Goal: Information Seeking & Learning: Find specific fact

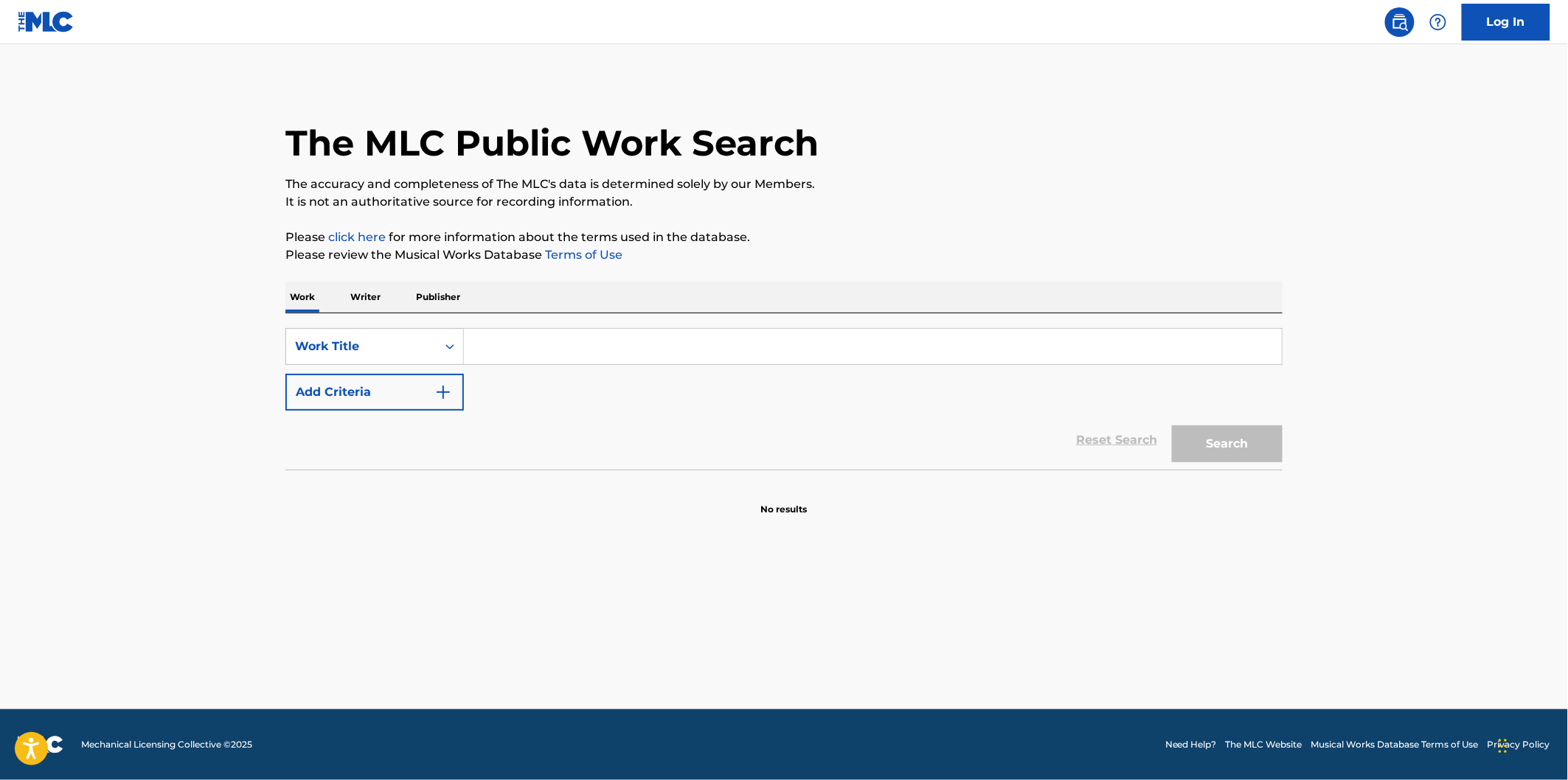
click at [514, 344] on input "Search Form" at bounding box center [873, 346] width 817 height 35
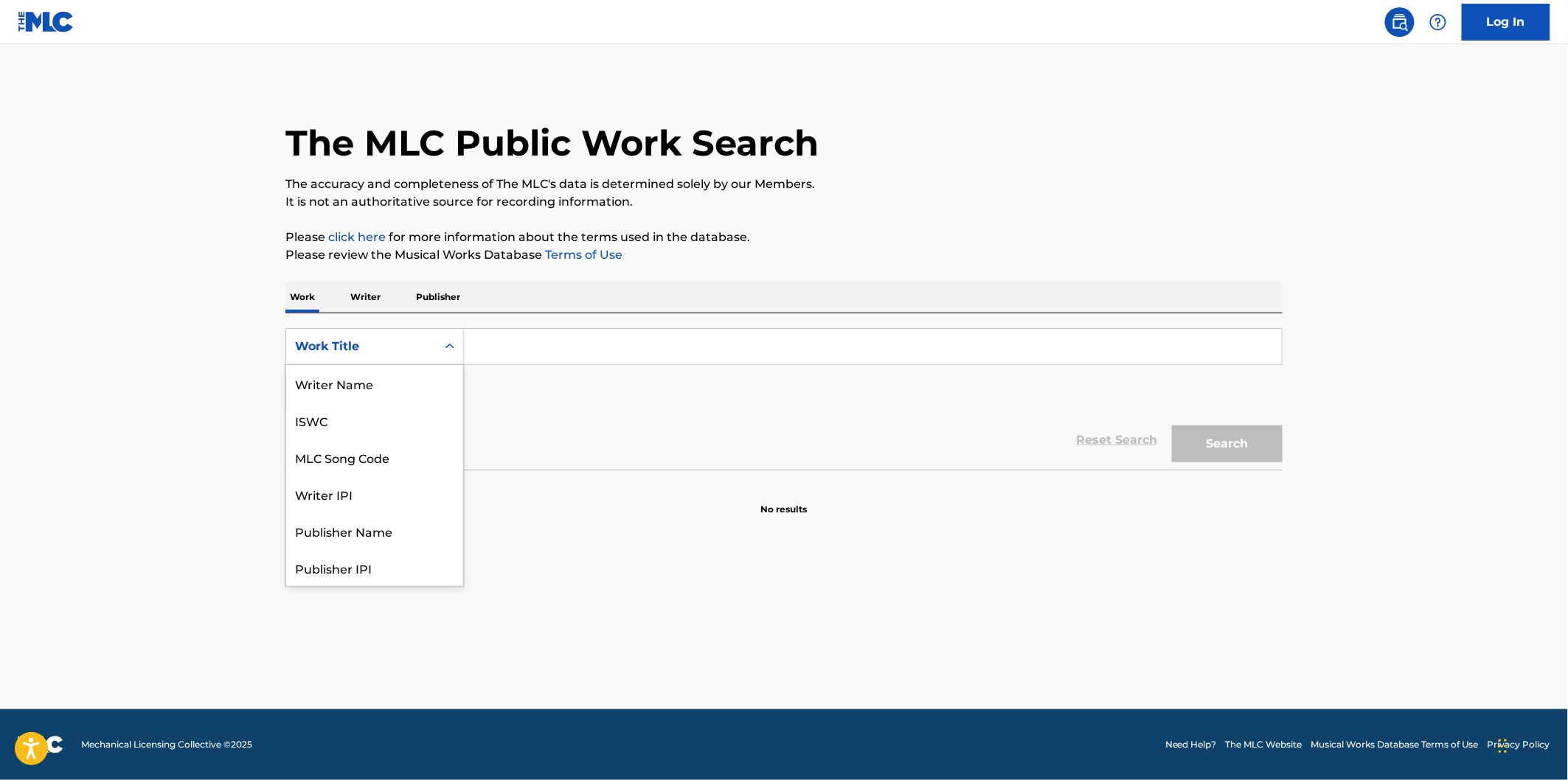
click at [418, 345] on div "Work Title" at bounding box center [361, 346] width 133 height 18
click at [402, 462] on div "MLC Song Code" at bounding box center [375, 456] width 177 height 36
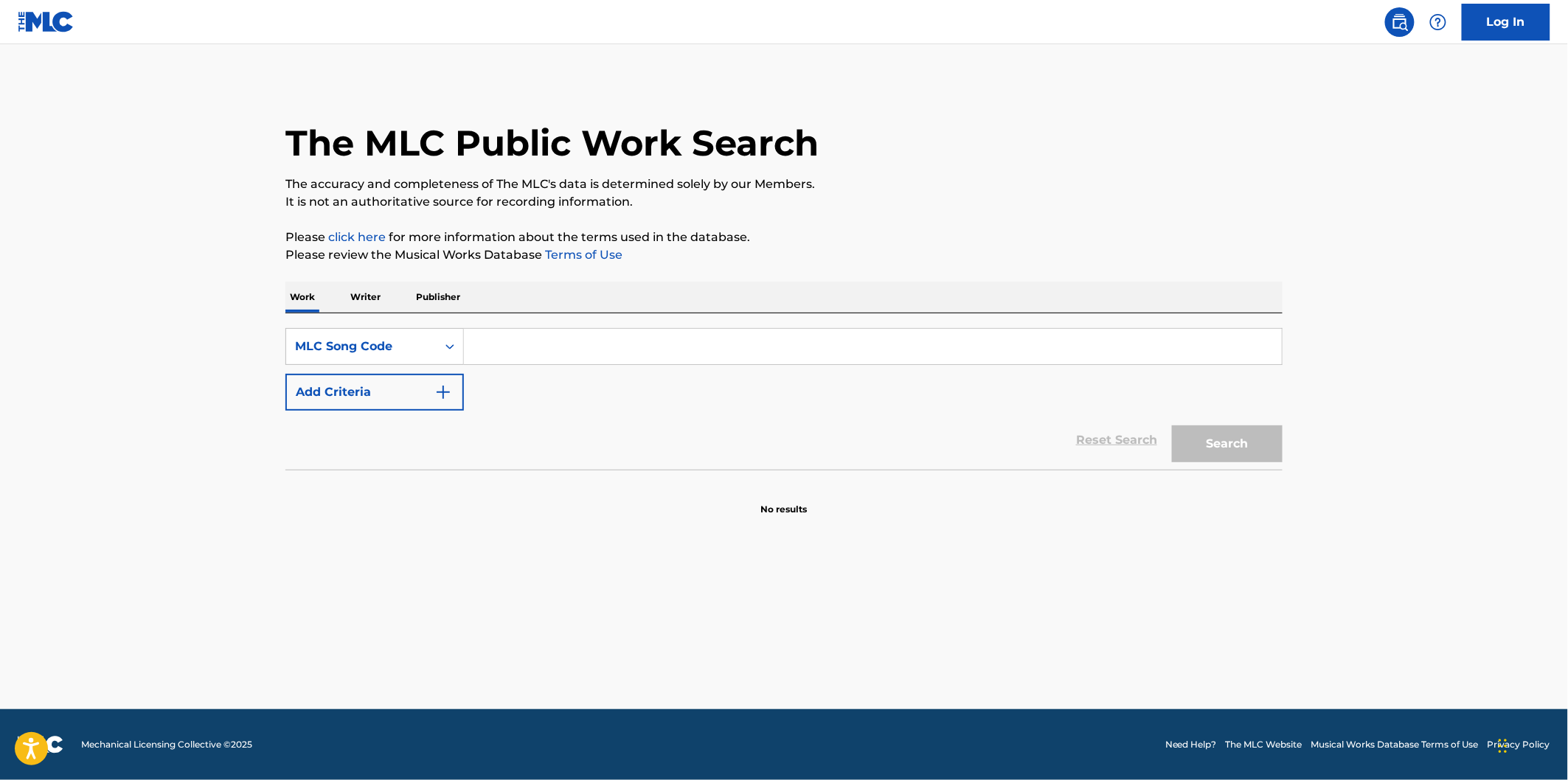
click at [558, 352] on input "Search Form" at bounding box center [873, 346] width 817 height 35
paste input "CA5OE5"
type input "CA5OE5"
click at [1248, 450] on button "Search" at bounding box center [1227, 444] width 110 height 36
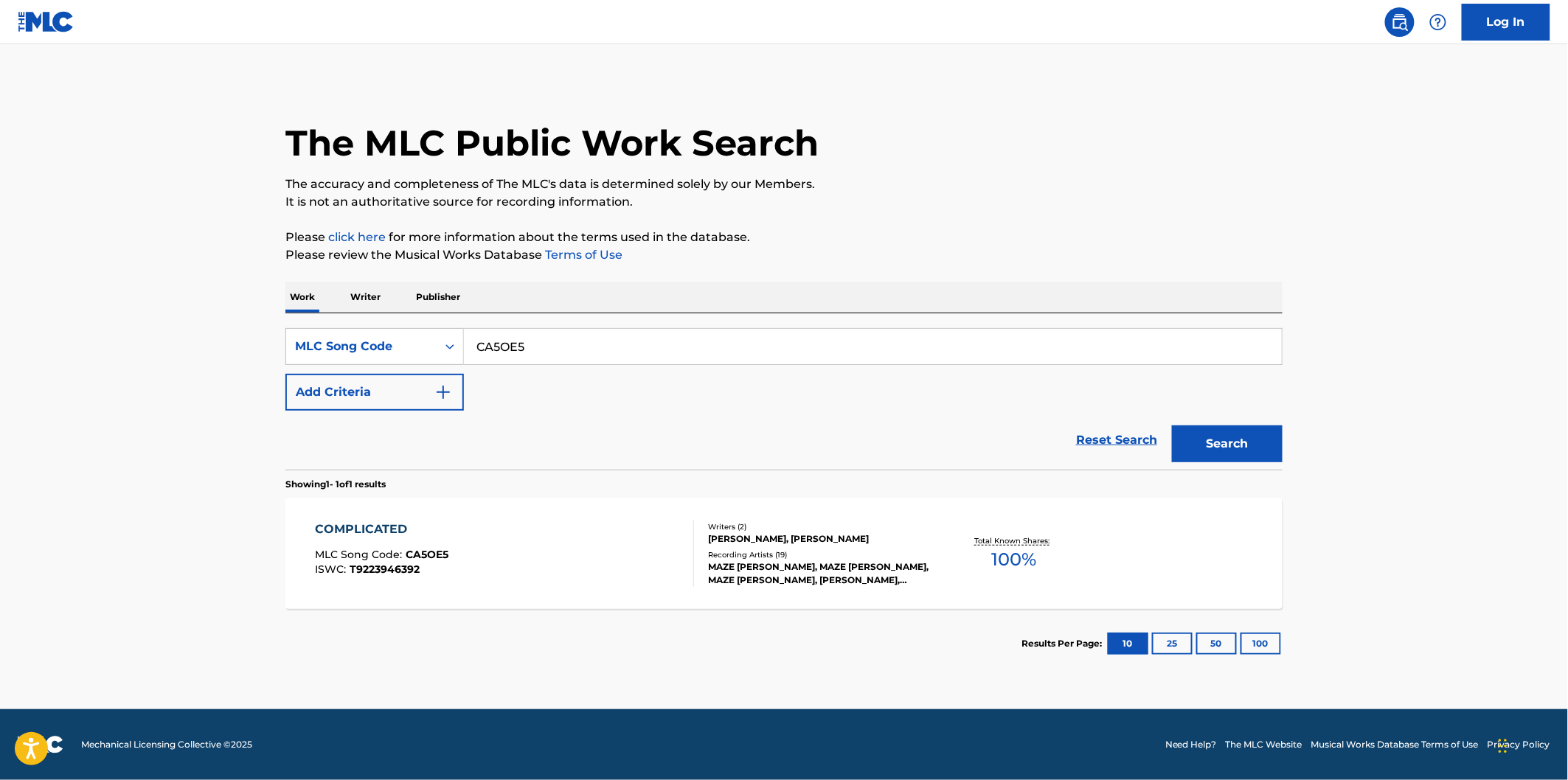
click at [556, 550] on div "COMPLICATED MLC Song Code : CA5OE5 ISWC : T9223946392" at bounding box center [505, 553] width 379 height 66
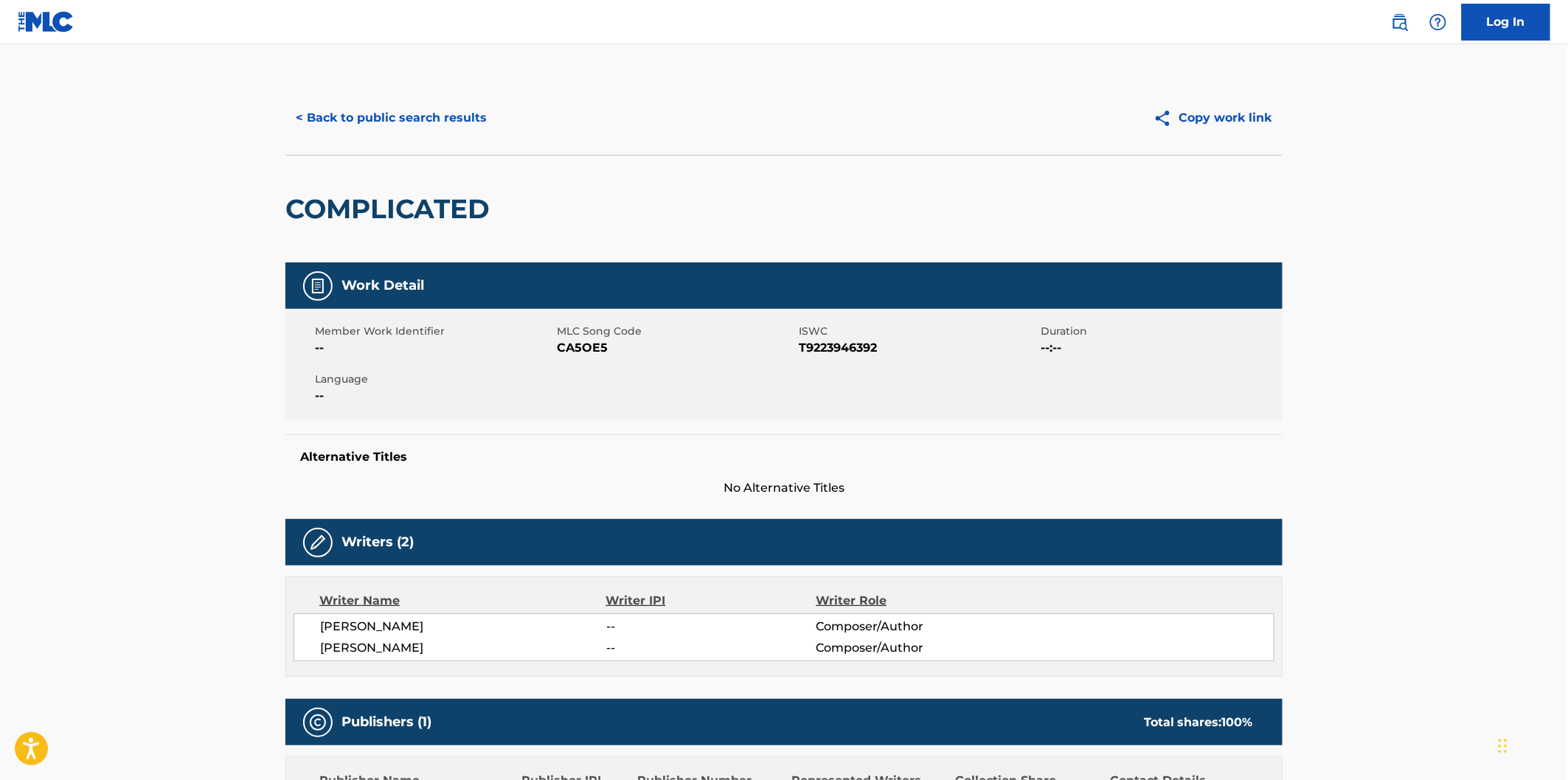
click at [485, 122] on button "< Back to public search results" at bounding box center [391, 117] width 211 height 36
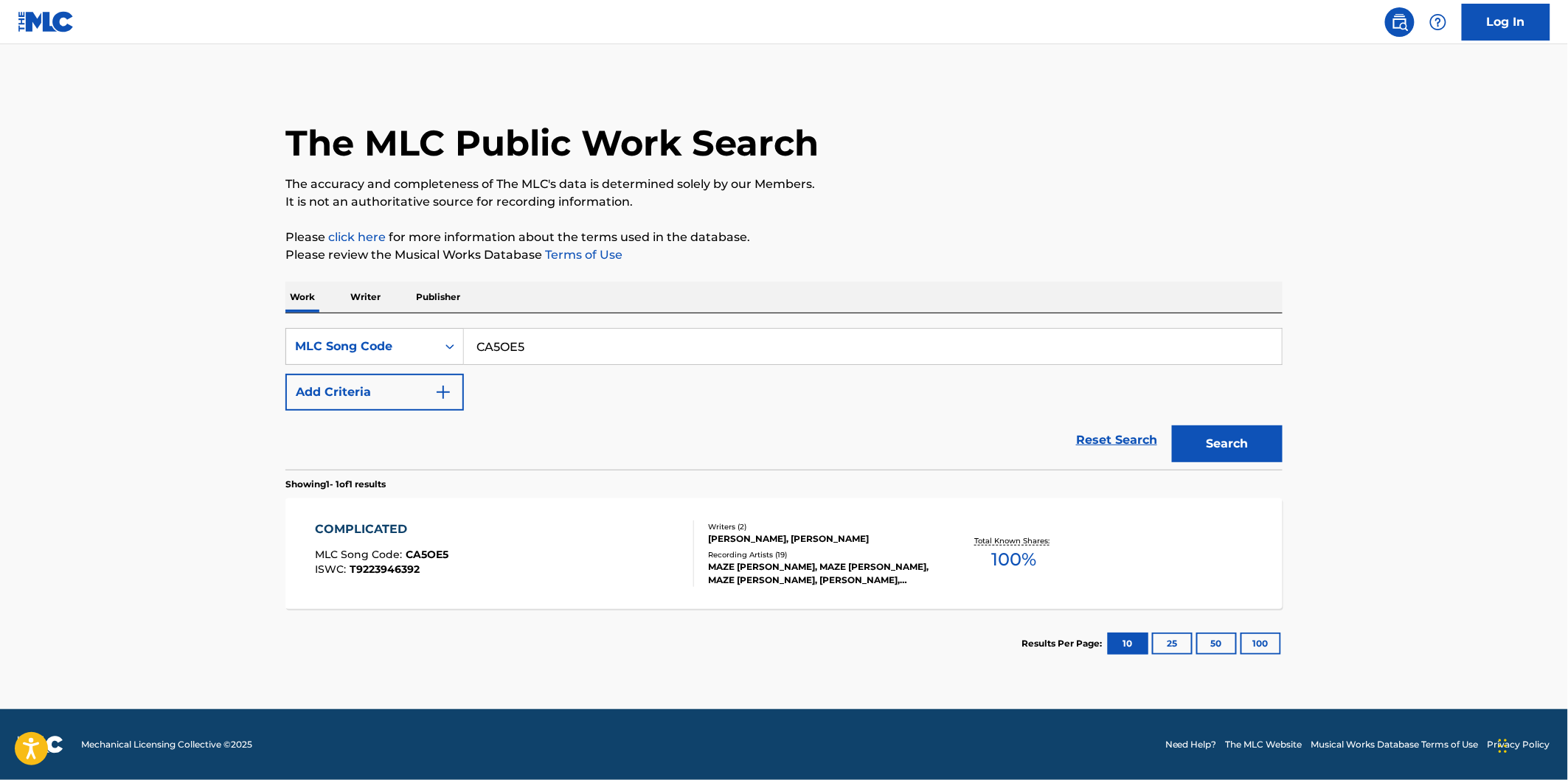
click at [588, 330] on input "CA5OE5" at bounding box center [873, 346] width 817 height 35
paste input "LA4B4A"
type input "LA4B4A"
click at [1172, 426] on button "Search" at bounding box center [1227, 444] width 110 height 36
click at [546, 528] on div "LLC MLC Song Code : LA4B4A ISWC : T9235037748" at bounding box center [505, 553] width 379 height 66
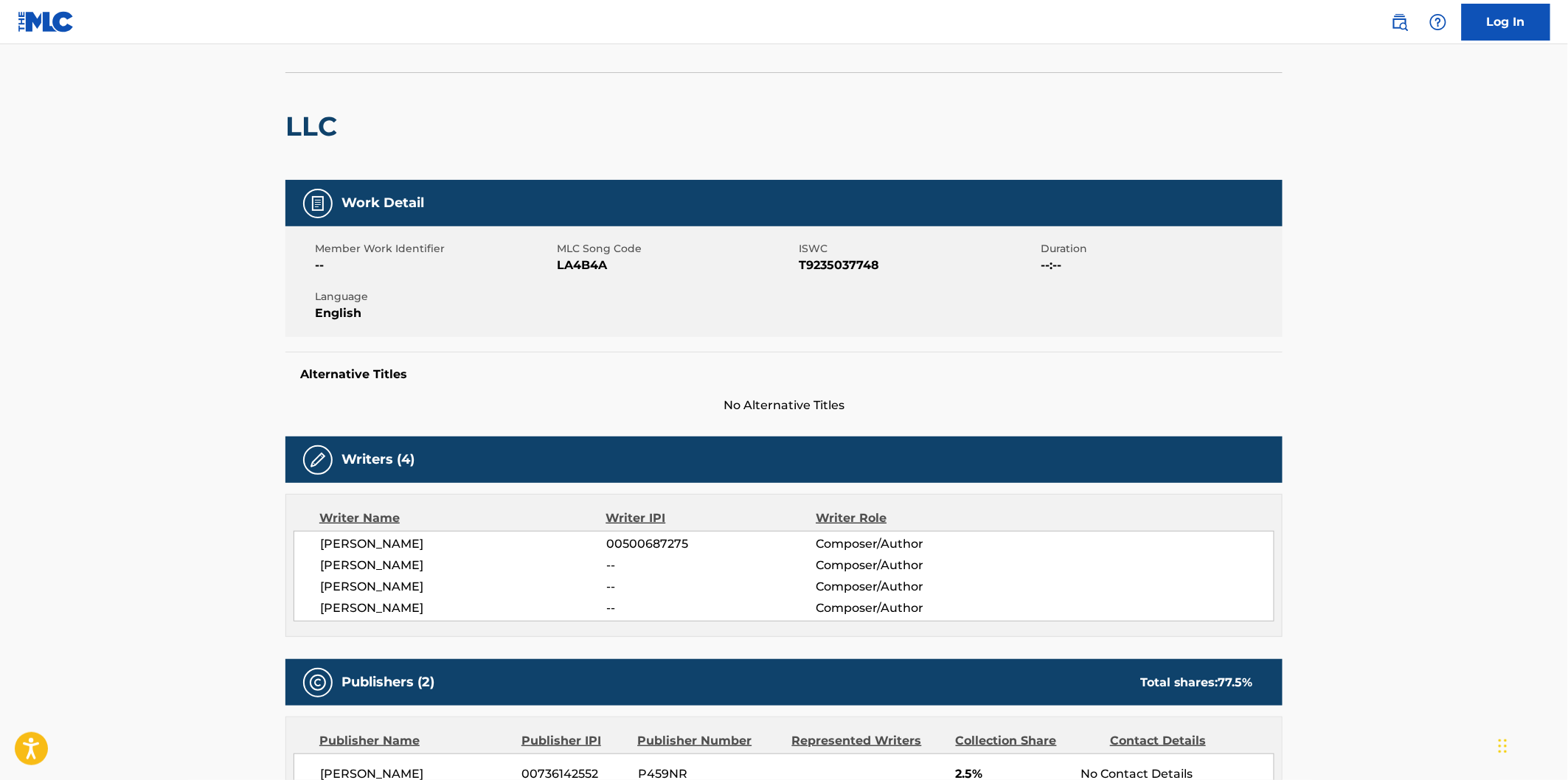
scroll to position [82, 0]
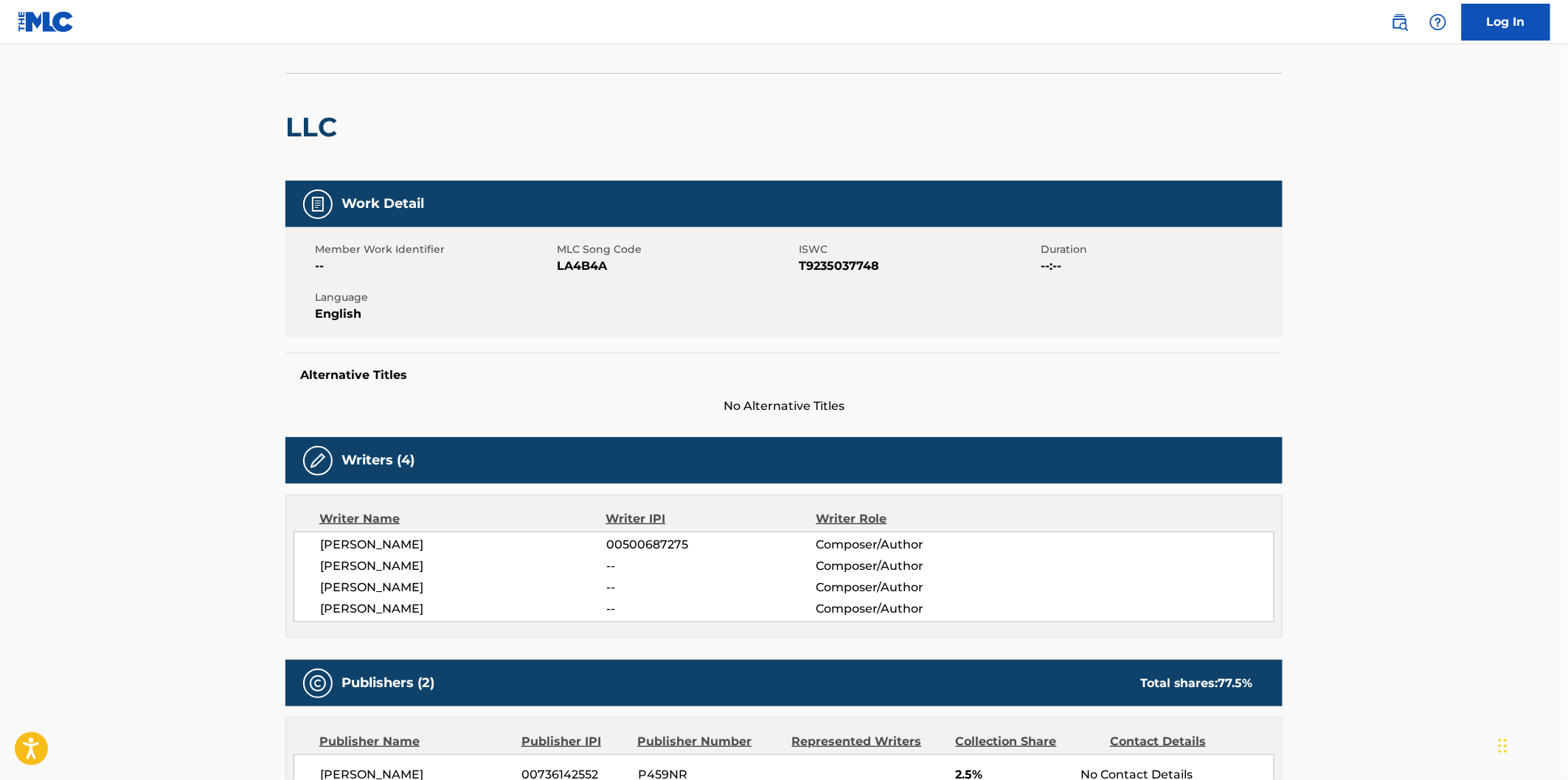
click at [332, 135] on h2 "LLC" at bounding box center [315, 127] width 59 height 33
click at [308, 115] on h2 "LLC" at bounding box center [315, 127] width 59 height 33
copy h2 "LLC"
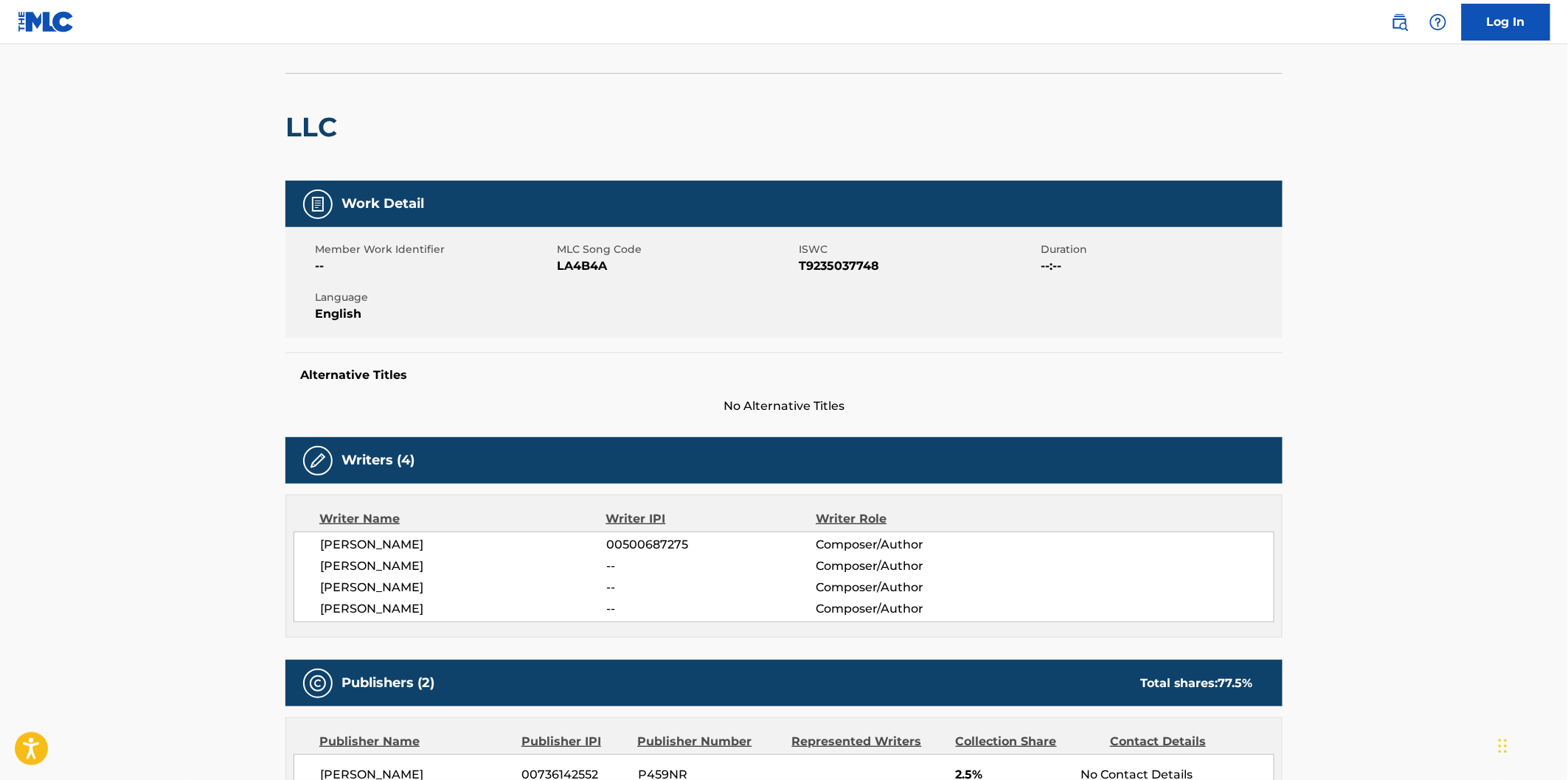
click at [392, 609] on span "[PERSON_NAME]" at bounding box center [462, 609] width 286 height 18
click at [409, 542] on span "[PERSON_NAME]" at bounding box center [462, 545] width 286 height 18
copy span "[PERSON_NAME]"
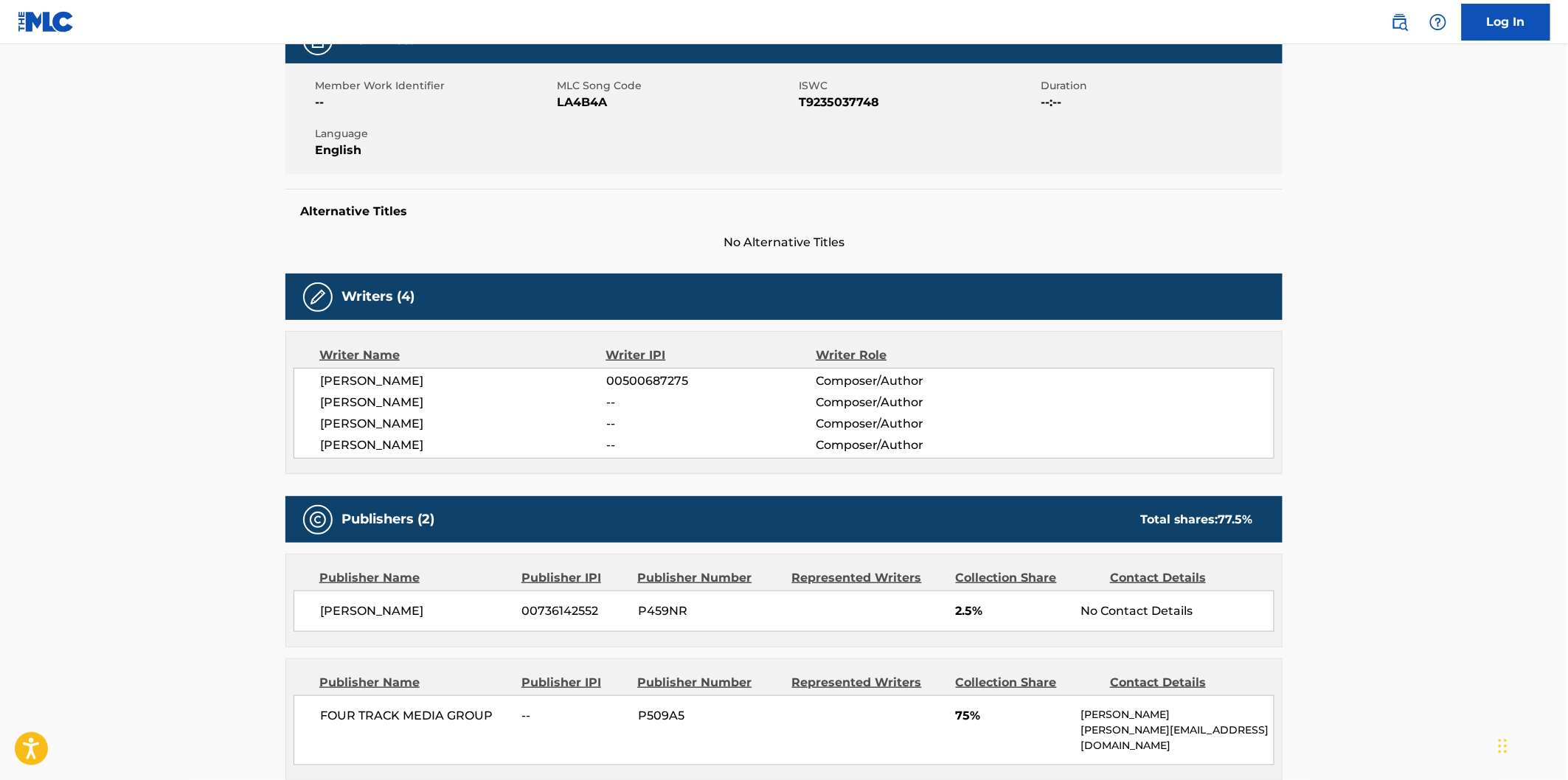
scroll to position [0, 0]
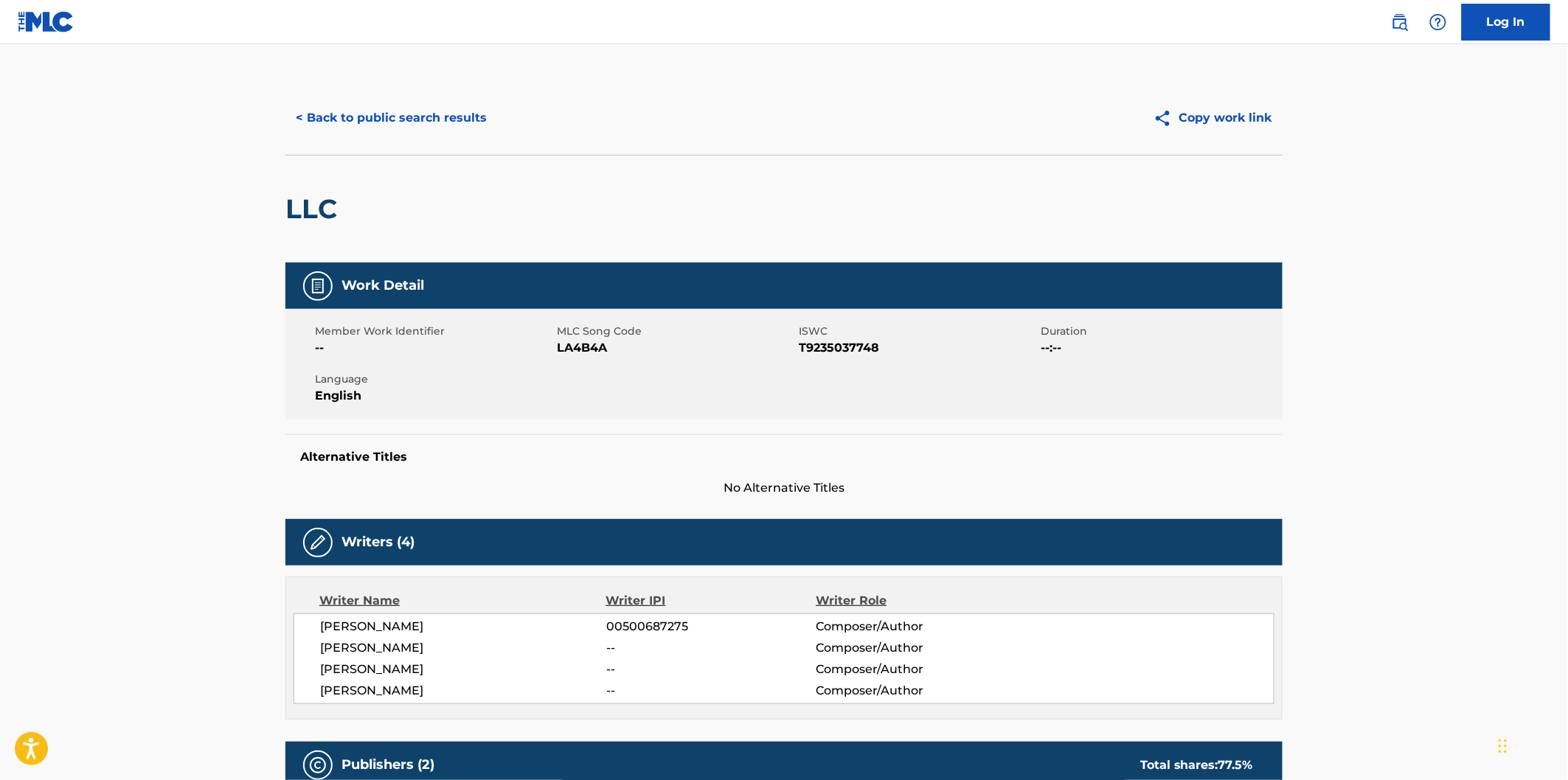
click at [467, 107] on button "< Back to public search results" at bounding box center [391, 117] width 211 height 36
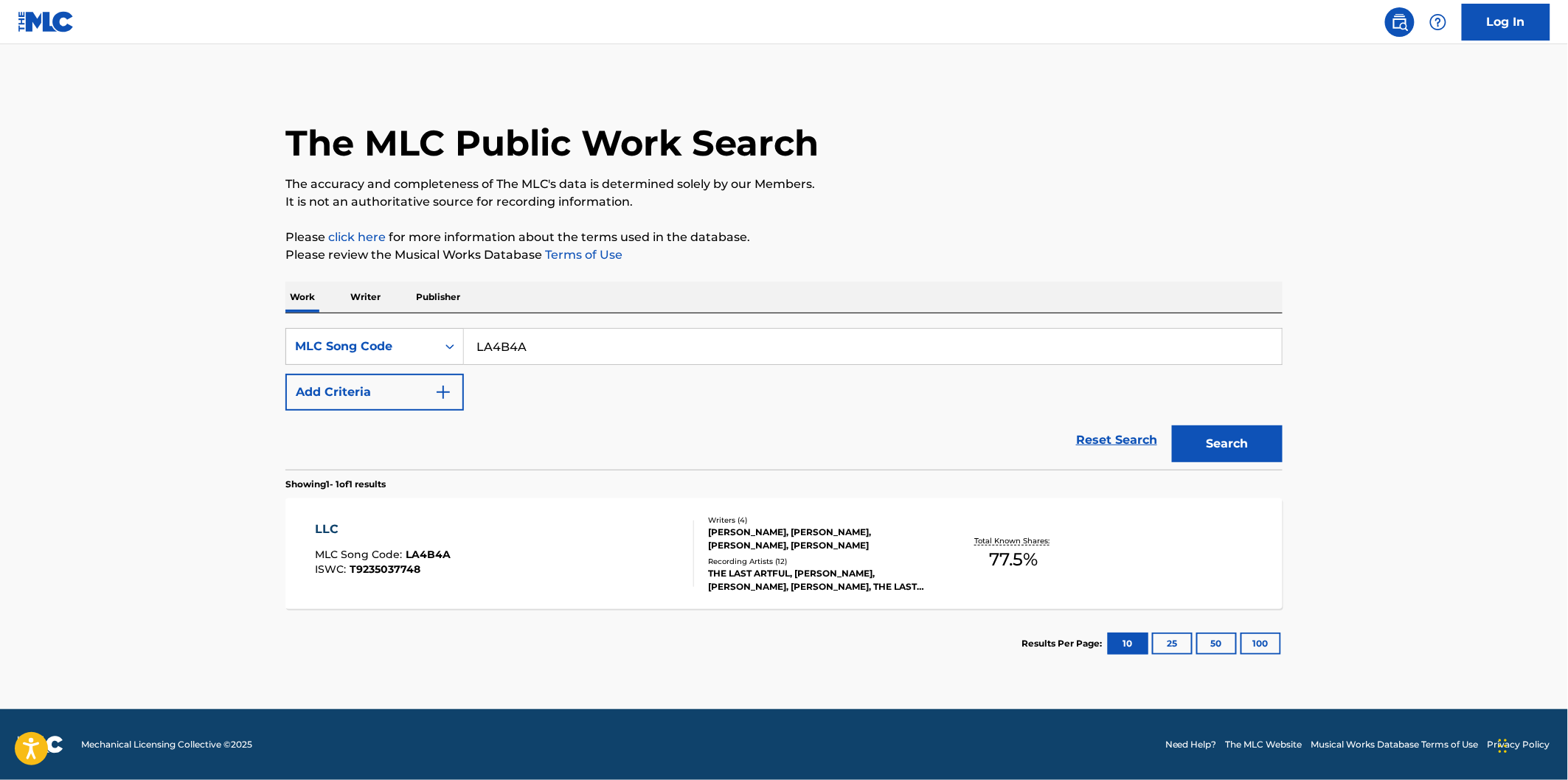
click at [612, 329] on input "LA4B4A" at bounding box center [873, 346] width 817 height 35
paste input "SD27NQ"
type input "SD27NQ"
click at [1233, 440] on button "Search" at bounding box center [1227, 444] width 110 height 36
click at [552, 522] on div "SUUN (LITTLE WARRIOR REMIX) MLC Song Code : SD27NQ ISWC : T9235666496" at bounding box center [505, 553] width 379 height 66
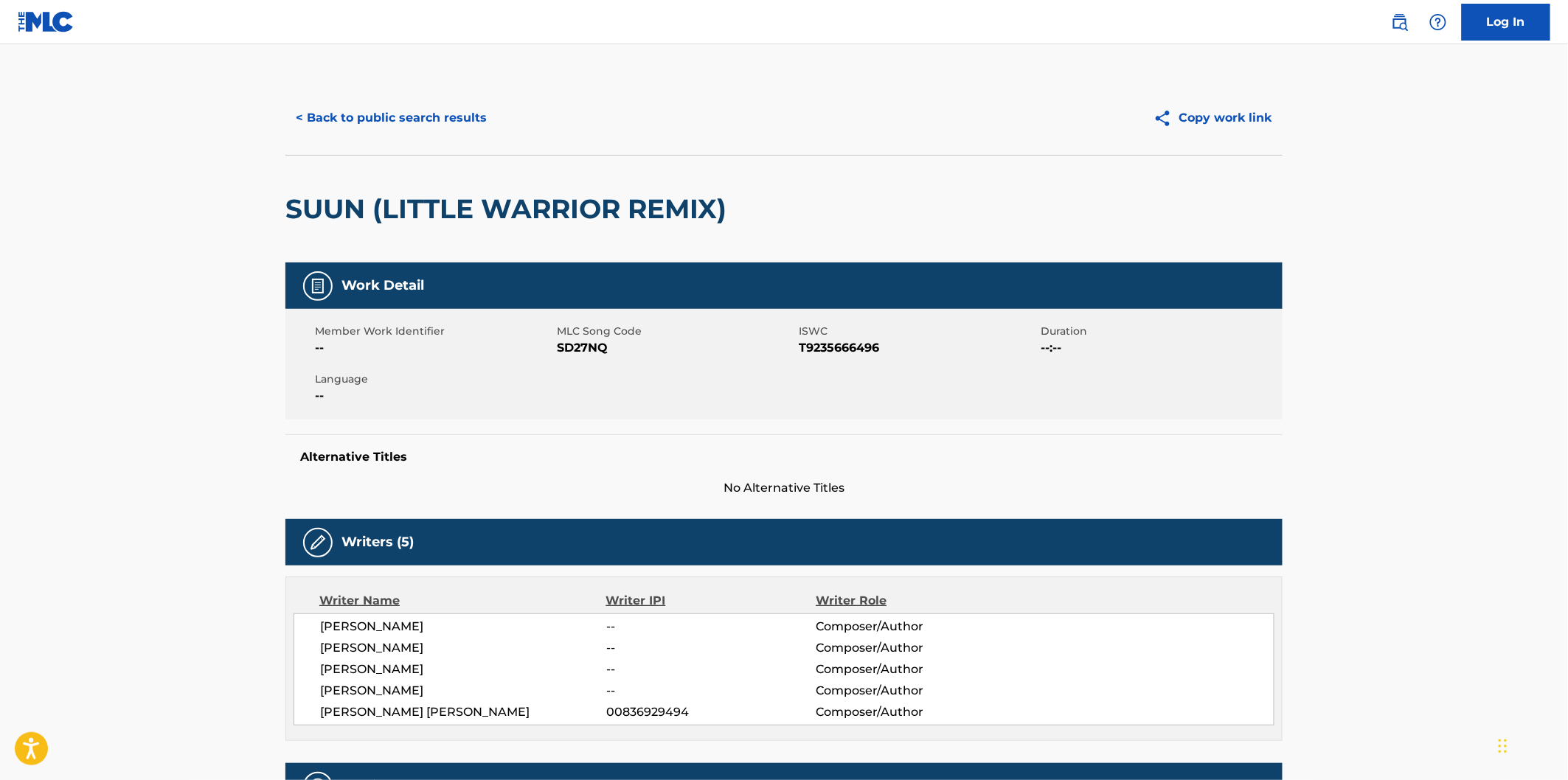
click at [361, 217] on h2 "SUUN (LITTLE WARRIOR REMIX)" at bounding box center [510, 210] width 449 height 33
click at [343, 208] on h2 "SUUN (LITTLE WARRIOR REMIX)" at bounding box center [510, 210] width 449 height 33
copy h2 "SUUN"
click at [399, 622] on span "[PERSON_NAME]" at bounding box center [462, 627] width 286 height 18
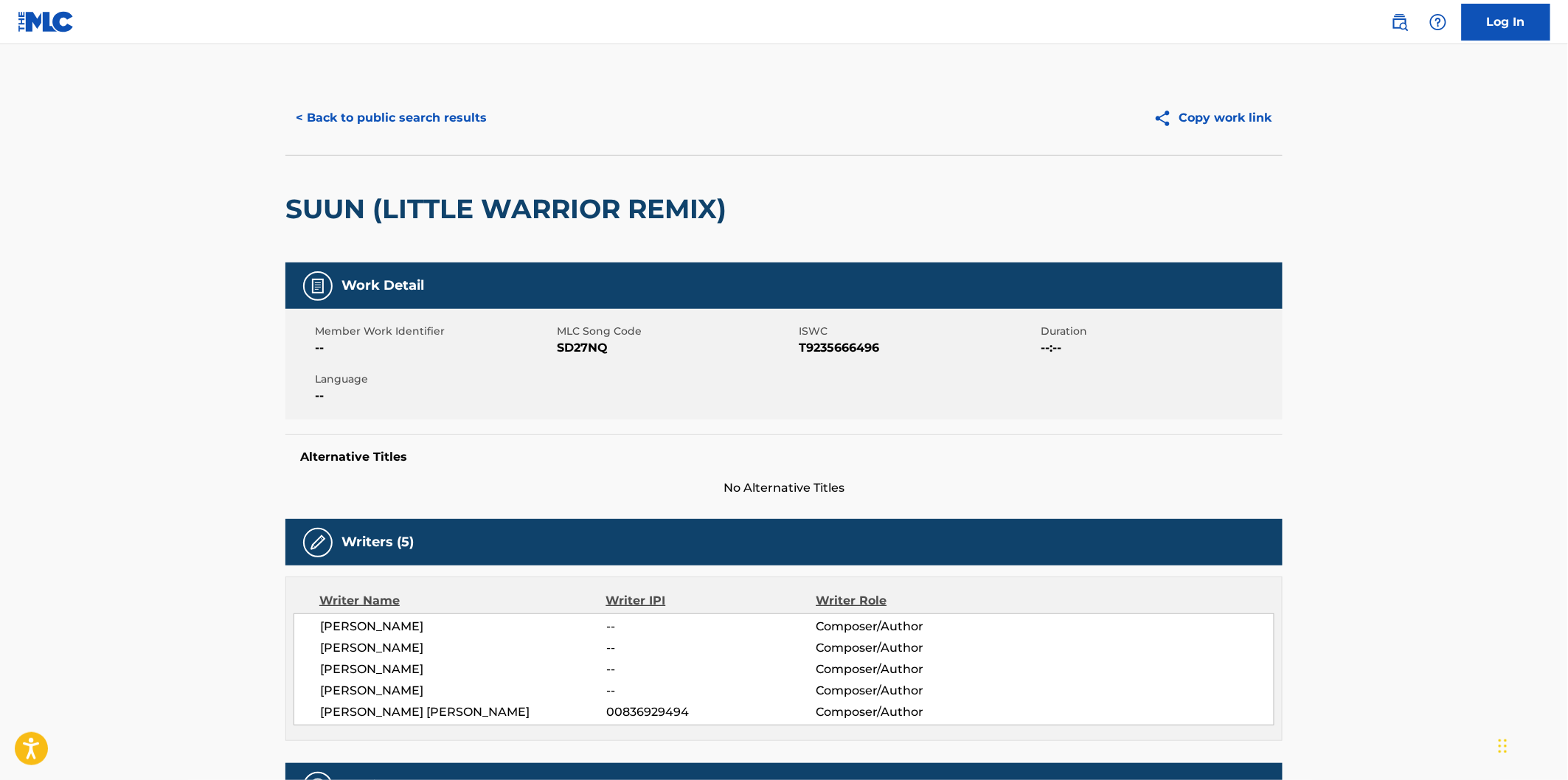
click at [399, 622] on span "[PERSON_NAME]" at bounding box center [462, 627] width 286 height 18
click at [394, 677] on span "[PERSON_NAME]" at bounding box center [462, 670] width 286 height 18
click at [394, 689] on span "[PERSON_NAME]" at bounding box center [462, 691] width 286 height 18
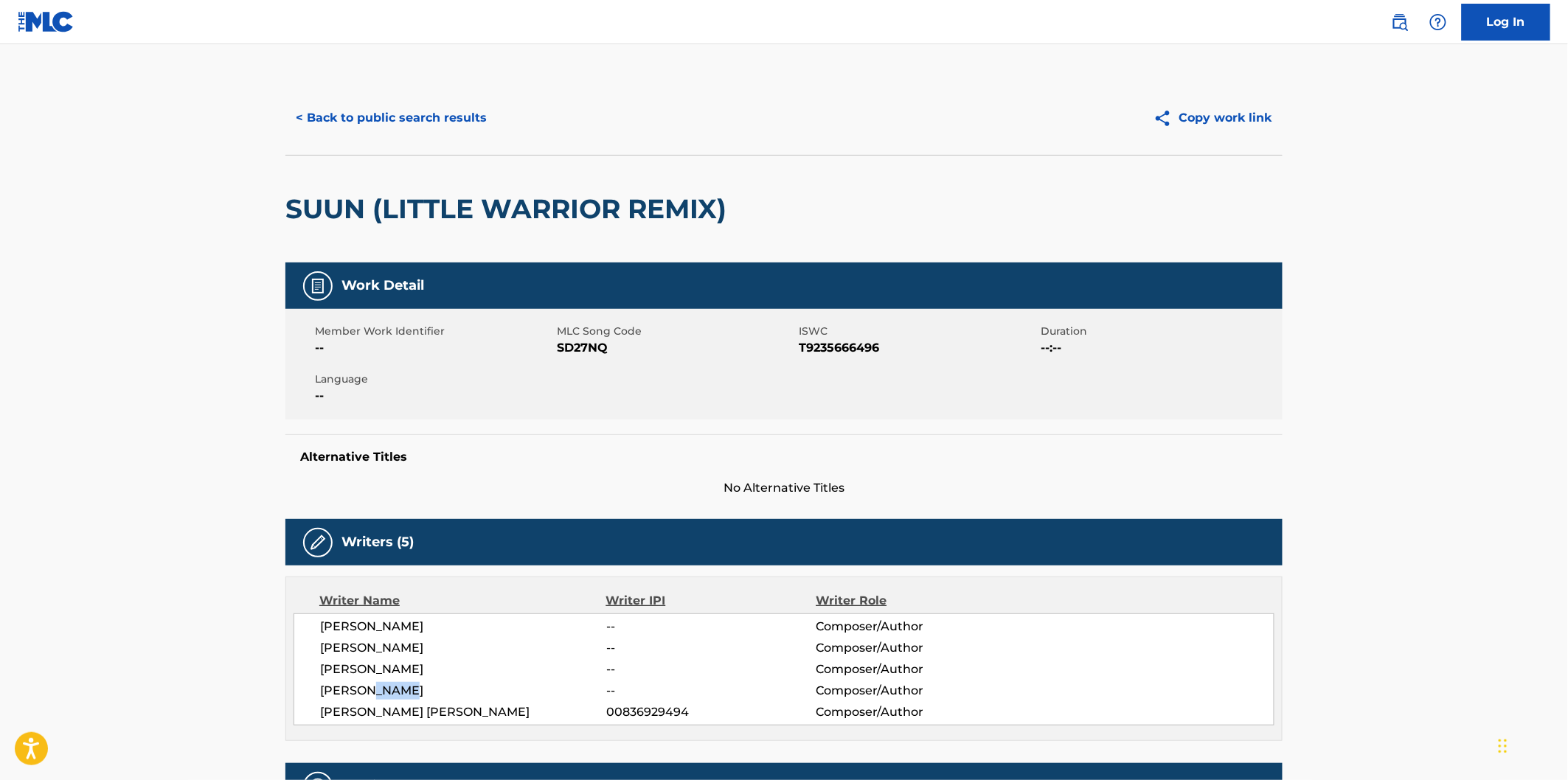
copy span "[PERSON_NAME]"
click at [334, 205] on h2 "SUUN (LITTLE WARRIOR REMIX)" at bounding box center [510, 210] width 449 height 33
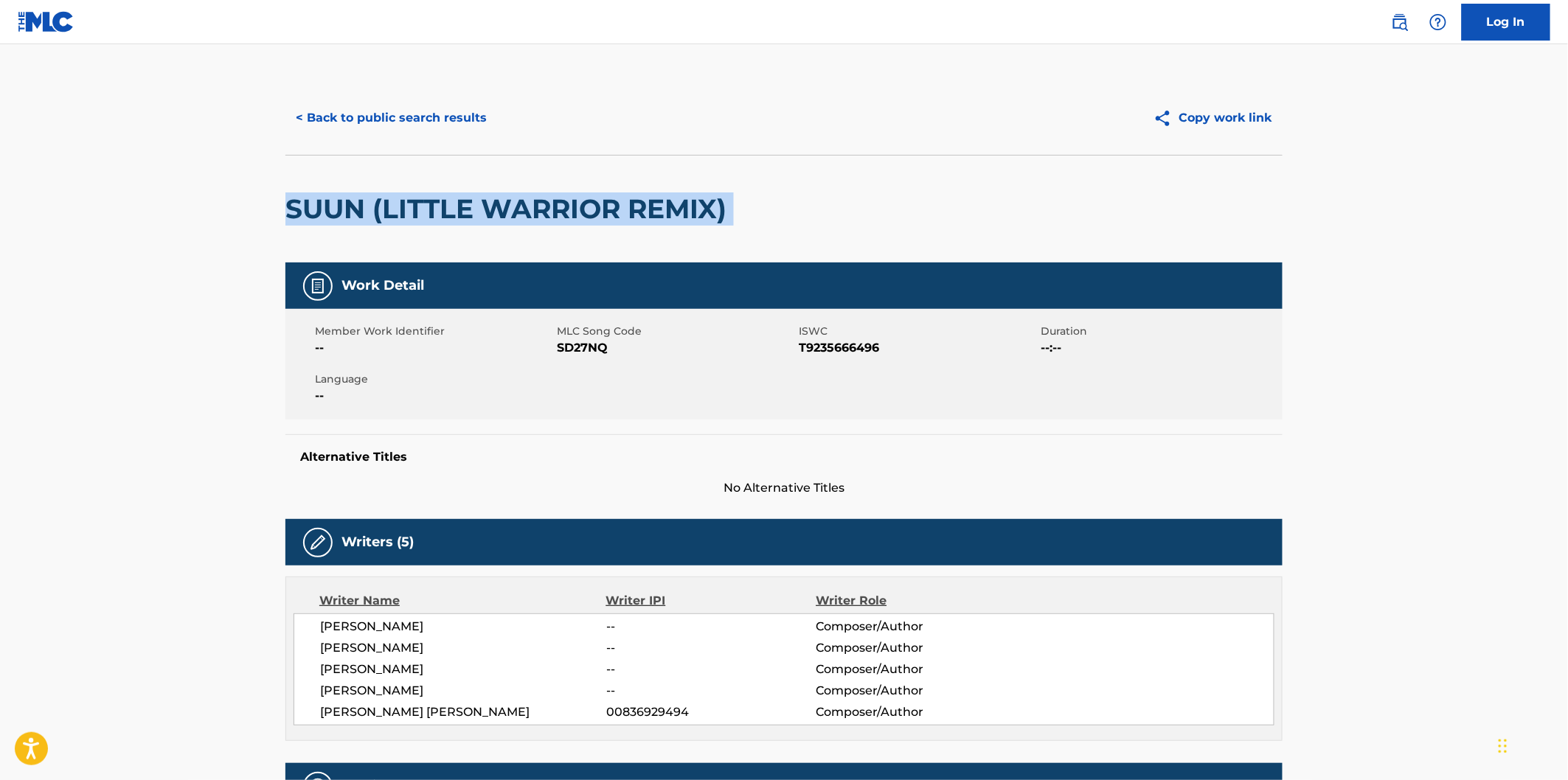
drag, startPoint x: 606, startPoint y: 205, endPoint x: 724, endPoint y: 202, distance: 118.0
click at [724, 202] on h2 "SUUN (LITTLE WARRIOR REMIX)" at bounding box center [510, 210] width 449 height 33
copy div "SUUN (LITTLE WARRIOR REMIX)"
click at [473, 127] on button "< Back to public search results" at bounding box center [391, 117] width 211 height 36
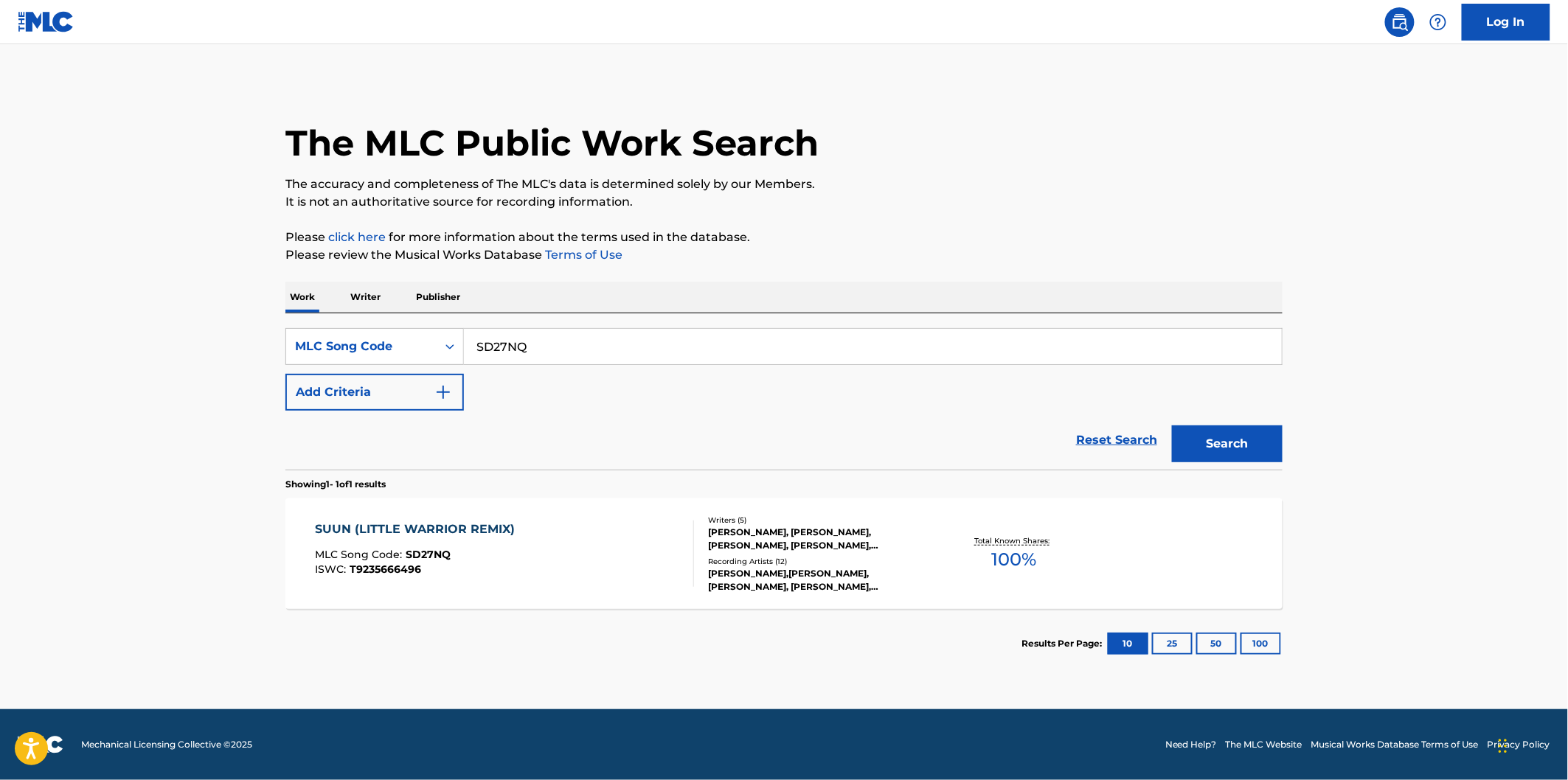
click at [650, 330] on input "SD27NQ" at bounding box center [873, 346] width 817 height 35
paste input "RB0YHO"
type input "RB0YHO"
click at [1232, 444] on button "Search" at bounding box center [1227, 444] width 110 height 36
click at [561, 553] on div "ROUND 'ERE MLC Song Code : RB0YHO ISWC : T9235037828" at bounding box center [505, 553] width 379 height 66
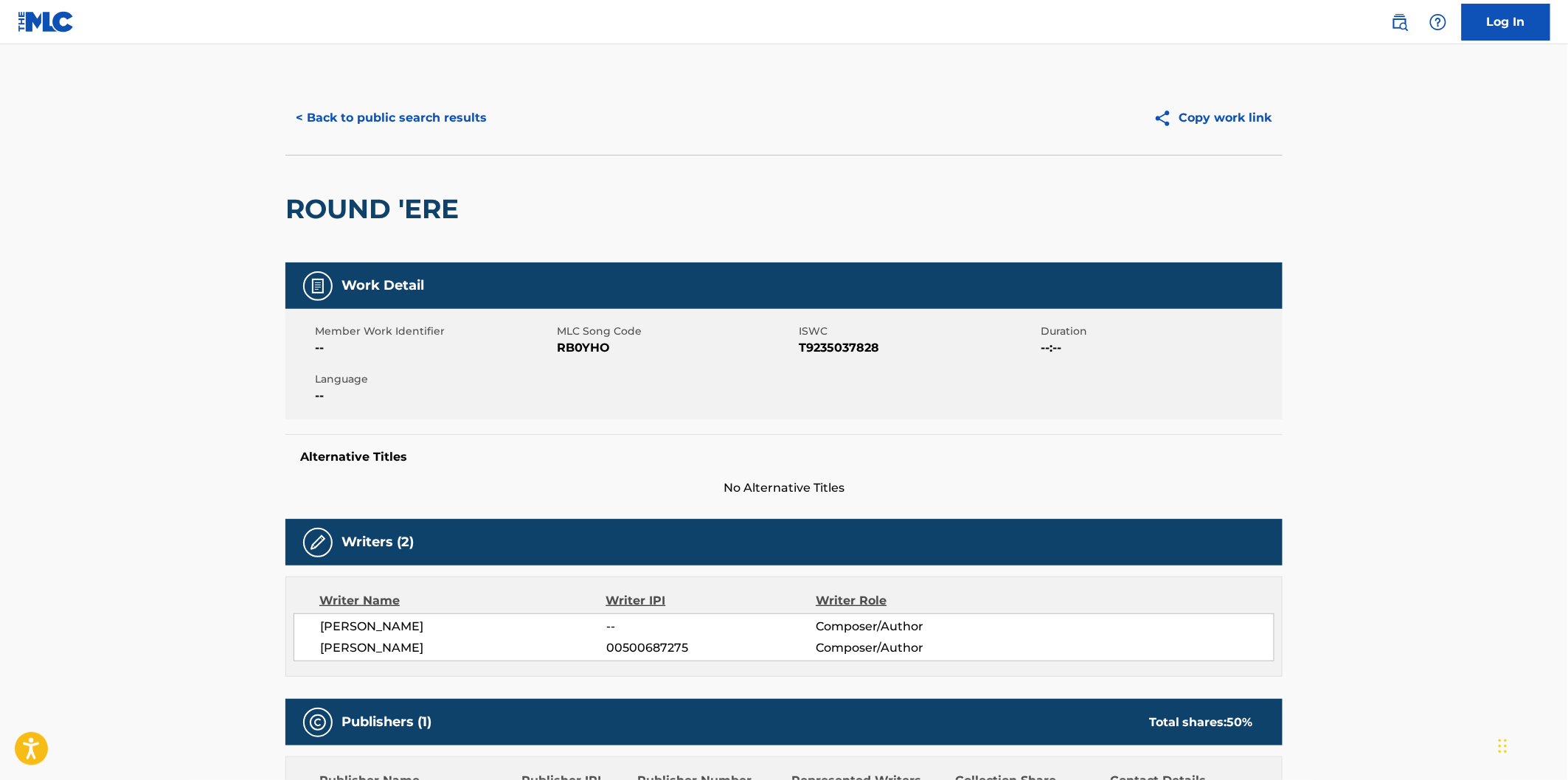
click at [351, 205] on h2 "ROUND 'ERE" at bounding box center [376, 210] width 181 height 33
click at [438, 202] on h2 "ROUND 'ERE" at bounding box center [376, 210] width 181 height 33
copy h2 "ROUND 'ERE"
click at [401, 651] on span "[PERSON_NAME]" at bounding box center [462, 648] width 286 height 18
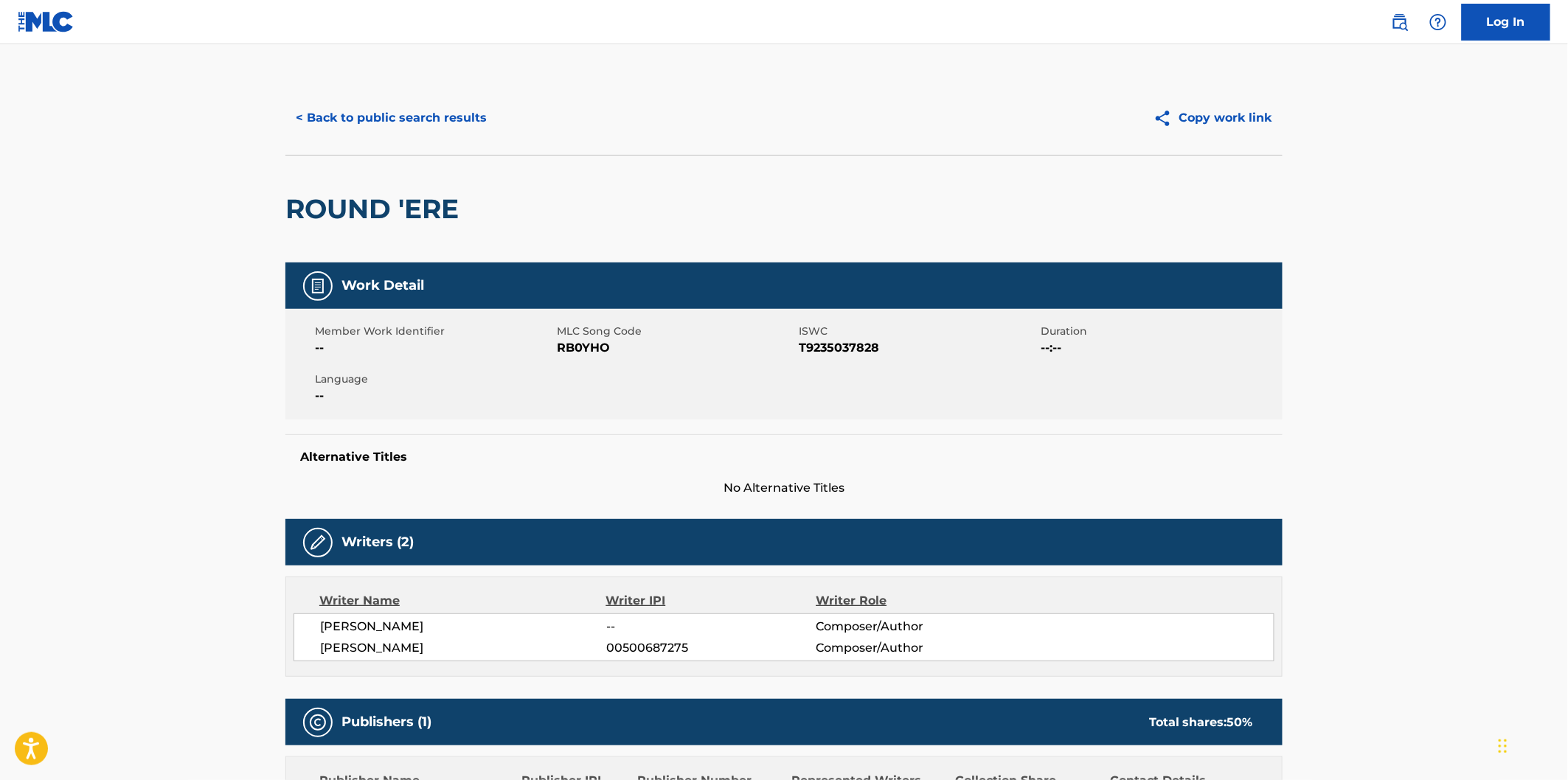
click at [401, 651] on span "[PERSON_NAME]" at bounding box center [462, 648] width 286 height 18
copy span "[PERSON_NAME]"
click at [400, 107] on button "< Back to public search results" at bounding box center [391, 117] width 211 height 36
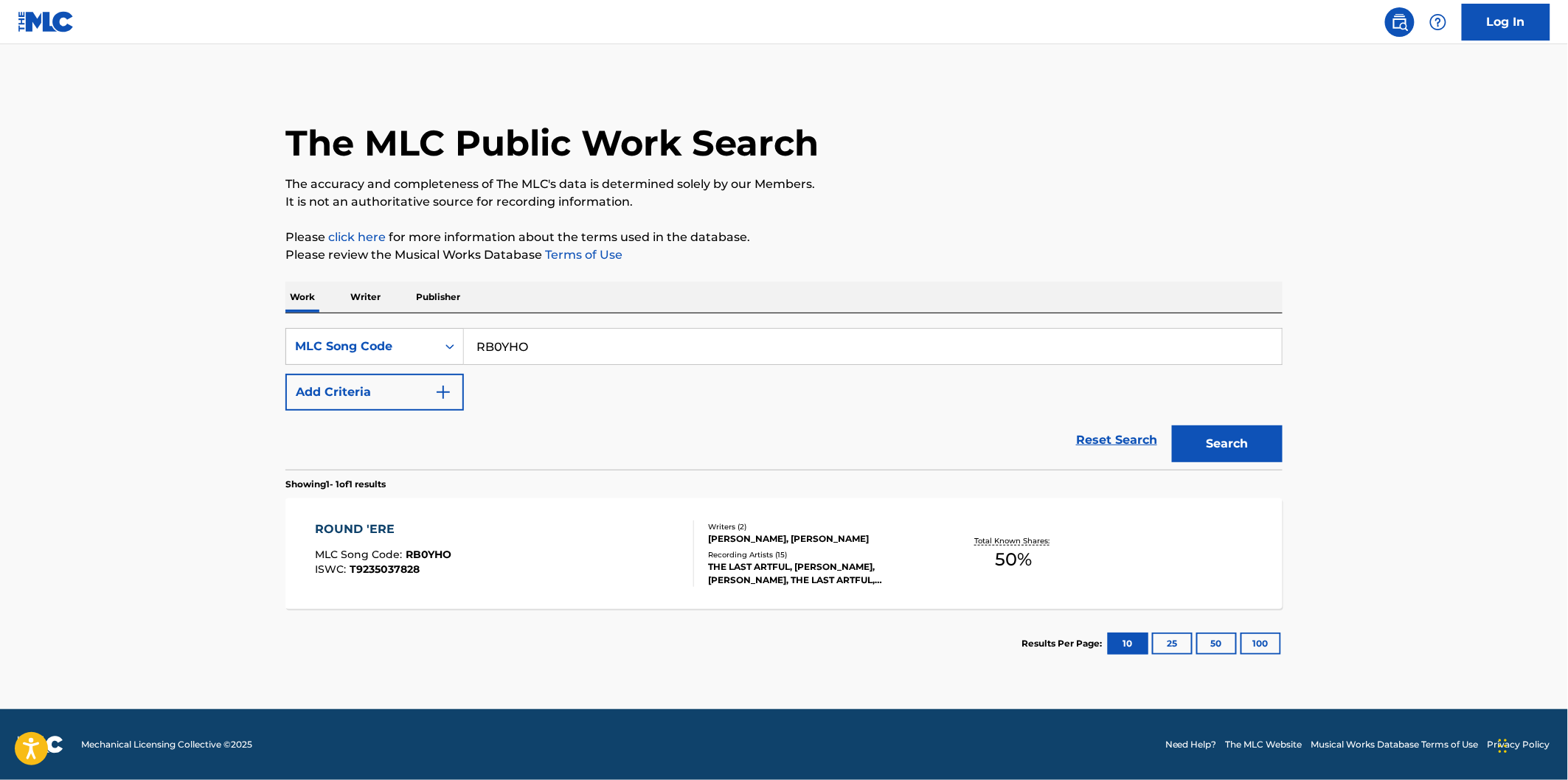
click at [605, 326] on div "SearchWithCriteria530502a3-fff9-4bbd-a89e-26e0169fb67f MLC Song Code RB0YHO Add…" at bounding box center [784, 391] width 997 height 156
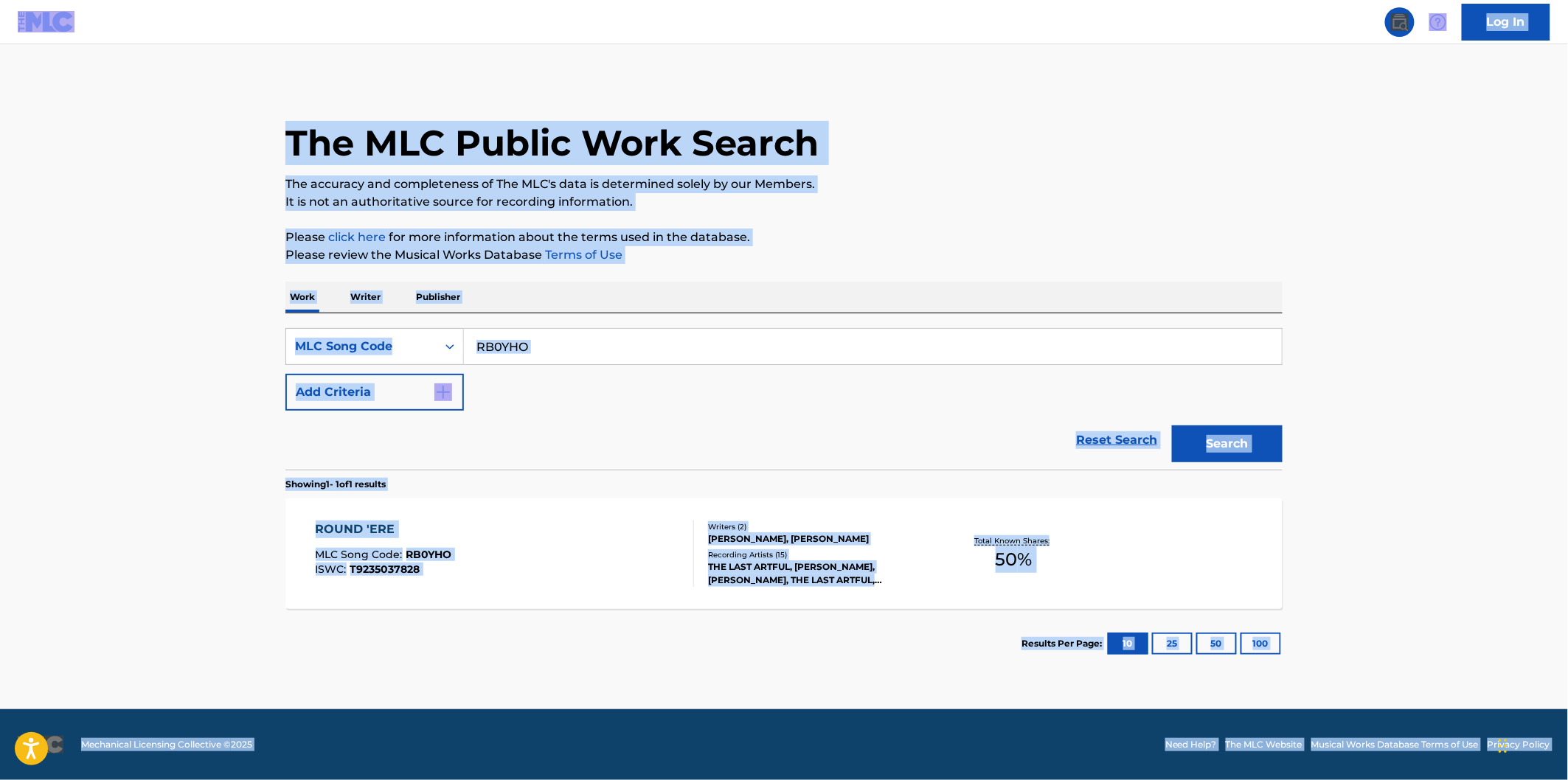
click at [611, 345] on input "RB0YHO" at bounding box center [873, 346] width 817 height 35
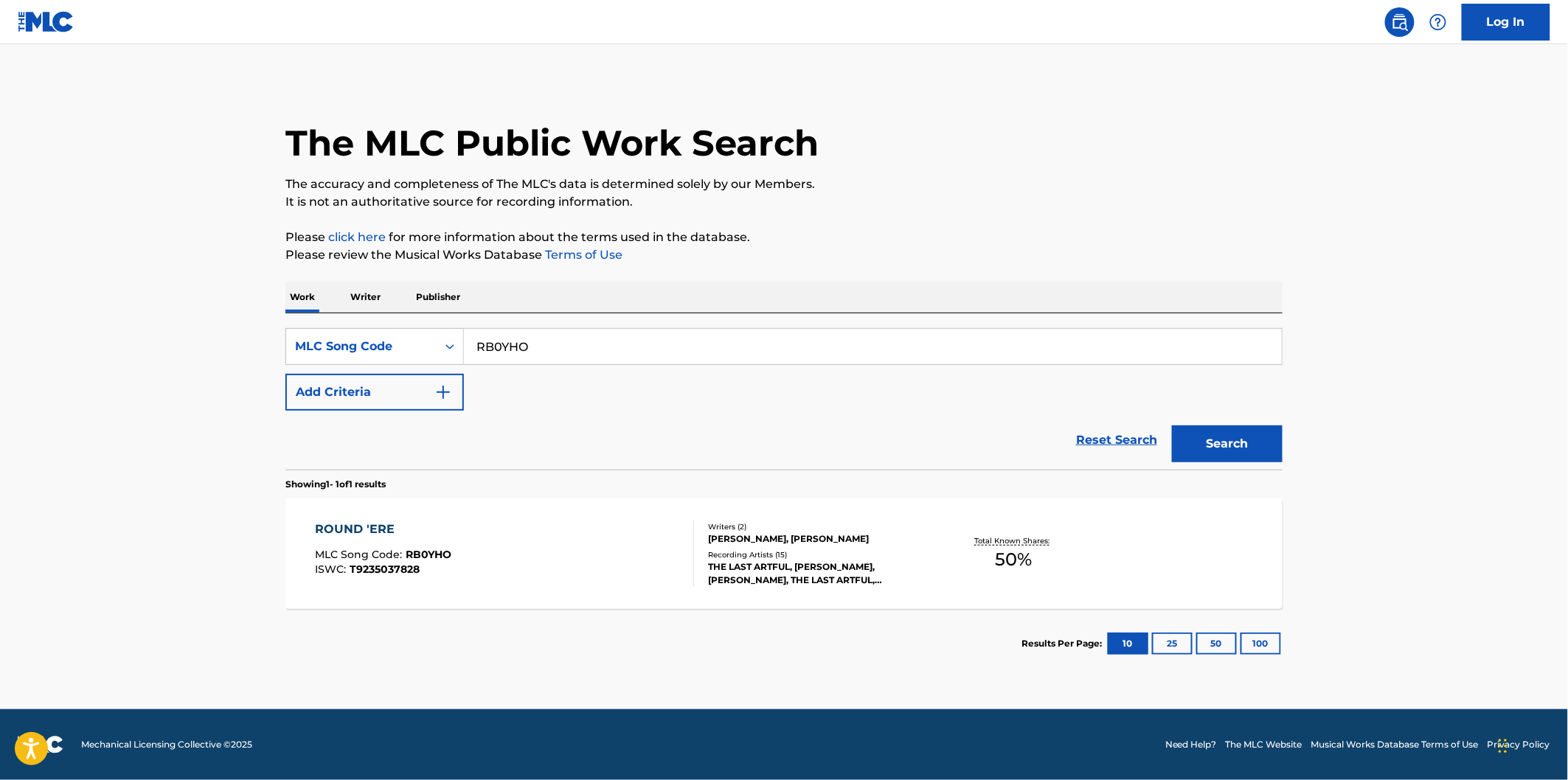
paste input "JC474X"
type input "JC474X"
click at [1172, 426] on button "Search" at bounding box center [1227, 444] width 110 height 36
click at [497, 543] on div "JAWBREAKER MLC Song Code : JC474X ISWC : T9285673474" at bounding box center [505, 553] width 379 height 66
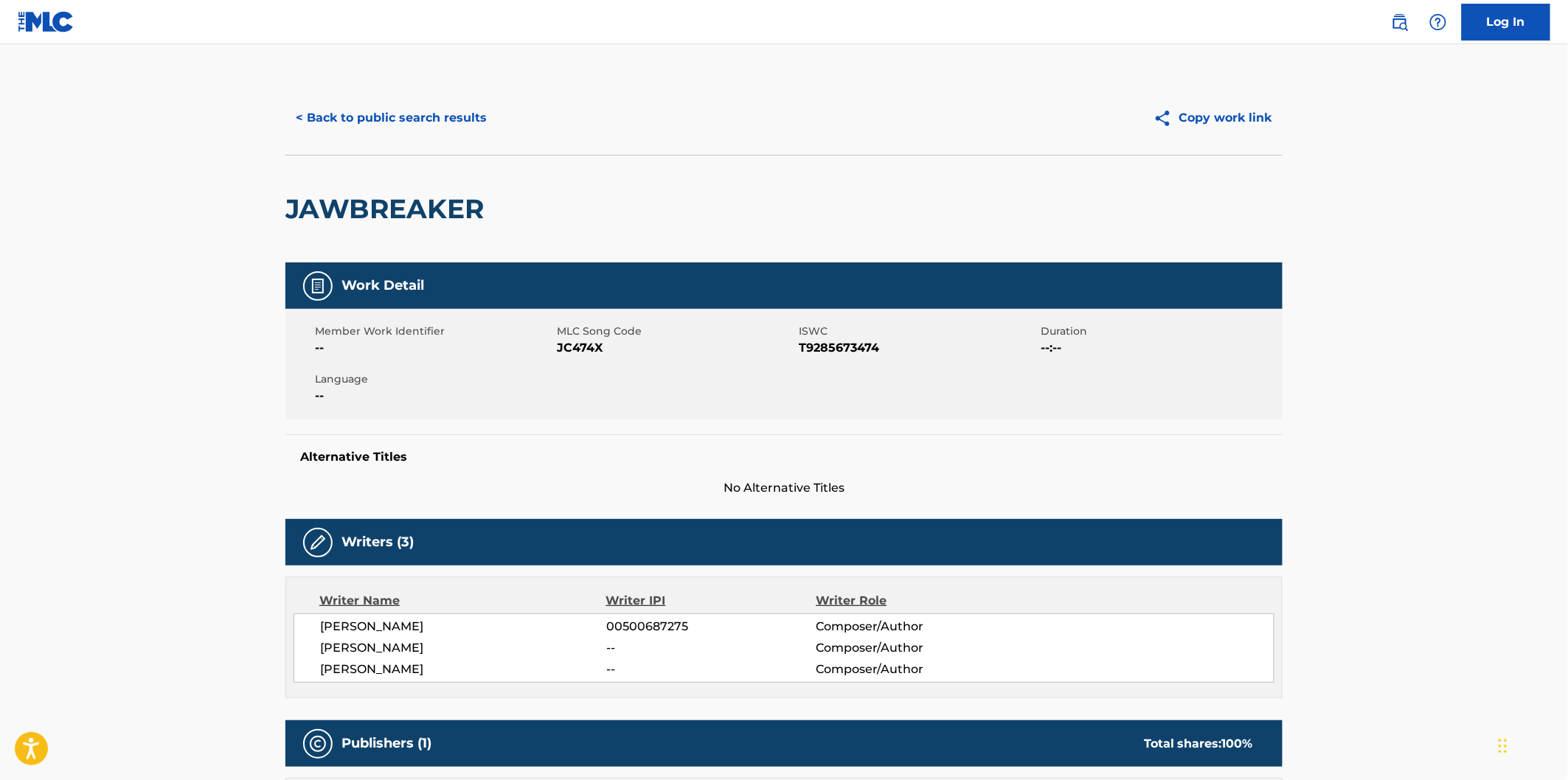
click at [394, 210] on h2 "JAWBREAKER" at bounding box center [388, 210] width 206 height 33
copy h2 "JAWBREAKER"
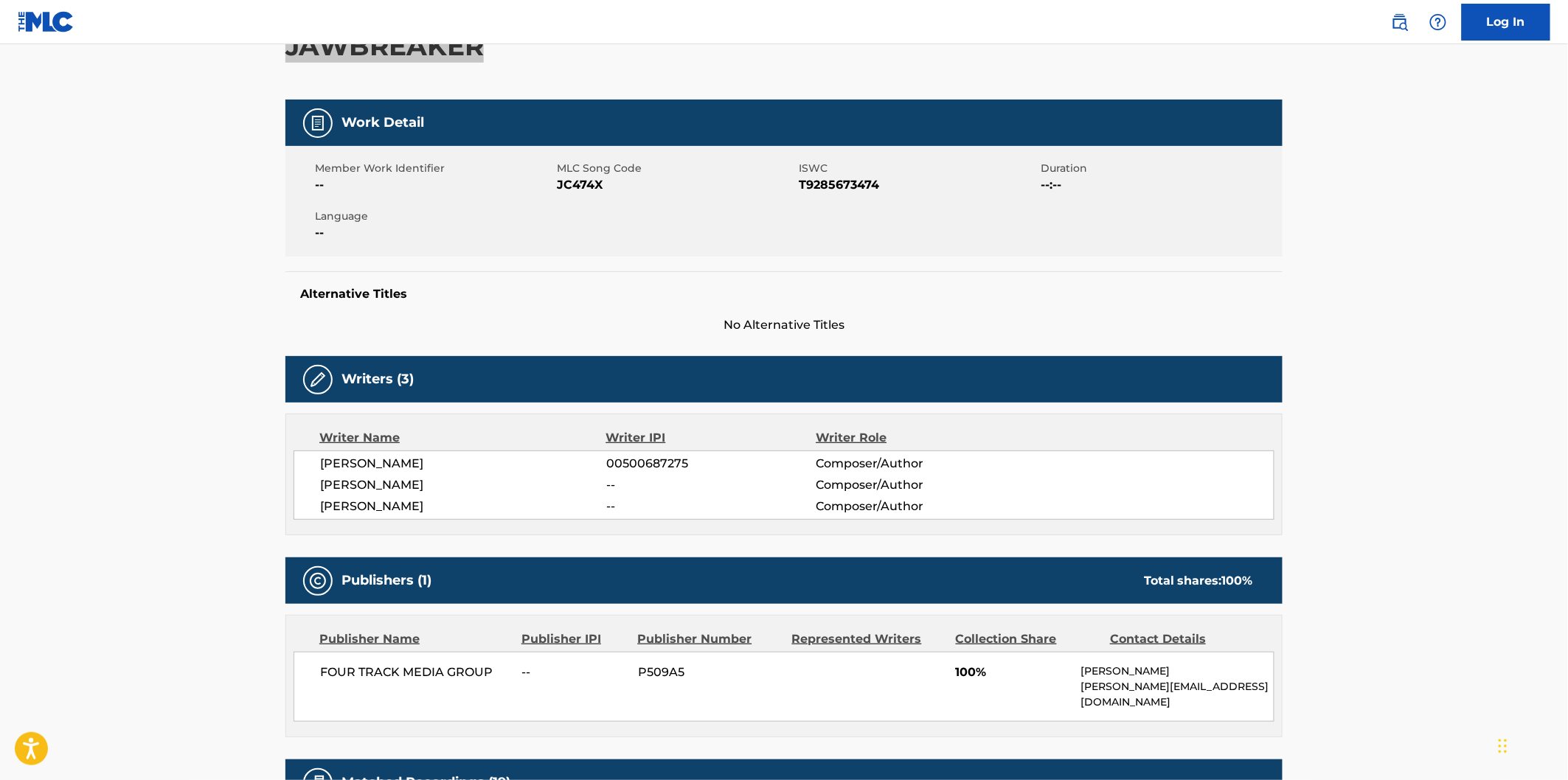
scroll to position [163, 0]
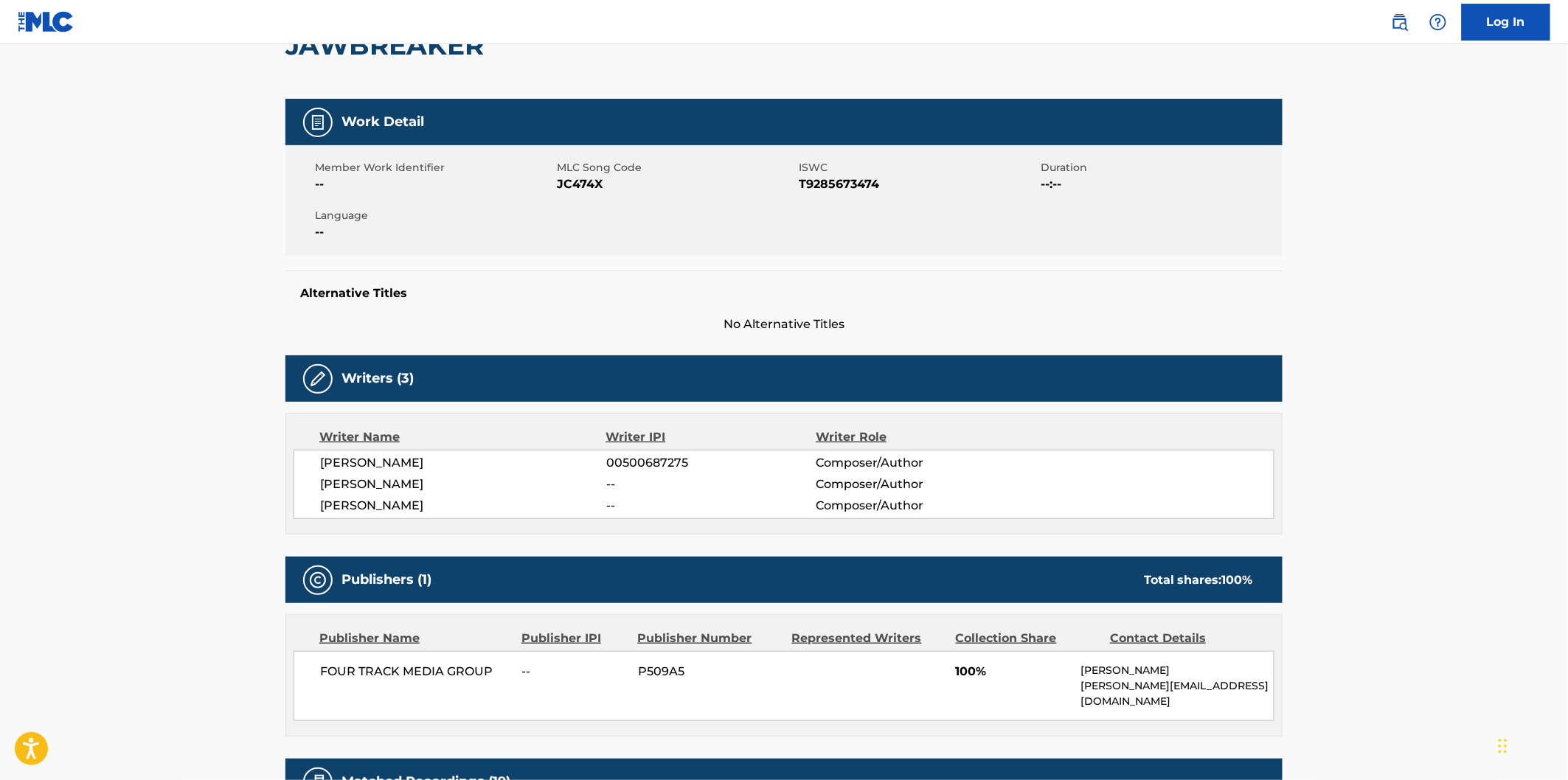
click at [402, 452] on div "[PERSON_NAME] 00500687275 Composer/Author [PERSON_NAME] -- Composer/Author [PER…" at bounding box center [783, 484] width 981 height 69
click at [423, 60] on h2 "JAWBREAKER" at bounding box center [388, 45] width 206 height 33
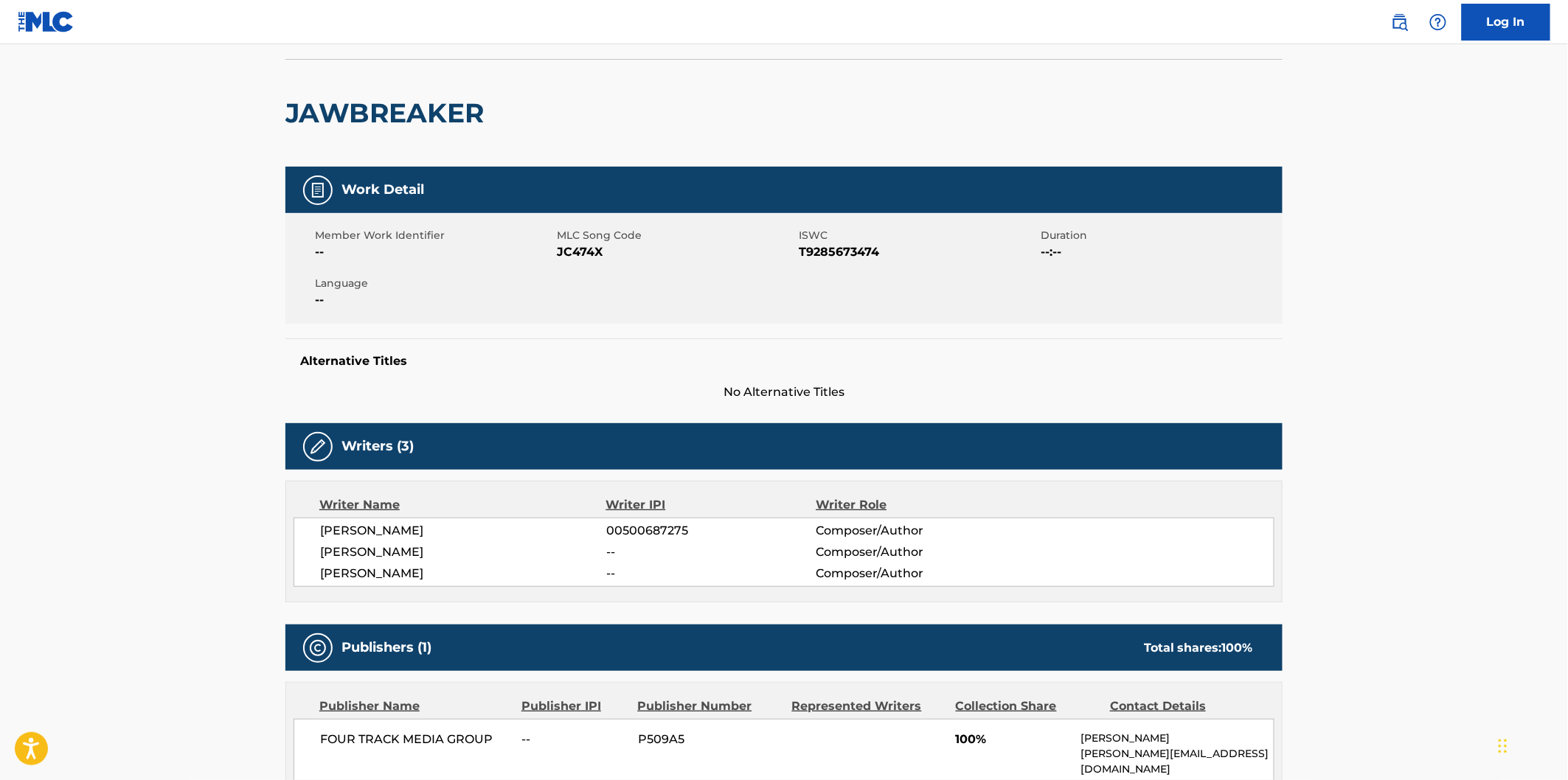
scroll to position [0, 0]
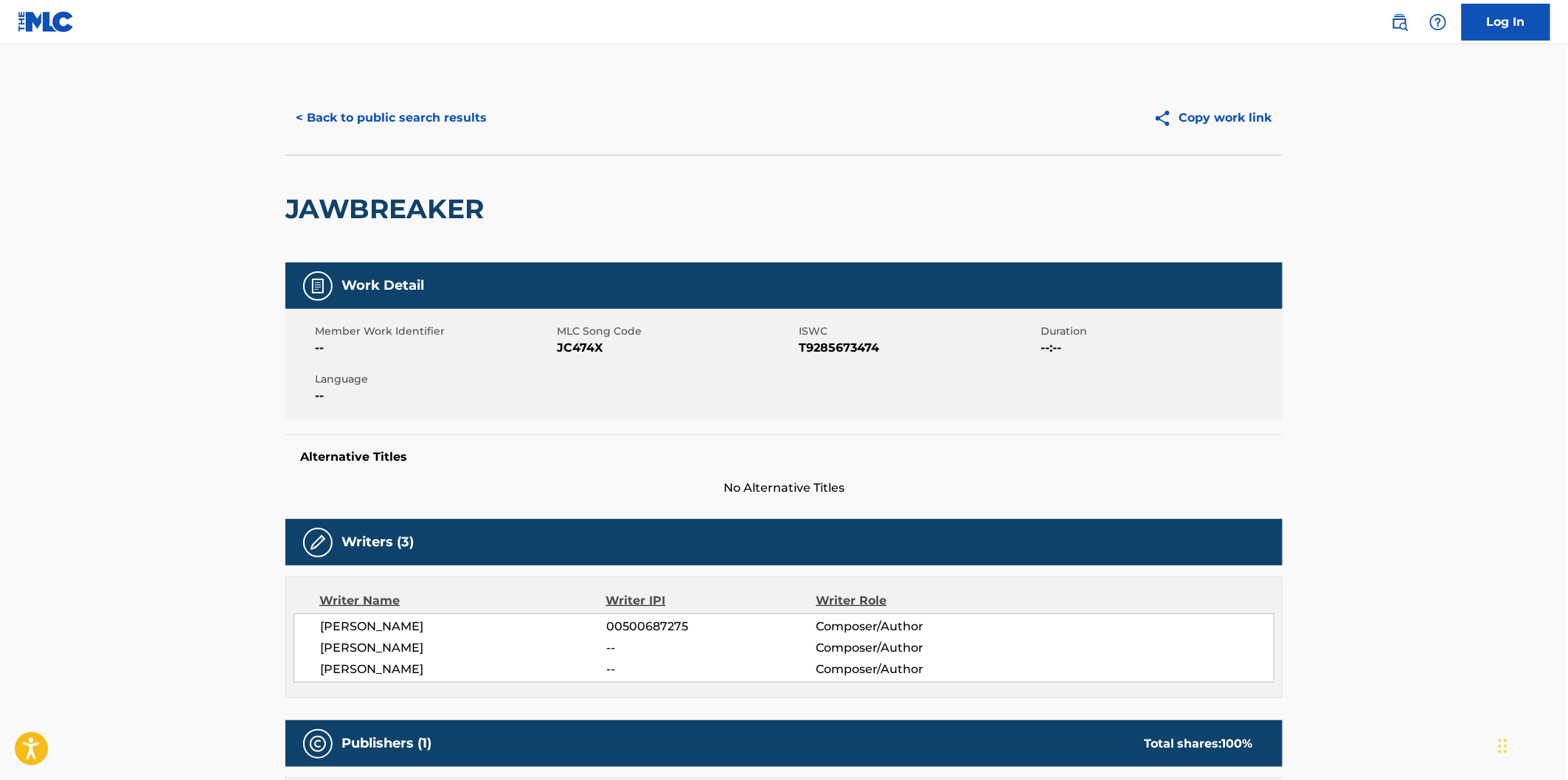
click at [402, 113] on button "< Back to public search results" at bounding box center [391, 117] width 211 height 36
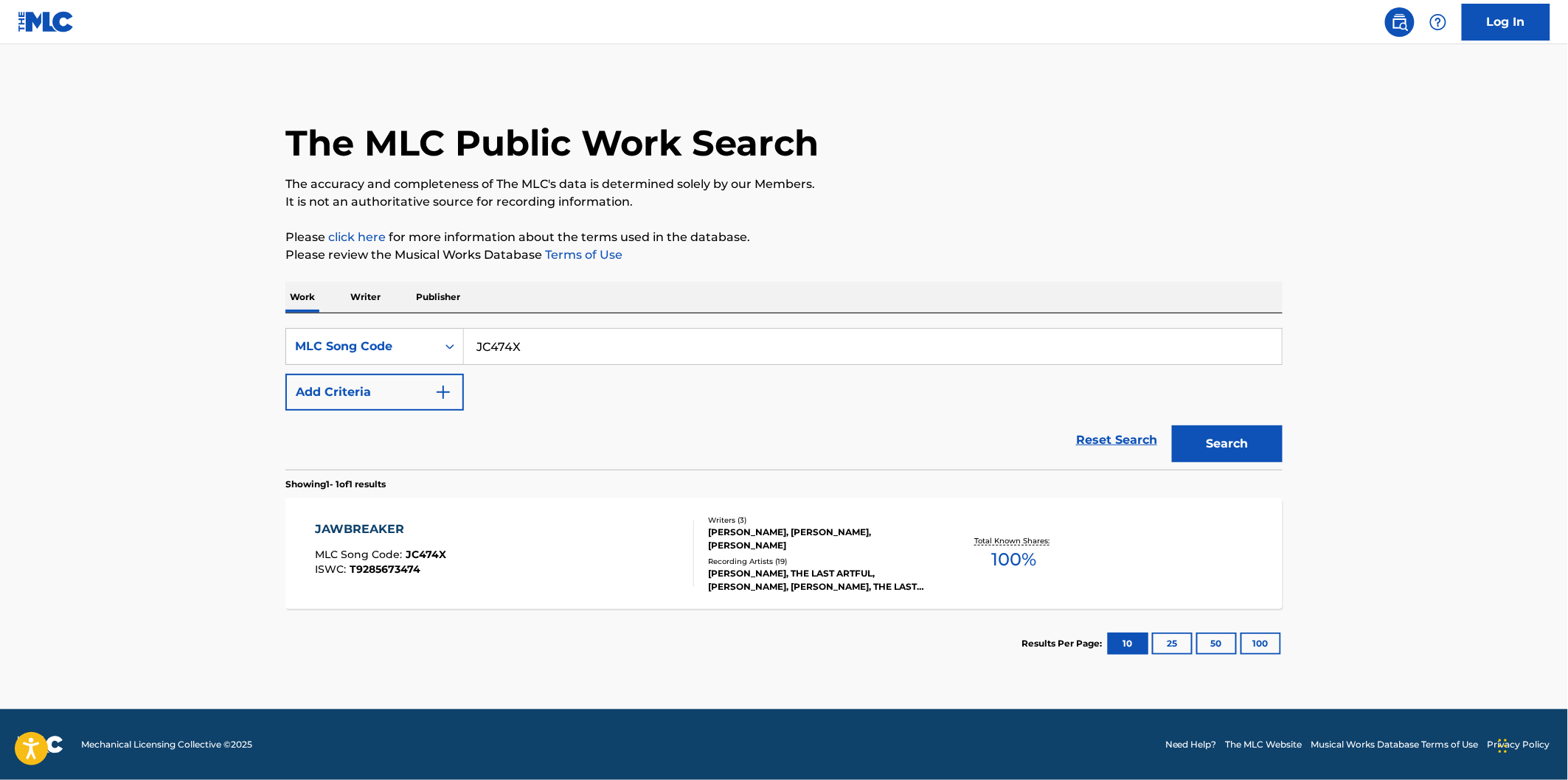
click at [585, 329] on input "JC474X" at bounding box center [873, 346] width 817 height 35
paste input "6B9PT4"
type input "6B9PT4"
click at [1172, 426] on button "Search" at bounding box center [1227, 444] width 110 height 36
click at [647, 499] on div "6 BEERS MLC Song Code : 6B9PT4 ISWC : T9284367051 Writers ( 2 ) [PERSON_NAME], …" at bounding box center [784, 554] width 997 height 110
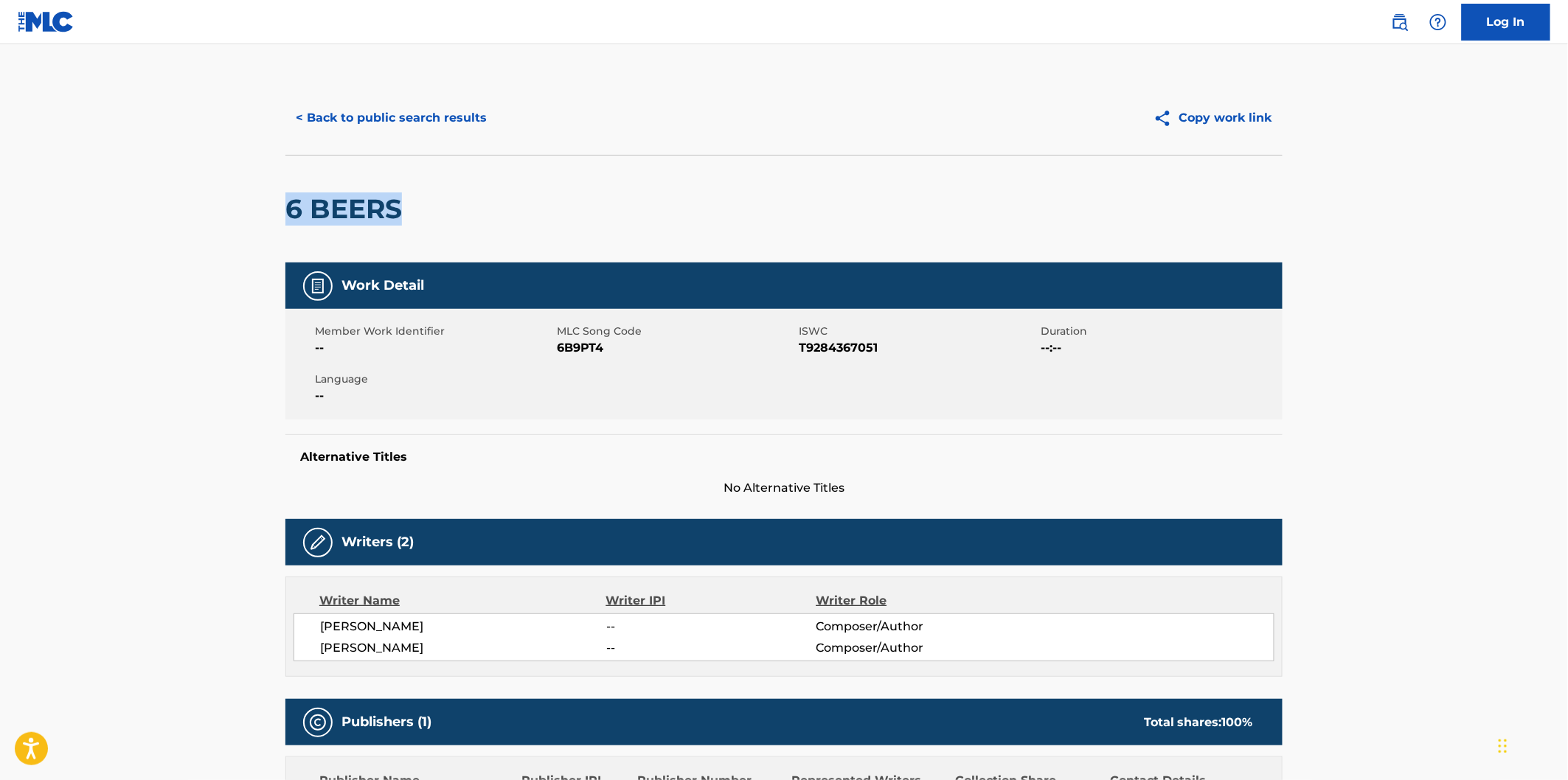
drag, startPoint x: 284, startPoint y: 201, endPoint x: 436, endPoint y: 199, distance: 152.0
click at [436, 199] on div "< Back to public search results Copy work link 6 BEERS Work Detail Member Work …" at bounding box center [784, 753] width 1033 height 1347
copy h2 "6 BEERS"
click at [402, 624] on span "[PERSON_NAME]" at bounding box center [462, 627] width 286 height 18
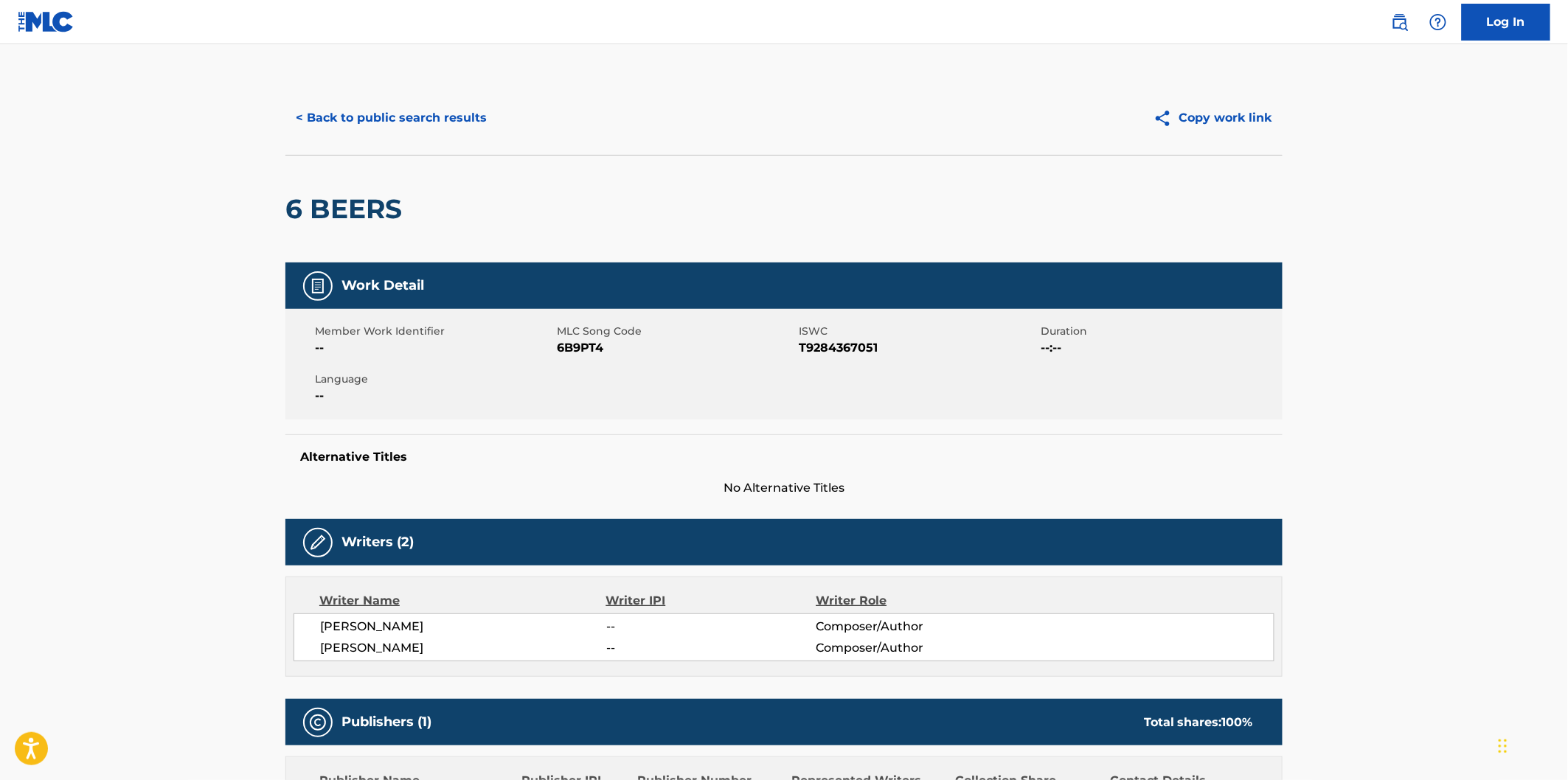
copy span "[PERSON_NAME]"
click at [470, 118] on button "< Back to public search results" at bounding box center [391, 117] width 211 height 36
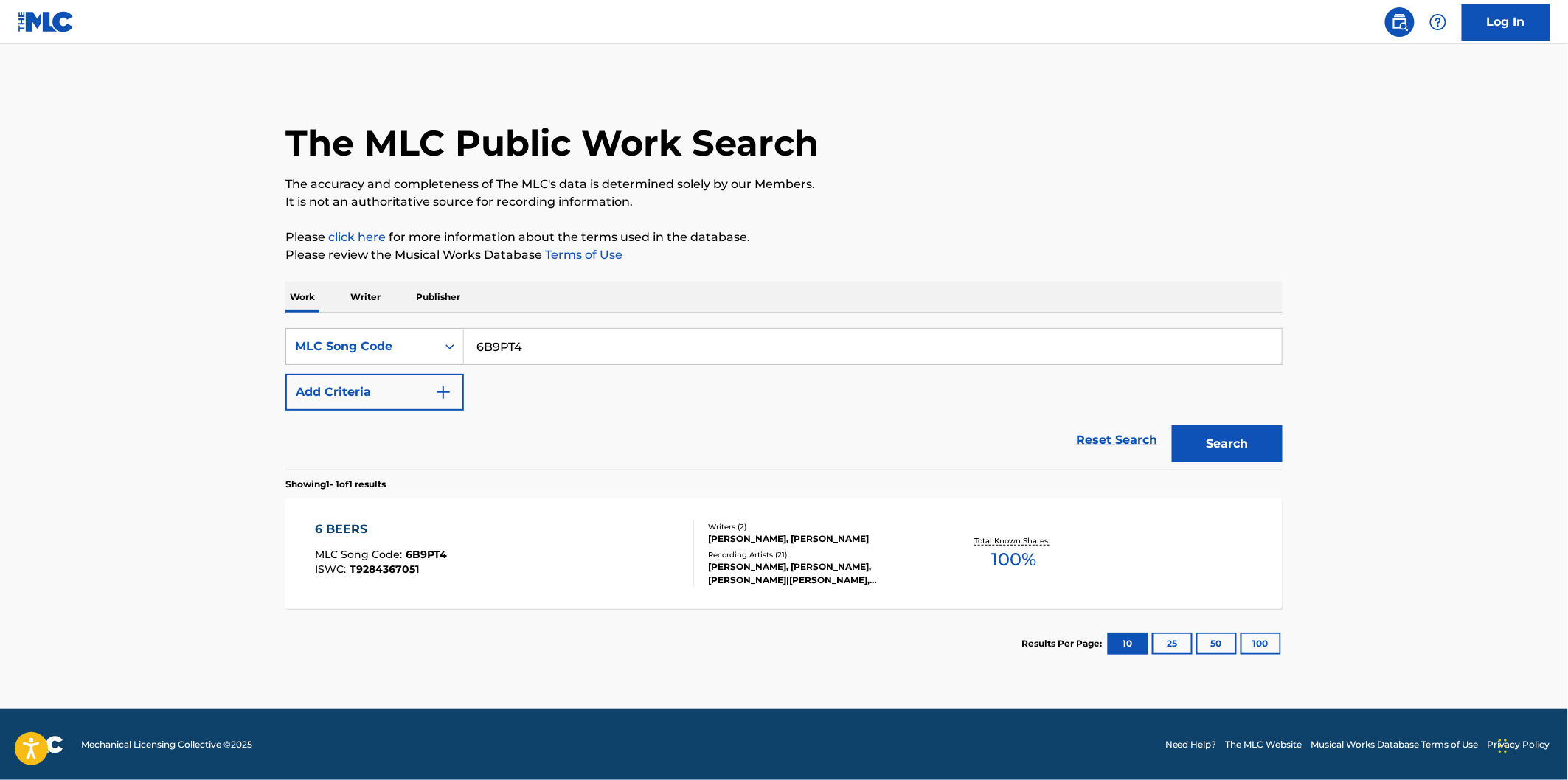
click at [586, 341] on input "6B9PT4" at bounding box center [873, 346] width 817 height 35
paste input "SD27NX"
type input "SD27NX"
click at [1172, 426] on button "Search" at bounding box center [1227, 444] width 110 height 36
click at [534, 533] on div "SUUN MLC Song Code : SD27NX ISWC : T9235665175" at bounding box center [505, 553] width 379 height 66
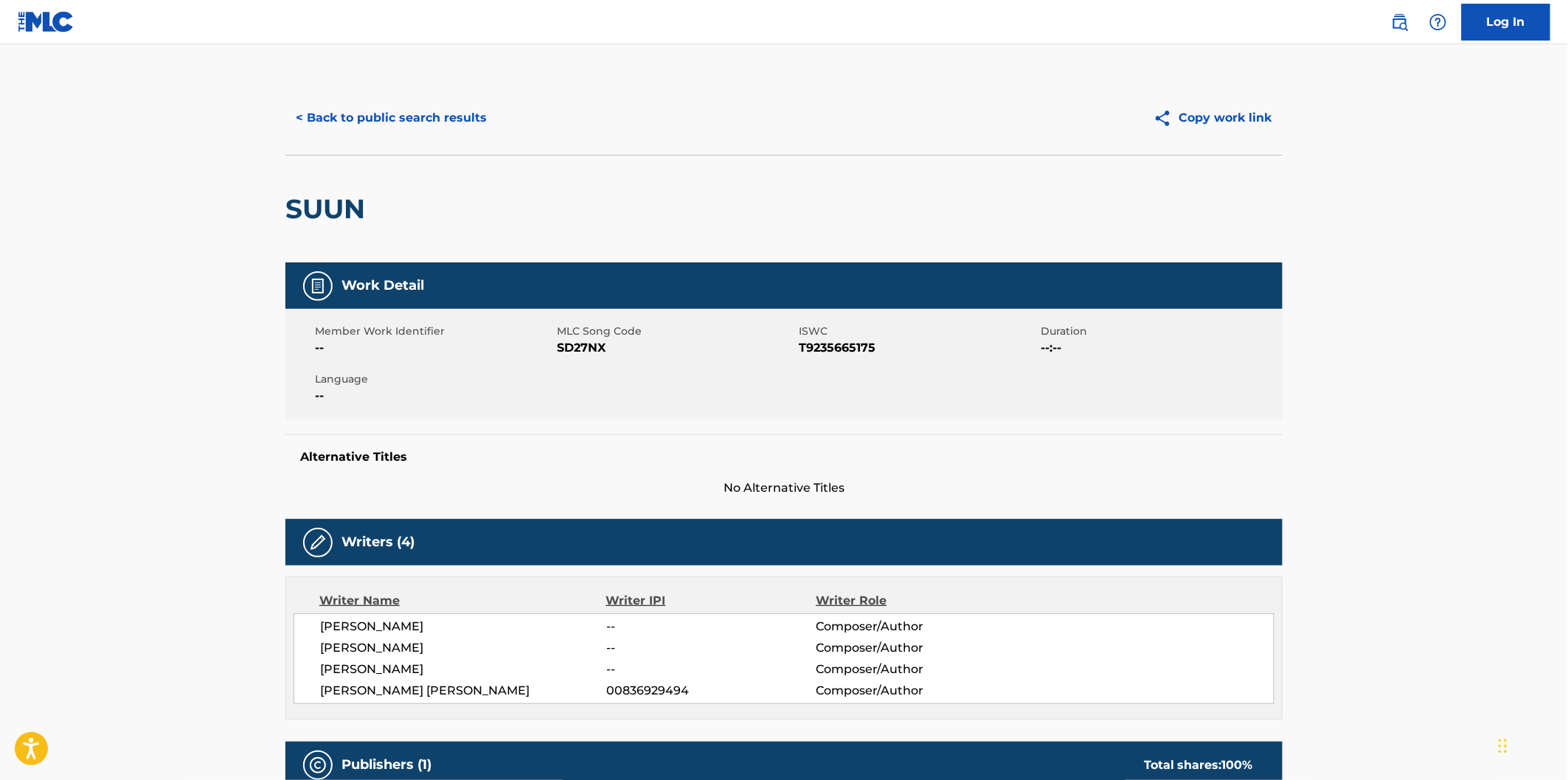
click at [347, 208] on h2 "SUUN" at bounding box center [329, 210] width 87 height 33
click at [337, 203] on h2 "SUUN" at bounding box center [329, 210] width 87 height 33
click at [392, 622] on span "[PERSON_NAME]" at bounding box center [462, 627] width 286 height 18
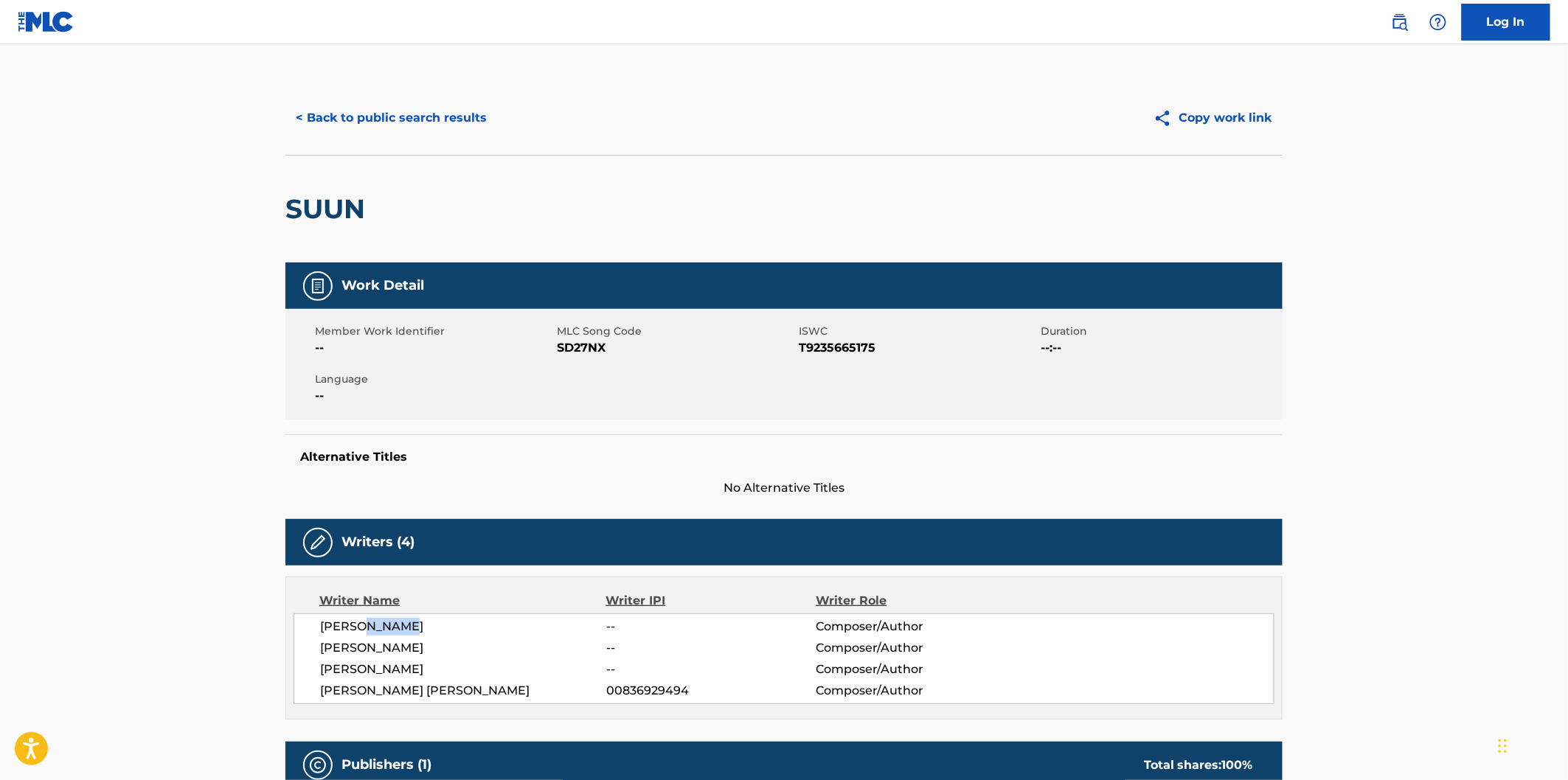
click at [439, 120] on button "< Back to public search results" at bounding box center [391, 117] width 211 height 36
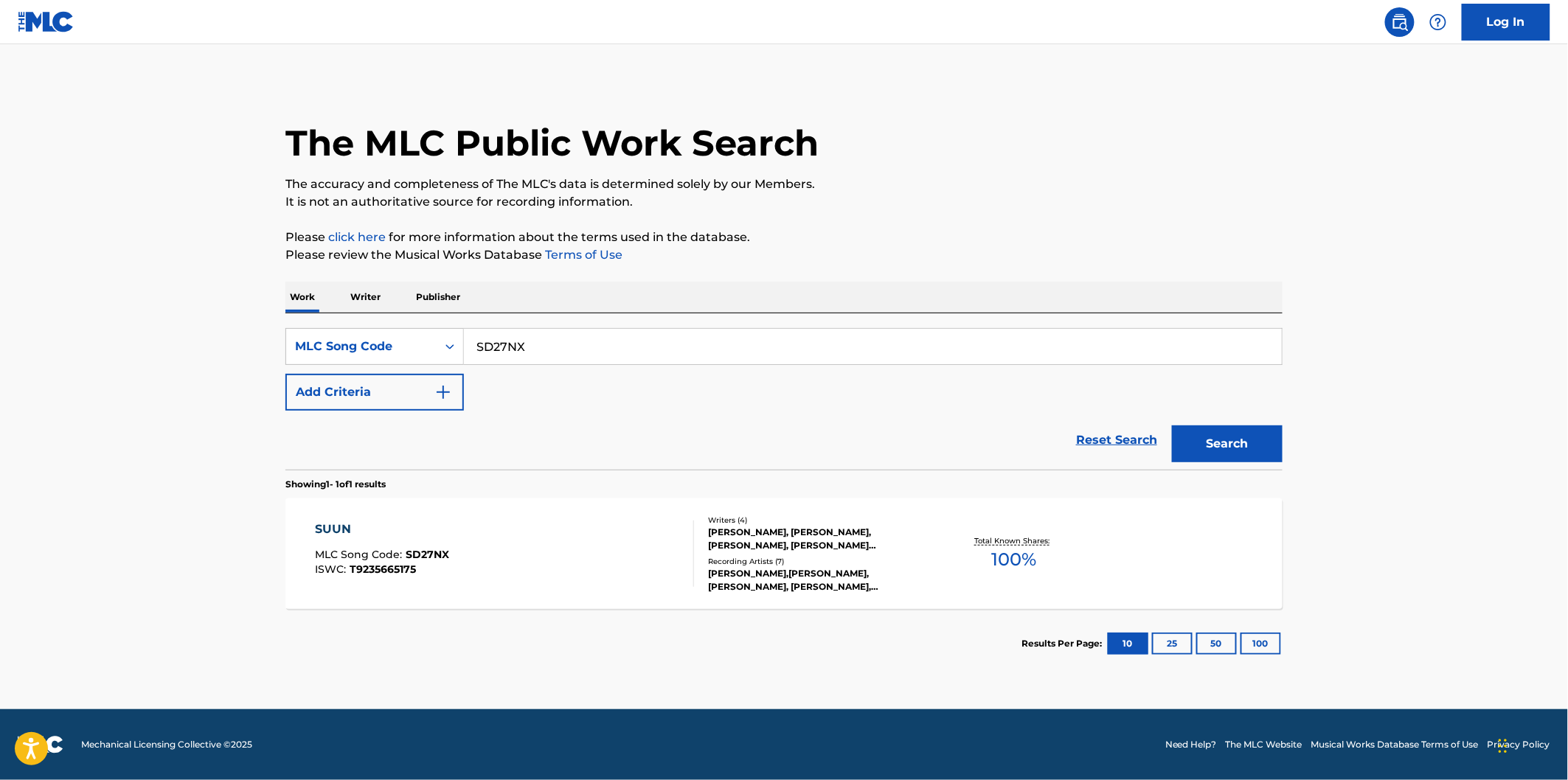
click at [602, 325] on div "SearchWithCriteria530502a3-fff9-4bbd-a89e-26e0169fb67f MLC Song Code SD27NX Add…" at bounding box center [784, 391] width 997 height 156
click at [602, 340] on input "SD27NX" at bounding box center [873, 346] width 817 height 35
paste input "IC889"
type input "IC889X"
click at [1172, 426] on button "Search" at bounding box center [1227, 444] width 110 height 36
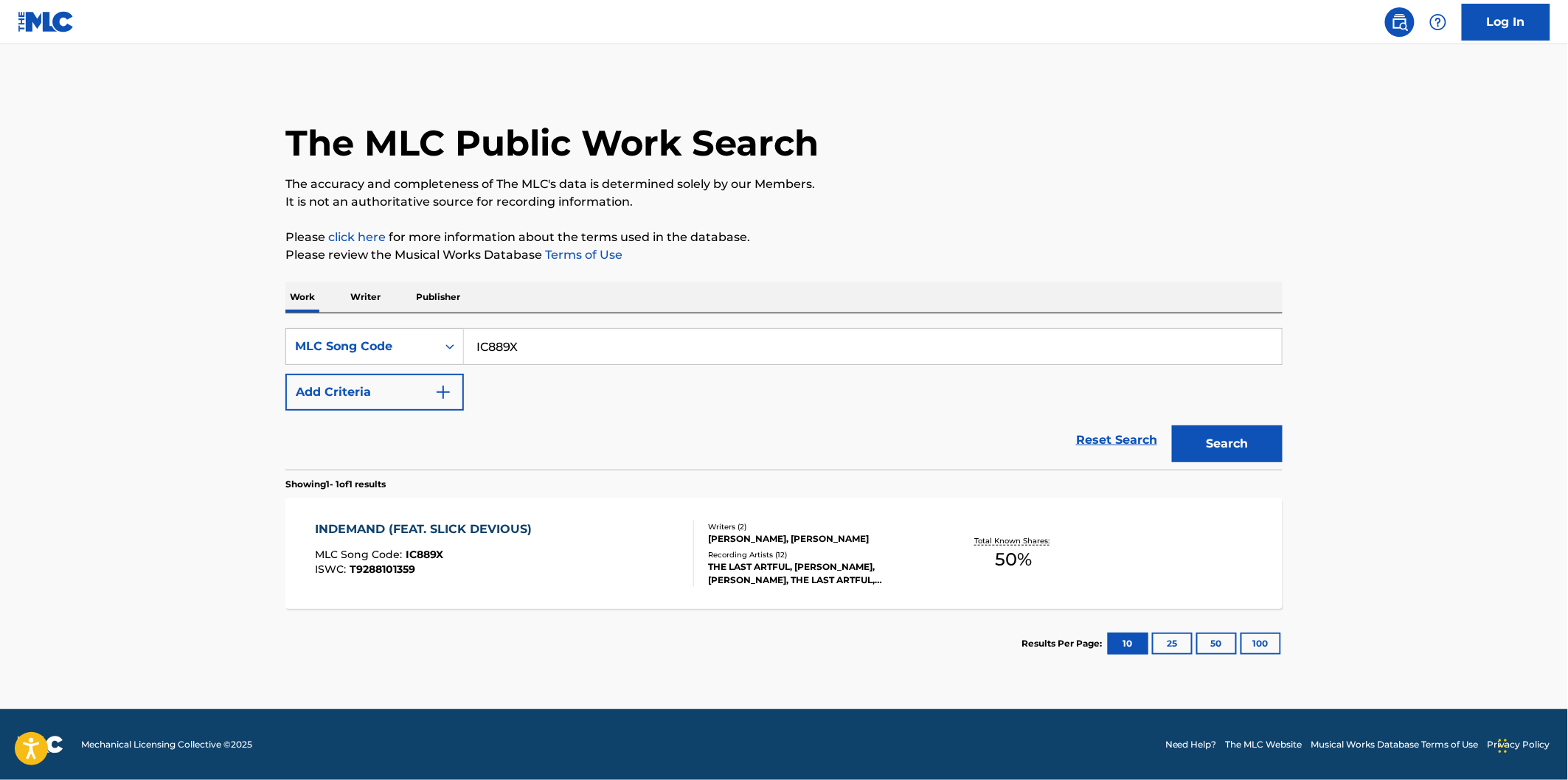
click at [581, 528] on div "INDEMAND (FEAT. SLICK DEVIOUS) MLC Song Code : IC889X ISWC : T9288101359" at bounding box center [505, 553] width 379 height 66
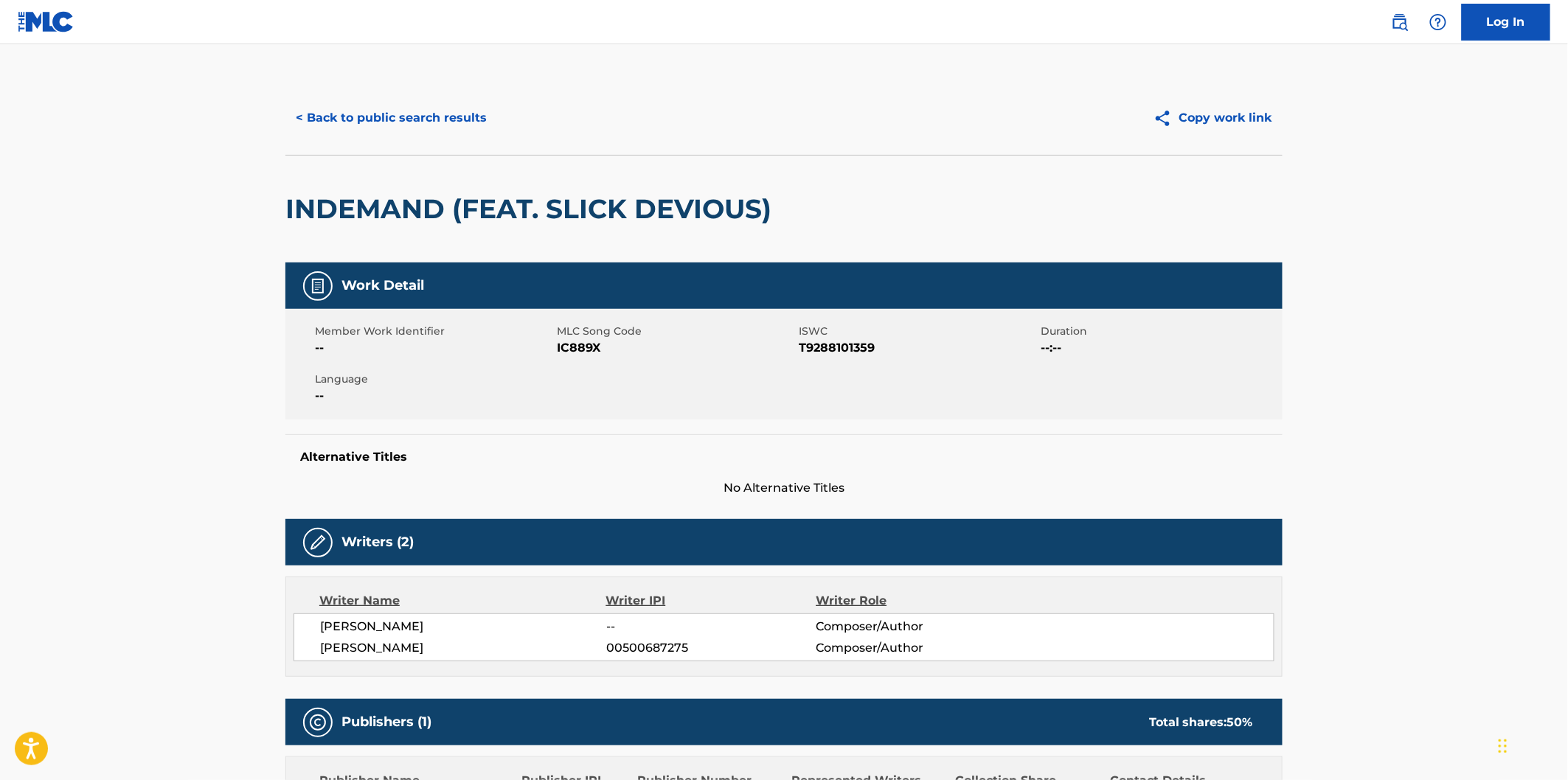
click at [365, 193] on h2 "INDEMAND (FEAT. SLICK DEVIOUS)" at bounding box center [532, 210] width 494 height 33
click at [417, 621] on span "[PERSON_NAME]" at bounding box center [462, 627] width 286 height 18
click at [399, 654] on span "[PERSON_NAME]" at bounding box center [462, 648] width 286 height 18
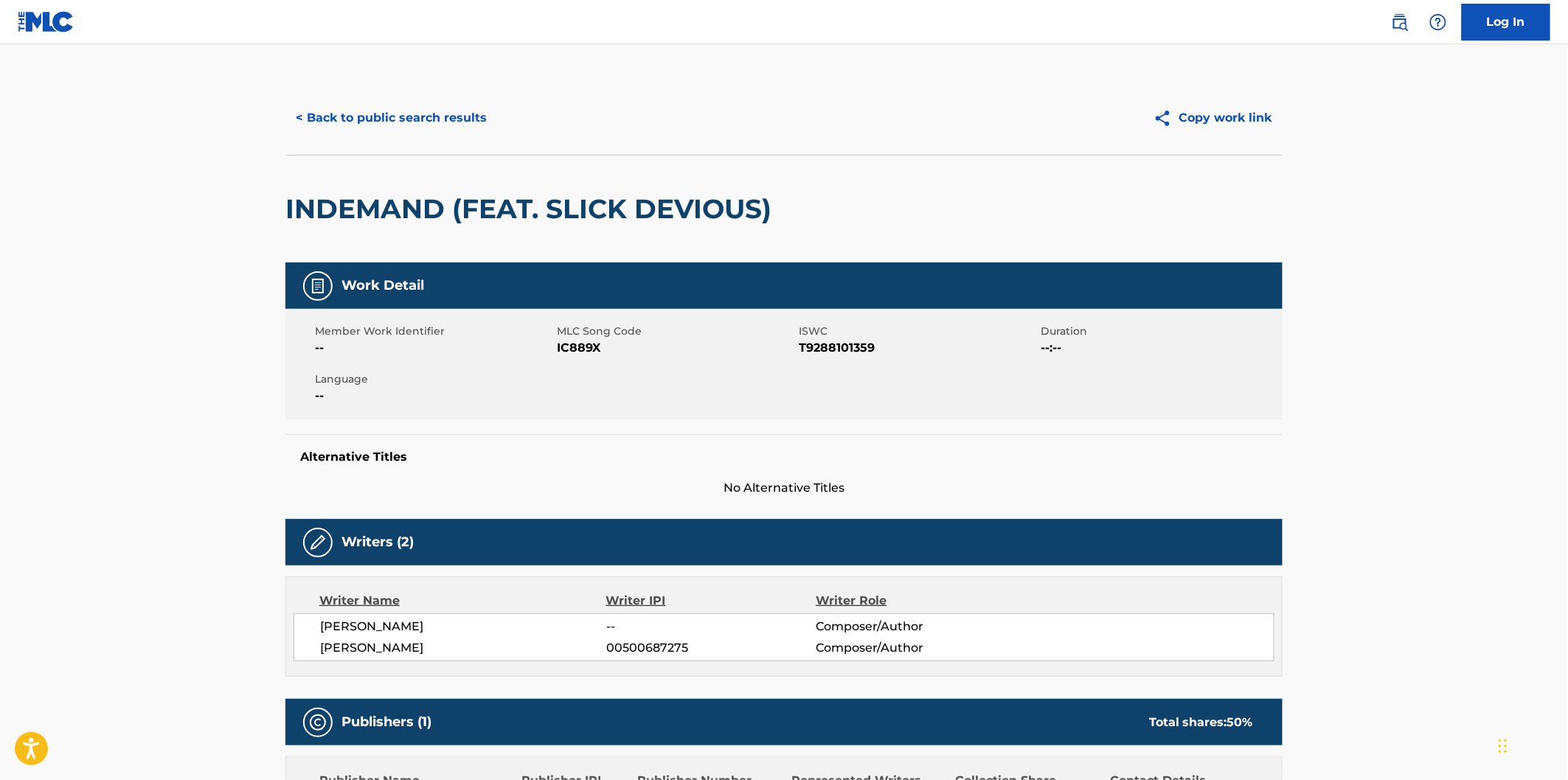
click at [399, 654] on span "[PERSON_NAME]" at bounding box center [462, 648] width 286 height 18
click at [432, 134] on button "< Back to public search results" at bounding box center [391, 117] width 211 height 36
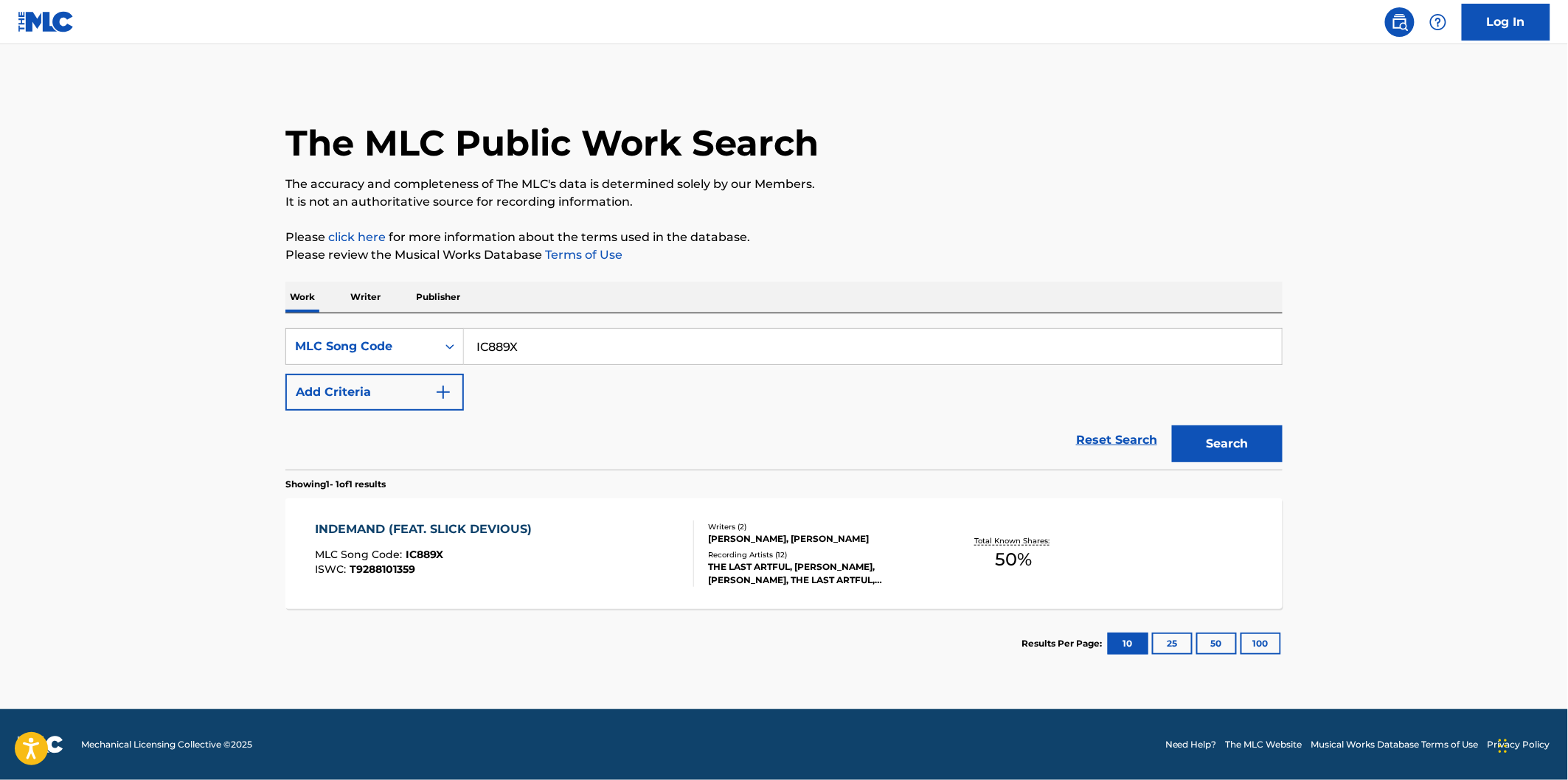
click at [605, 318] on div "SearchWithCriteria530502a3-fff9-4bbd-a89e-26e0169fb67f MLC Song Code IC889X Add…" at bounding box center [784, 391] width 997 height 156
click at [609, 337] on input "IC889X" at bounding box center [873, 346] width 817 height 35
paste input "VB2WFZ"
type input "VB2WFZ"
click at [1172, 426] on button "Search" at bounding box center [1227, 444] width 110 height 36
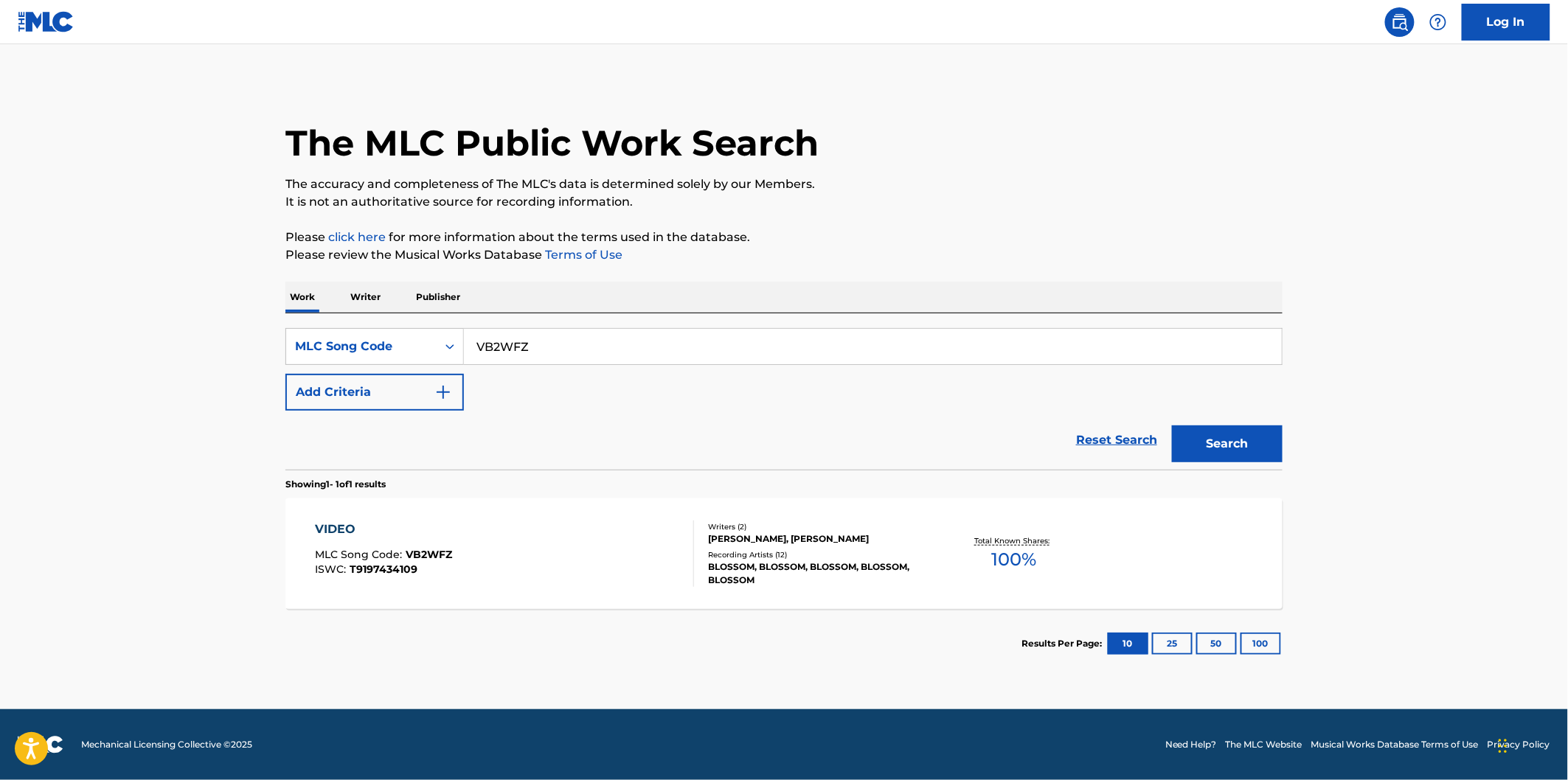
click at [549, 519] on div "VIDEO MLC Song Code : VB2WFZ ISWC : T9197434109 Writers ( 2 ) [PERSON_NAME], [P…" at bounding box center [784, 554] width 997 height 110
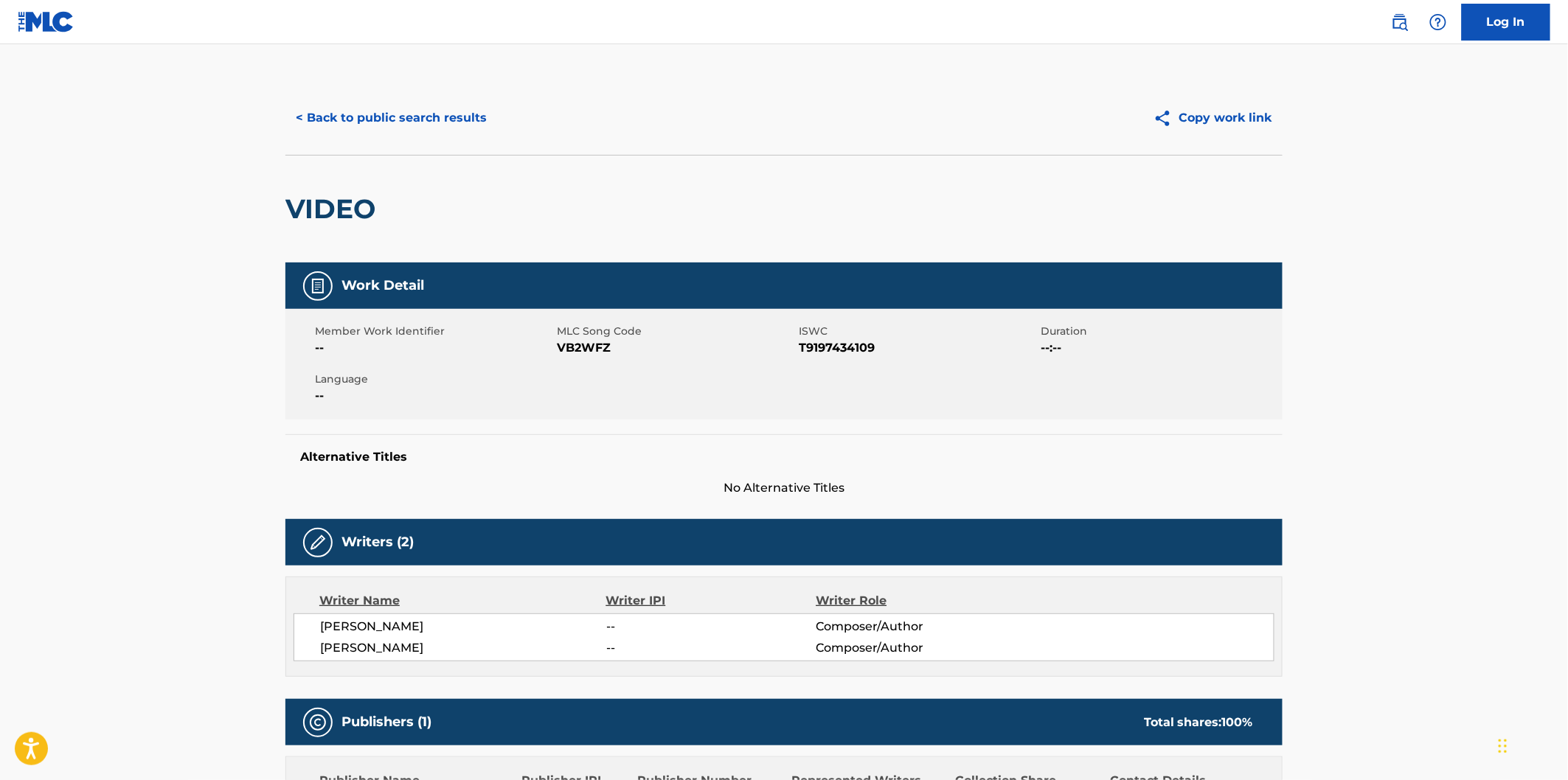
click at [563, 344] on span "VB2WFZ" at bounding box center [676, 348] width 238 height 18
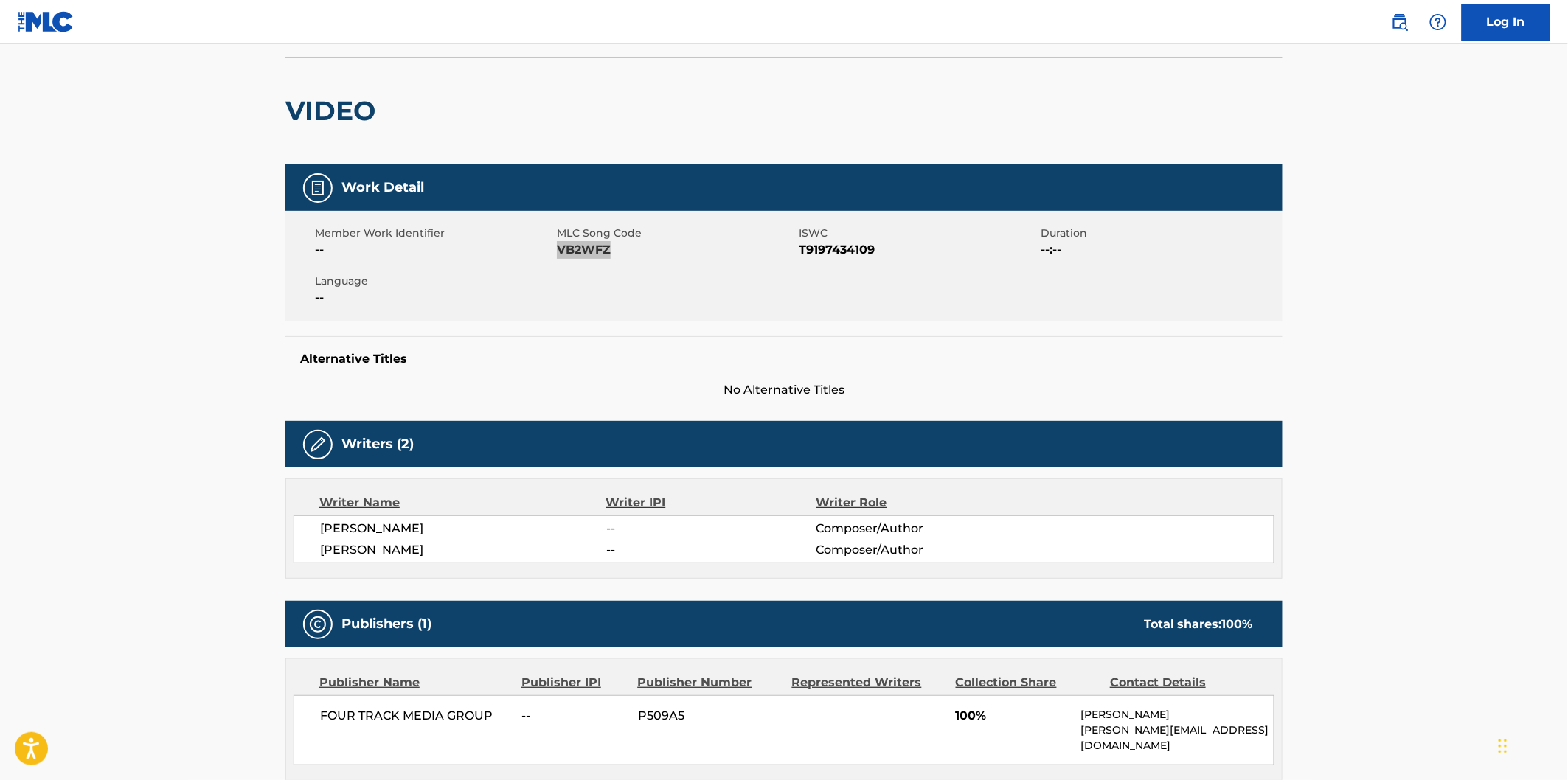
scroll to position [246, 0]
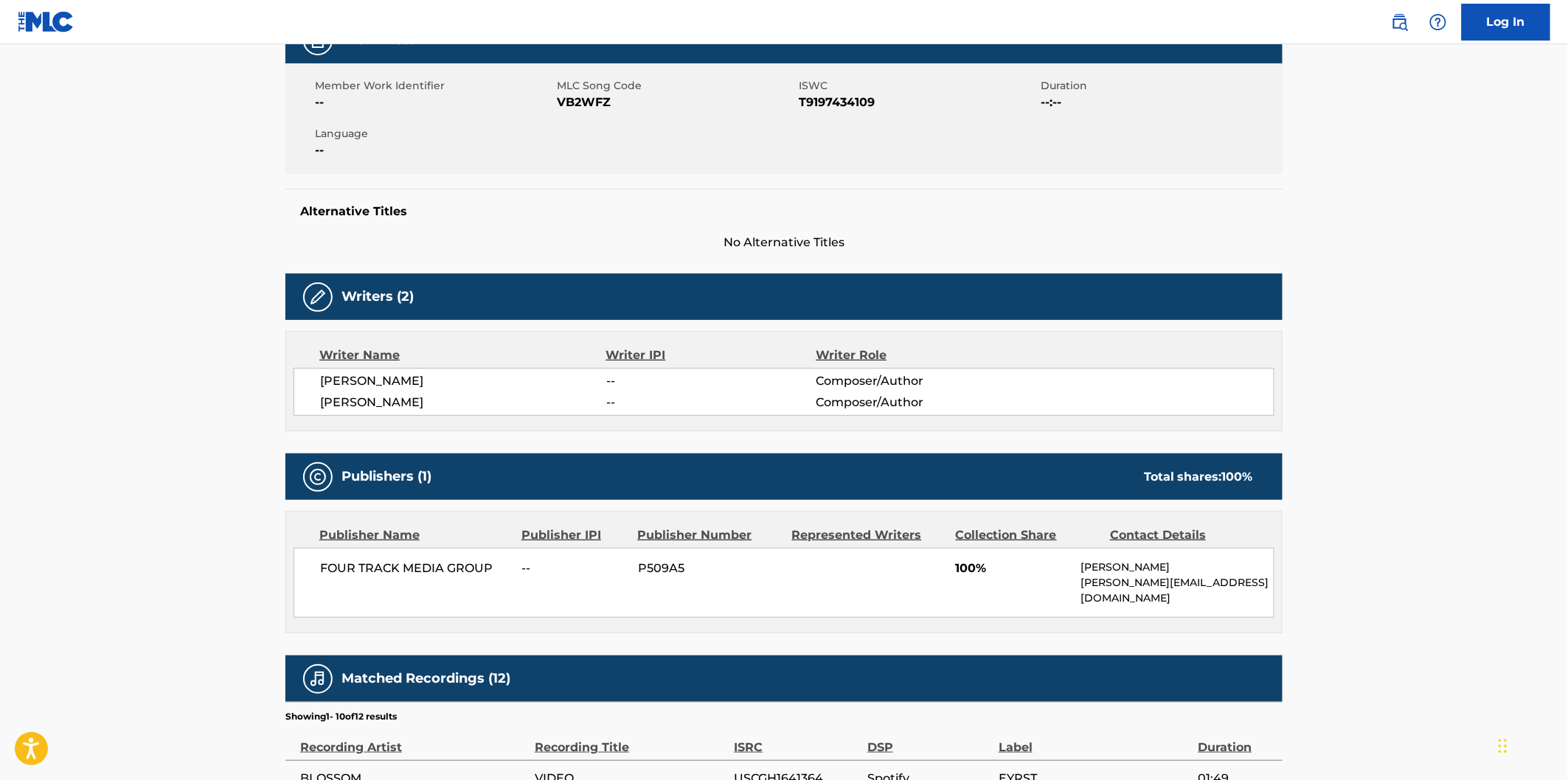
click at [402, 399] on span "[PERSON_NAME]" at bounding box center [462, 402] width 286 height 18
click at [417, 385] on span "[PERSON_NAME]" at bounding box center [462, 382] width 286 height 18
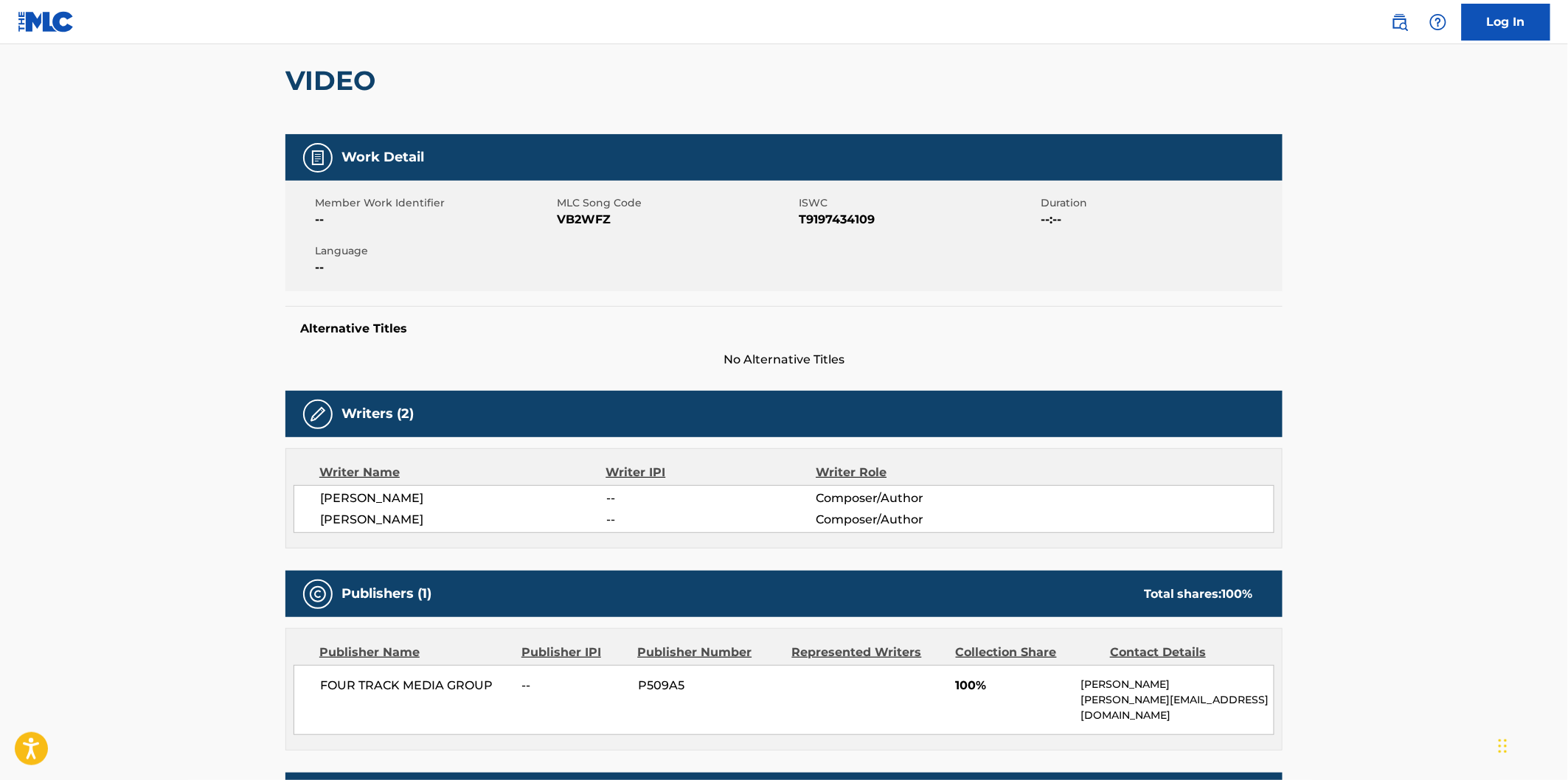
scroll to position [0, 0]
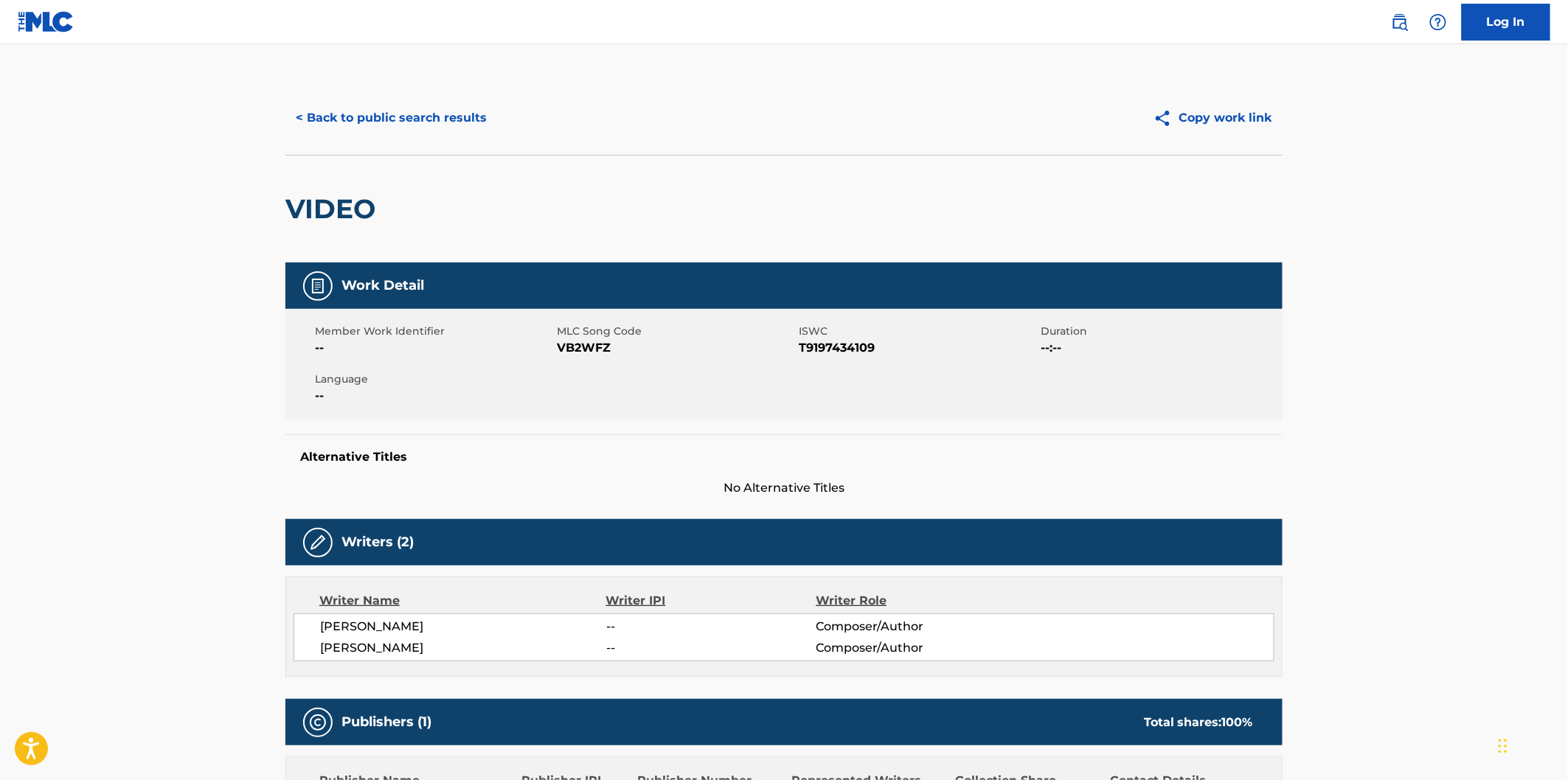
click at [488, 119] on button "< Back to public search results" at bounding box center [391, 117] width 211 height 36
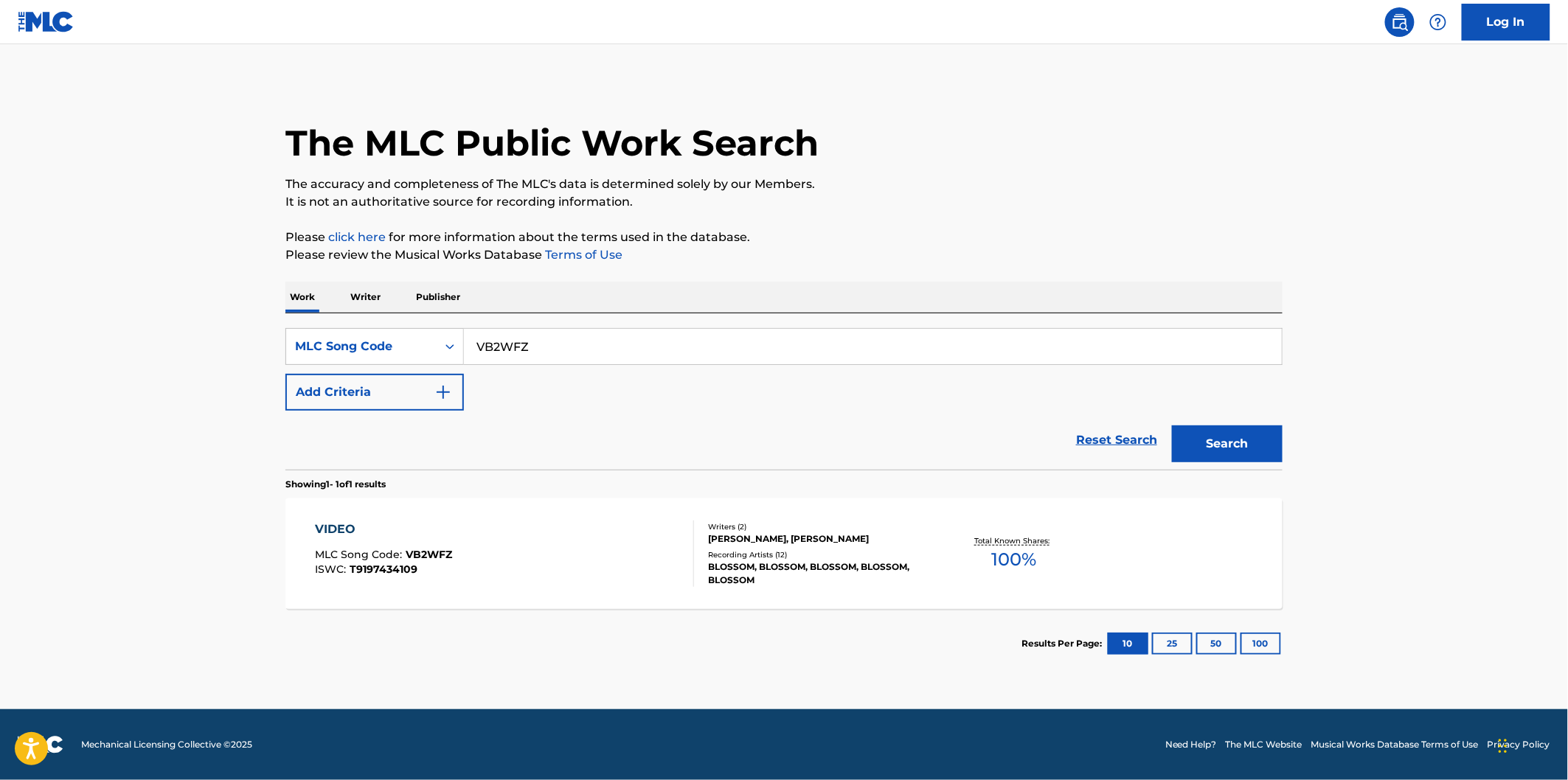
click at [630, 317] on div "SearchWithCriteria530502a3-fff9-4bbd-a89e-26e0169fb67f MLC Song Code VB2WFZ Add…" at bounding box center [784, 391] width 997 height 156
click at [636, 352] on input "VB2WFZ" at bounding box center [873, 346] width 817 height 35
paste input "2E1BPF"
type input "2E1BPF"
click at [1172, 426] on button "Search" at bounding box center [1227, 444] width 110 height 36
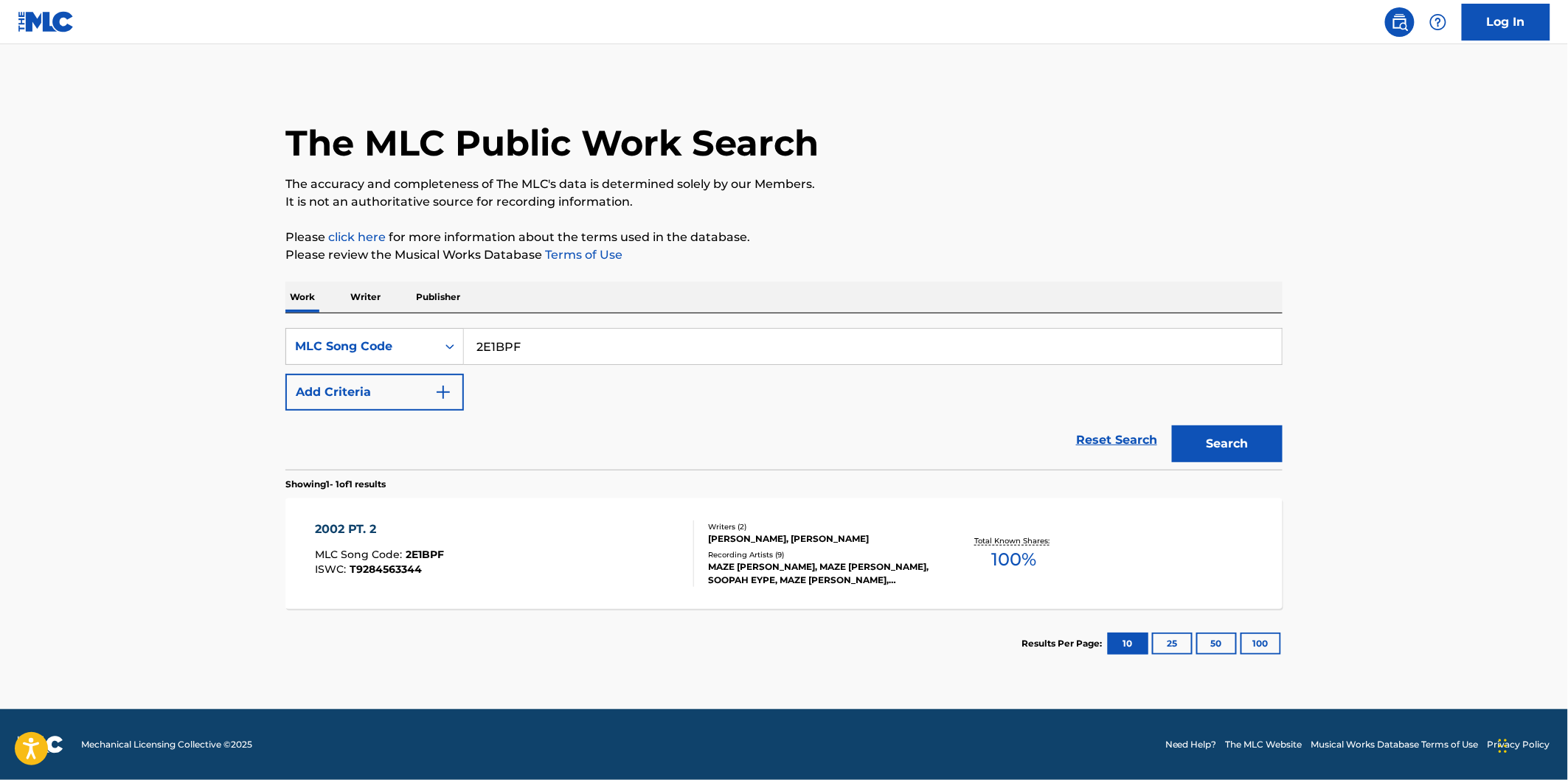
click at [624, 346] on input "2E1BPF" at bounding box center [873, 346] width 817 height 35
click at [495, 521] on div "2002 PT. 2 MLC Song Code : 2E1BPF ISWC : T9284563344" at bounding box center [505, 553] width 379 height 66
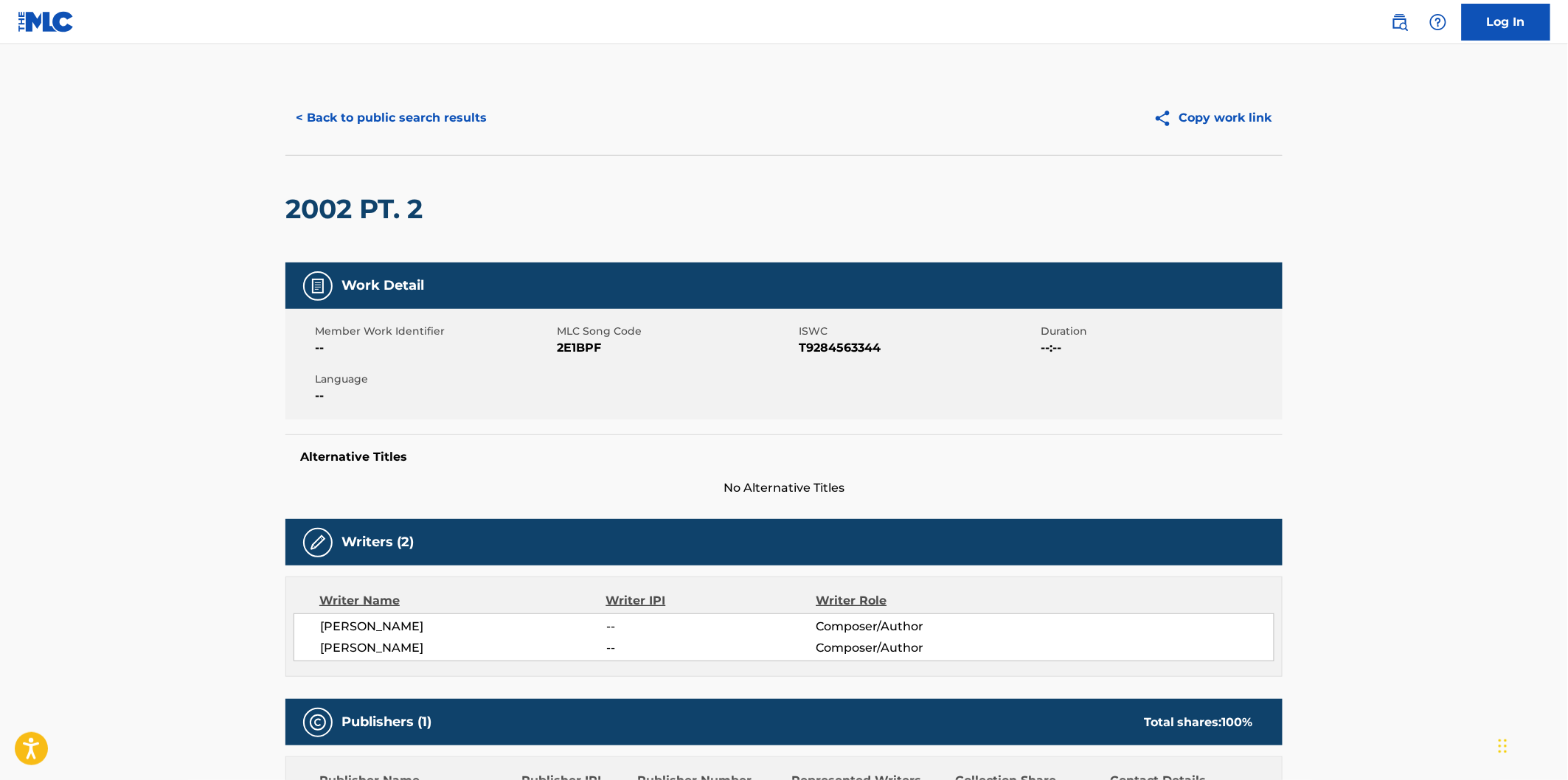
click at [321, 202] on h2 "2002 PT. 2" at bounding box center [357, 210] width 145 height 33
click at [417, 624] on span "[PERSON_NAME]" at bounding box center [462, 627] width 286 height 18
click at [423, 125] on button "< Back to public search results" at bounding box center [391, 117] width 211 height 36
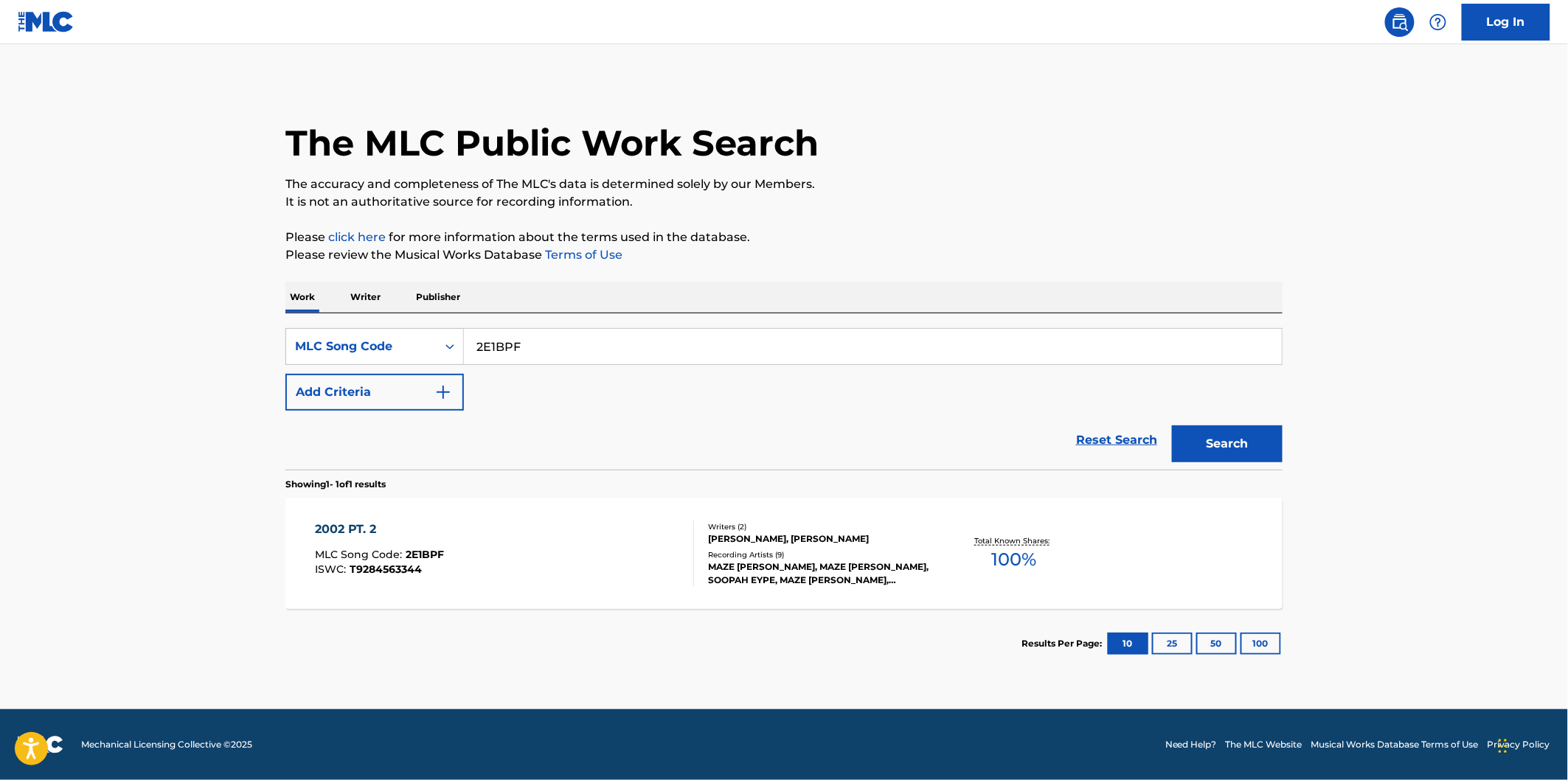
click at [563, 335] on input "2E1BPF" at bounding box center [873, 346] width 817 height 35
paste input "GA6JHT"
type input "GA6JHT"
click at [1172, 426] on button "Search" at bounding box center [1227, 444] width 110 height 36
click at [520, 525] on div "GRAVY MLC Song Code : GA6JHT ISWC : T9235033702" at bounding box center [505, 553] width 379 height 66
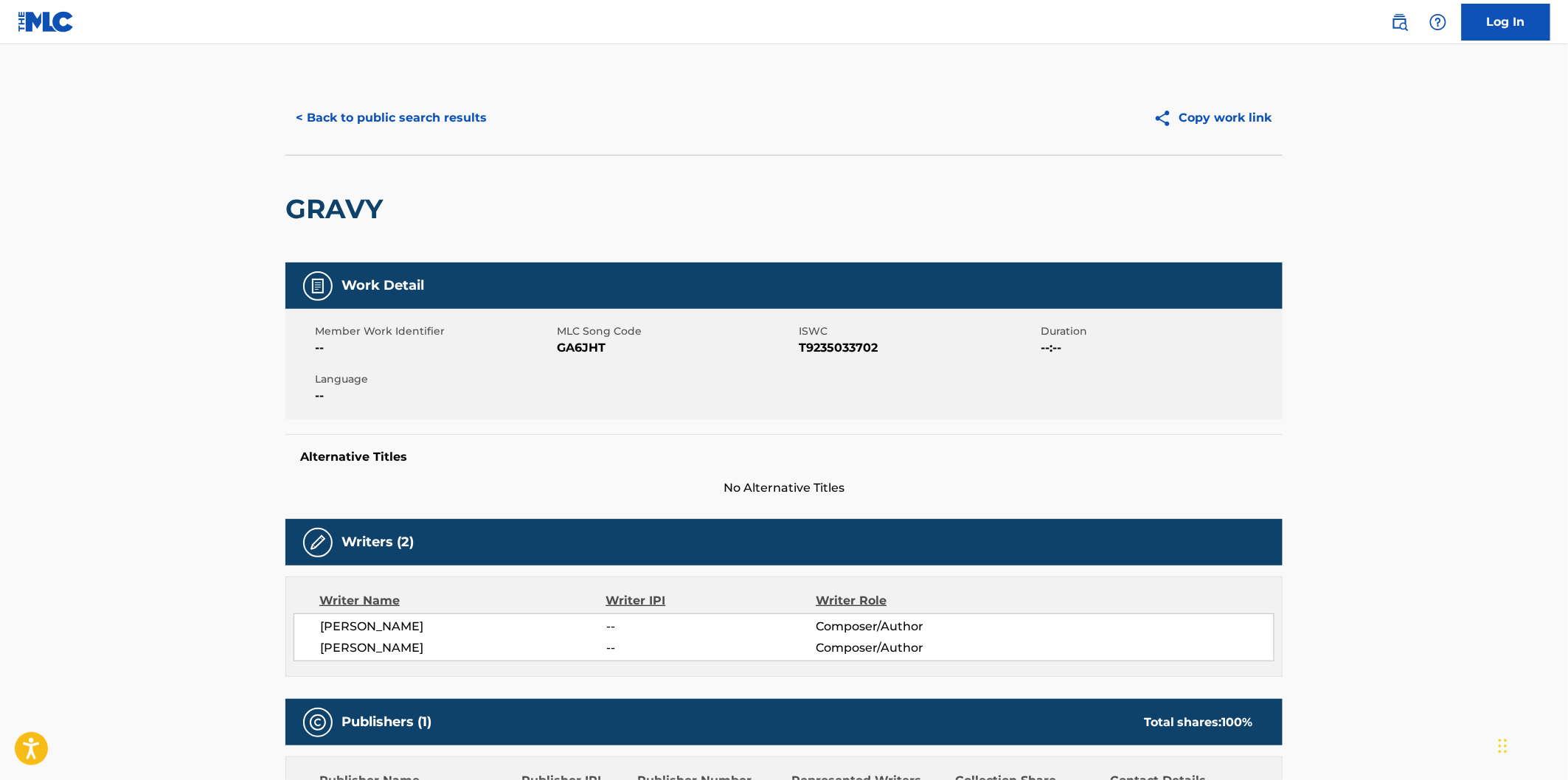
click at [585, 351] on span "GA6JHT" at bounding box center [676, 348] width 238 height 18
click at [340, 209] on h2 "GRAVY" at bounding box center [337, 210] width 104 height 33
click at [418, 630] on span "[PERSON_NAME]" at bounding box center [462, 627] width 286 height 18
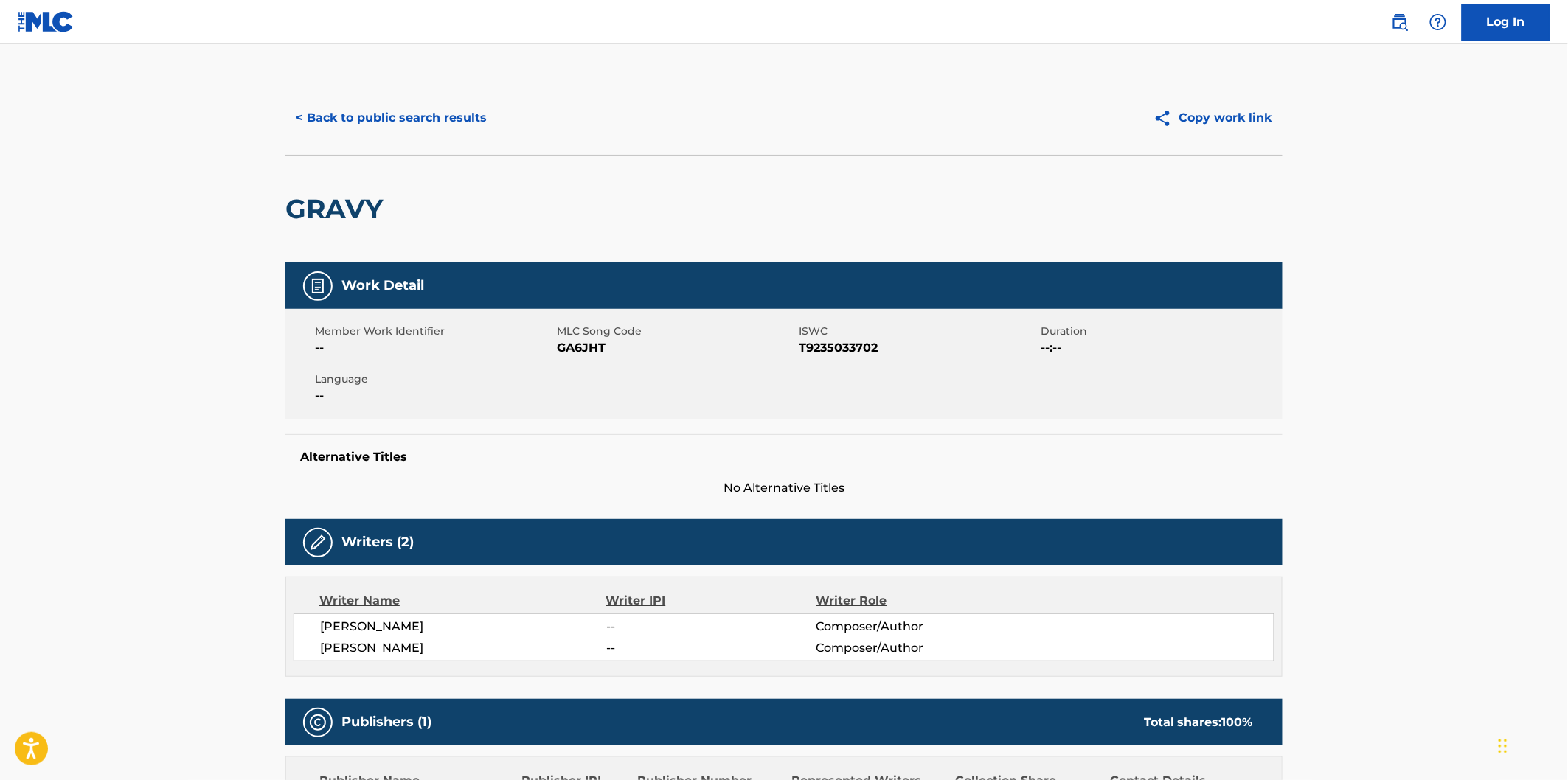
click at [418, 630] on span "[PERSON_NAME]" at bounding box center [462, 627] width 286 height 18
click at [399, 647] on span "[PERSON_NAME]" at bounding box center [462, 648] width 286 height 18
click at [453, 115] on button "< Back to public search results" at bounding box center [391, 117] width 211 height 36
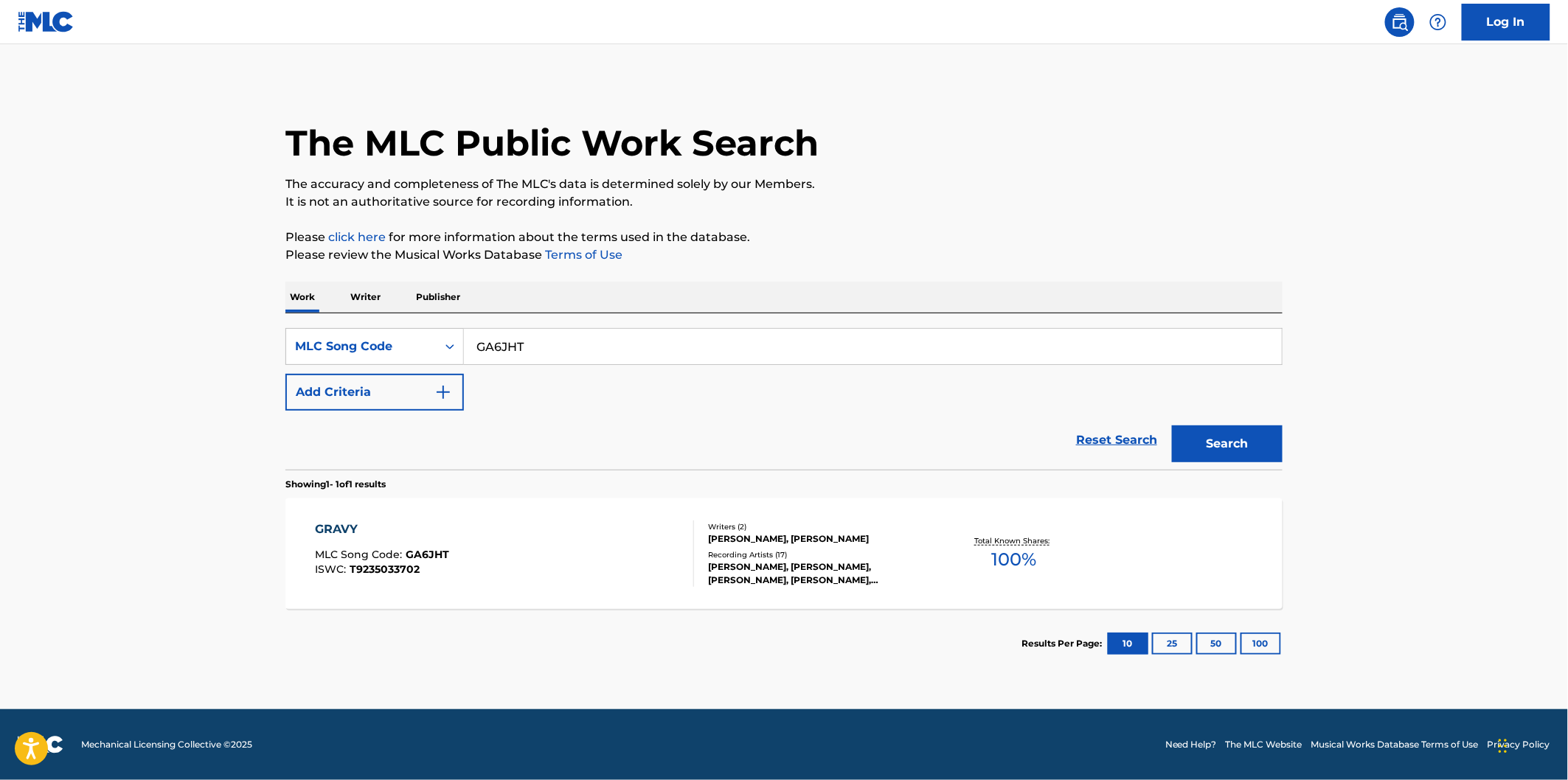
click at [595, 329] on input "GA6JHT" at bounding box center [873, 346] width 817 height 35
paste input "HA26L9"
type input "HA26L9"
click at [1172, 426] on button "Search" at bounding box center [1227, 444] width 110 height 36
click at [512, 526] on div "HOUSEE MLC Song Code : HA26L9 ISWC : T9235038252" at bounding box center [505, 553] width 379 height 66
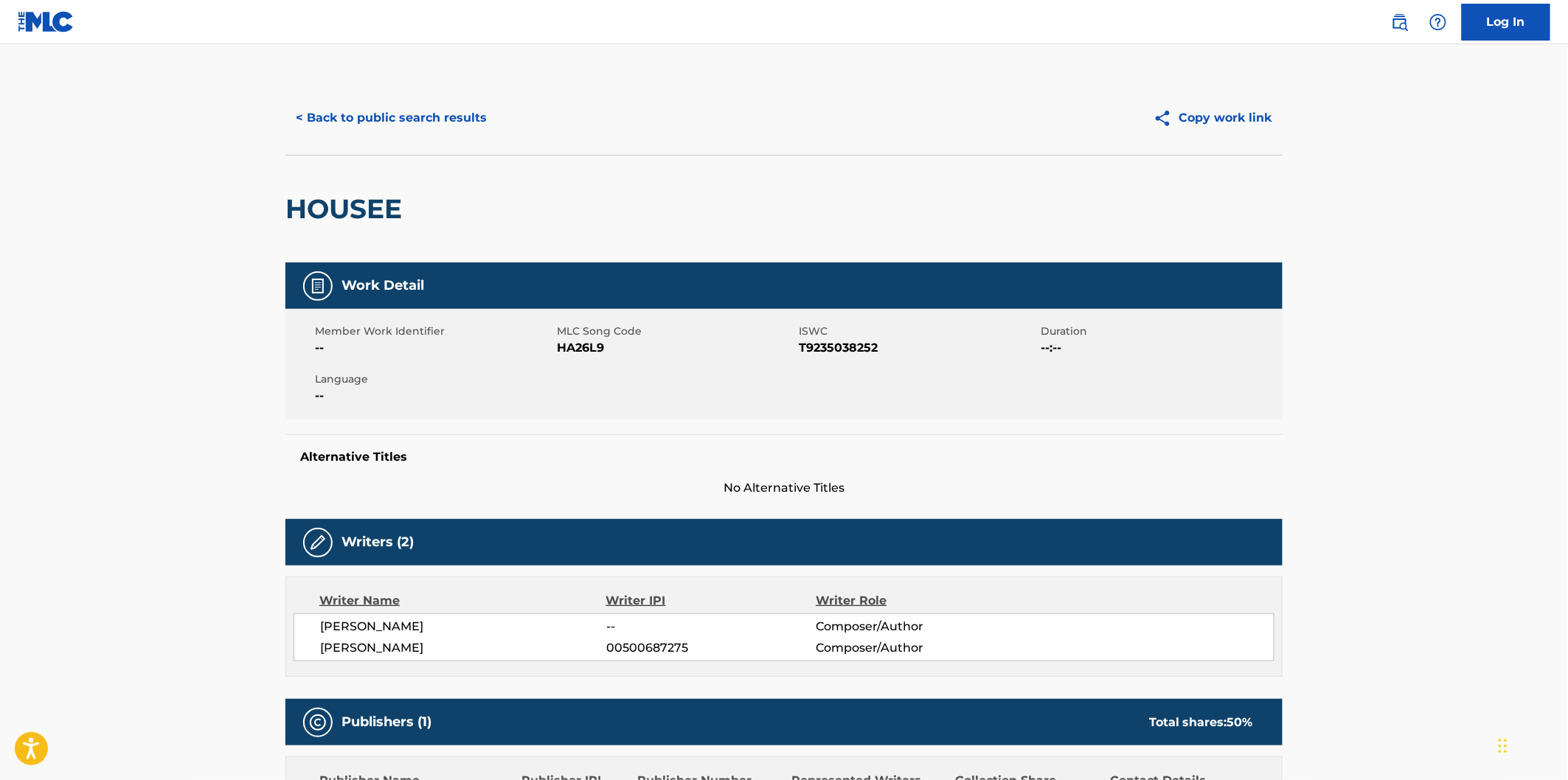
click at [382, 196] on h2 "HOUSEE" at bounding box center [347, 210] width 124 height 33
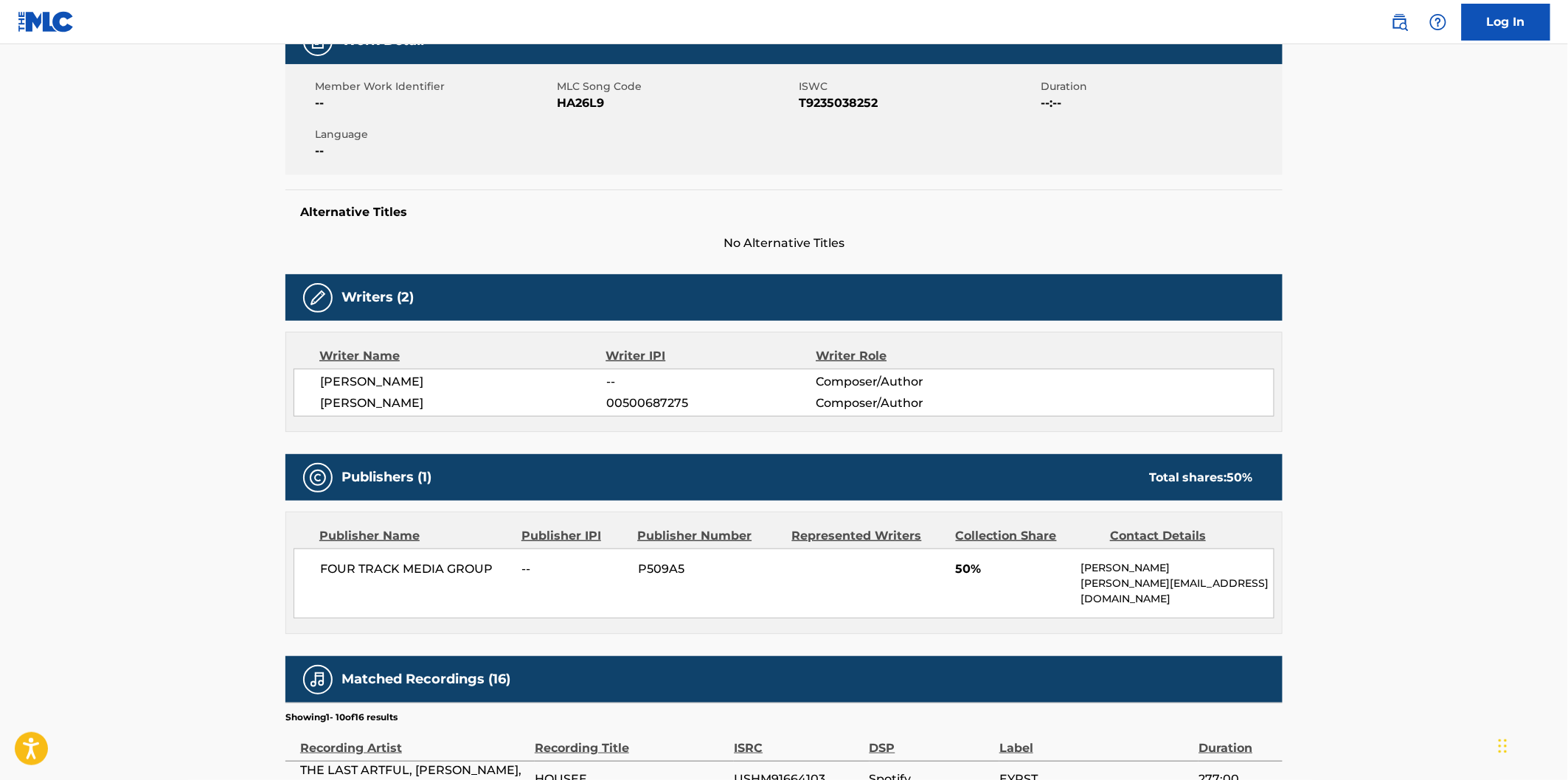
scroll to position [246, 0]
click at [414, 382] on span "[PERSON_NAME]" at bounding box center [462, 382] width 286 height 18
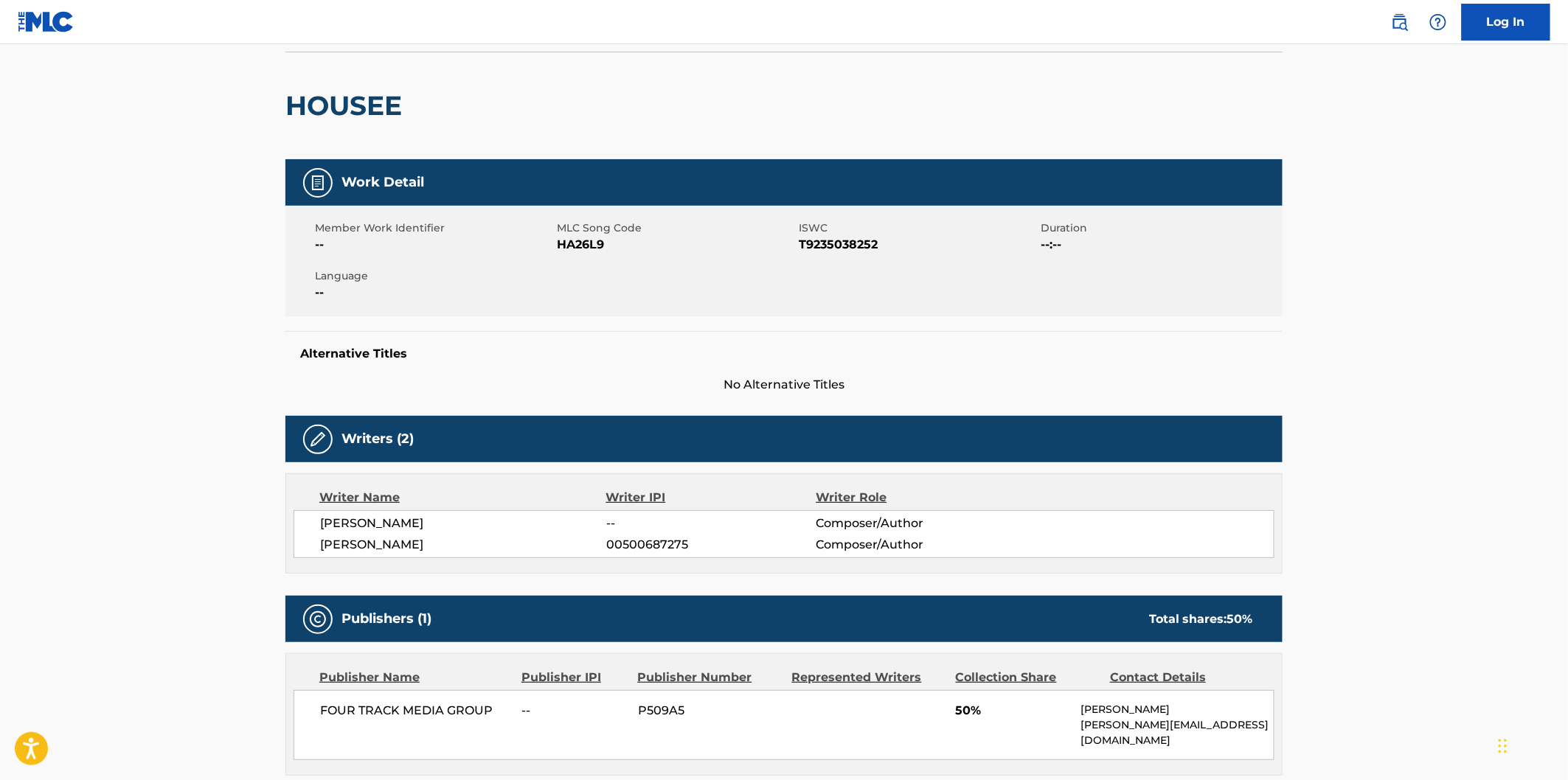
scroll to position [0, 0]
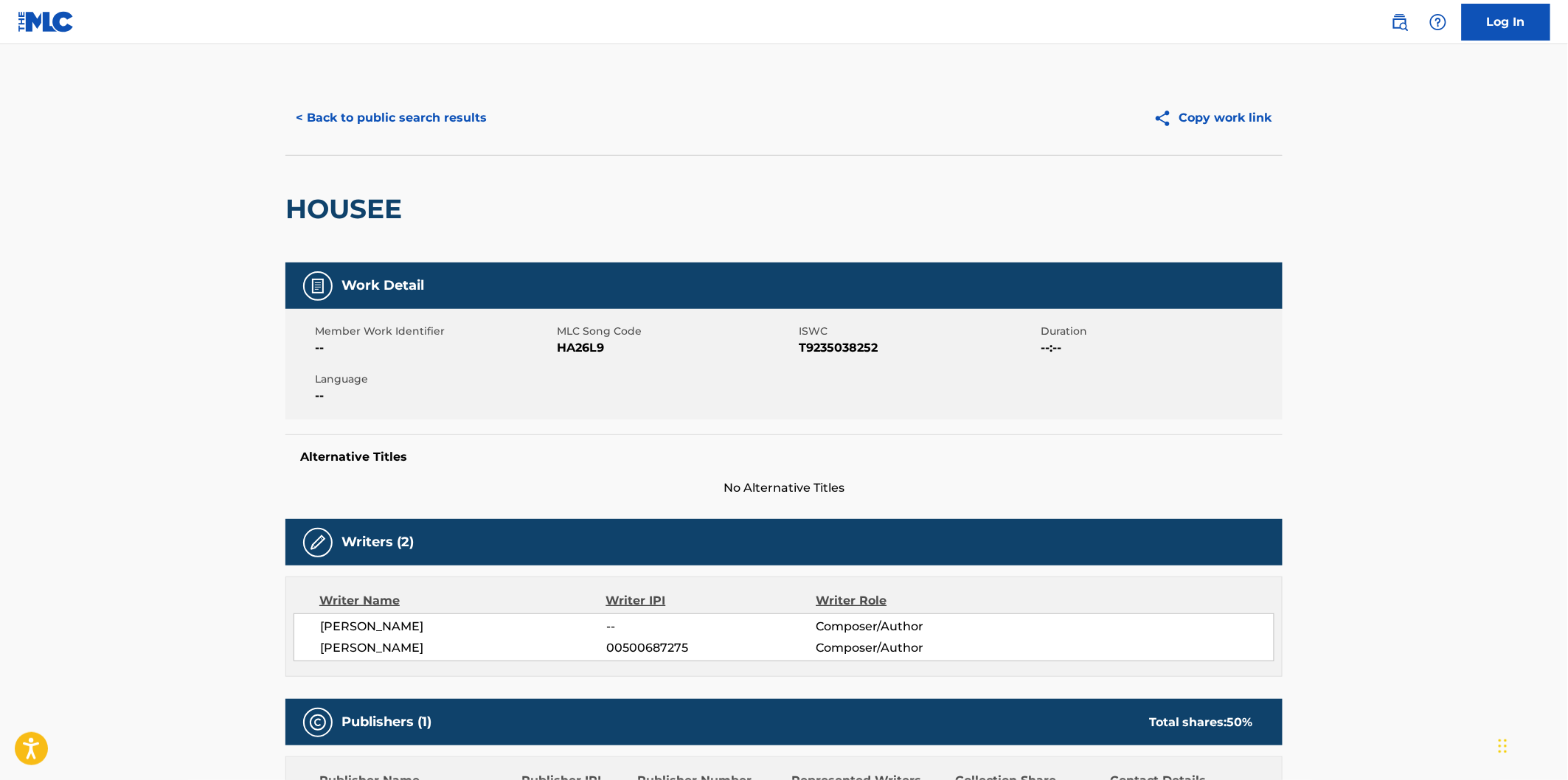
click at [439, 119] on button "< Back to public search results" at bounding box center [391, 117] width 211 height 36
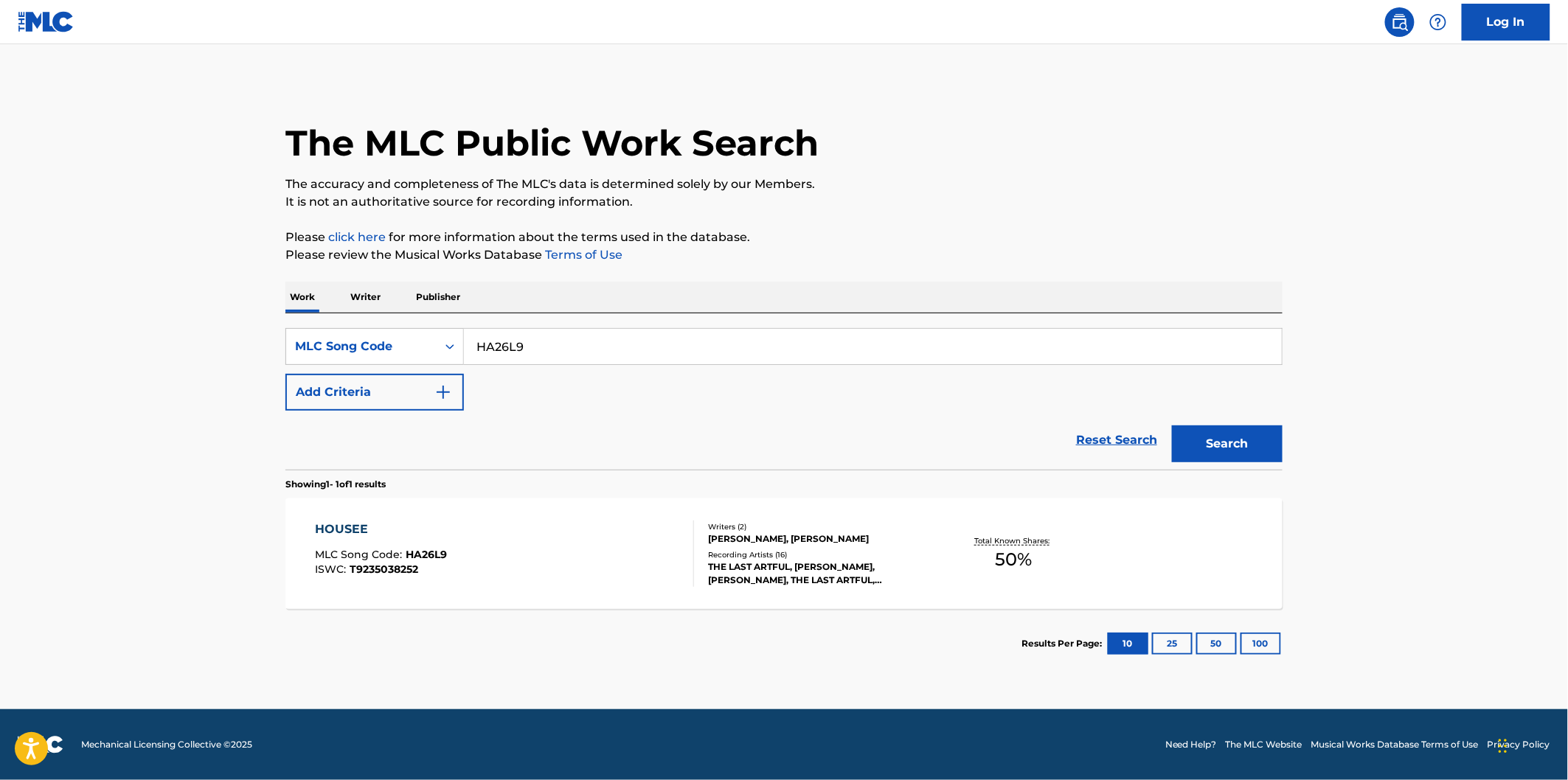
click at [600, 337] on input "HA26L9" at bounding box center [873, 346] width 817 height 35
paste input "TC5RFN"
type input "TC5RFN"
click at [1172, 426] on button "Search" at bounding box center [1227, 444] width 110 height 36
click at [500, 532] on div "TAKE THE NITE OFF MLC Song Code : TC5RFN ISWC : T9223944432" at bounding box center [505, 553] width 379 height 66
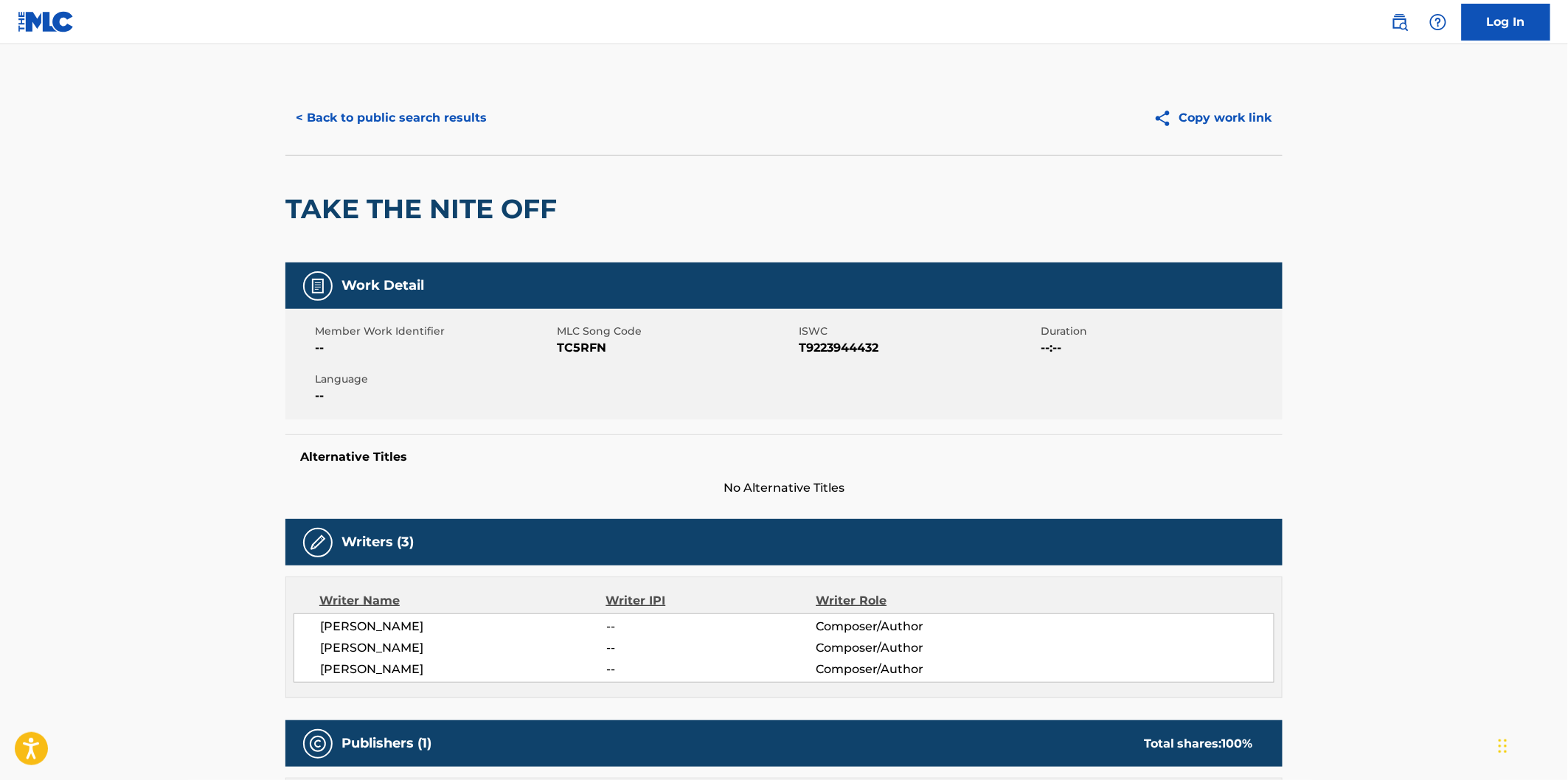
click at [594, 334] on span "MLC Song Code" at bounding box center [676, 331] width 238 height 16
click at [317, 202] on h2 "TAKE THE NITE OFF" at bounding box center [424, 210] width 278 height 33
click at [546, 209] on h2 "TAKE THE NITE OFF" at bounding box center [424, 210] width 278 height 33
click at [402, 630] on span "[PERSON_NAME]" at bounding box center [462, 627] width 286 height 18
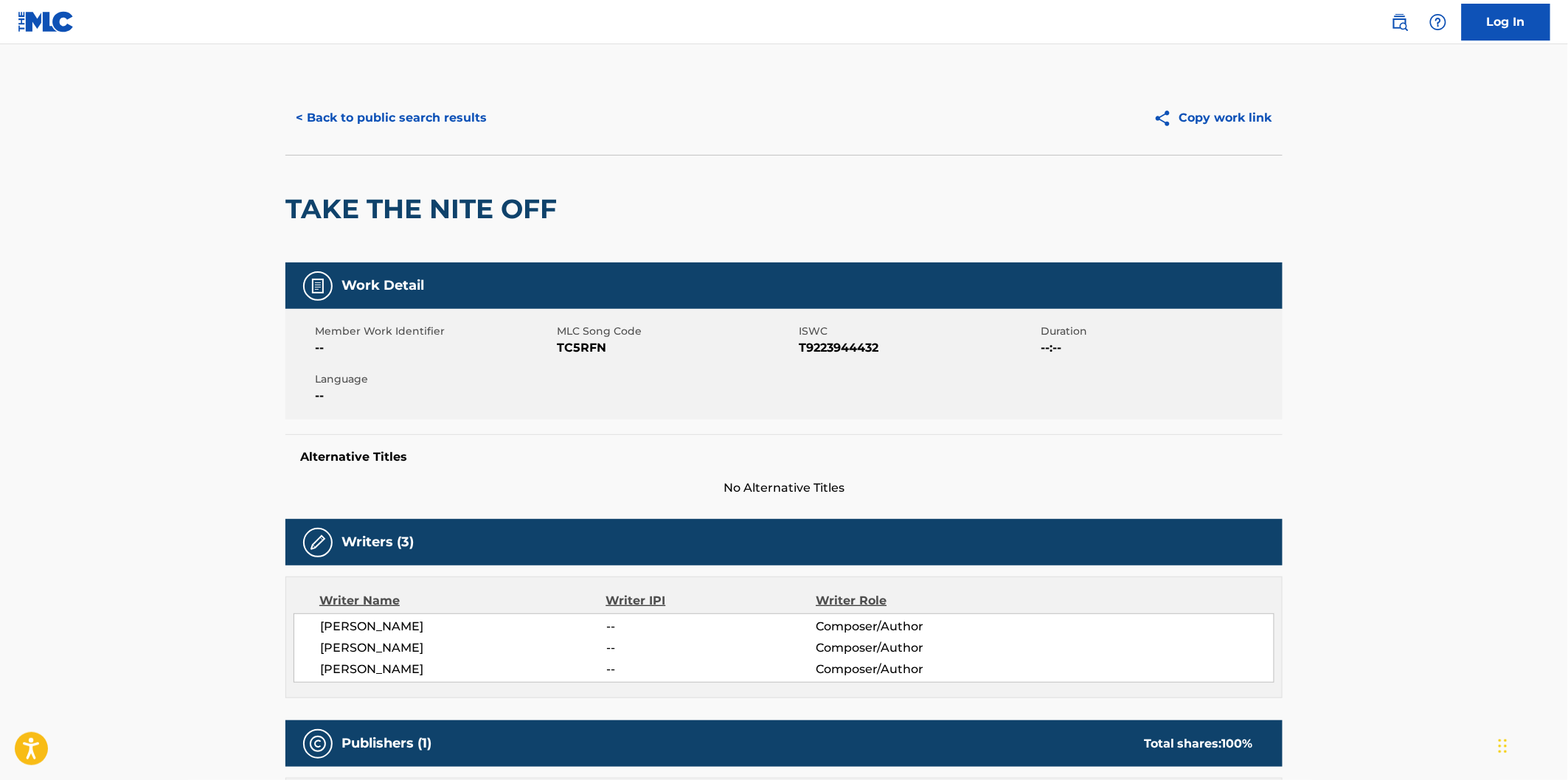
click at [402, 630] on span "[PERSON_NAME]" at bounding box center [462, 627] width 286 height 18
click at [393, 669] on span "[PERSON_NAME]" at bounding box center [462, 670] width 286 height 18
click at [435, 107] on button "< Back to public search results" at bounding box center [391, 117] width 211 height 36
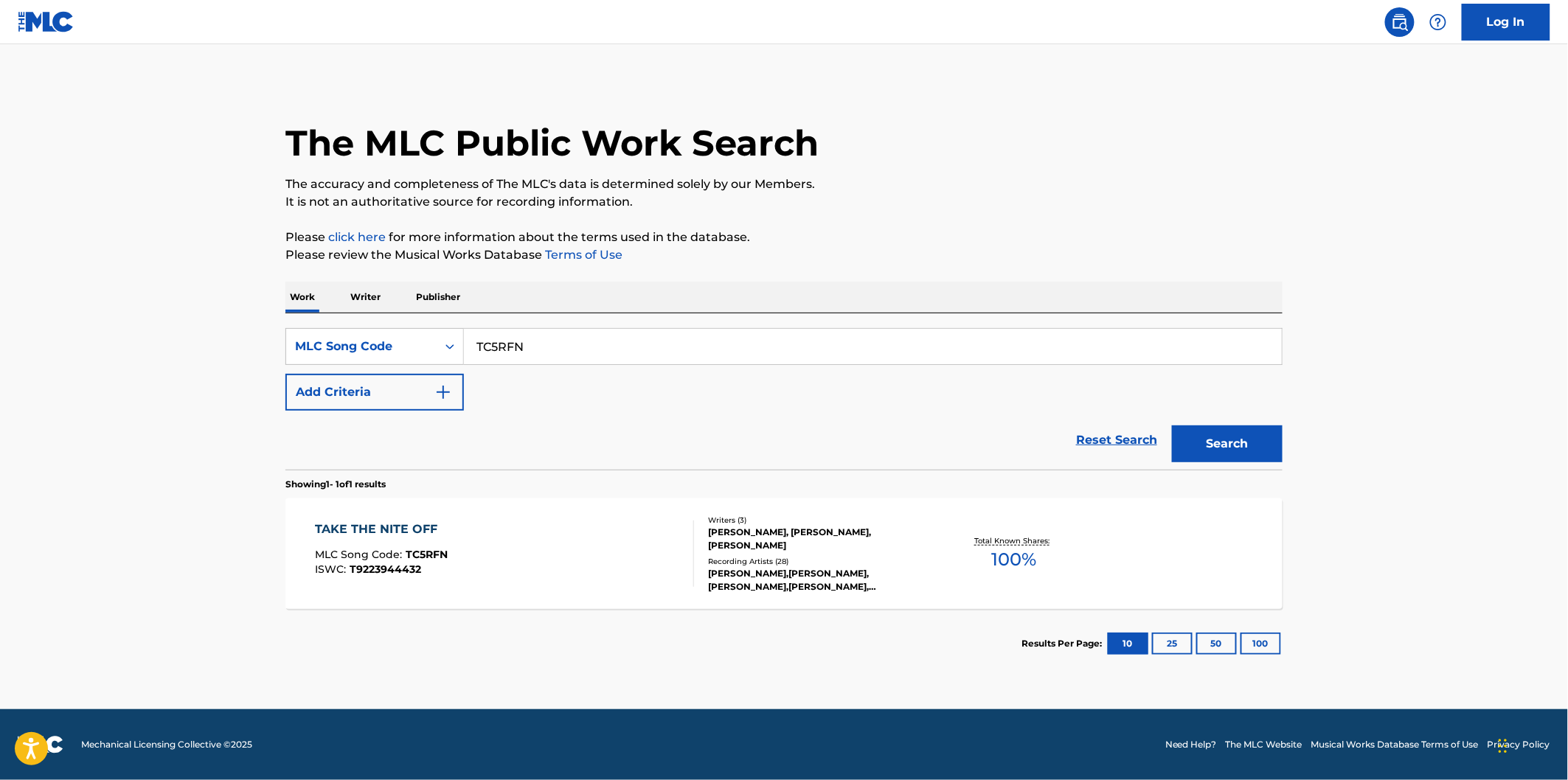
click at [559, 325] on div "SearchWithCriteria530502a3-fff9-4bbd-a89e-26e0169fb67f MLC Song Code TC5RFN Add…" at bounding box center [784, 391] width 997 height 156
click at [561, 349] on input "TC5RFN" at bounding box center [873, 346] width 817 height 35
paste input "SD27OE"
type input "SD27OE"
click at [1172, 426] on button "Search" at bounding box center [1227, 444] width 110 height 36
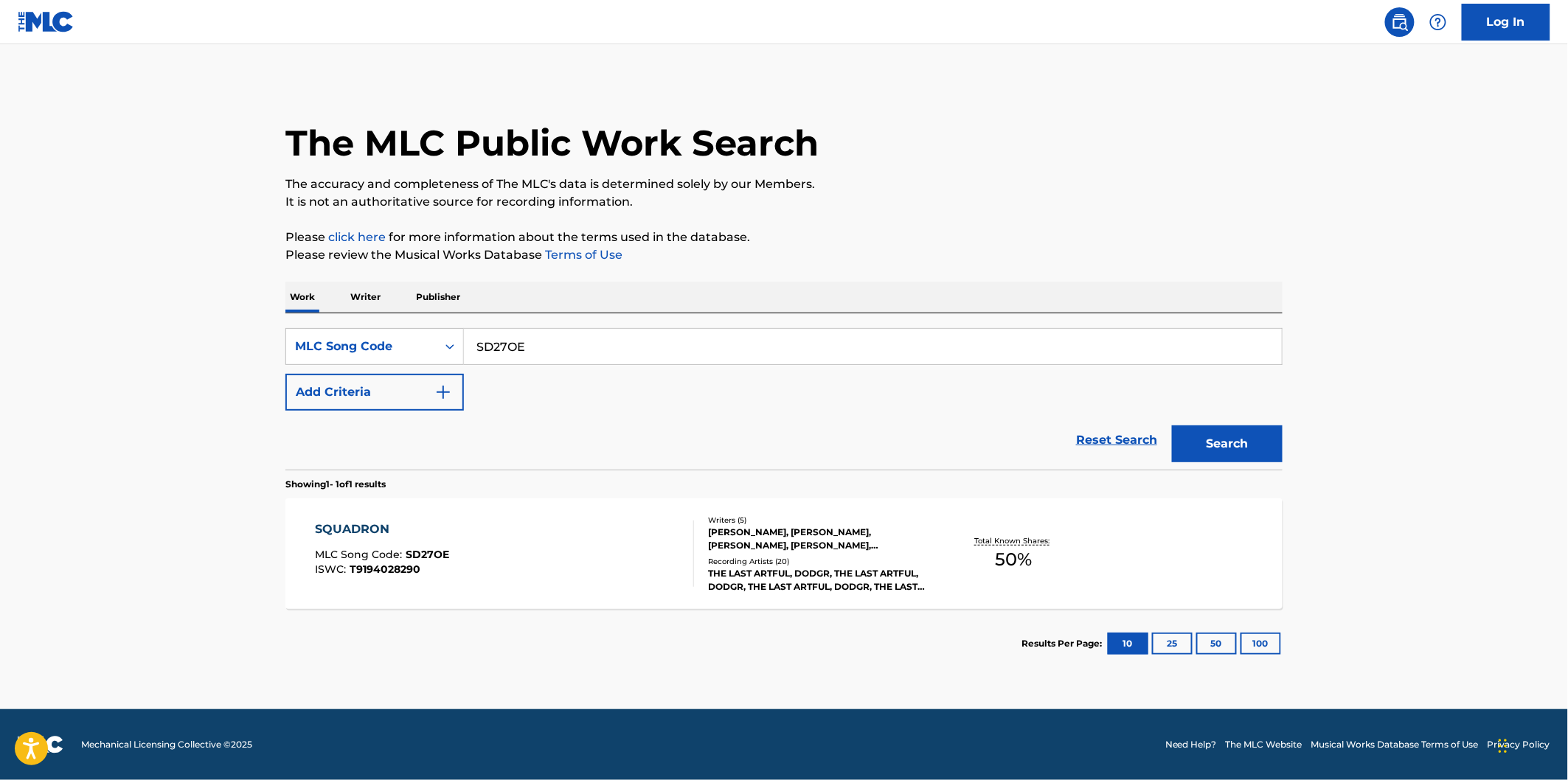
click at [426, 523] on div "SQUADRON" at bounding box center [383, 529] width 134 height 18
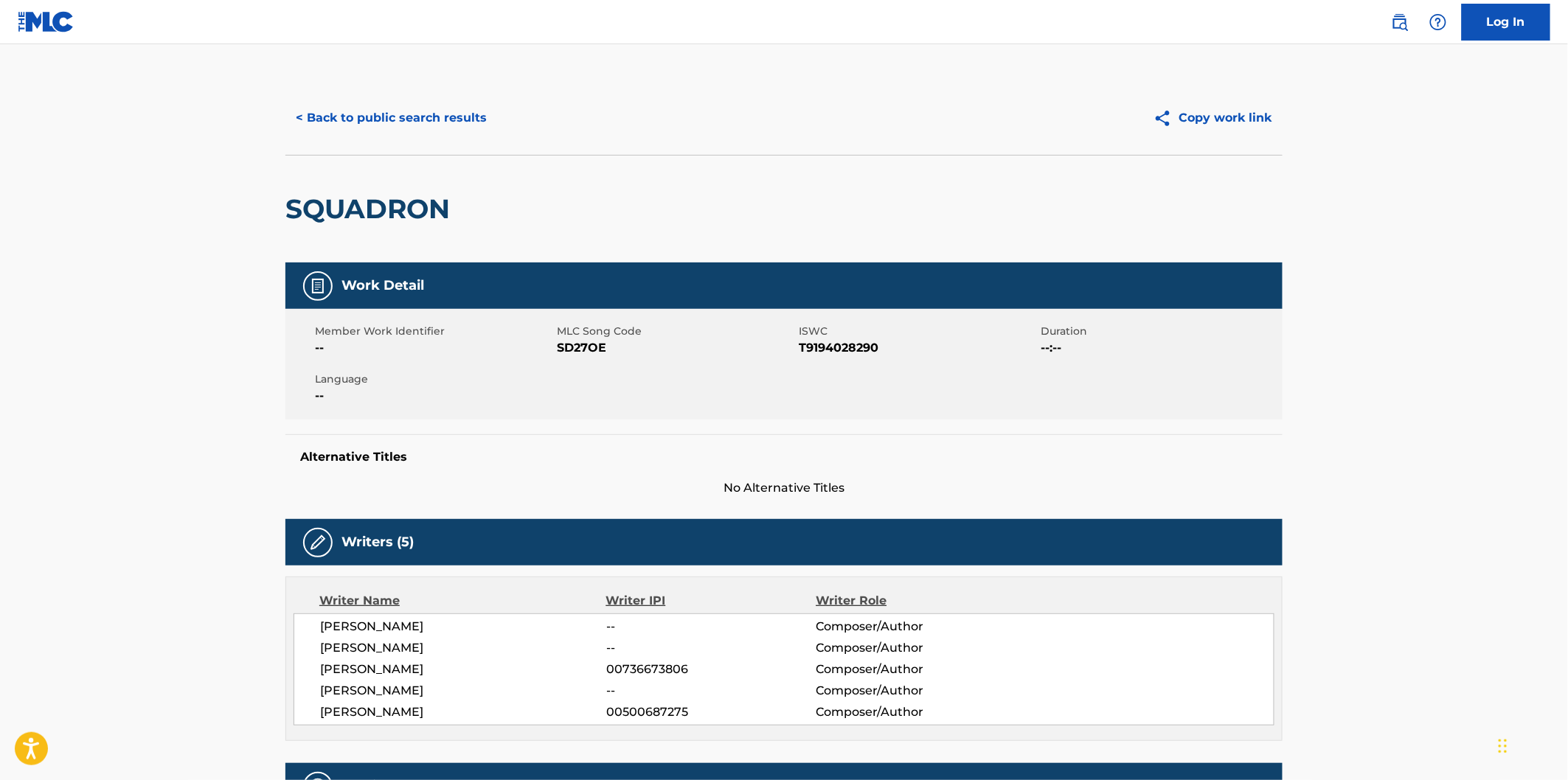
click at [393, 229] on div "SQUADRON" at bounding box center [371, 209] width 172 height 107
click at [592, 340] on span "SD27OE" at bounding box center [676, 348] width 238 height 18
click at [398, 715] on span "[PERSON_NAME]" at bounding box center [462, 712] width 286 height 18
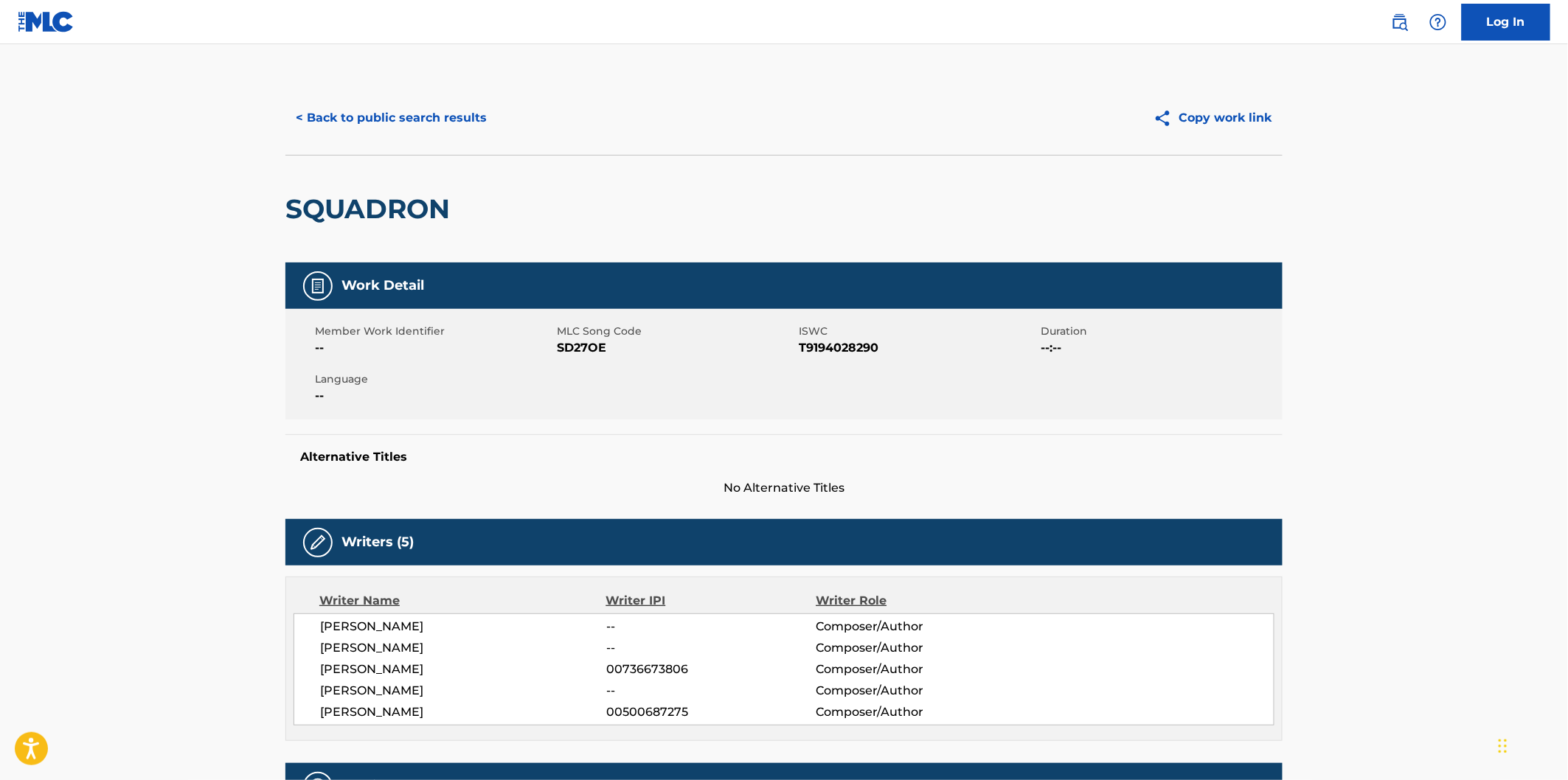
click at [398, 715] on span "[PERSON_NAME]" at bounding box center [462, 712] width 286 height 18
click at [470, 99] on button "< Back to public search results" at bounding box center [391, 117] width 211 height 36
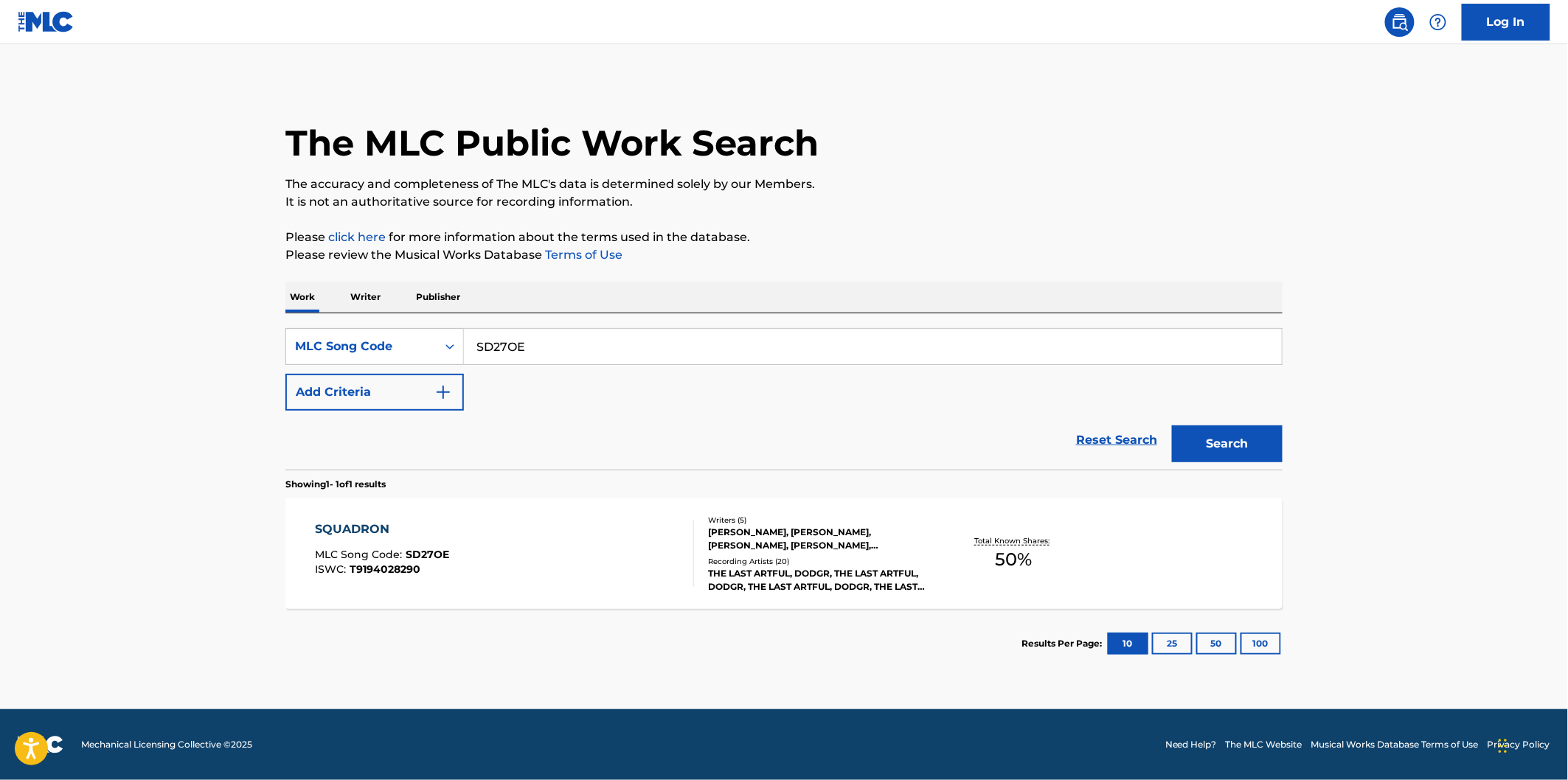
click at [609, 344] on input "SD27OE" at bounding box center [873, 346] width 817 height 35
paste input "CA5OFU"
type input "CA5OFU"
click at [1172, 426] on button "Search" at bounding box center [1227, 444] width 110 height 36
click at [714, 357] on input "CA5OFU" at bounding box center [873, 346] width 817 height 35
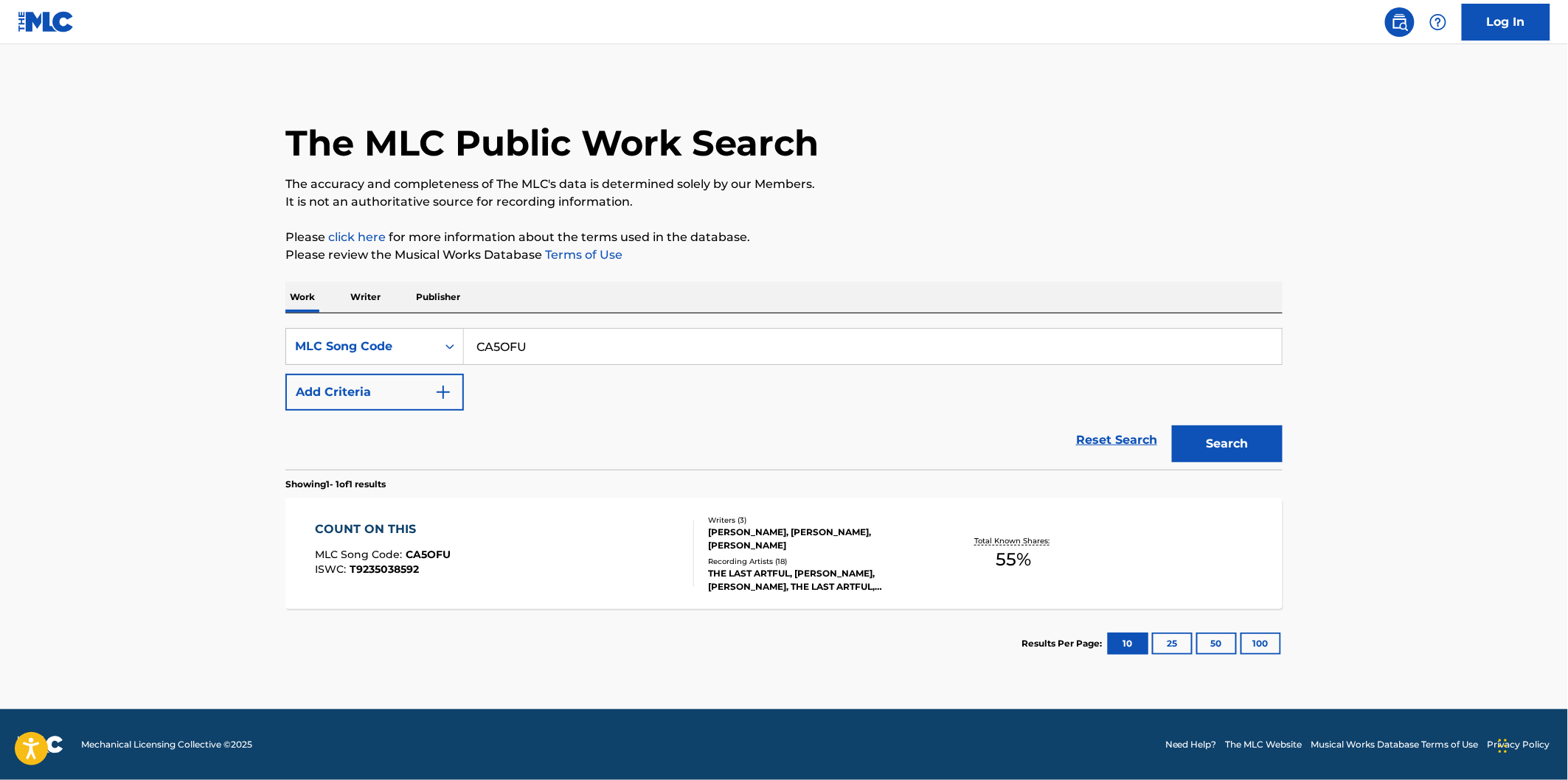
click at [533, 540] on div "COUNT ON THIS MLC Song Code : CA5OFU ISWC : T9235038592" at bounding box center [505, 553] width 379 height 66
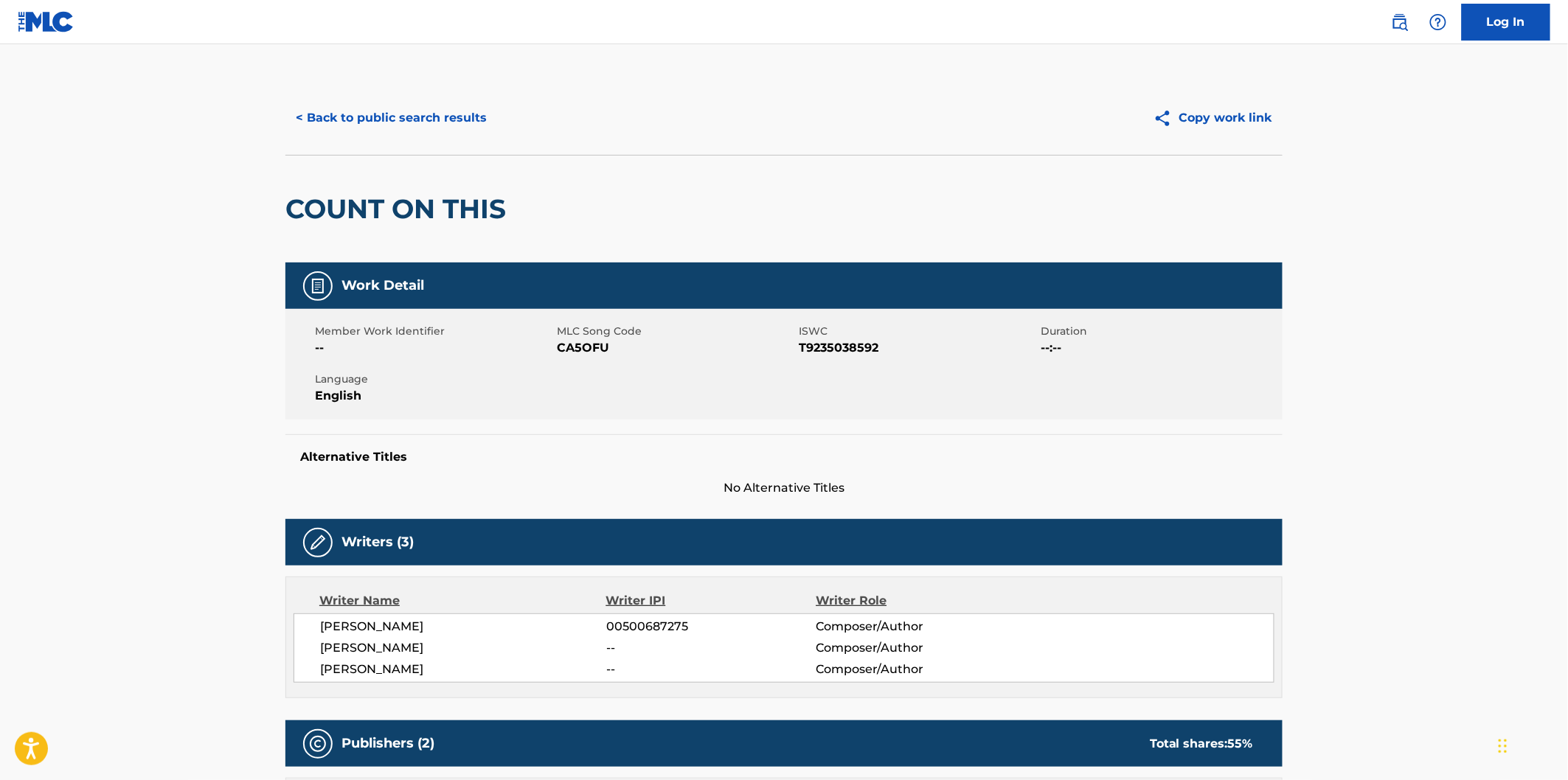
click at [348, 213] on h2 "COUNT ON THIS" at bounding box center [399, 210] width 228 height 33
click at [455, 204] on h2 "COUNT ON THIS" at bounding box center [399, 210] width 228 height 33
click at [411, 630] on span "[PERSON_NAME]" at bounding box center [462, 627] width 286 height 18
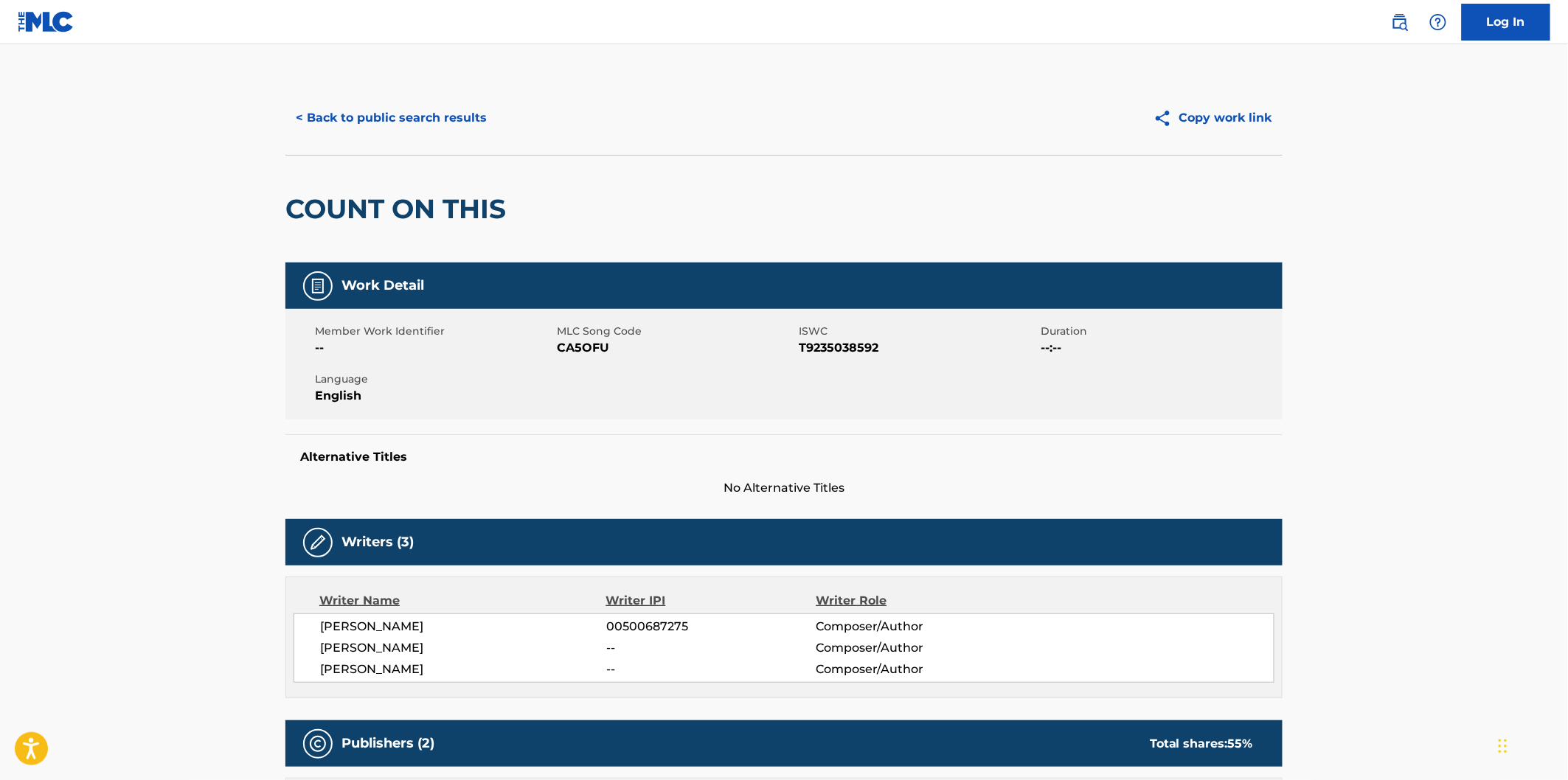
click at [432, 104] on button "< Back to public search results" at bounding box center [391, 117] width 211 height 36
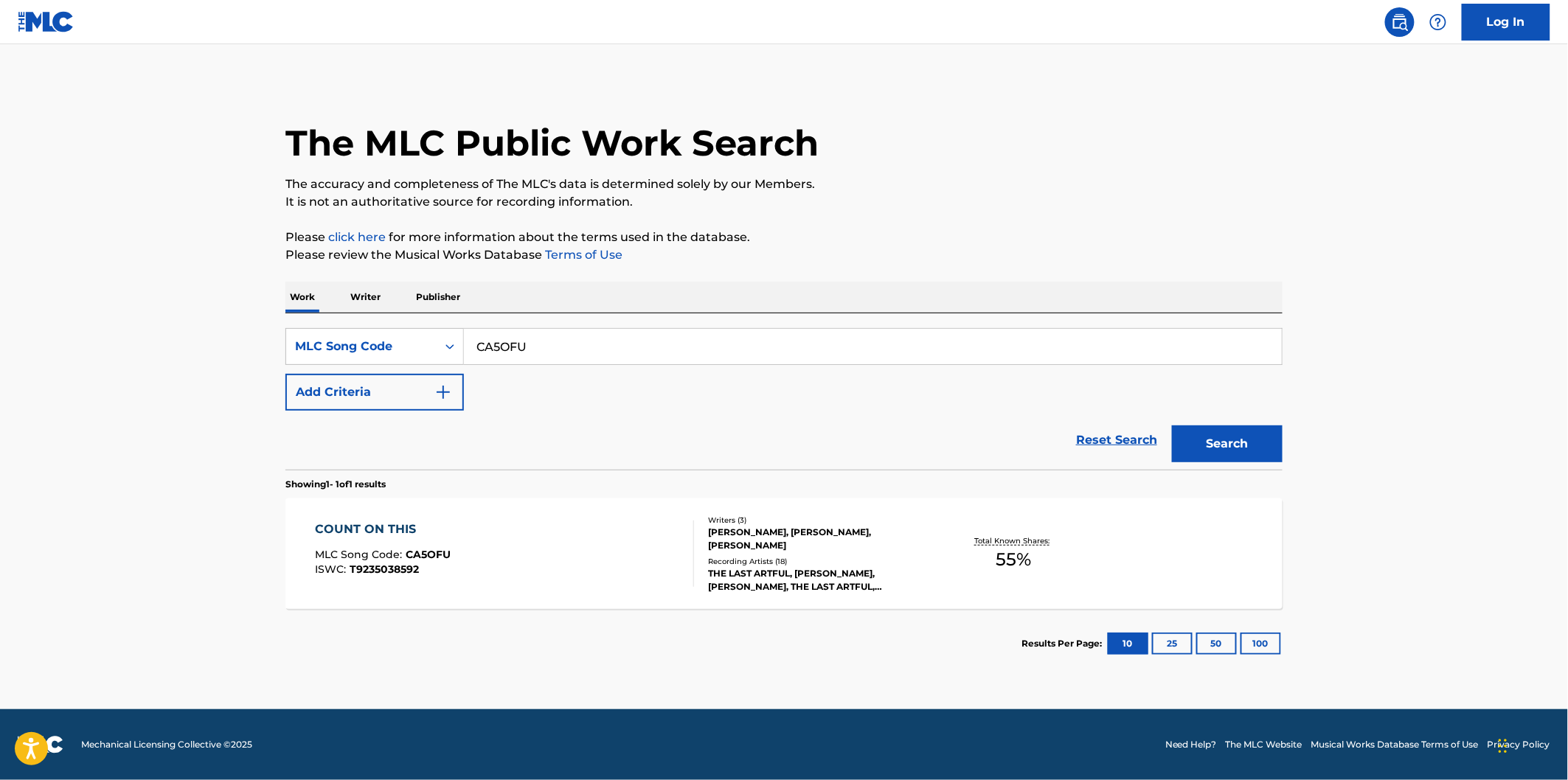
click at [556, 337] on input "CA5OFU" at bounding box center [873, 346] width 817 height 35
paste input "EA9GD9"
type input "EA9GD9"
click at [1172, 426] on button "Search" at bounding box center [1227, 444] width 110 height 36
click at [587, 552] on div "MLC Song Code : EA9GD9" at bounding box center [455, 557] width 279 height 15
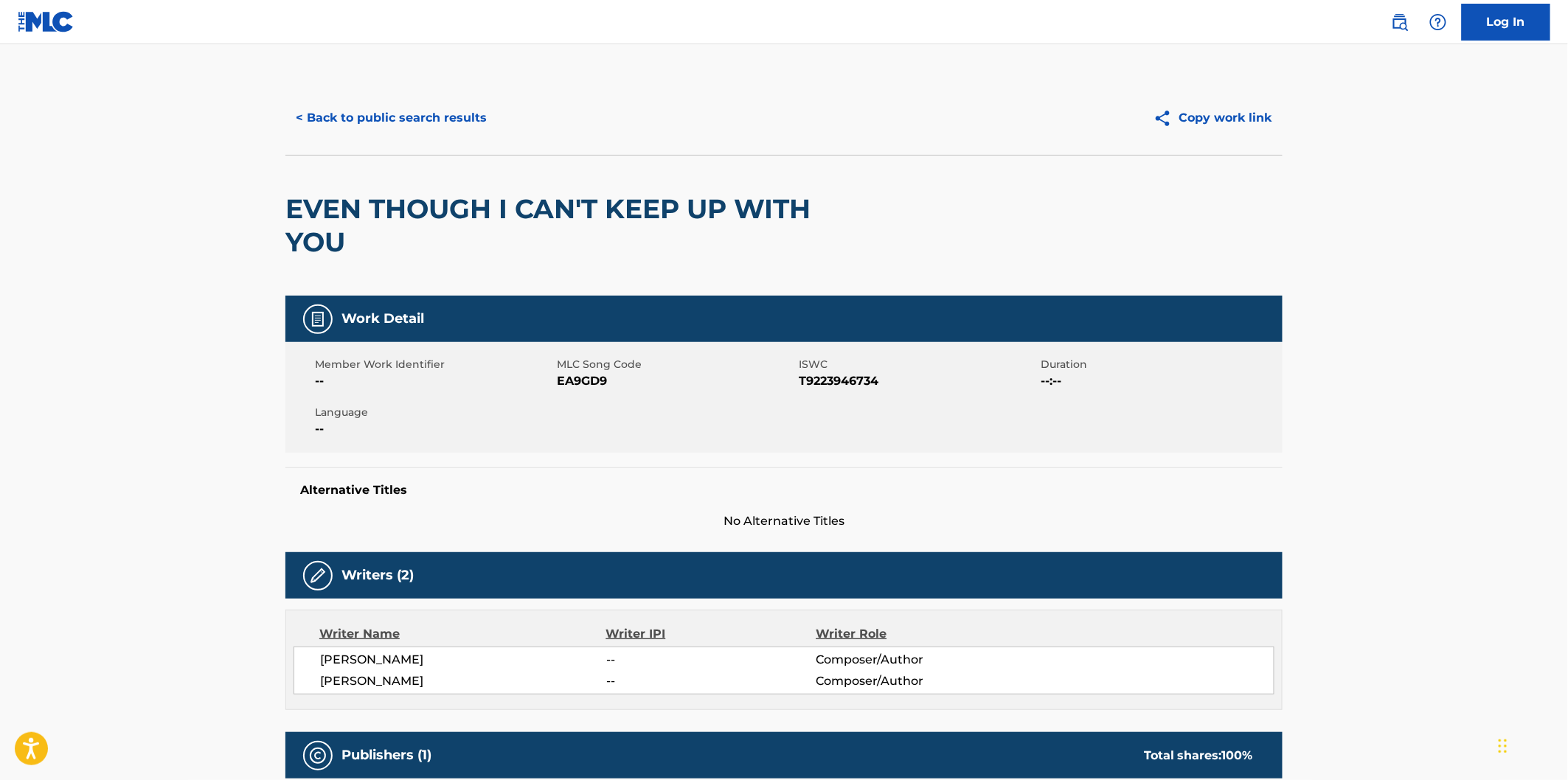
click at [311, 199] on h2 "EVEN THOUGH I CAN'T KEEP UP WITH YOU" at bounding box center [584, 225] width 598 height 66
click at [314, 219] on h2 "EVEN THOUGH I CAN'T KEEP UP WITH YOU" at bounding box center [584, 225] width 598 height 66
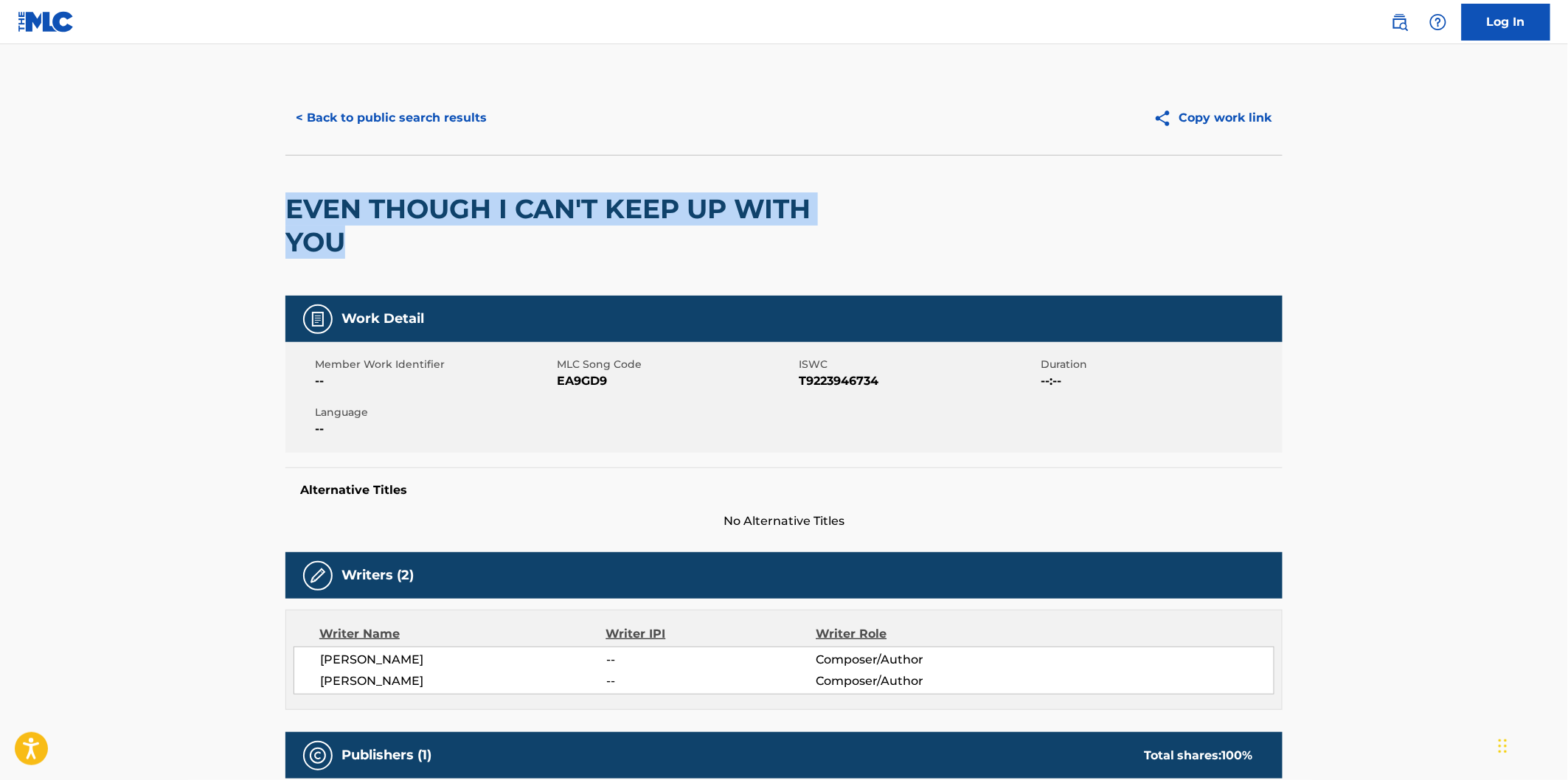
click at [316, 233] on h2 "EVEN THOUGH I CAN'T KEEP UP WITH YOU" at bounding box center [584, 225] width 598 height 66
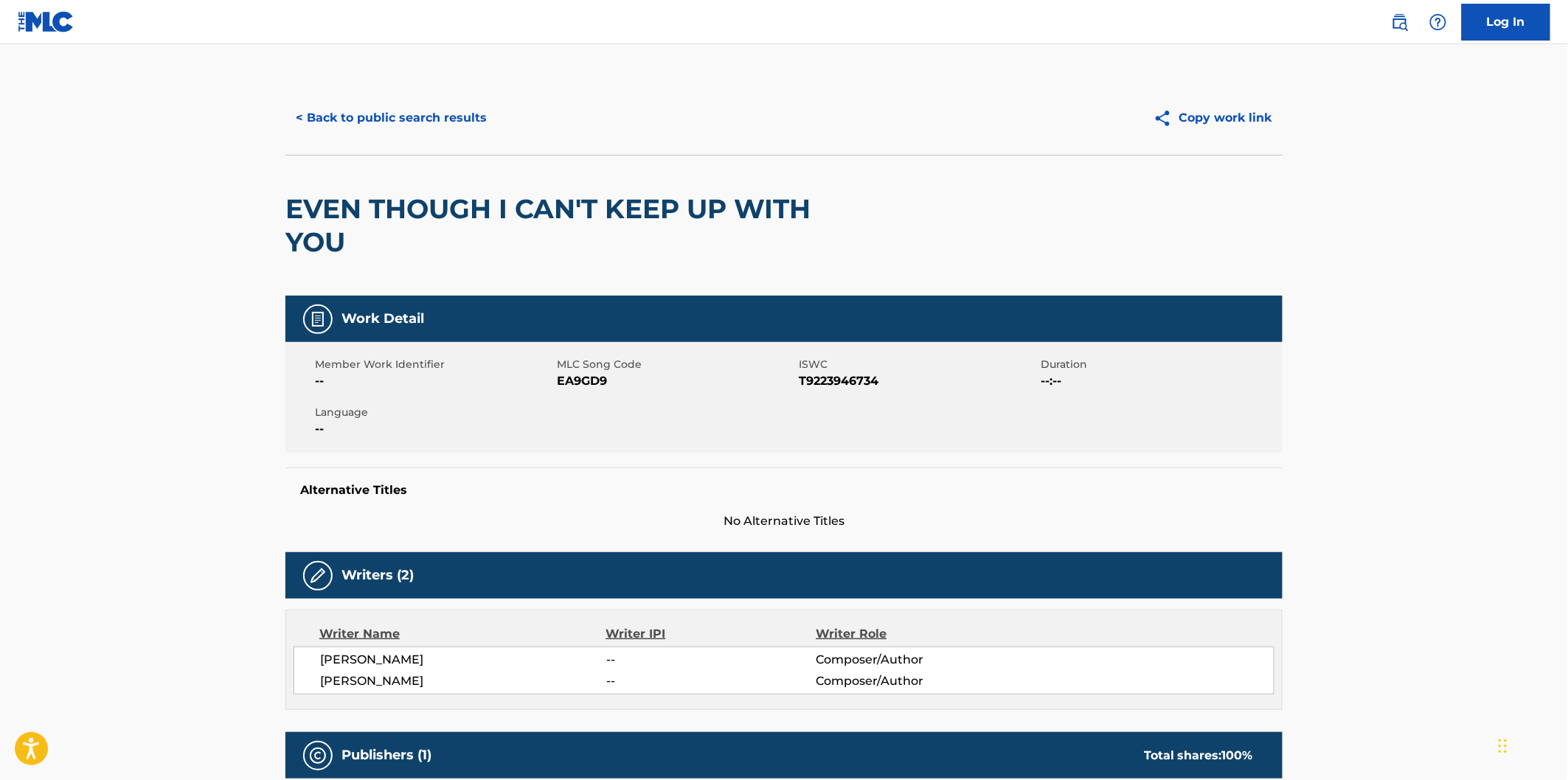
click at [423, 656] on span "[PERSON_NAME]" at bounding box center [462, 660] width 286 height 18
click at [452, 100] on button "< Back to public search results" at bounding box center [391, 117] width 211 height 36
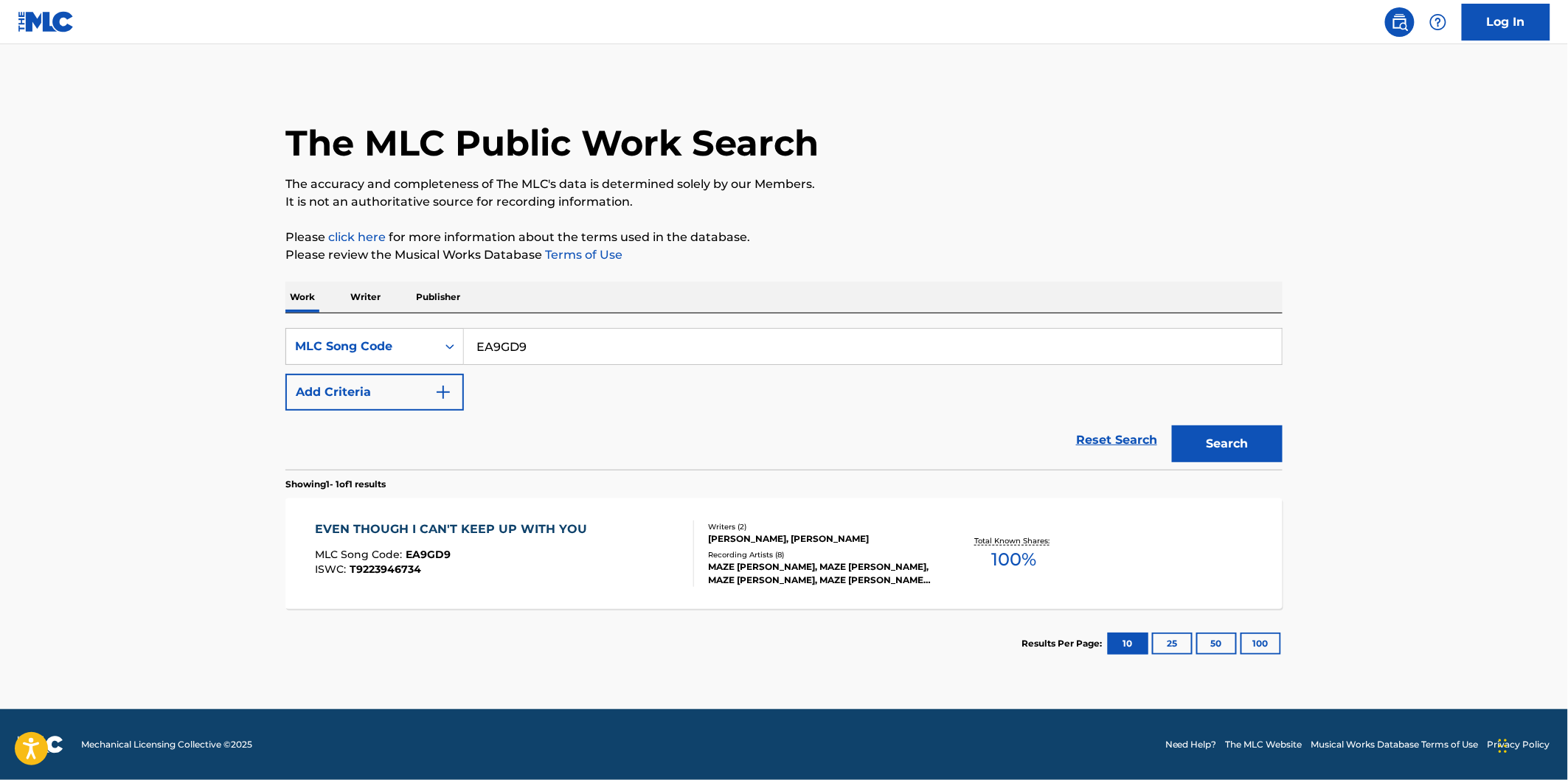
click at [525, 337] on input "EA9GD9" at bounding box center [873, 346] width 817 height 35
paste input "RB0YHZ"
type input "RB0YHZ"
click at [1172, 426] on button "Search" at bounding box center [1227, 444] width 110 height 36
click at [579, 537] on div "RHYME MLC Song Code : RB0YHZ ISWC : T9197434096" at bounding box center [505, 553] width 379 height 66
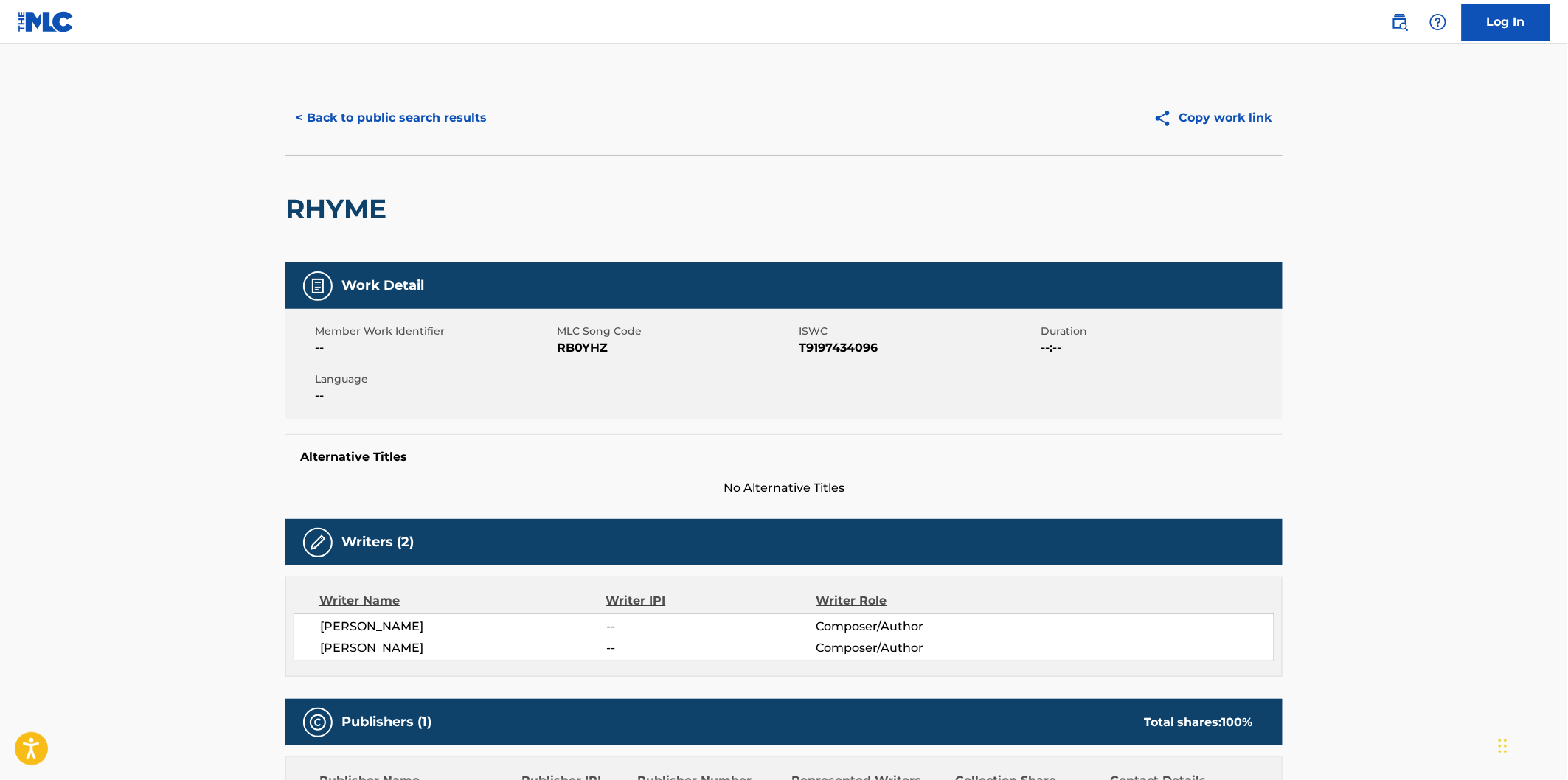
click at [601, 337] on span "MLC Song Code" at bounding box center [676, 331] width 238 height 16
click at [584, 349] on span "RB0YHZ" at bounding box center [676, 348] width 238 height 18
click at [371, 211] on h2 "RHYME" at bounding box center [339, 210] width 108 height 33
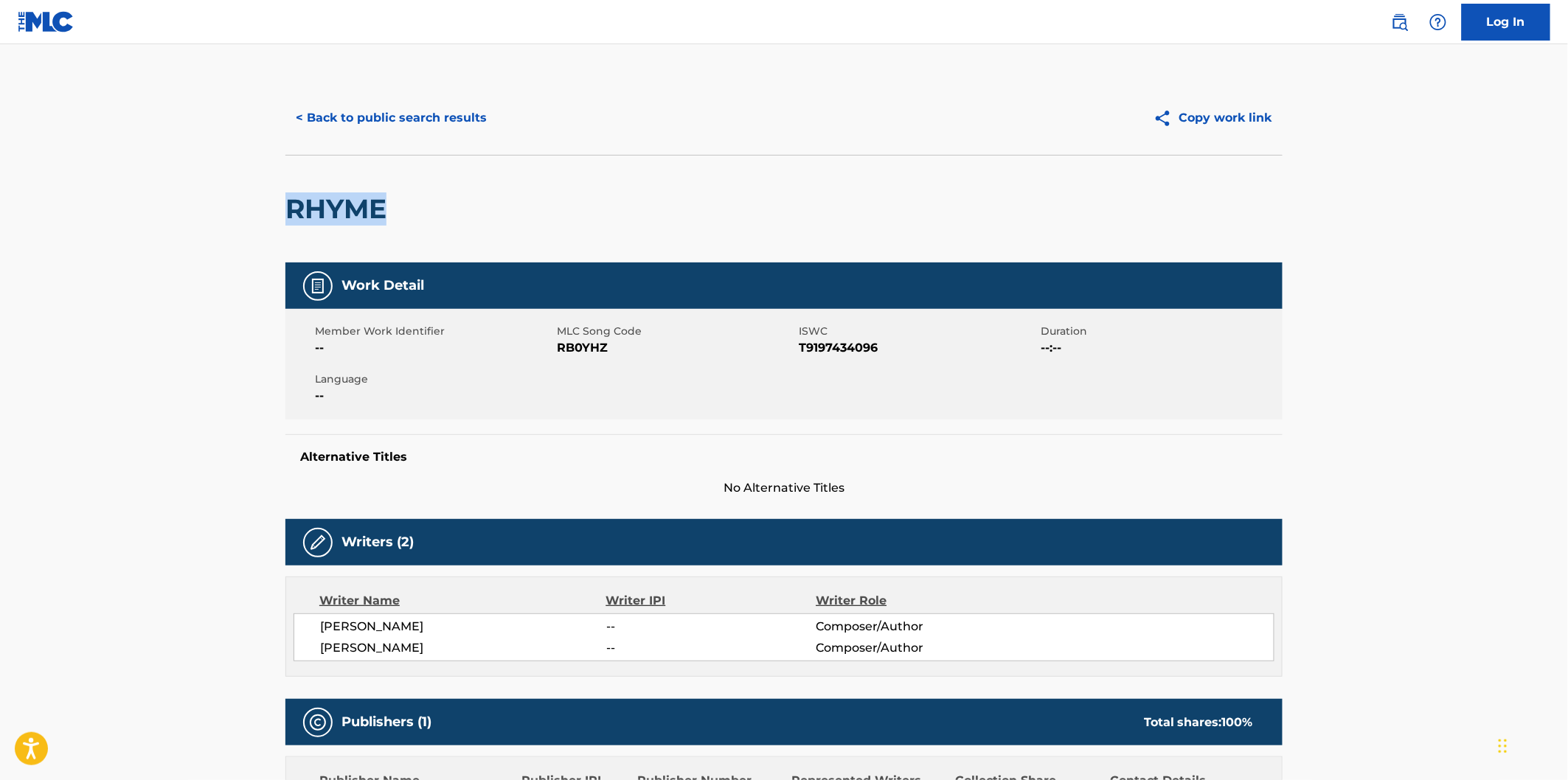
click at [478, 122] on button "< Back to public search results" at bounding box center [391, 117] width 211 height 36
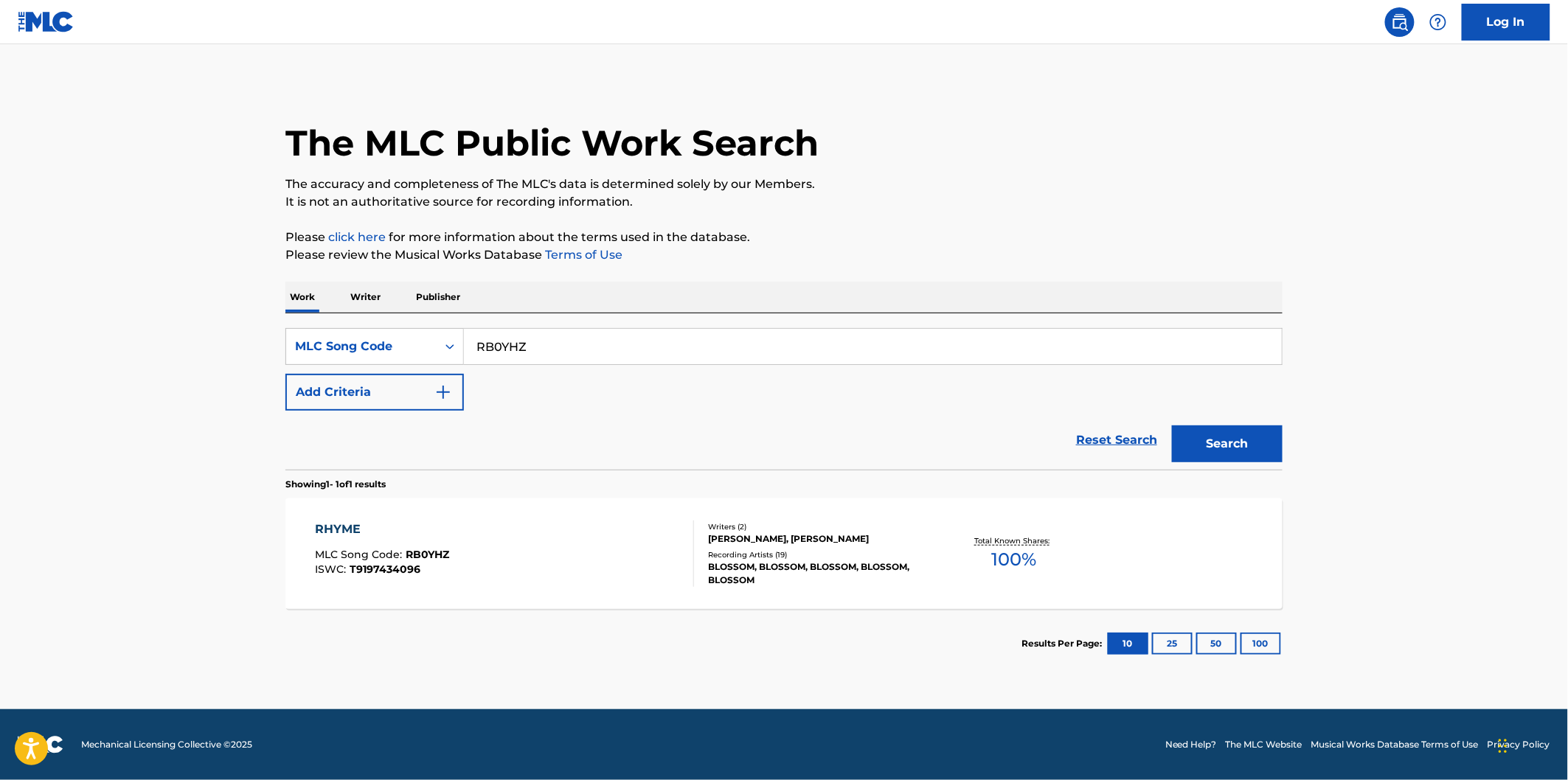
click at [620, 345] on input "RB0YHZ" at bounding box center [873, 346] width 817 height 35
paste input "FE4QAI"
type input "FE4QAI"
click at [1210, 443] on button "Search" at bounding box center [1227, 444] width 110 height 36
click at [644, 349] on input "FE4QAI" at bounding box center [873, 346] width 817 height 35
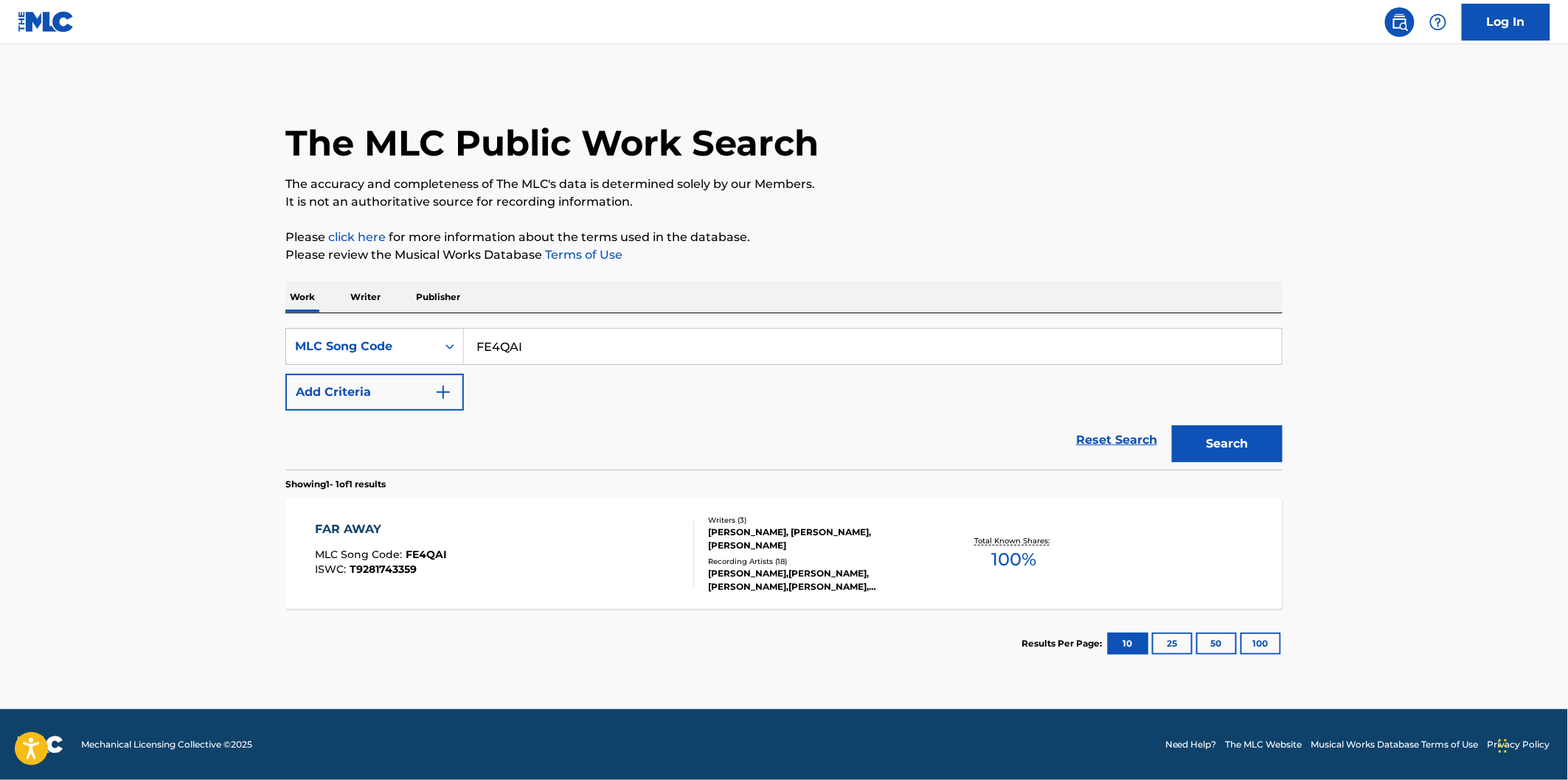
click at [537, 525] on div "FAR AWAY MLC Song Code : FE4QAI ISWC : T9281743359" at bounding box center [505, 553] width 379 height 66
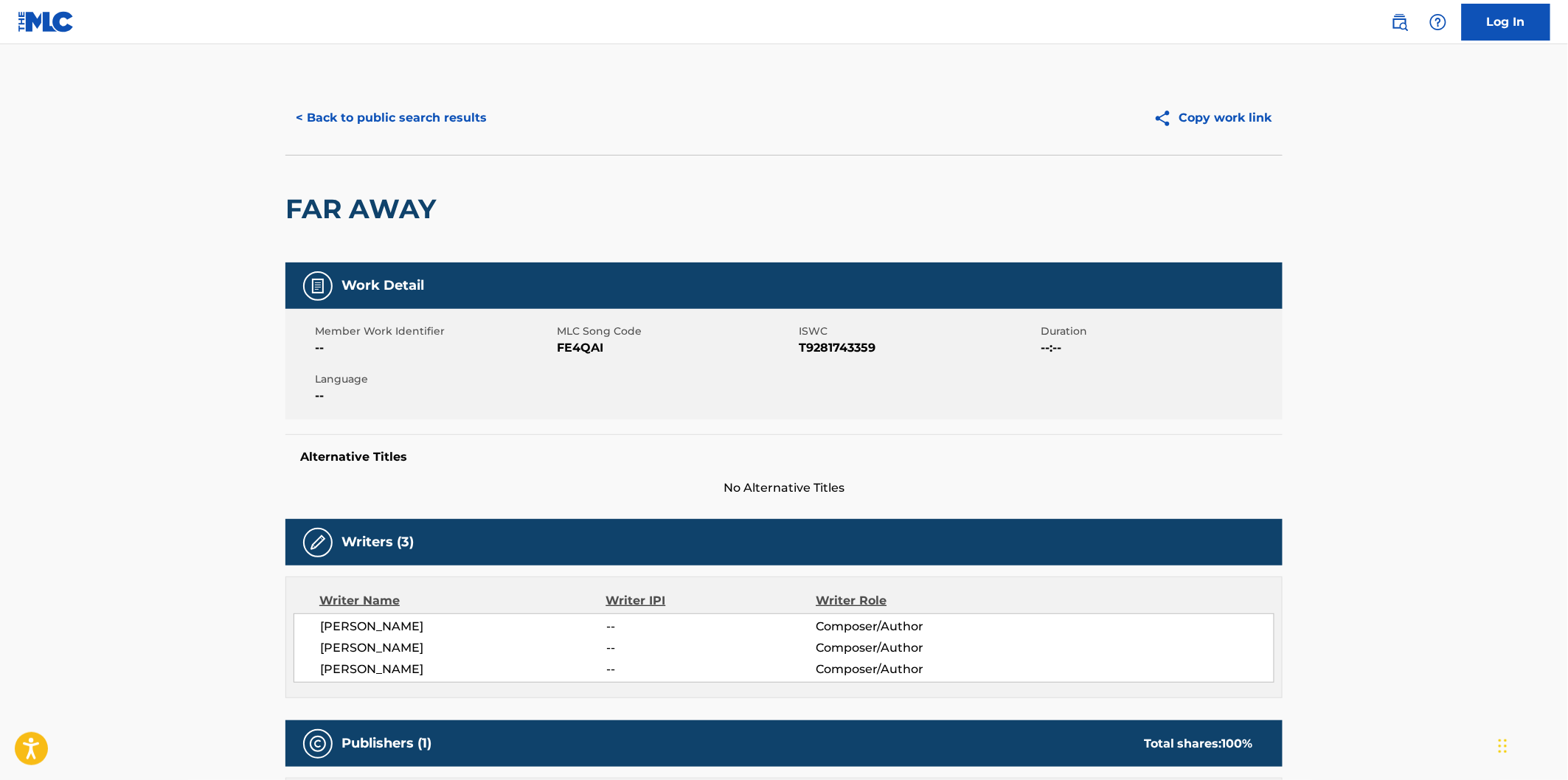
click at [558, 334] on span "MLC Song Code" at bounding box center [676, 331] width 238 height 16
click at [311, 205] on h2 "FAR AWAY" at bounding box center [364, 210] width 157 height 33
click at [399, 195] on h2 "FAR AWAY" at bounding box center [364, 210] width 157 height 33
click at [393, 667] on span "[PERSON_NAME]" at bounding box center [462, 670] width 286 height 18
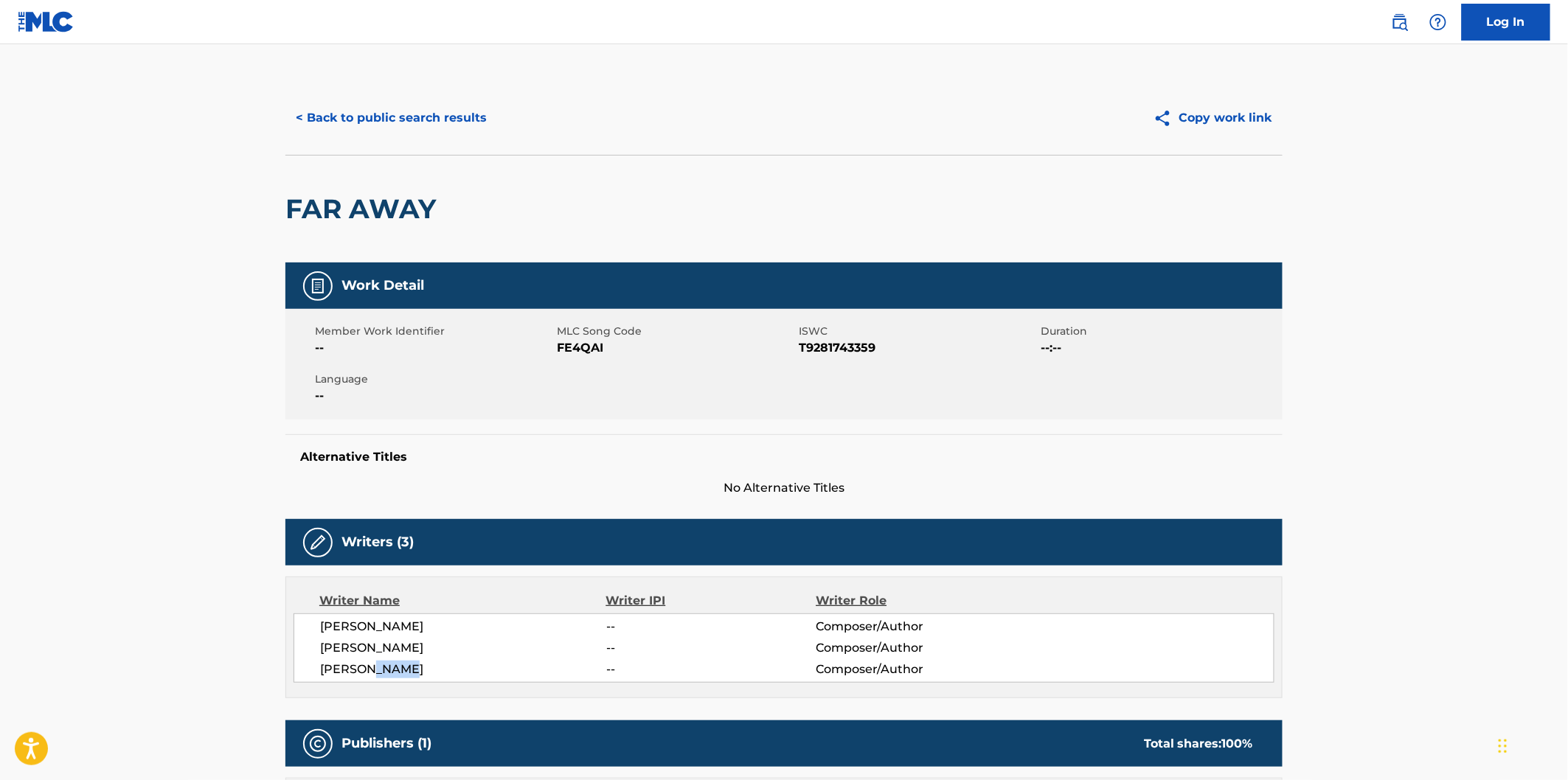
click at [393, 667] on span "[PERSON_NAME]" at bounding box center [462, 670] width 286 height 18
click at [432, 121] on button "< Back to public search results" at bounding box center [391, 117] width 211 height 36
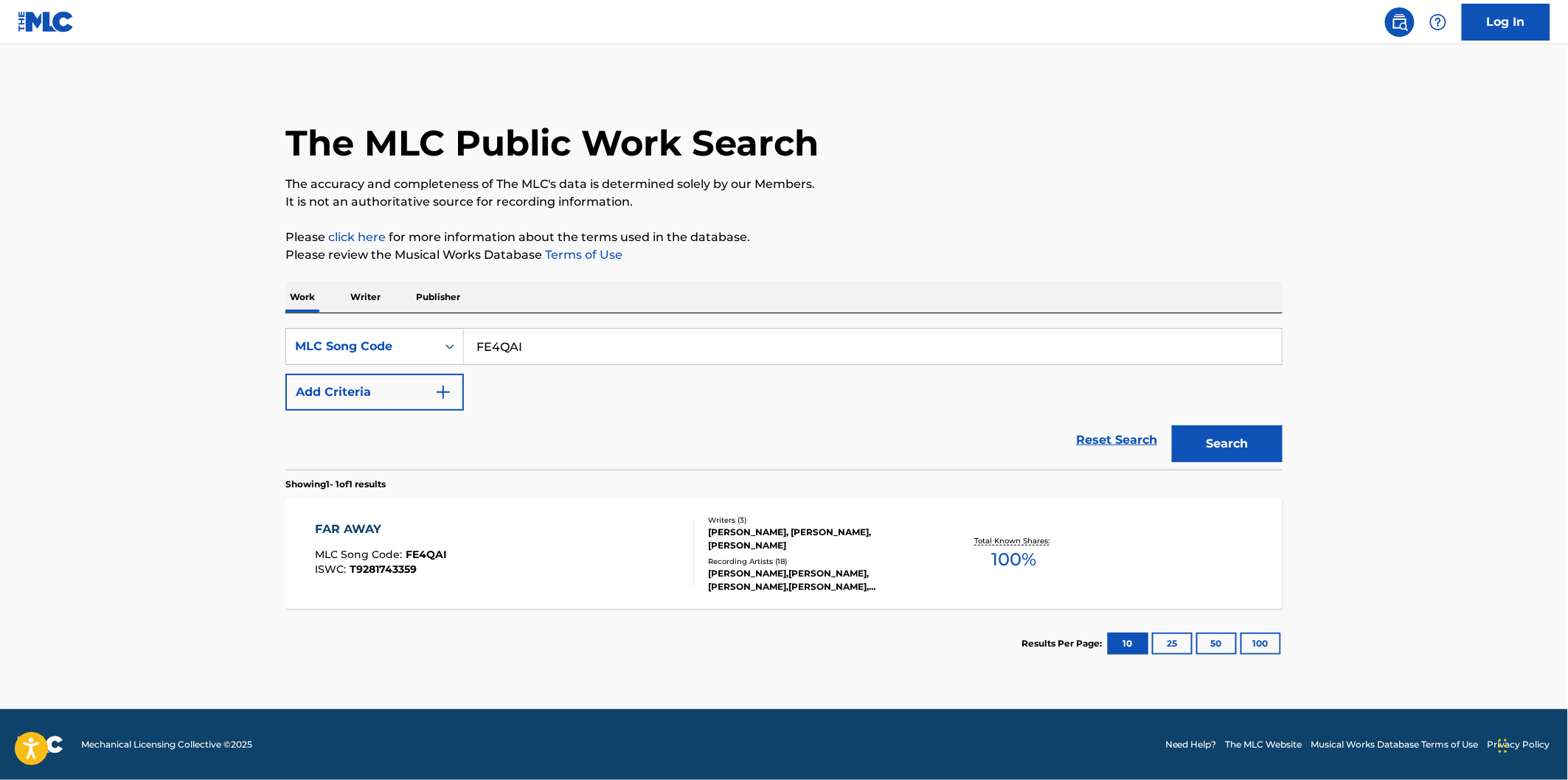
click at [543, 340] on input "FE4QAI" at bounding box center [873, 346] width 817 height 35
paste input "PA3MWA"
type input "PA3MWA"
click at [1172, 426] on button "Search" at bounding box center [1227, 444] width 110 height 36
click at [522, 528] on div "PINK COCAINE (REMIX) MLC Song Code : PA3MWA ISWC : T9284563924" at bounding box center [505, 553] width 379 height 66
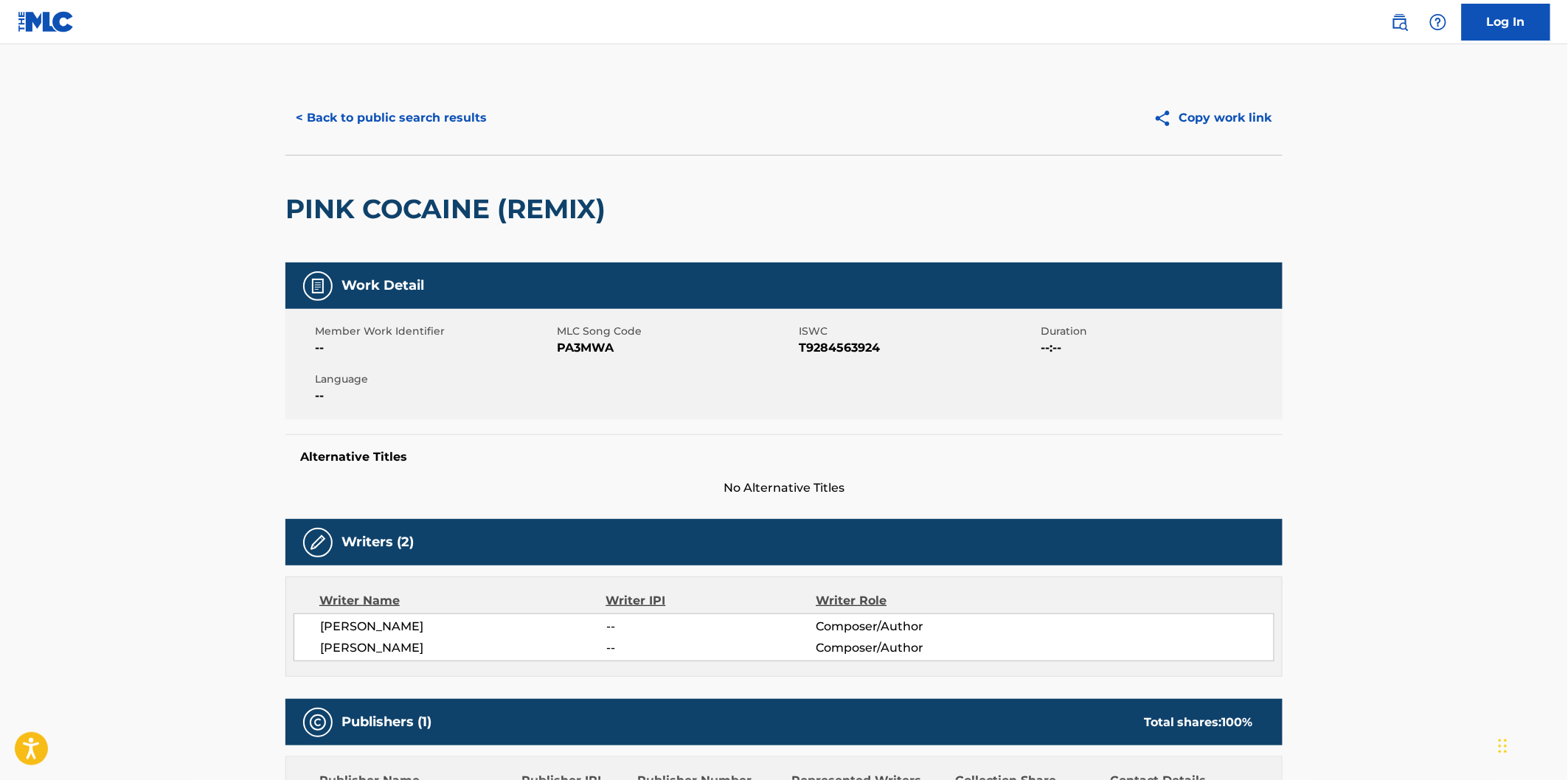
click at [320, 196] on h2 "PINK COCAINE (REMIX)" at bounding box center [449, 210] width 328 height 33
click at [416, 196] on h2 "PINK COCAINE (REMIX)" at bounding box center [449, 210] width 328 height 33
click at [606, 196] on h2 "PINK COCAINE (REMIX)" at bounding box center [449, 210] width 328 height 33
click at [451, 205] on h2 "PINK COCAINE (REMIX)" at bounding box center [449, 210] width 328 height 33
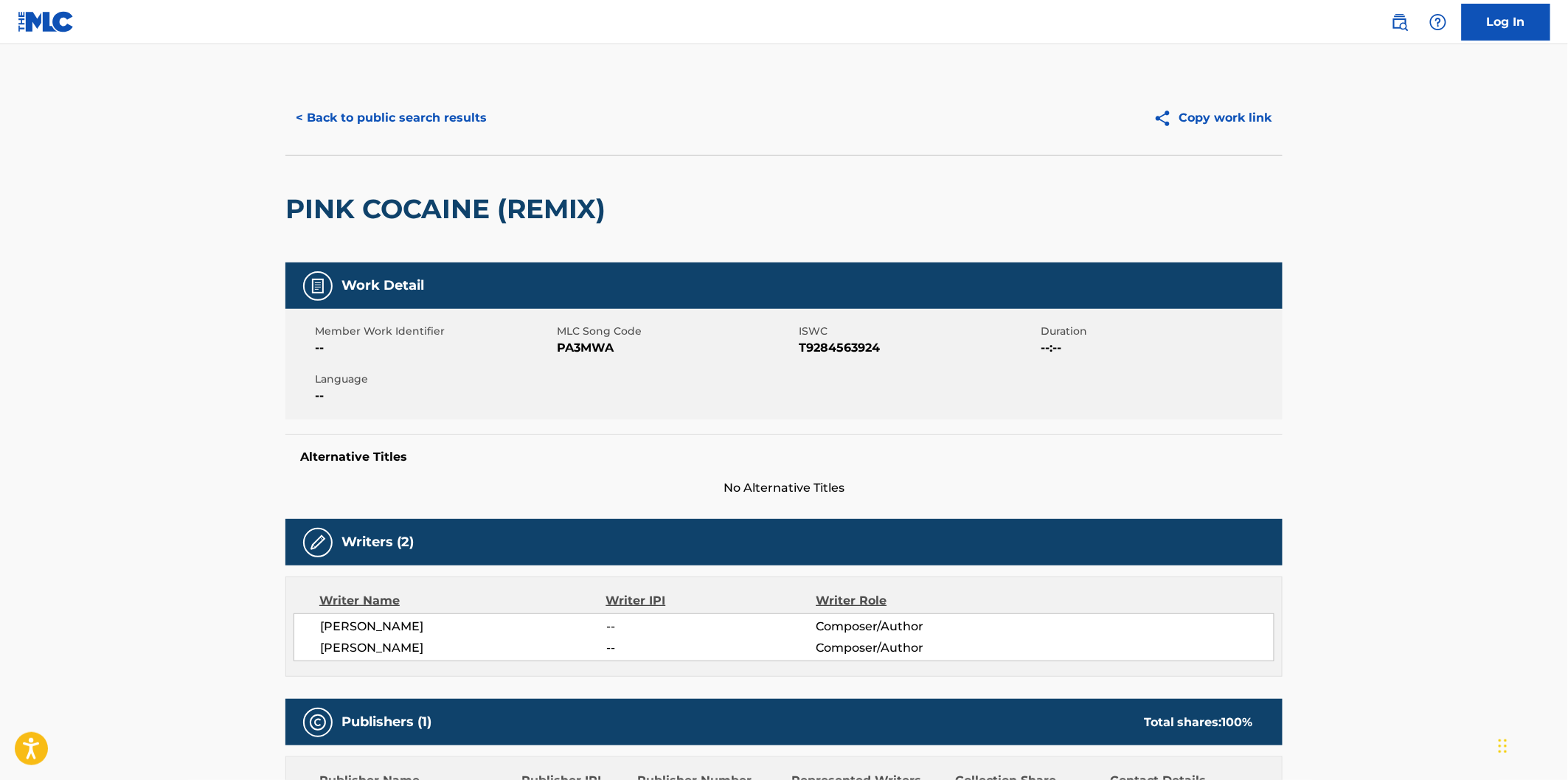
click at [396, 639] on span "[PERSON_NAME]" at bounding box center [462, 648] width 286 height 18
click at [488, 104] on button "< Back to public search results" at bounding box center [391, 117] width 211 height 36
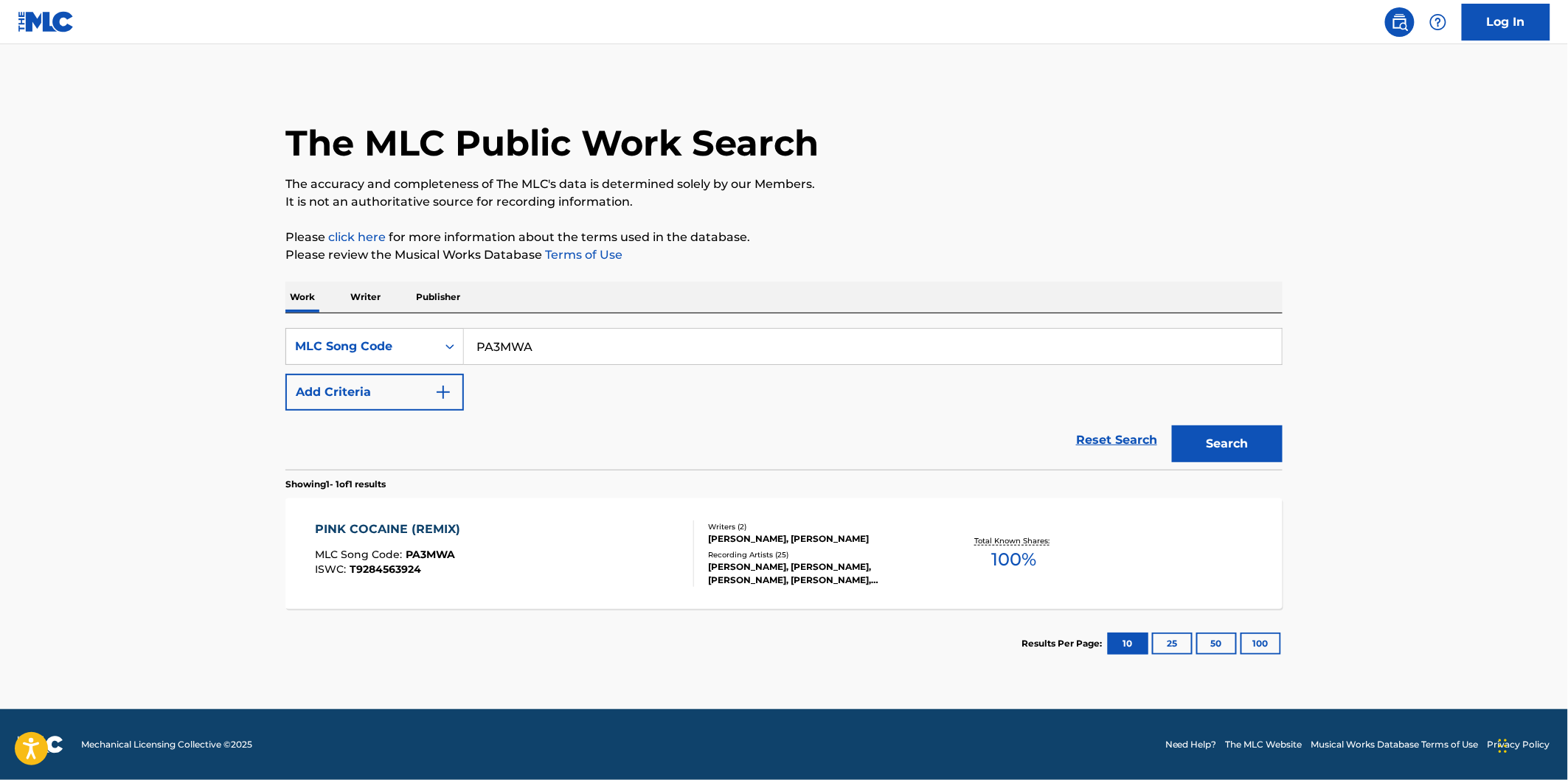
click at [656, 333] on input "PA3MWA" at bounding box center [873, 346] width 817 height 35
paste input "OD2QWQ"
type input "OD2QWQ"
click at [1236, 447] on button "Search" at bounding box center [1227, 444] width 110 height 36
click at [532, 547] on div "ON MY WAY MLC Song Code : OD2QWQ ISWC : T9281965977" at bounding box center [505, 553] width 379 height 66
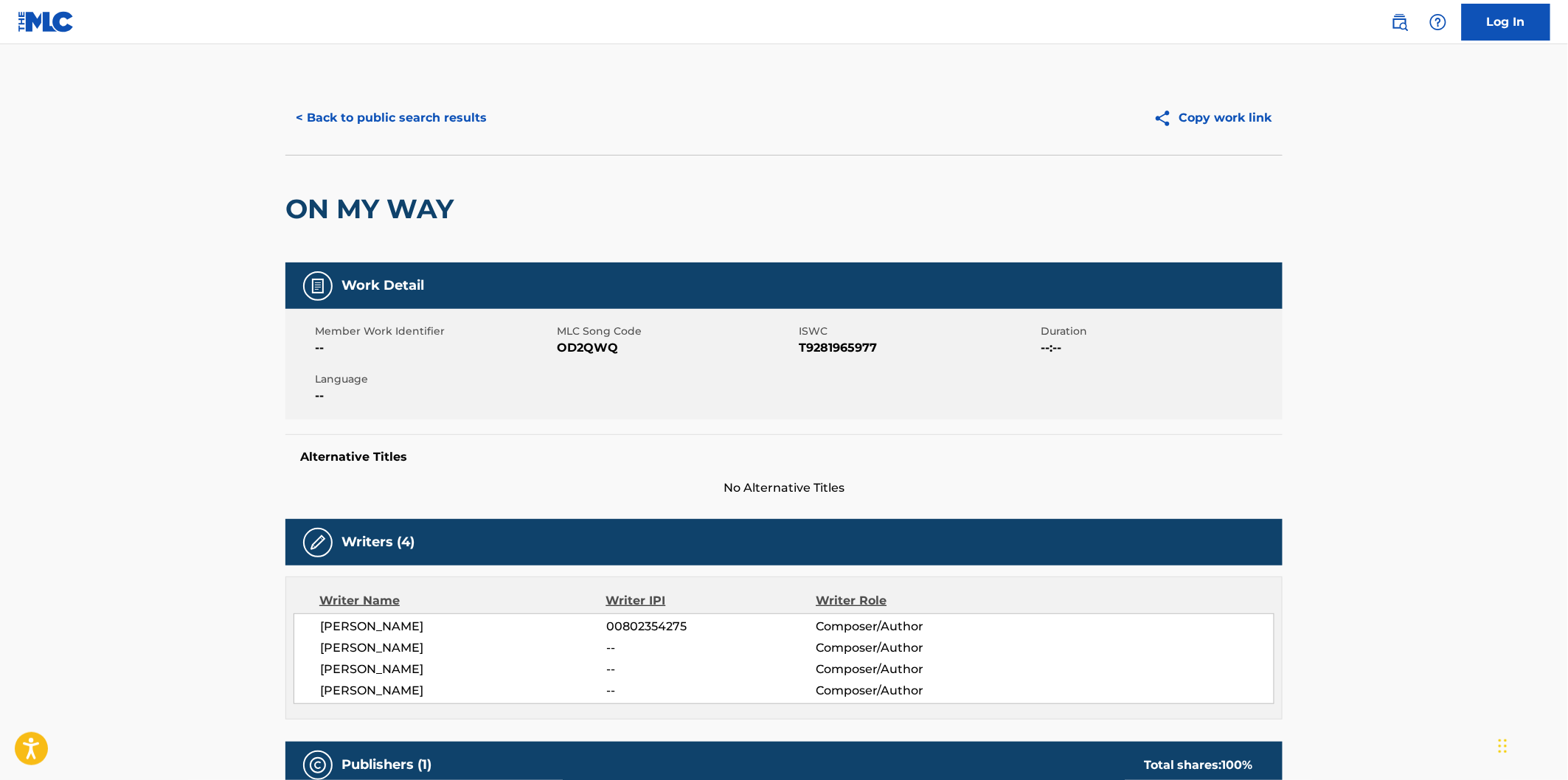
click at [323, 197] on h2 "ON MY WAY" at bounding box center [373, 210] width 175 height 33
click at [317, 202] on h2 "ON MY WAY" at bounding box center [373, 210] width 175 height 33
click at [414, 202] on h2 "ON MY WAY" at bounding box center [373, 210] width 175 height 33
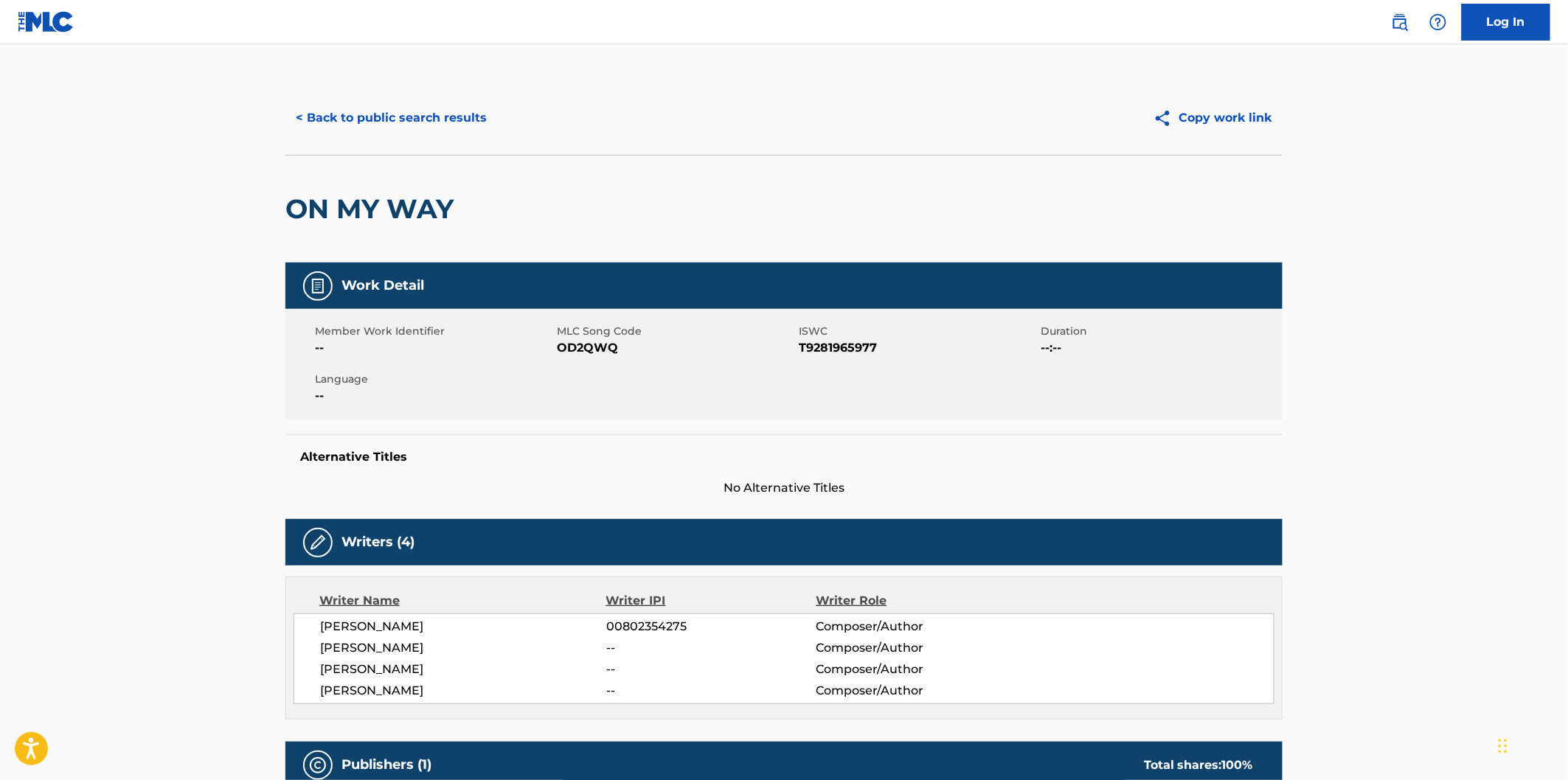
click at [416, 691] on span "[PERSON_NAME]" at bounding box center [462, 691] width 286 height 18
click at [493, 125] on div "< Back to public search results" at bounding box center [534, 117] width 499 height 36
click at [467, 119] on button "< Back to public search results" at bounding box center [391, 117] width 211 height 36
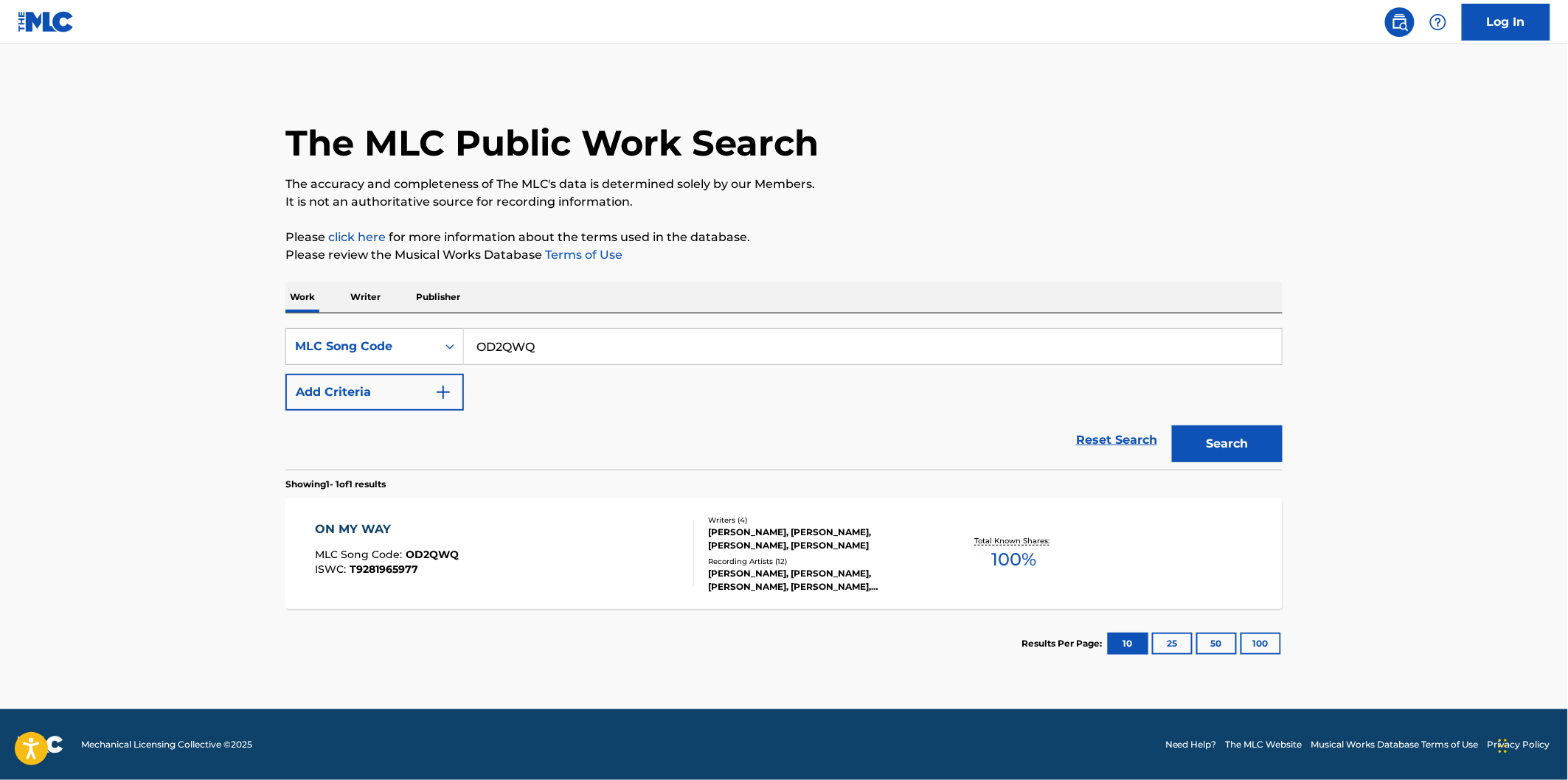
click at [570, 345] on input "OD2QWQ" at bounding box center [873, 346] width 817 height 35
paste input "IC8897"
type input "IC8897"
click at [1172, 426] on button "Search" at bounding box center [1227, 444] width 110 height 36
click at [529, 521] on div "IF YOU WANNA KNOW MLC Song Code : IC8897 ISWC : T9282070239" at bounding box center [505, 553] width 379 height 66
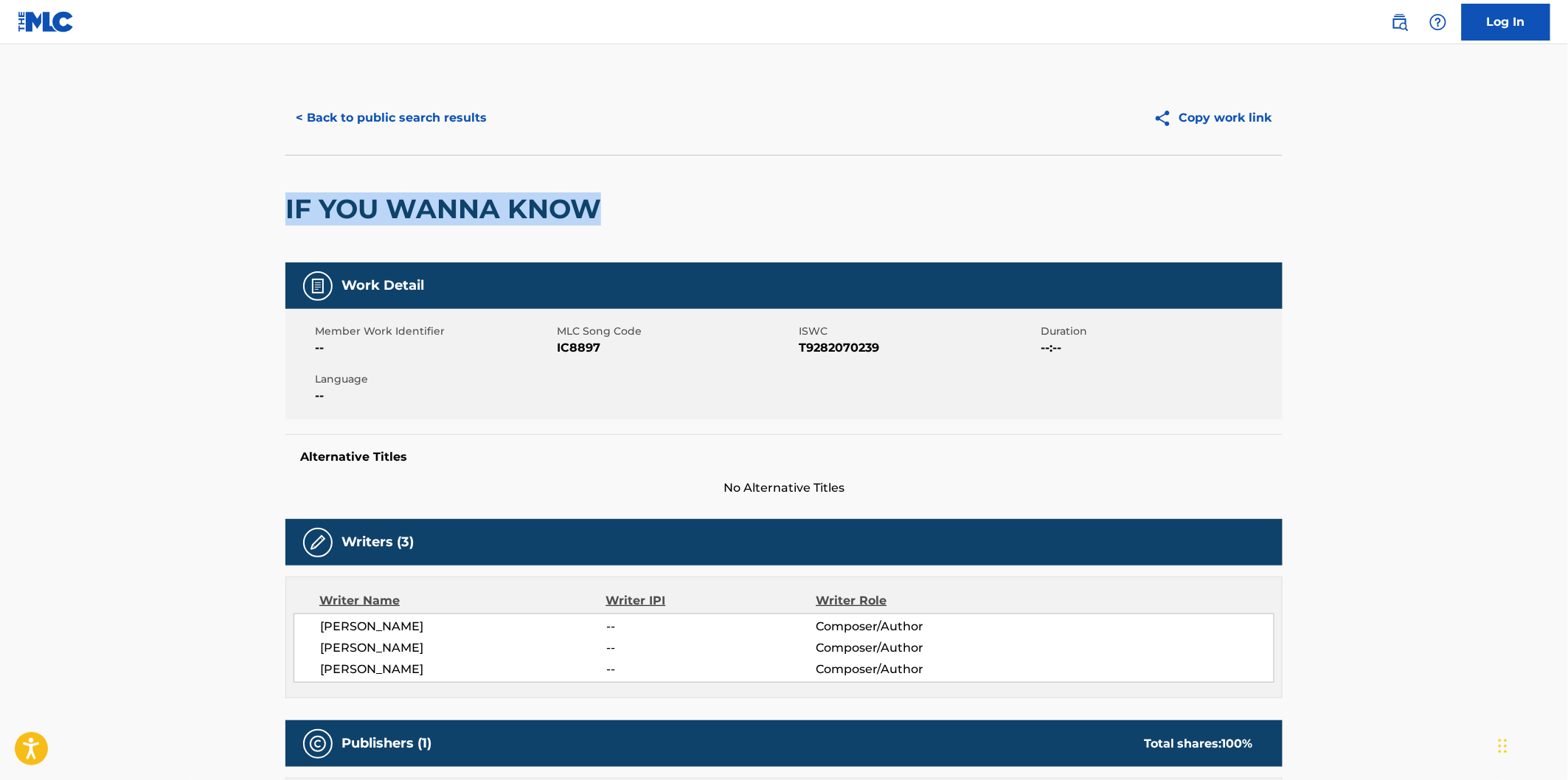
drag, startPoint x: 287, startPoint y: 210, endPoint x: 605, endPoint y: 193, distance: 318.5
click at [605, 193] on h2 "IF YOU WANNA KNOW" at bounding box center [447, 210] width 323 height 33
click at [455, 121] on button "< Back to public search results" at bounding box center [391, 117] width 211 height 36
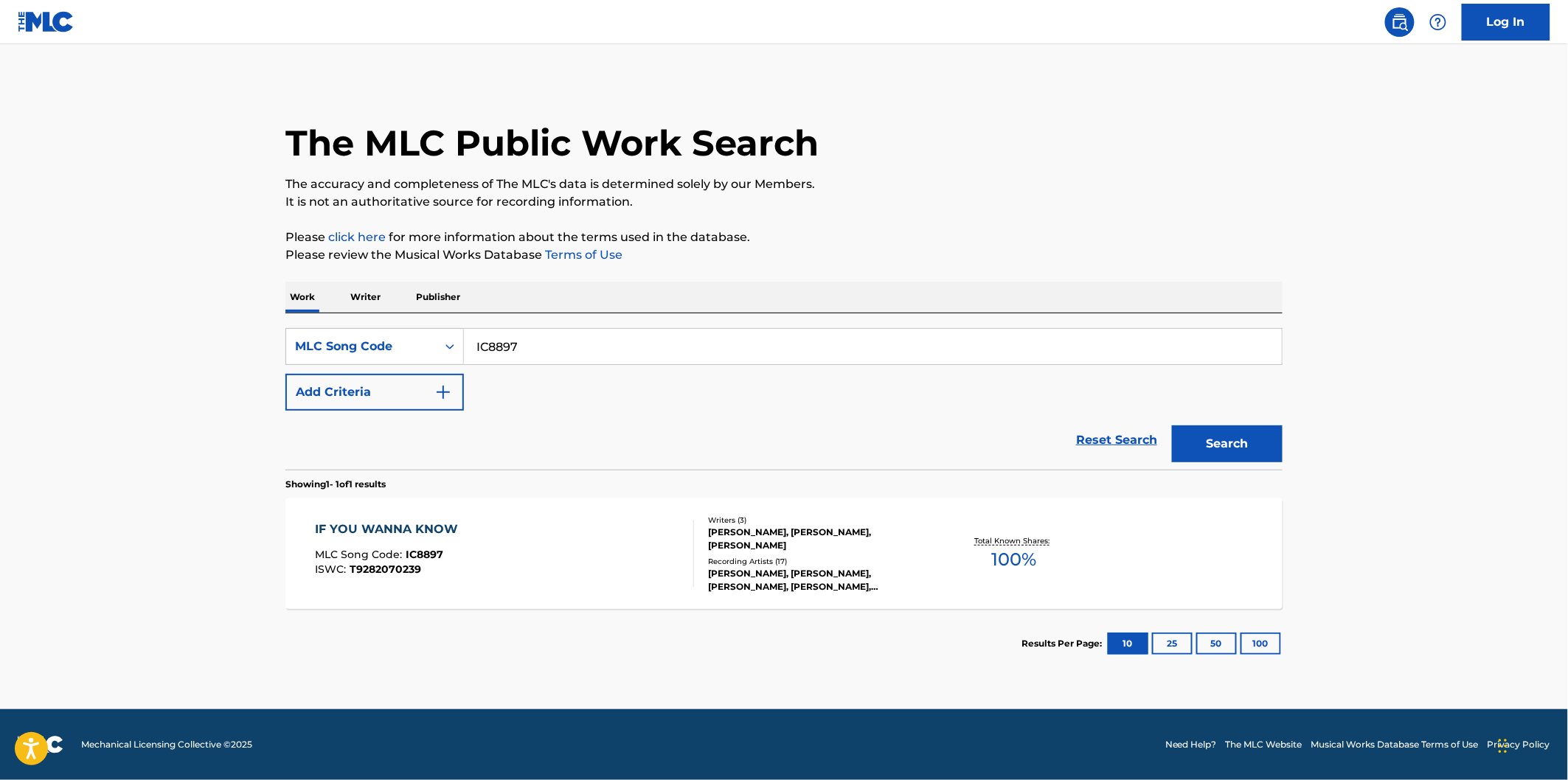
click at [597, 341] on input "IC8897" at bounding box center [873, 346] width 817 height 35
paste input "CA5OFZ"
type input "CA5OFZ"
click at [1172, 426] on button "Search" at bounding box center [1227, 444] width 110 height 36
click at [493, 505] on div "CAVERNS MLC Song Code : CA5OFZ ISWC : T9229758183 Writers ( 2 ) [PERSON_NAME], …" at bounding box center [784, 554] width 997 height 110
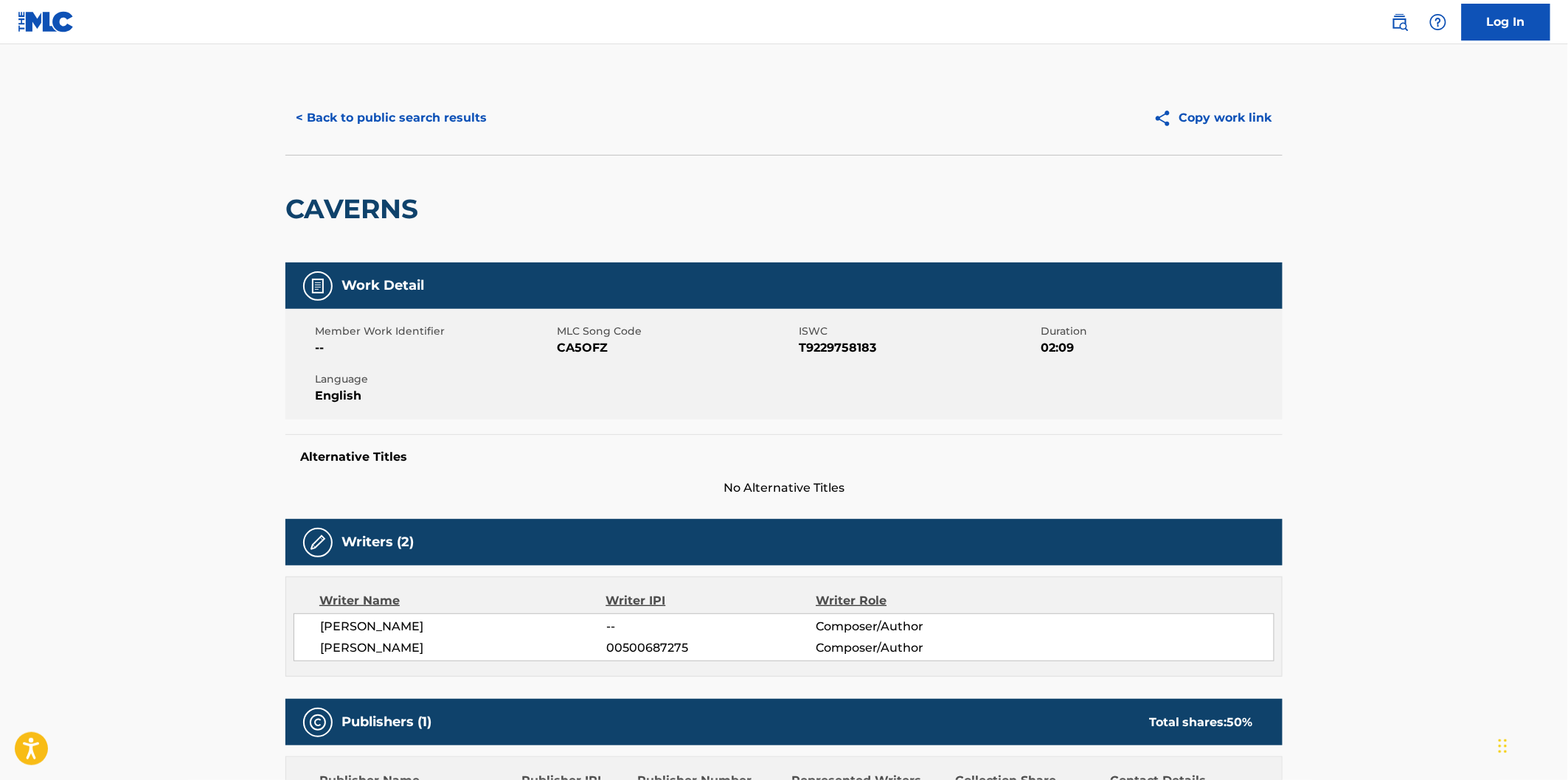
click at [365, 219] on h2 "CAVERNS" at bounding box center [355, 210] width 140 height 33
click at [432, 653] on span "[PERSON_NAME]" at bounding box center [462, 648] width 286 height 18
click at [437, 137] on div "< Back to public search results Copy work link" at bounding box center [784, 117] width 997 height 74
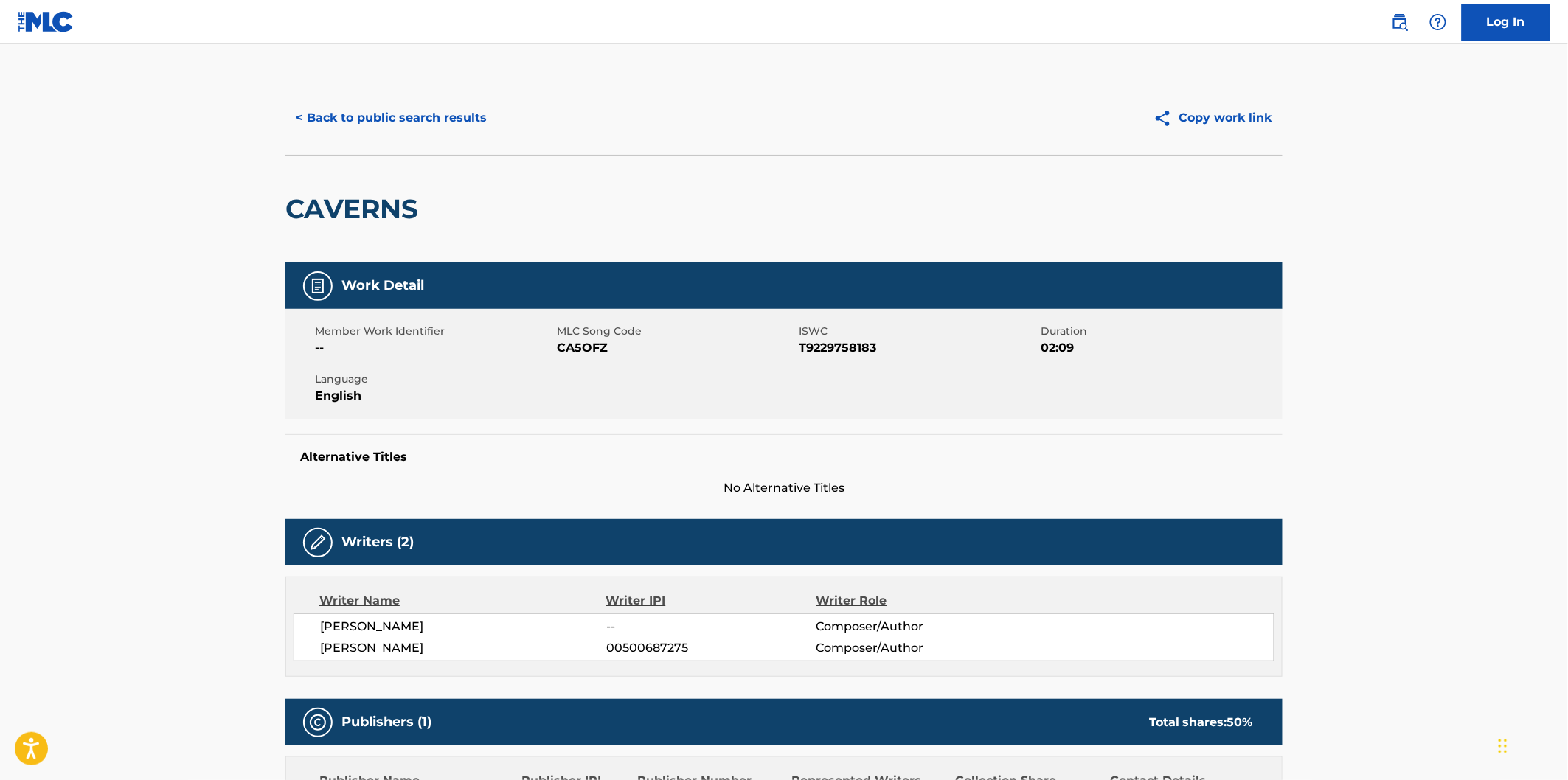
click at [444, 119] on button "< Back to public search results" at bounding box center [391, 117] width 211 height 36
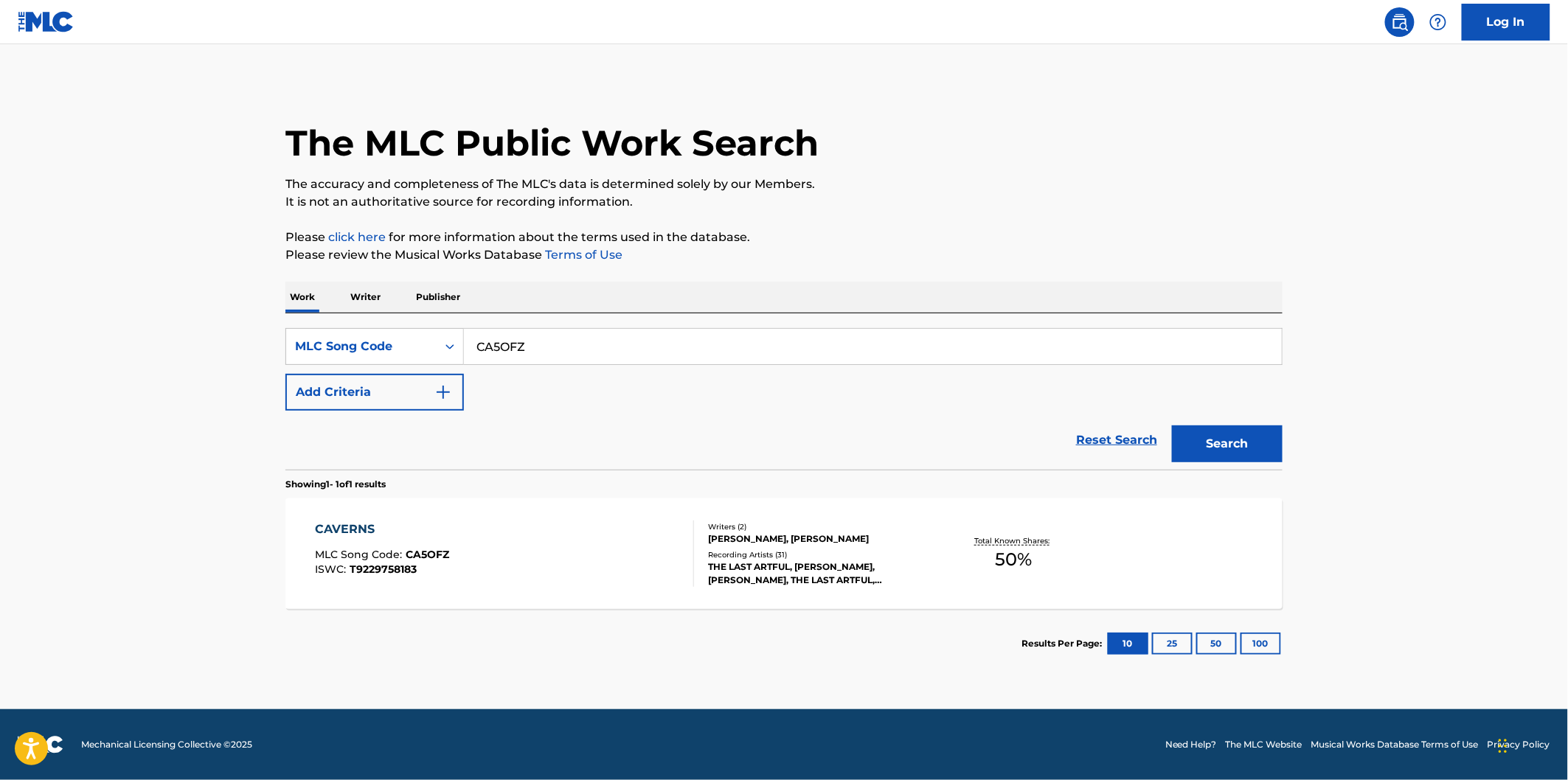
click at [559, 297] on div "Work Writer Publisher" at bounding box center [784, 296] width 997 height 30
click at [558, 343] on input "CA5OFZ" at bounding box center [873, 346] width 817 height 35
paste input "RB0YH2"
type input "RB0YH2"
click at [1172, 426] on button "Search" at bounding box center [1227, 444] width 110 height 36
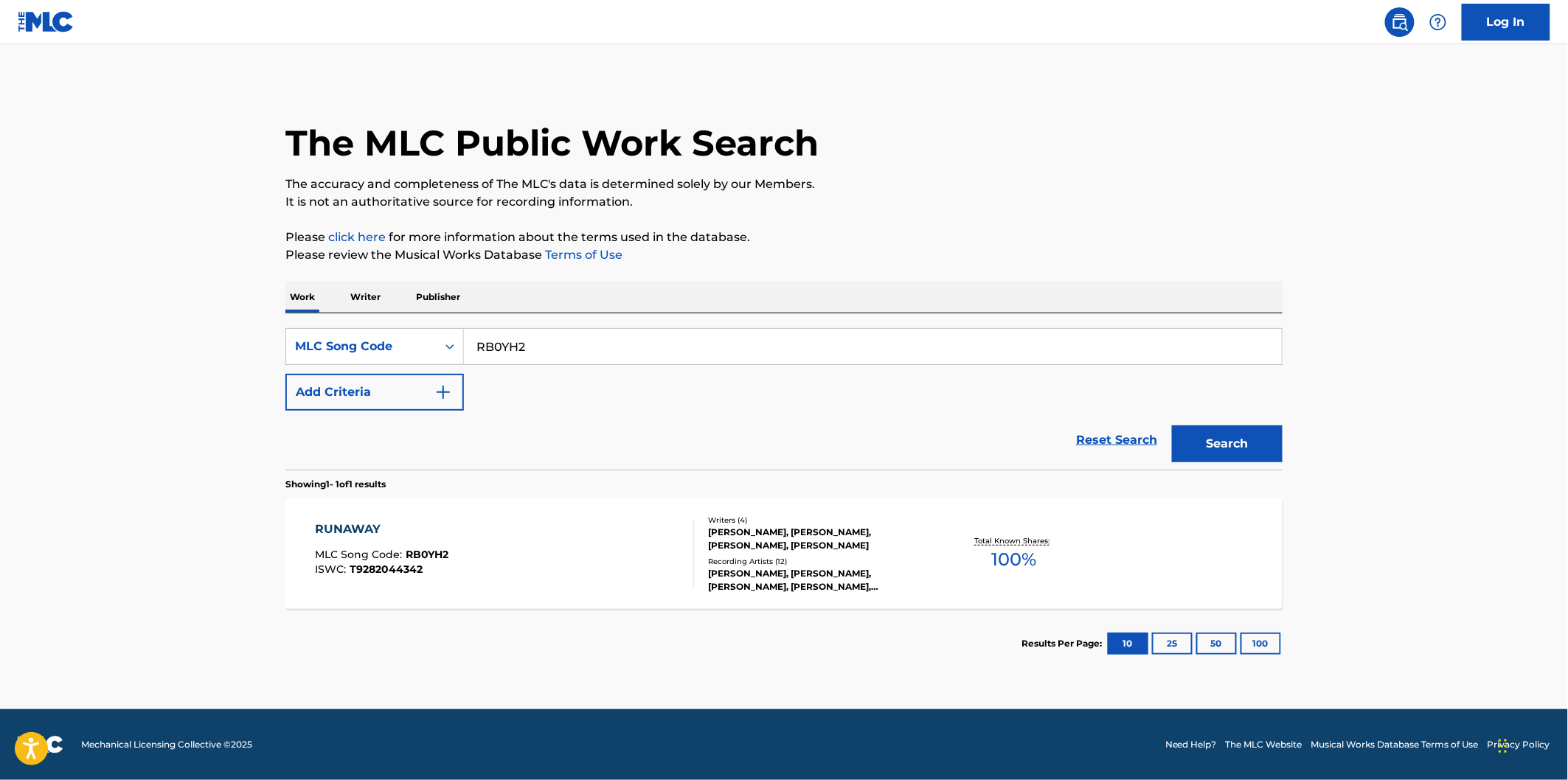
click at [555, 510] on div "RUNAWAY MLC Song Code : RB0YH2 ISWC : T9282044342 Writers ( 4 ) [PERSON_NAME], …" at bounding box center [784, 554] width 997 height 110
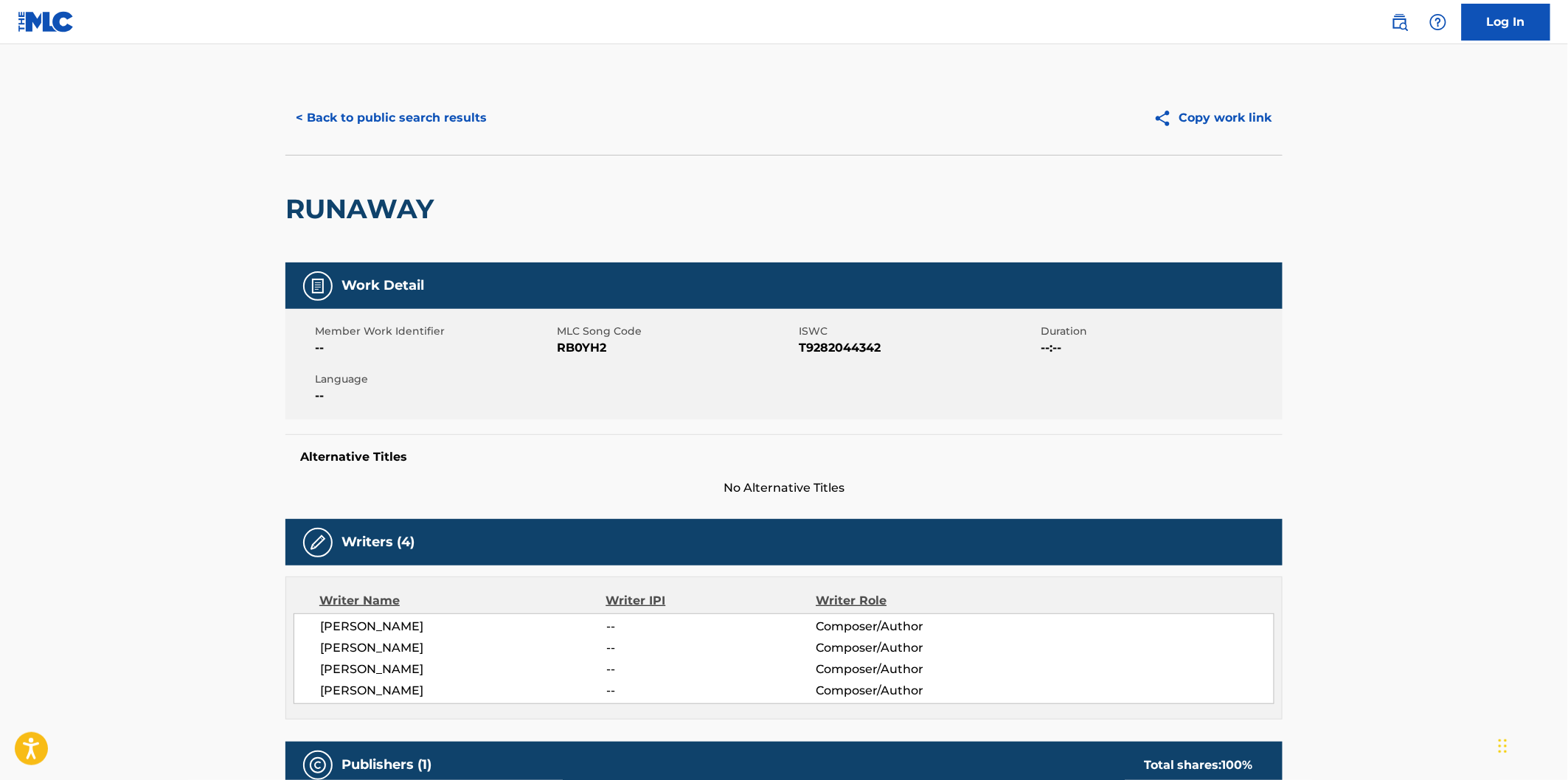
click at [396, 205] on h2 "RUNAWAY" at bounding box center [363, 210] width 155 height 33
click at [403, 670] on span "[PERSON_NAME]" at bounding box center [462, 670] width 286 height 18
click at [482, 127] on button "< Back to public search results" at bounding box center [391, 117] width 211 height 36
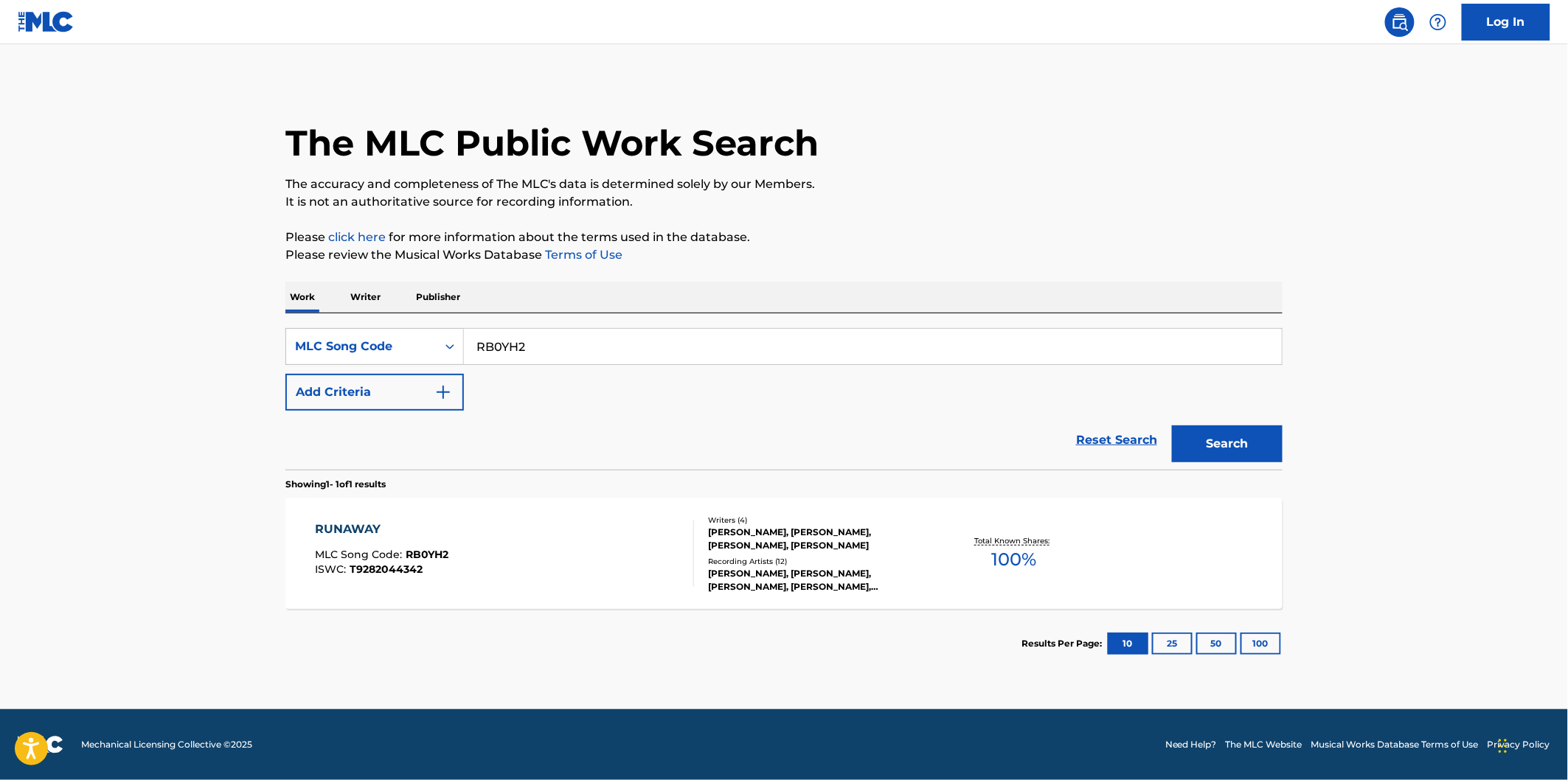
click at [588, 340] on input "RB0YH2" at bounding box center [873, 346] width 817 height 35
paste input "EA9GEL"
type input "EA9GEL"
click at [1172, 426] on button "Search" at bounding box center [1227, 444] width 110 height 36
click at [489, 533] on div "ELEVATORS ABOVE MLC Song Code : EA9GEL ISWC : T9229756836" at bounding box center [505, 553] width 379 height 66
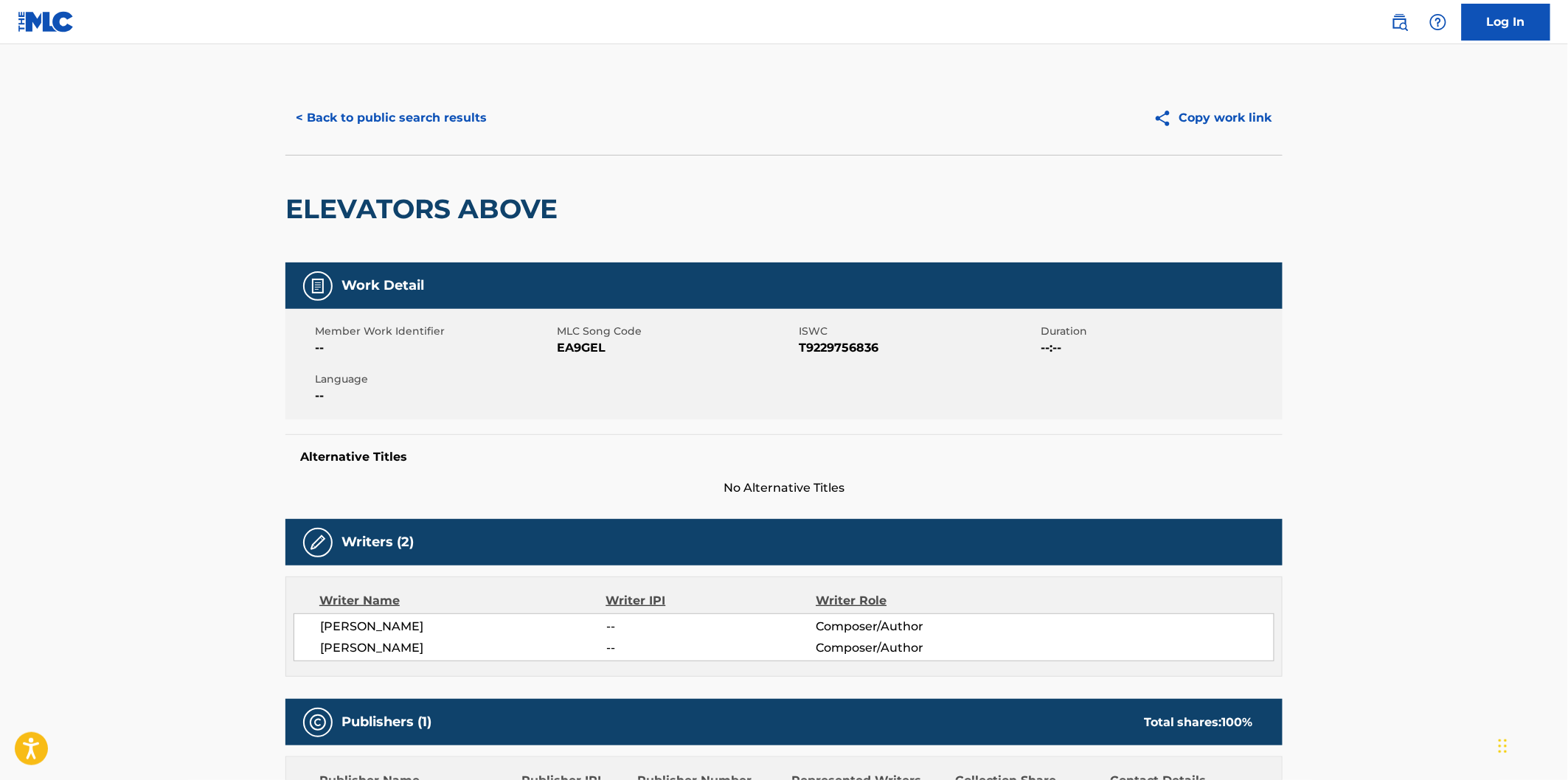
click at [396, 205] on h2 "ELEVATORS ABOVE" at bounding box center [425, 210] width 279 height 33
click at [497, 188] on div "ELEVATORS ABOVE" at bounding box center [425, 209] width 279 height 107
click at [393, 645] on span "[PERSON_NAME]" at bounding box center [462, 648] width 286 height 18
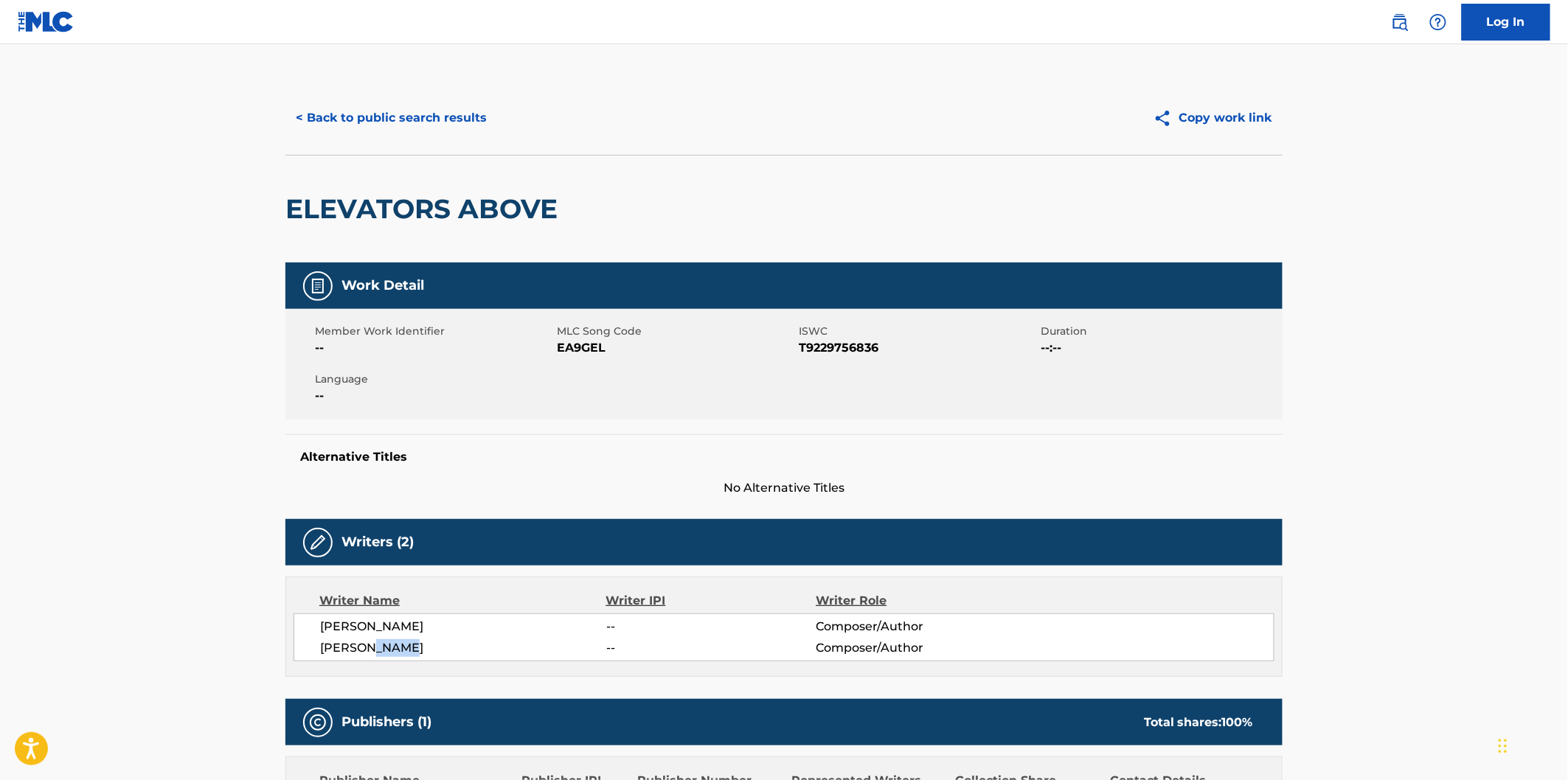
click at [458, 119] on button "< Back to public search results" at bounding box center [391, 117] width 211 height 36
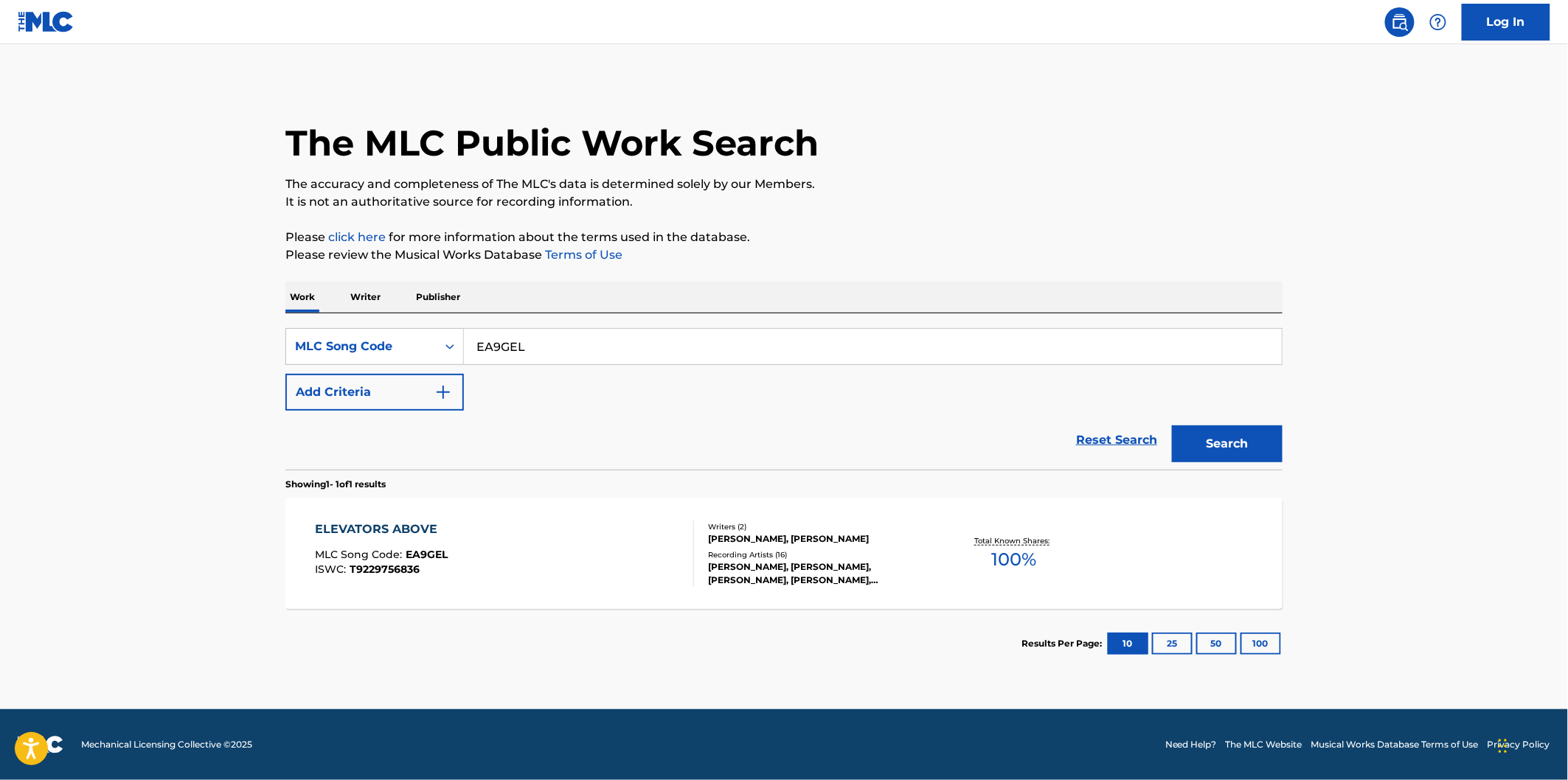
click at [557, 347] on input "EA9GEL" at bounding box center [873, 346] width 817 height 35
paste input "CA5OGE"
type input "CA5OGE"
click at [1172, 426] on button "Search" at bounding box center [1227, 444] width 110 height 36
click at [499, 526] on div "CHARGE IT TO THE GAME MLC Song Code : CA5OGE ISWC : T9197432874" at bounding box center [505, 553] width 379 height 66
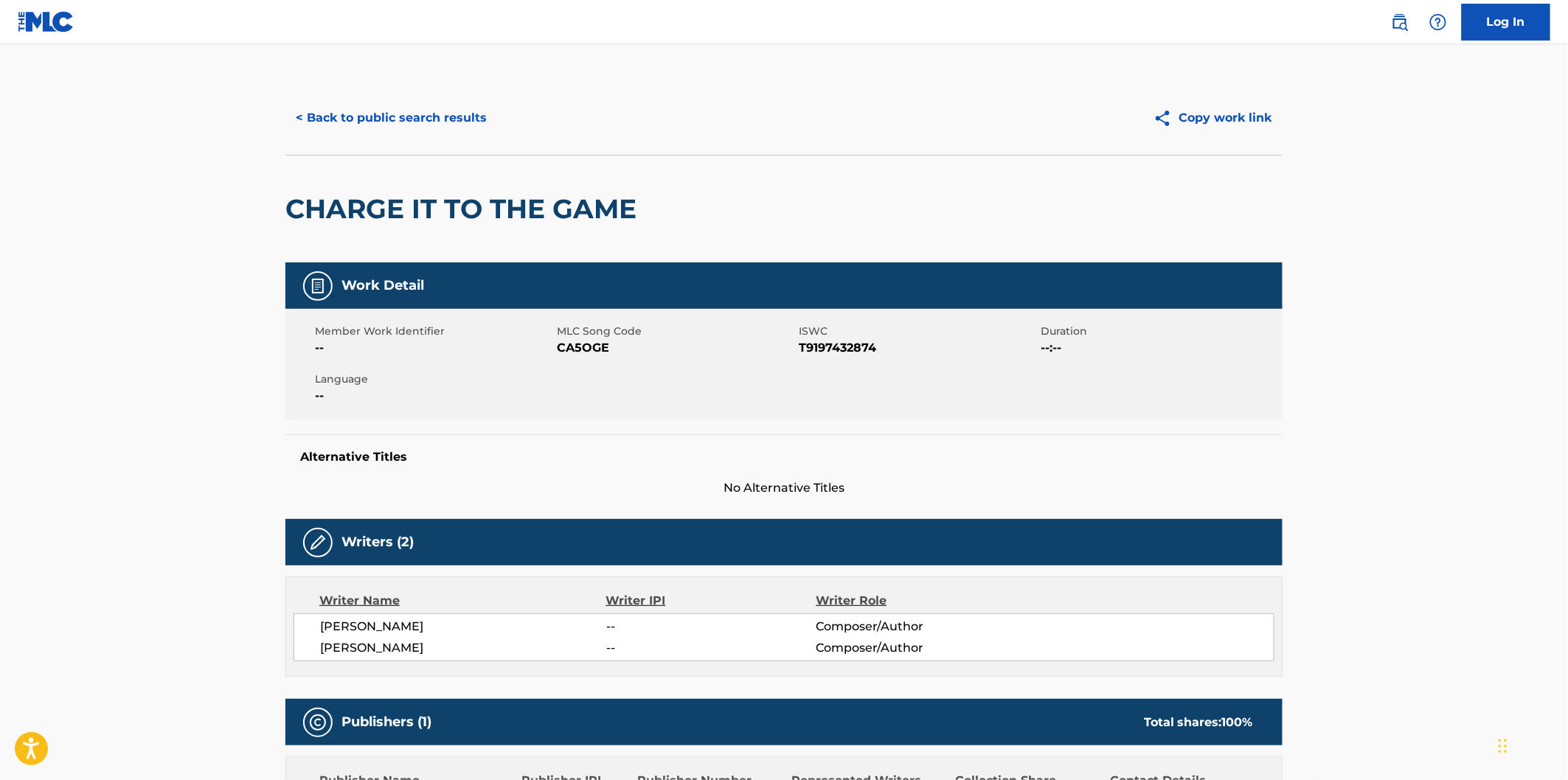
click at [364, 210] on h2 "CHARGE IT TO THE GAME" at bounding box center [464, 210] width 358 height 33
click at [562, 187] on div "CHARGE IT TO THE GAME" at bounding box center [464, 209] width 358 height 107
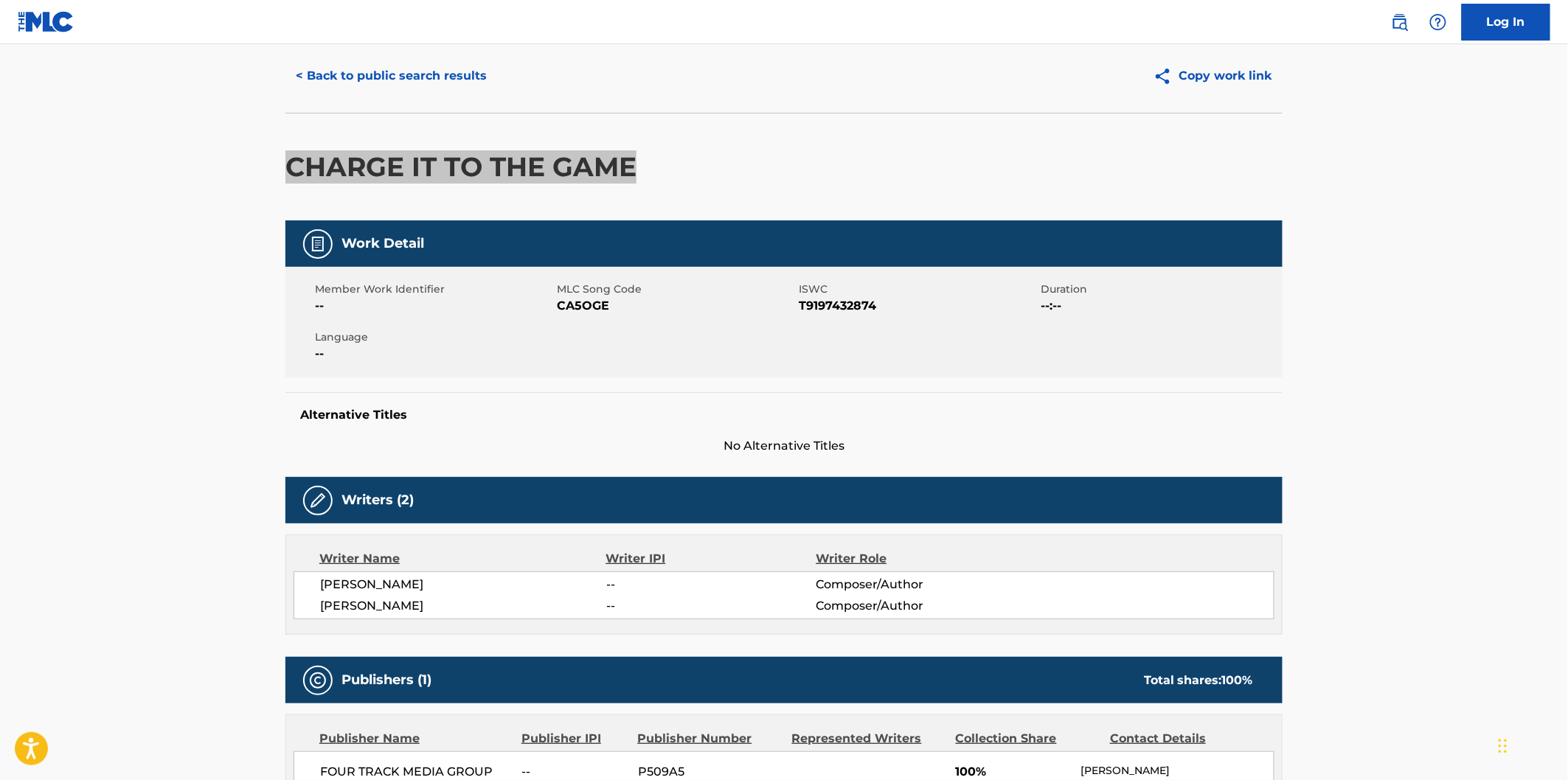
scroll to position [82, 0]
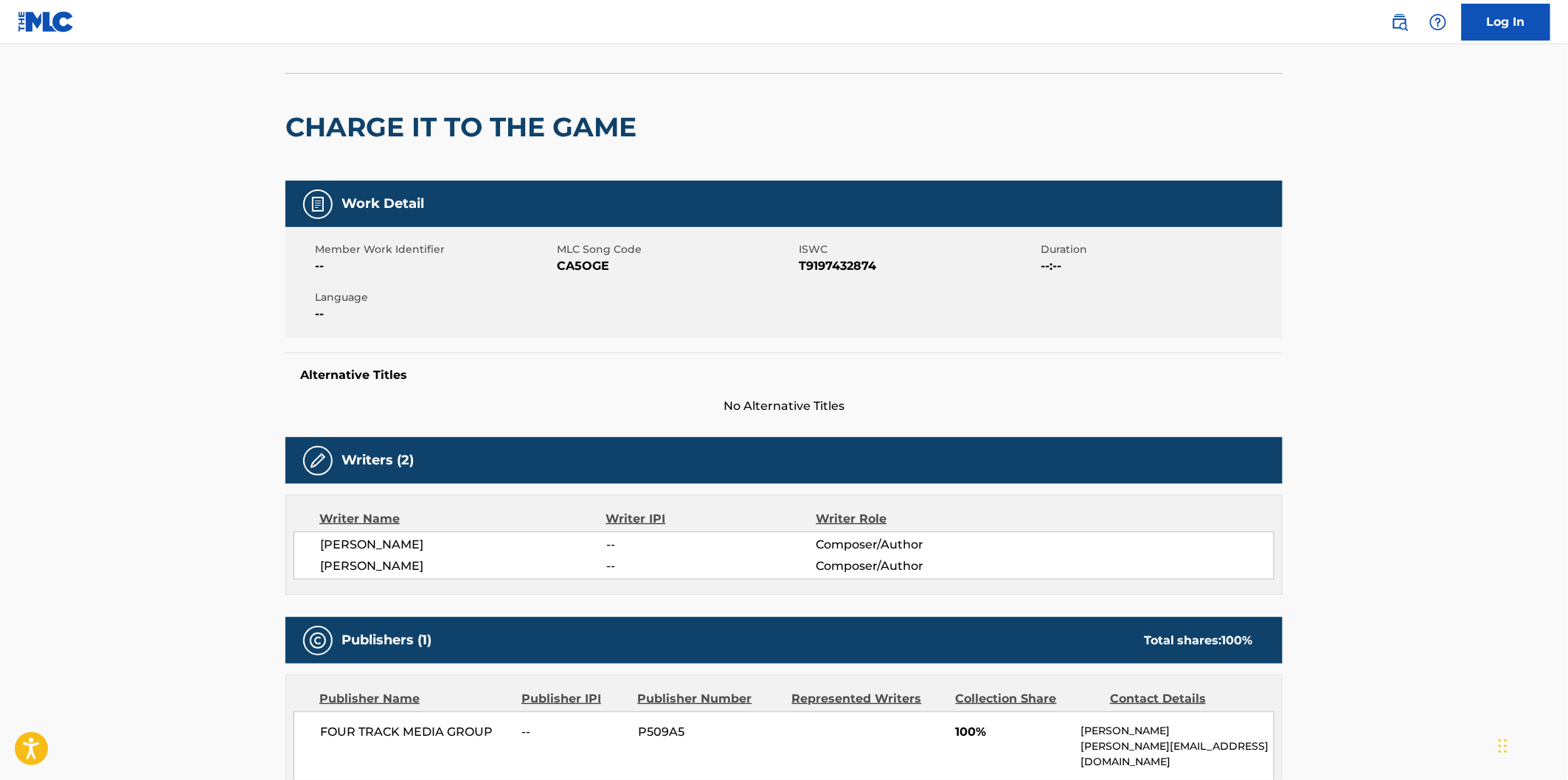
click at [425, 572] on span "[PERSON_NAME]" at bounding box center [462, 567] width 286 height 18
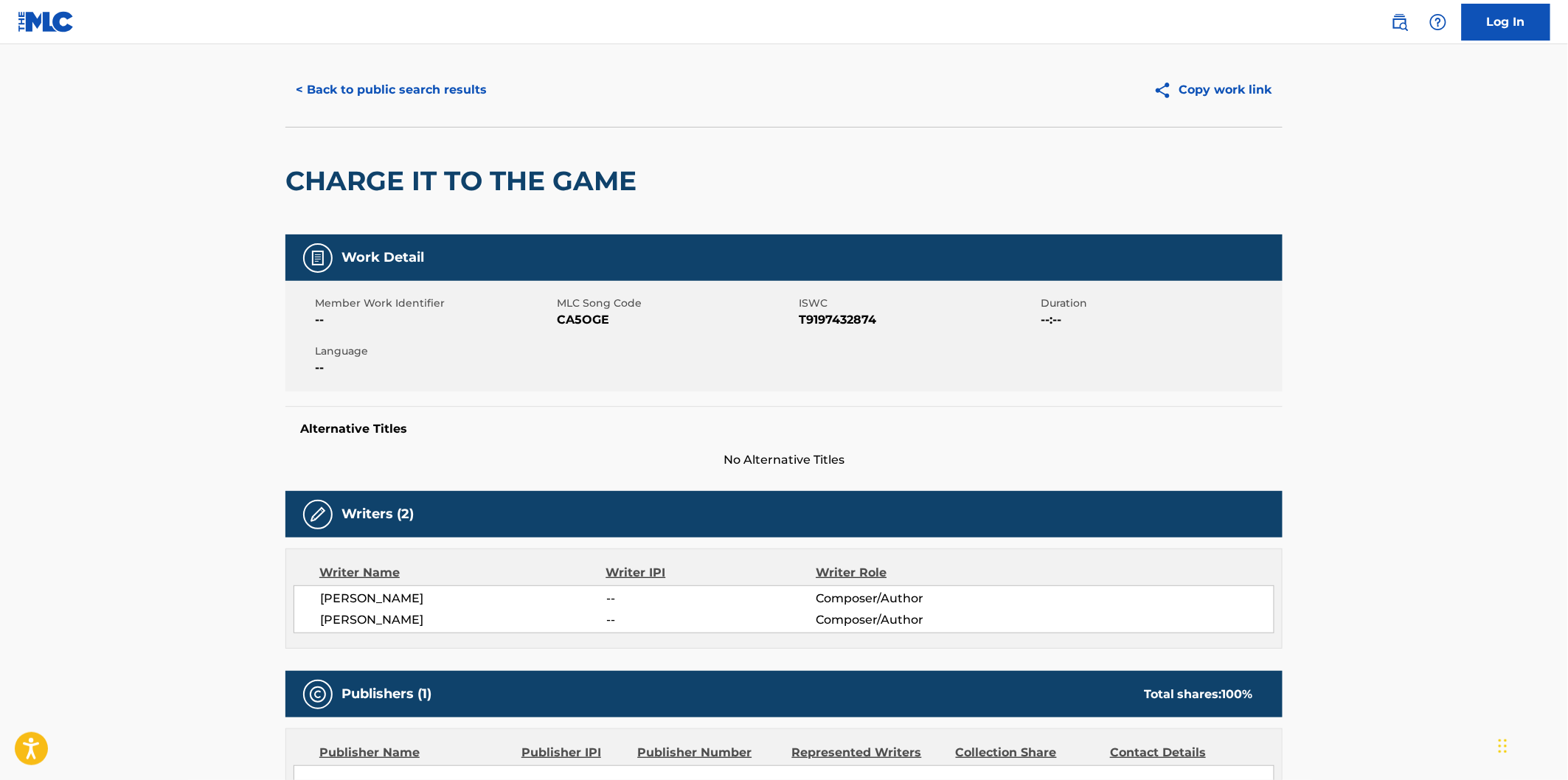
scroll to position [0, 0]
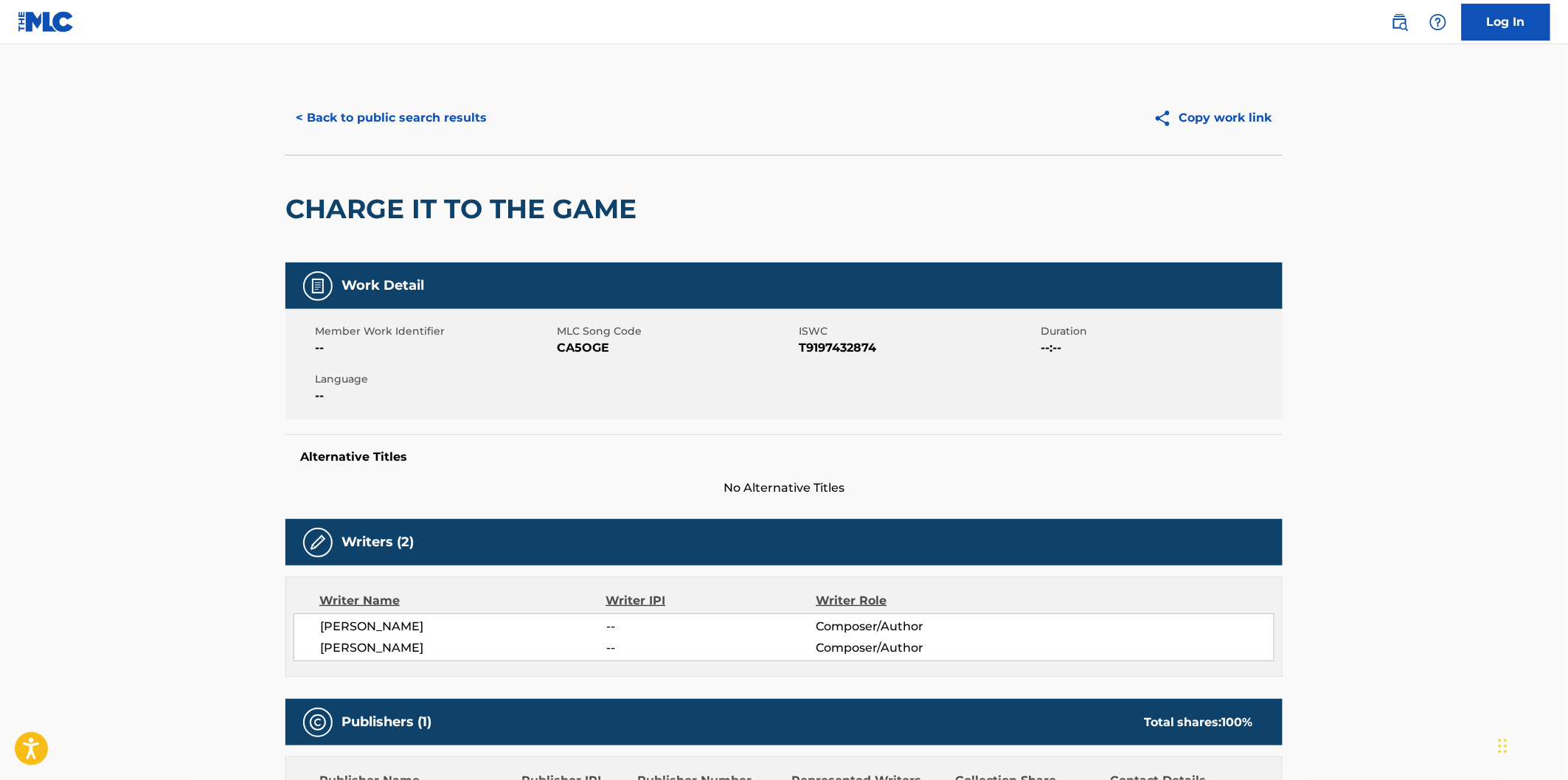
click at [474, 119] on button "< Back to public search results" at bounding box center [391, 117] width 211 height 36
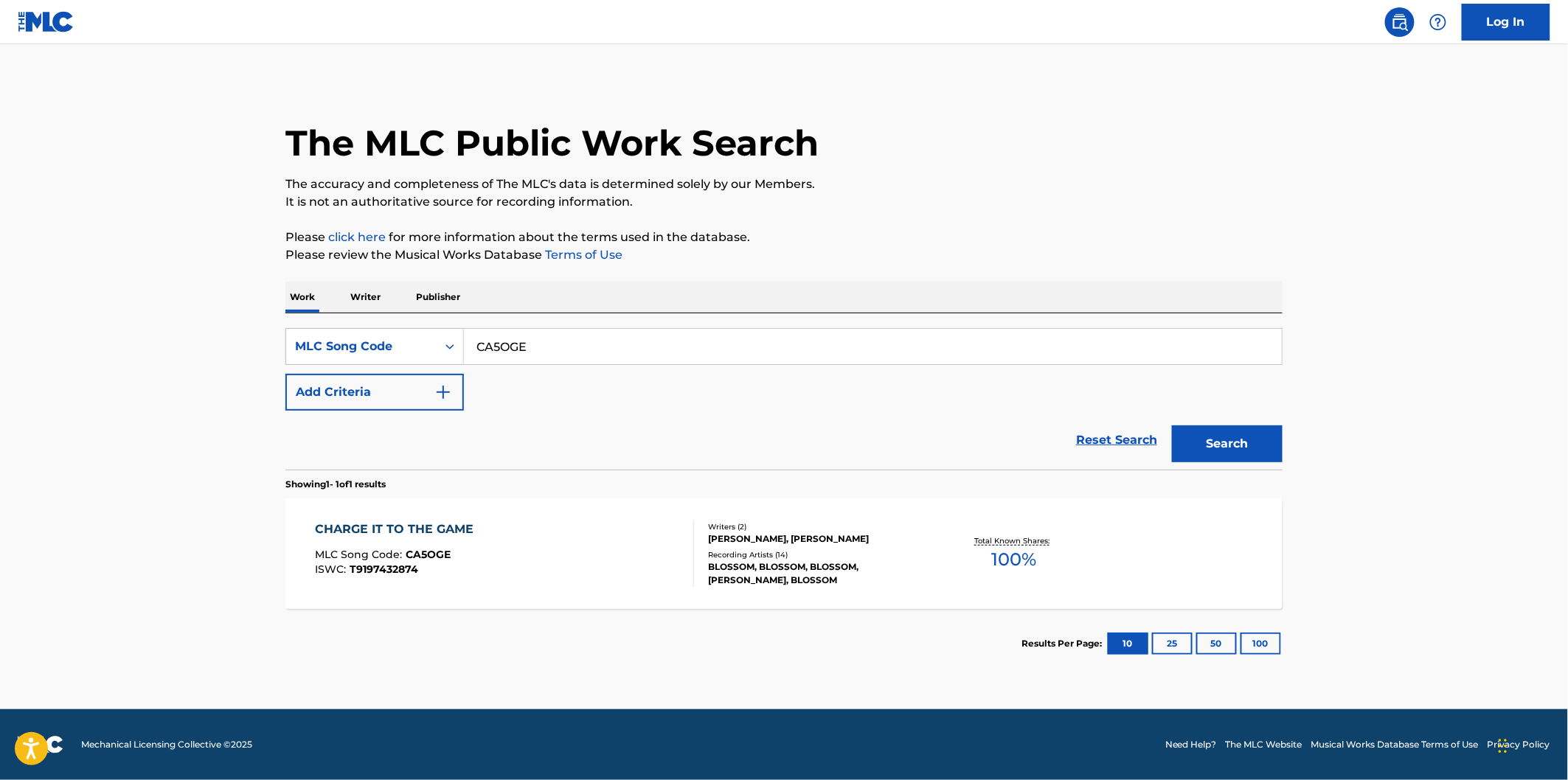
click at [630, 329] on div "CA5OGE" at bounding box center [874, 346] width 818 height 36
click at [634, 347] on input "CA5OGE" at bounding box center [873, 346] width 817 height 35
paste input "PA3MWJ"
paste input "Search Form"
type input "PA3MWJ"
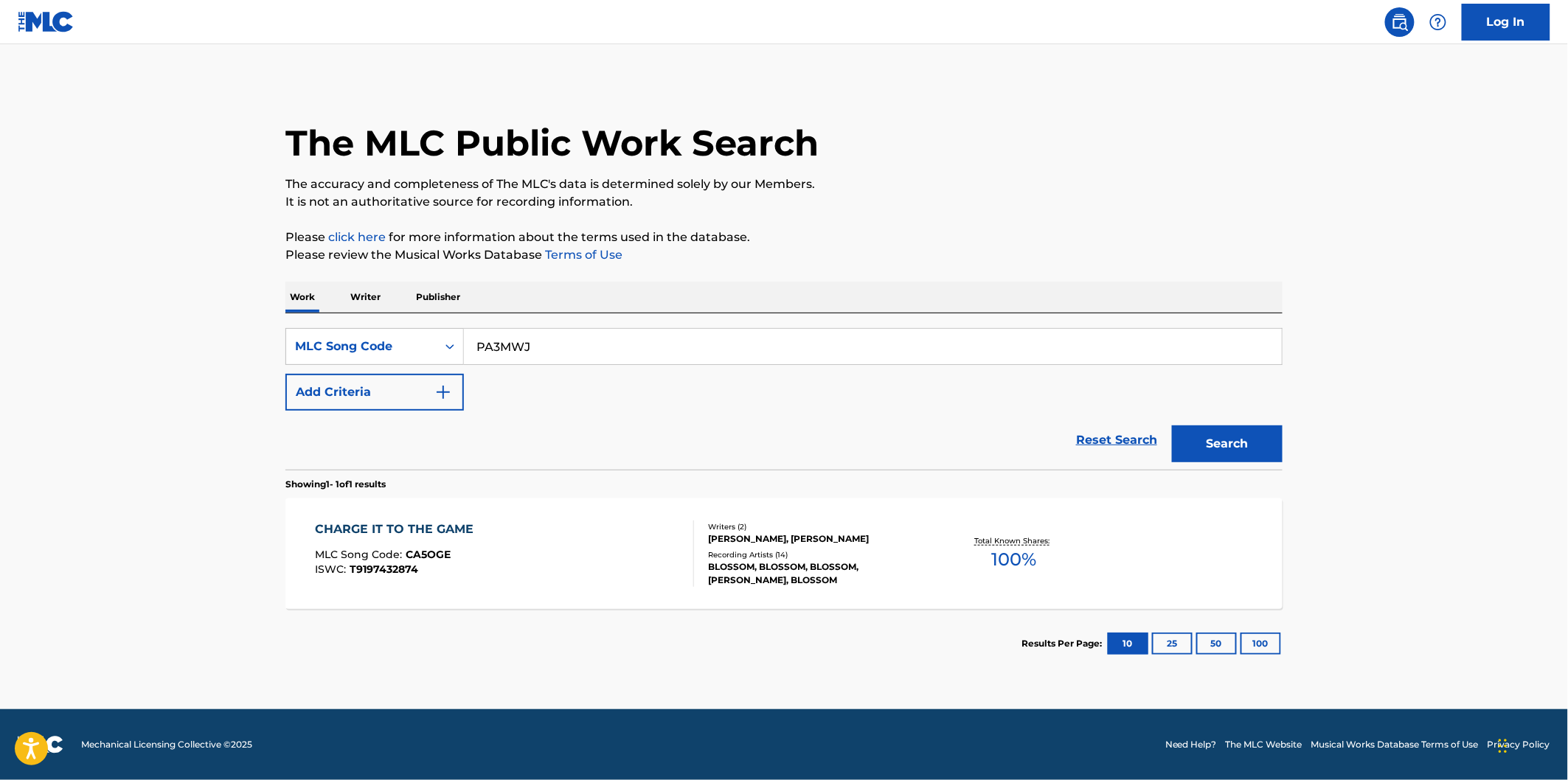
click at [1172, 426] on button "Search" at bounding box center [1227, 444] width 110 height 36
click at [482, 547] on div "PICKATHON MLC Song Code : PA3MWJ ISWC : T9281743702" at bounding box center [505, 553] width 379 height 66
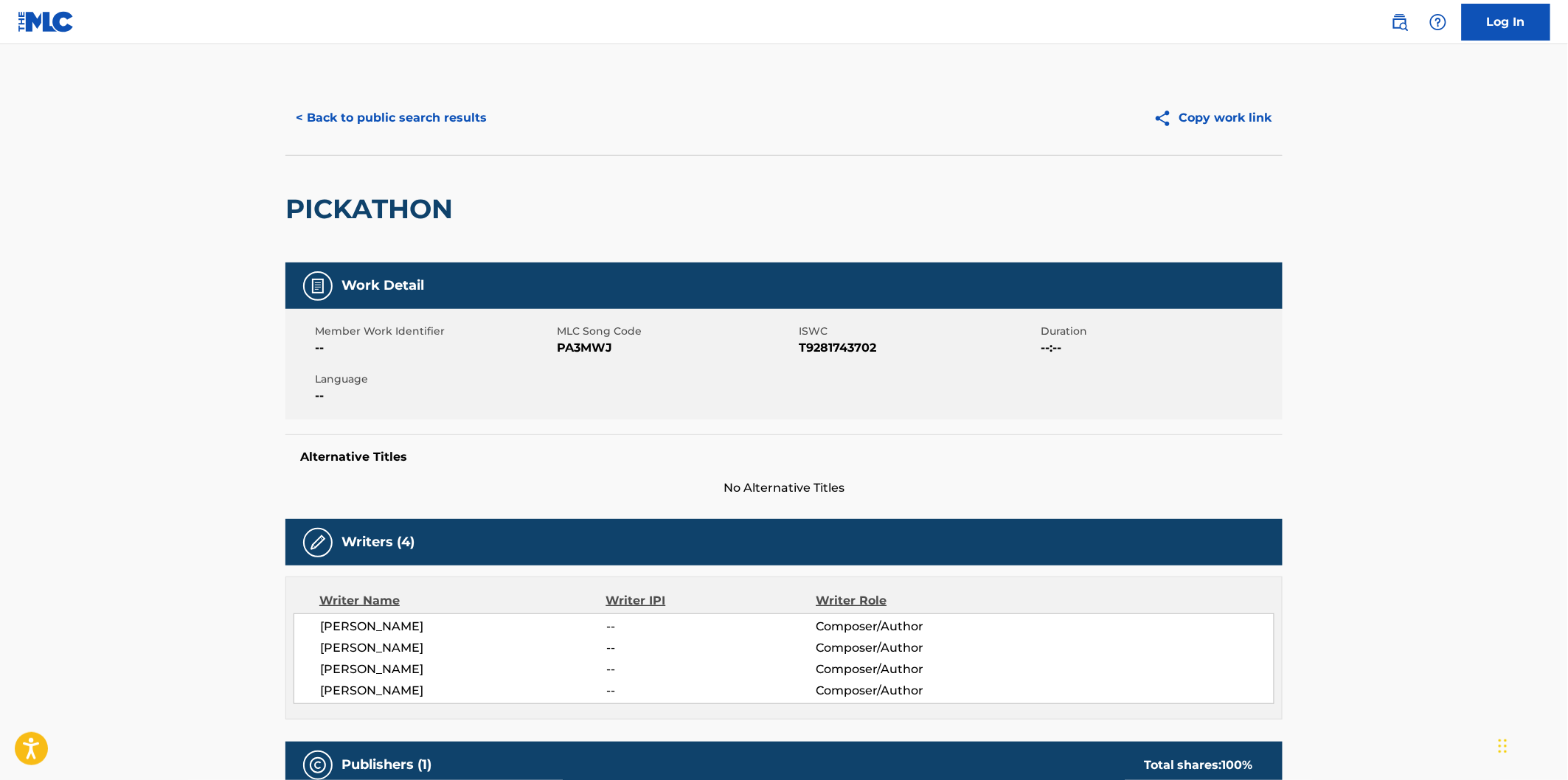
click at [385, 205] on h2 "PICKATHON" at bounding box center [373, 210] width 175 height 33
click at [407, 685] on span "[PERSON_NAME]" at bounding box center [462, 691] width 286 height 18
click at [463, 107] on button "< Back to public search results" at bounding box center [391, 117] width 211 height 36
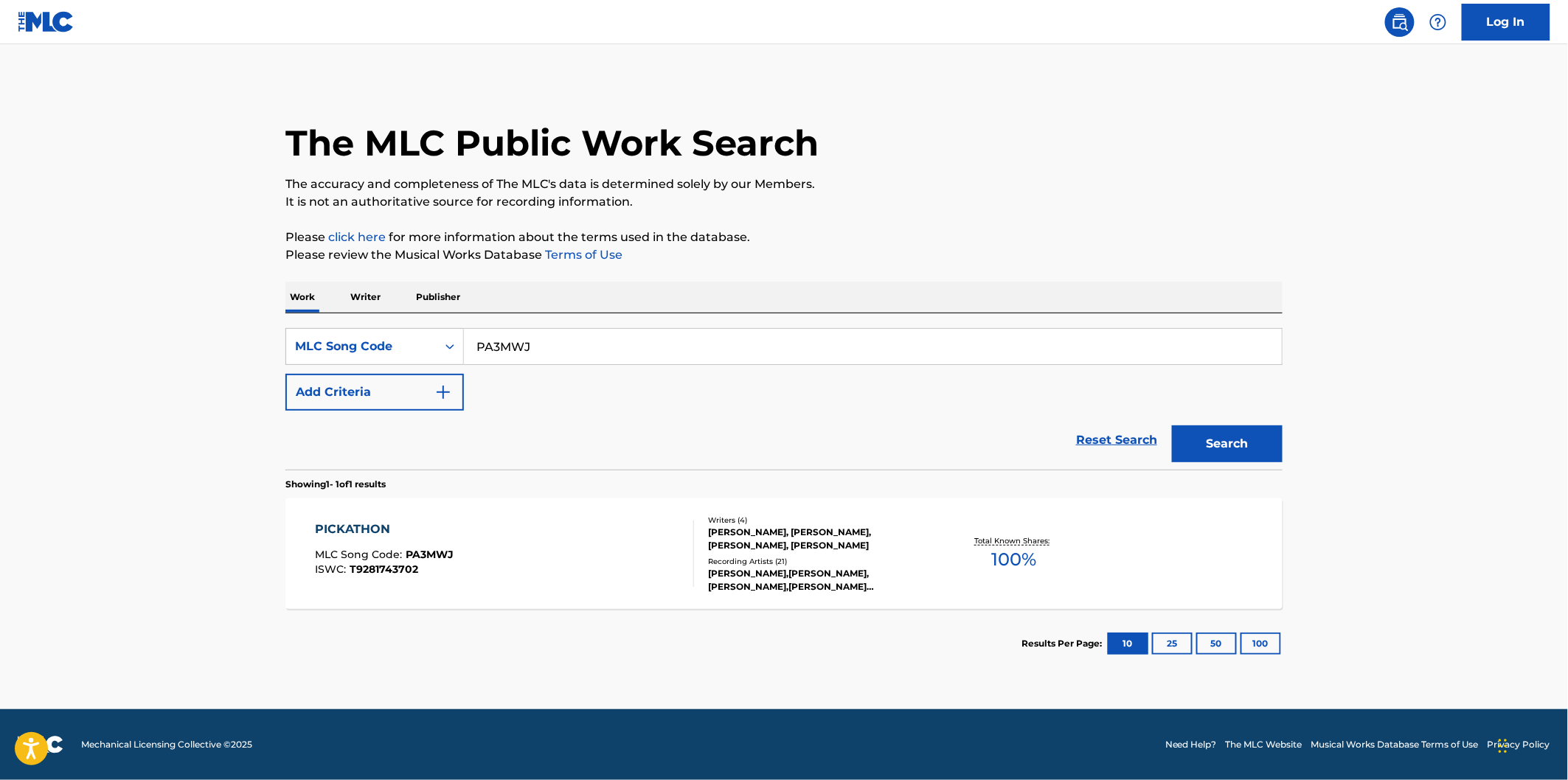
click at [571, 355] on input "PA3MWJ" at bounding box center [873, 346] width 817 height 35
paste input "RB0YIC"
type input "RB0YIC"
click at [1172, 426] on button "Search" at bounding box center [1227, 444] width 110 height 36
click at [491, 506] on div "REV RIP MLC Song Code : RB0YIC ISWC : T9235038741 Writers ( 2 ) [PERSON_NAME], …" at bounding box center [784, 554] width 997 height 110
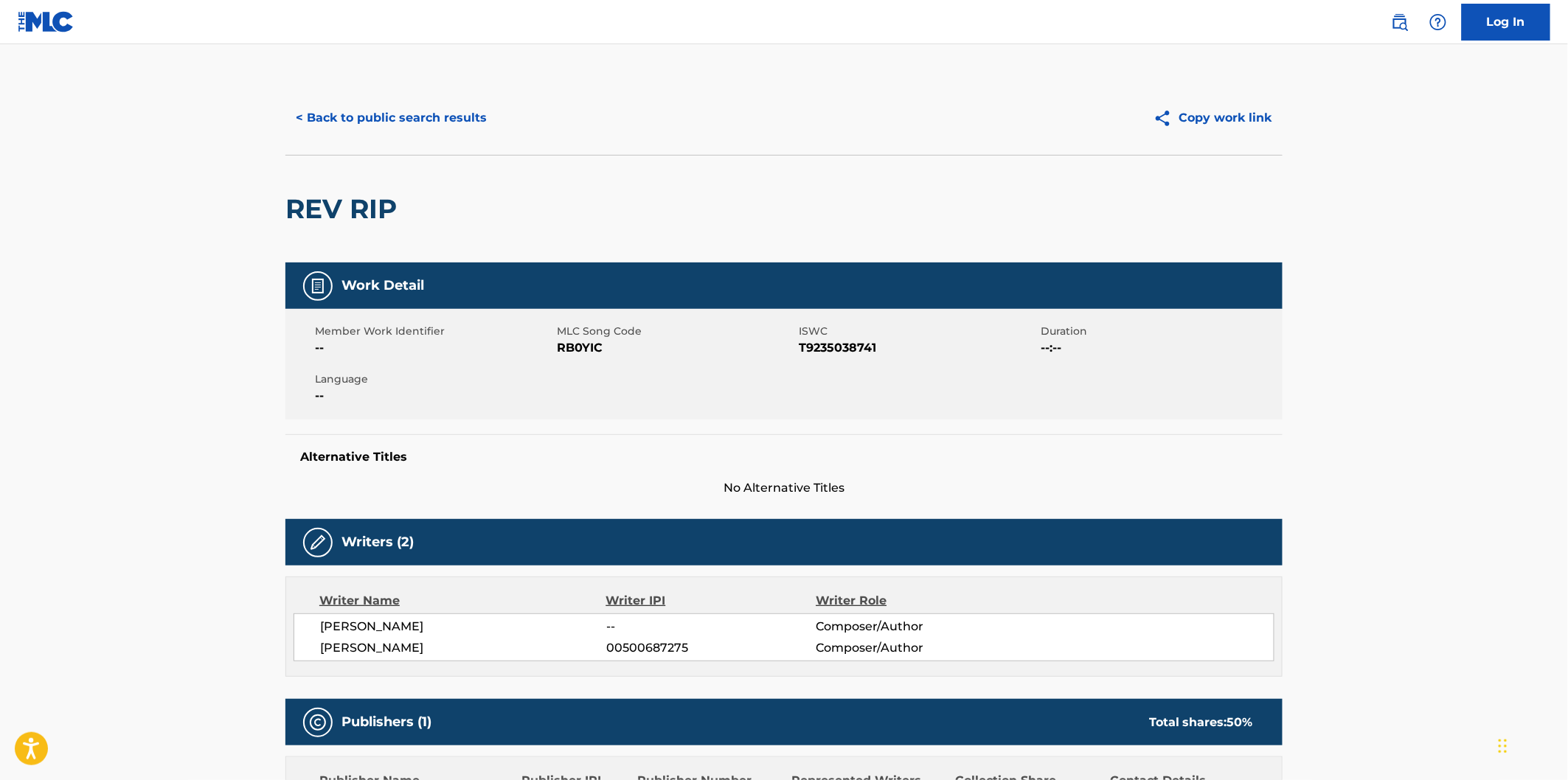
click at [314, 213] on h2 "REV RIP" at bounding box center [344, 210] width 119 height 33
click at [314, 211] on h2 "REV RIP" at bounding box center [344, 210] width 119 height 33
click at [384, 196] on h2 "REV RIP" at bounding box center [344, 210] width 119 height 33
click at [418, 662] on div "Writer Name Writer IPI Writer Role [PERSON_NAME] -- Composer/Author [PERSON_NAM…" at bounding box center [784, 627] width 997 height 100
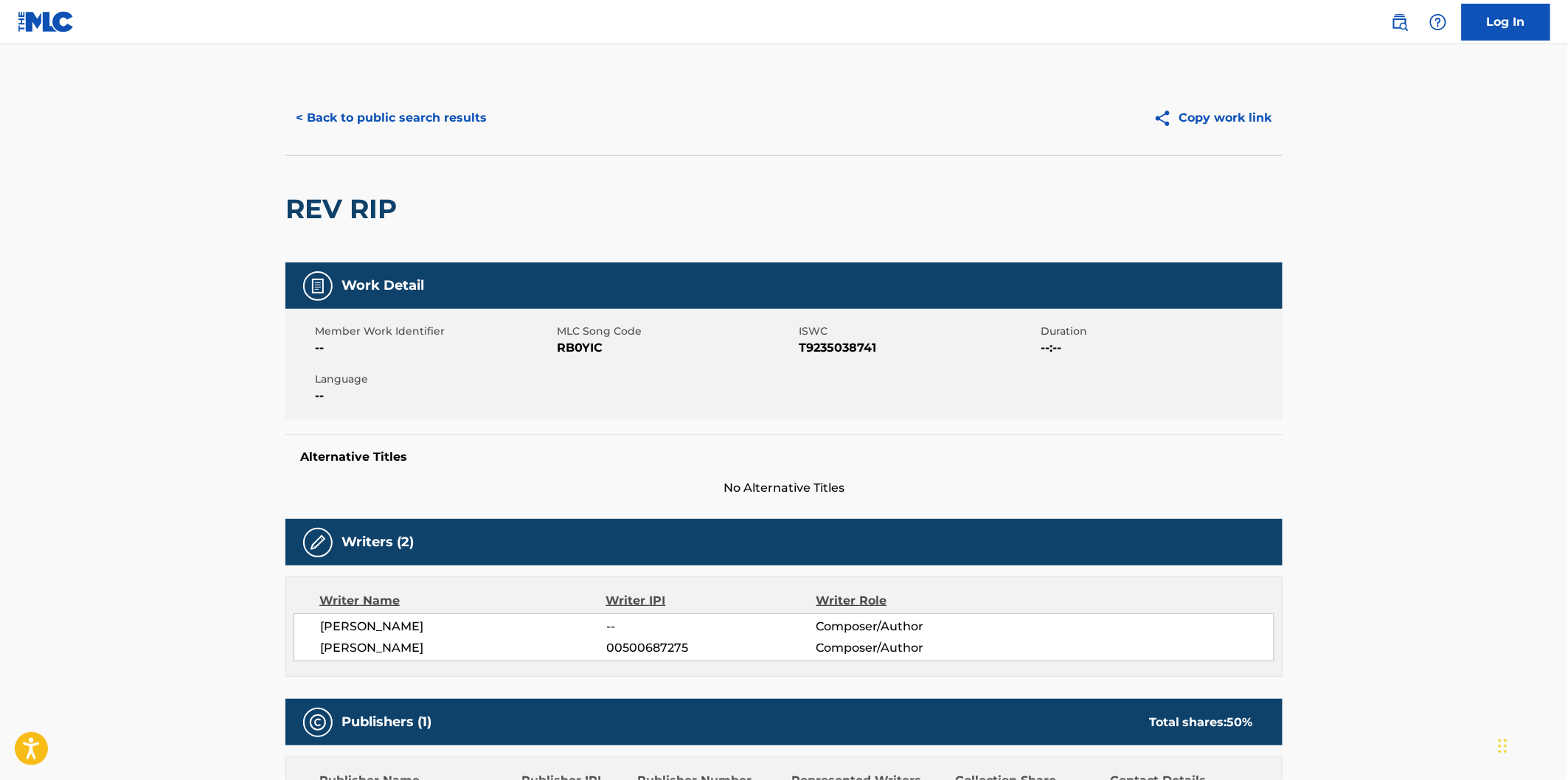
click at [476, 114] on button "< Back to public search results" at bounding box center [391, 117] width 211 height 36
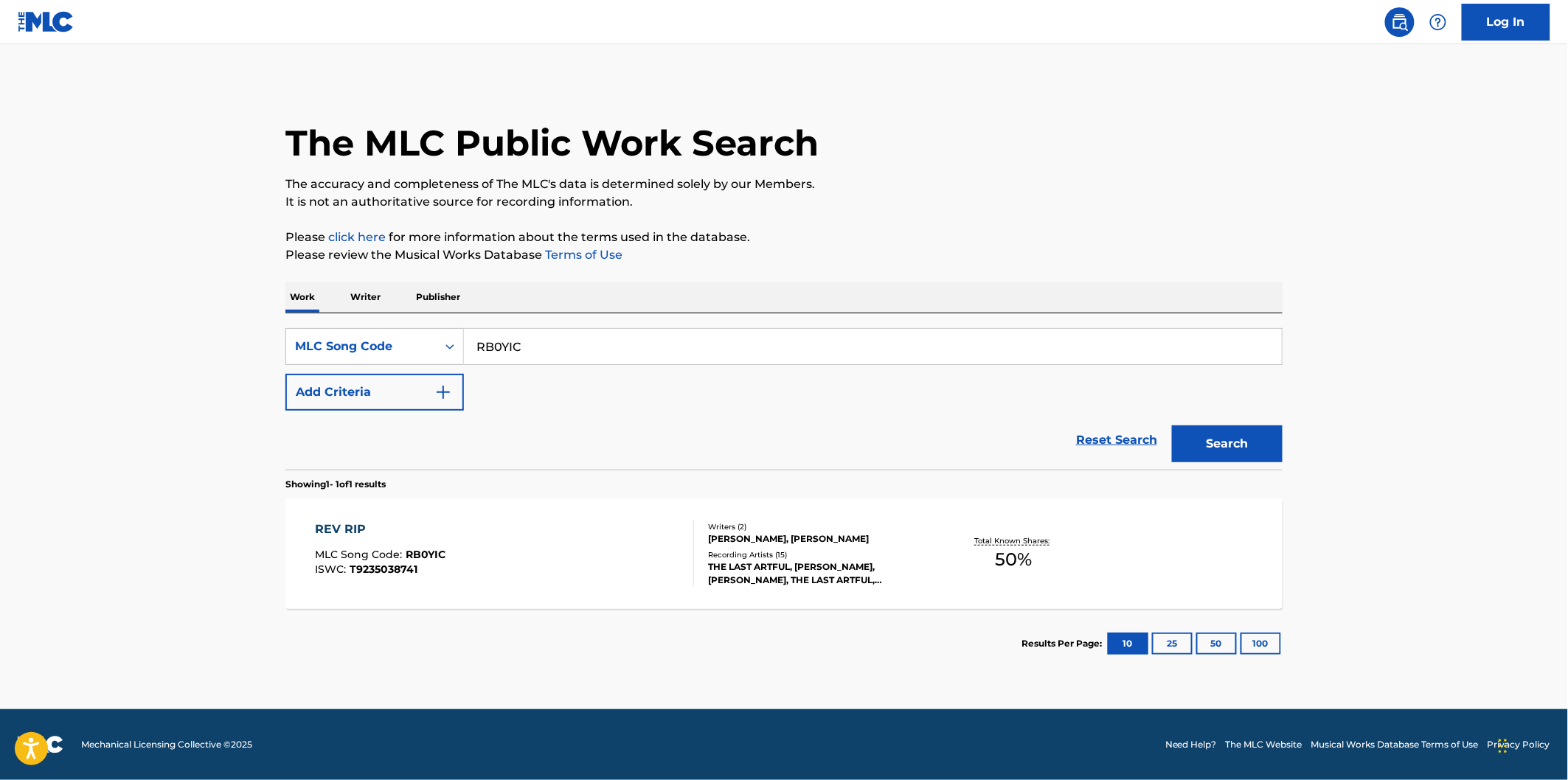
click at [591, 355] on input "RB0YIC" at bounding box center [873, 346] width 817 height 35
paste input "SD27PA"
type input "SD27PA"
click at [1172, 426] on button "Search" at bounding box center [1227, 444] width 110 height 36
click at [517, 550] on div "SMOOTH MOTION MLC Song Code : SD27PA ISWC : T9282044262" at bounding box center [505, 553] width 379 height 66
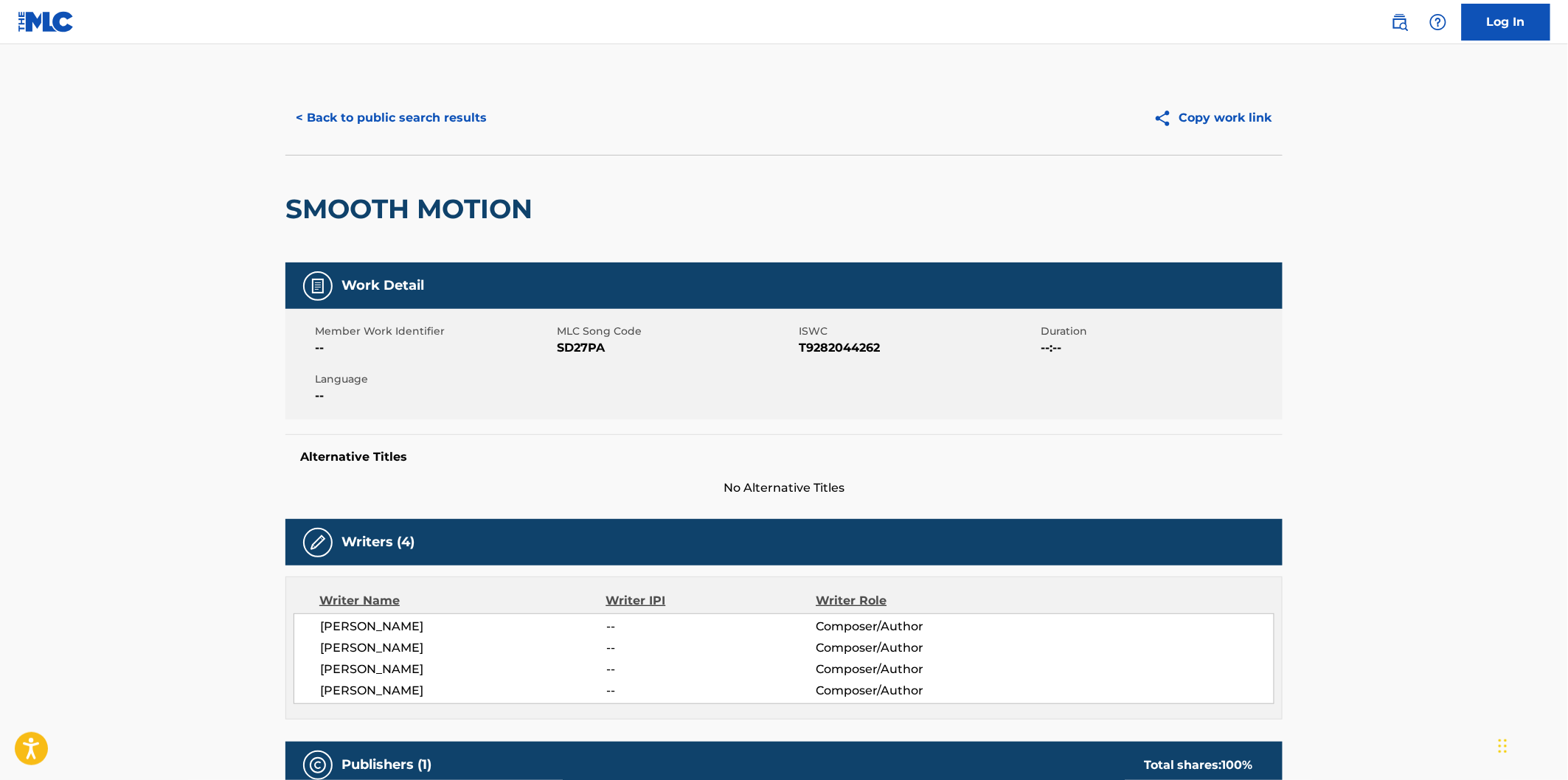
click at [360, 209] on h2 "SMOOTH MOTION" at bounding box center [412, 210] width 255 height 33
click at [452, 201] on h2 "SMOOTH MOTION" at bounding box center [412, 210] width 255 height 33
click at [411, 694] on span "[PERSON_NAME]" at bounding box center [462, 691] width 286 height 18
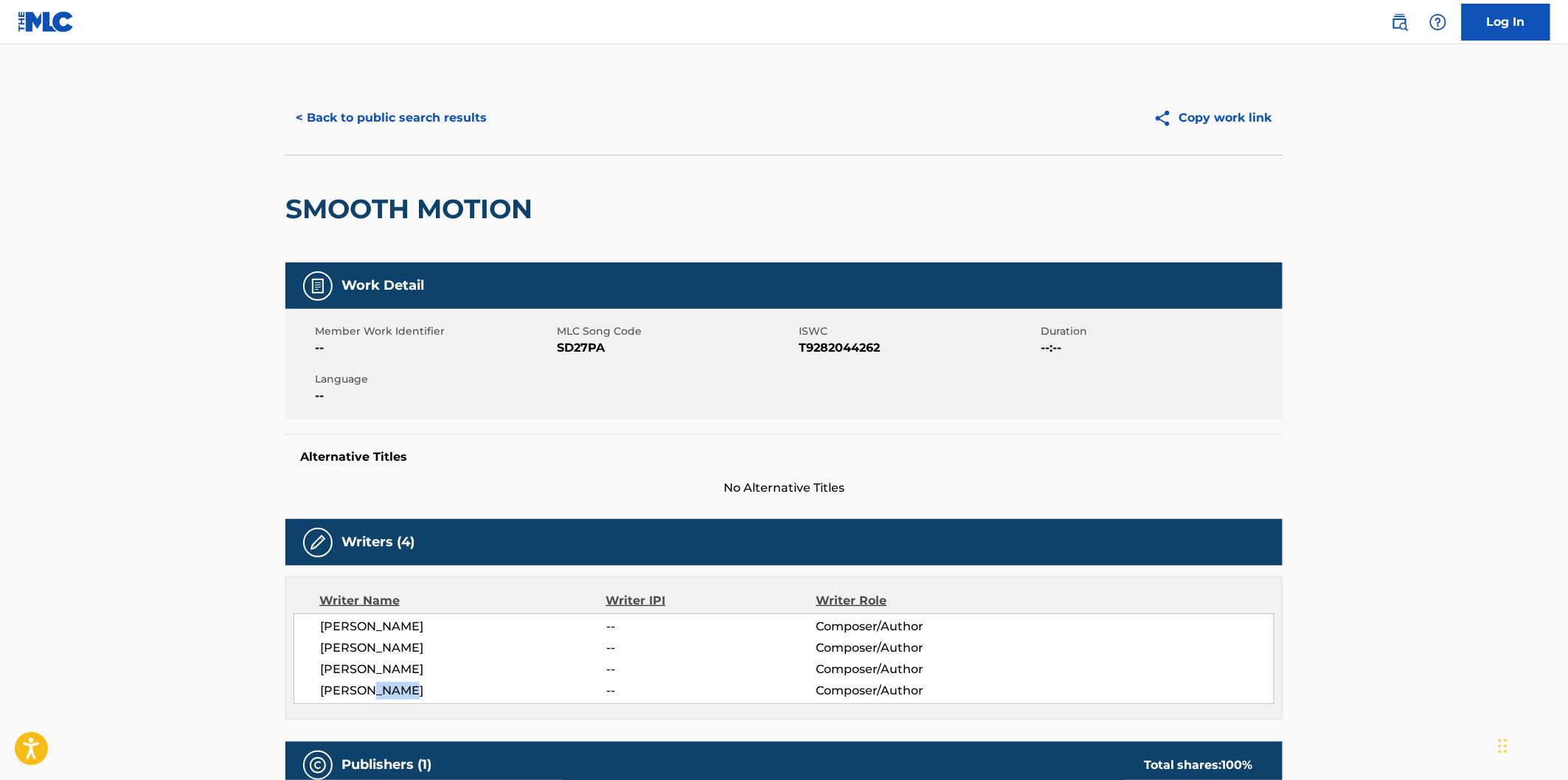
click at [396, 116] on button "< Back to public search results" at bounding box center [391, 117] width 211 height 36
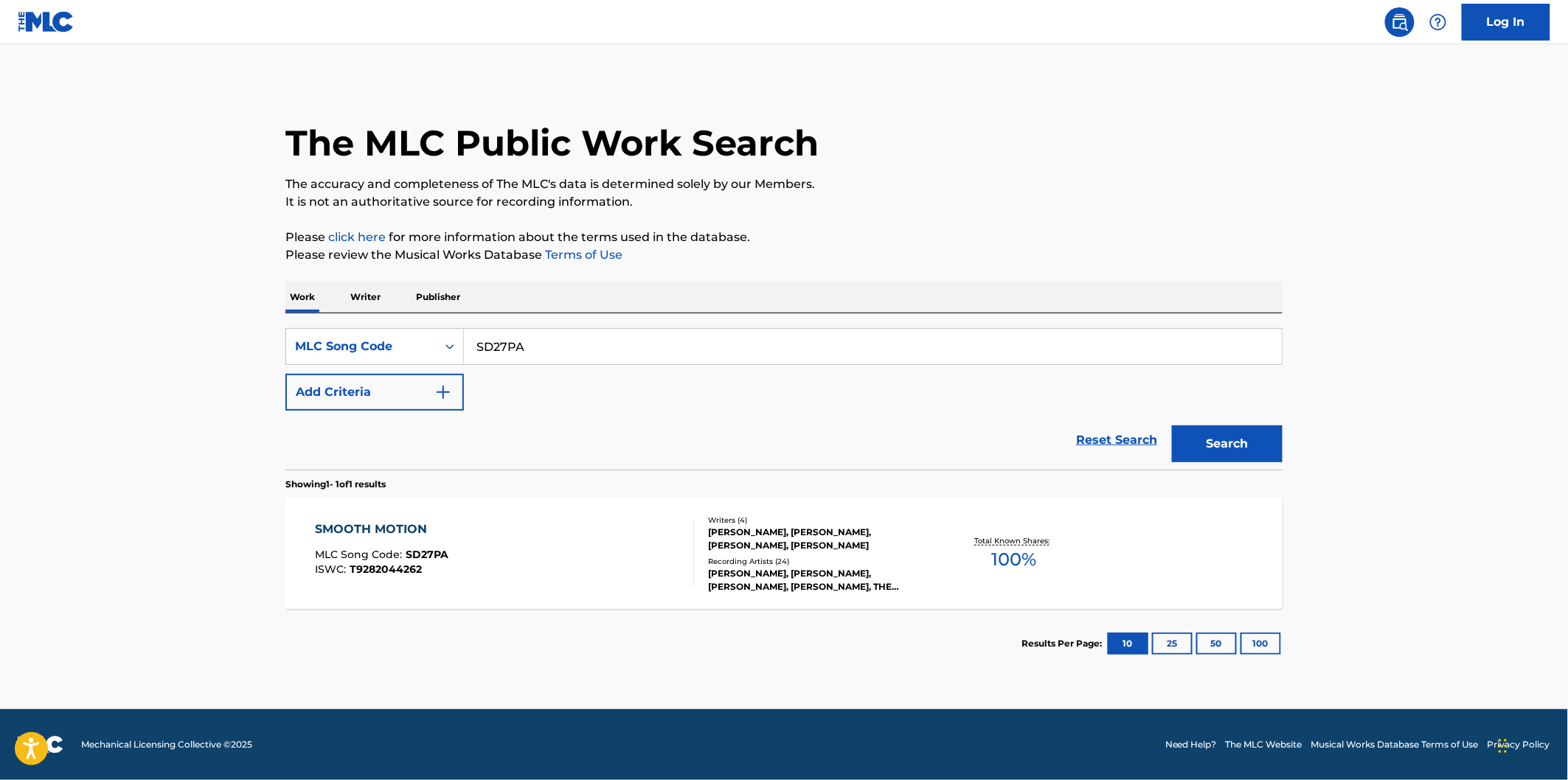
click at [512, 305] on div "Work Writer Publisher" at bounding box center [784, 296] width 997 height 30
click at [540, 335] on input "SD27PA" at bounding box center [873, 346] width 817 height 35
paste input "IC89AV"
type input "IC89AV"
click at [1172, 426] on button "Search" at bounding box center [1227, 444] width 110 height 36
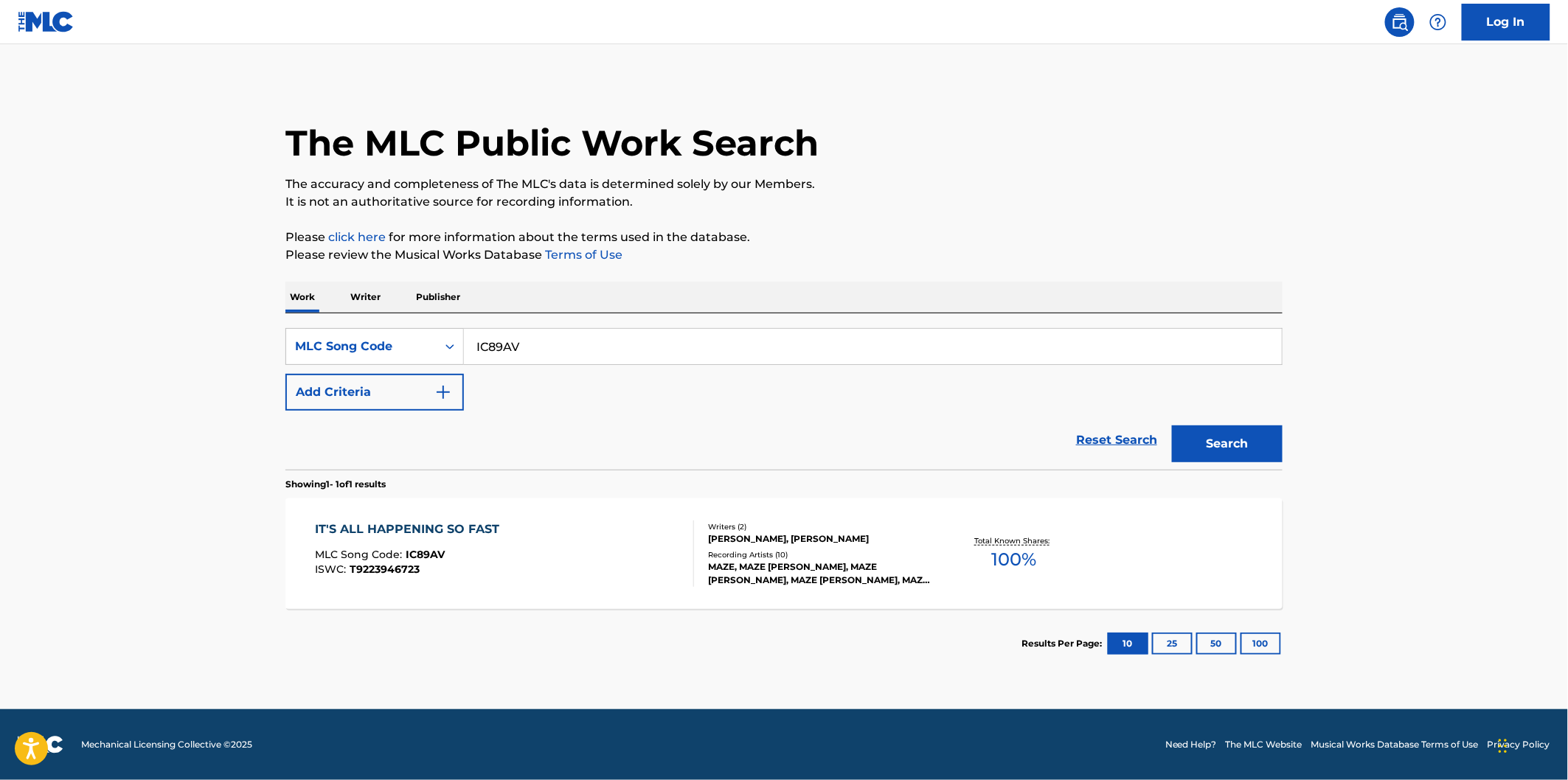
click at [497, 511] on div "IT'S ALL HAPPENING SO FAST MLC Song Code : IC89AV ISWC : T9223946723 Writers ( …" at bounding box center [784, 554] width 997 height 110
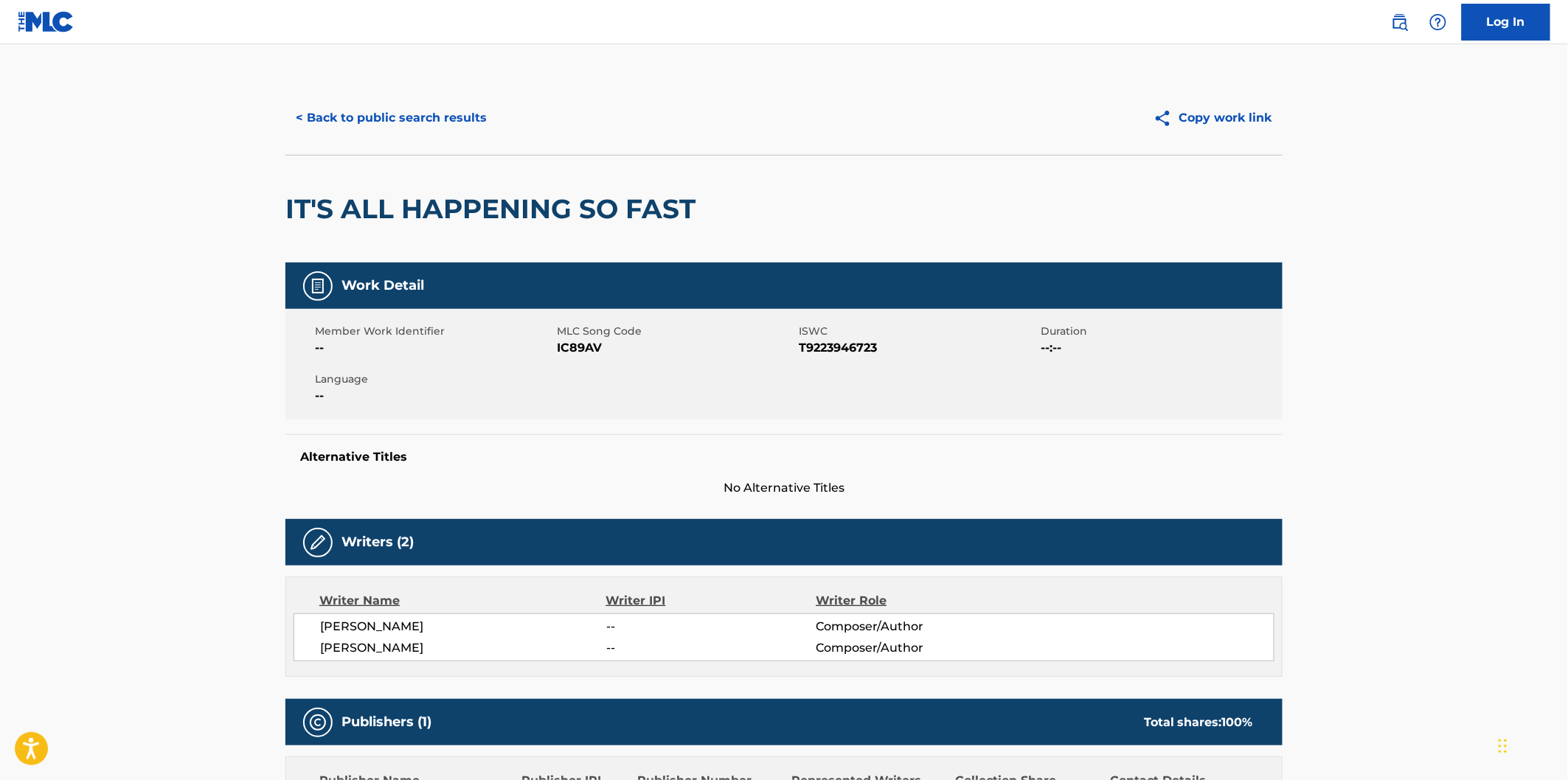
click at [305, 205] on h2 "IT'S ALL HAPPENING SO FAST" at bounding box center [494, 210] width 417 height 33
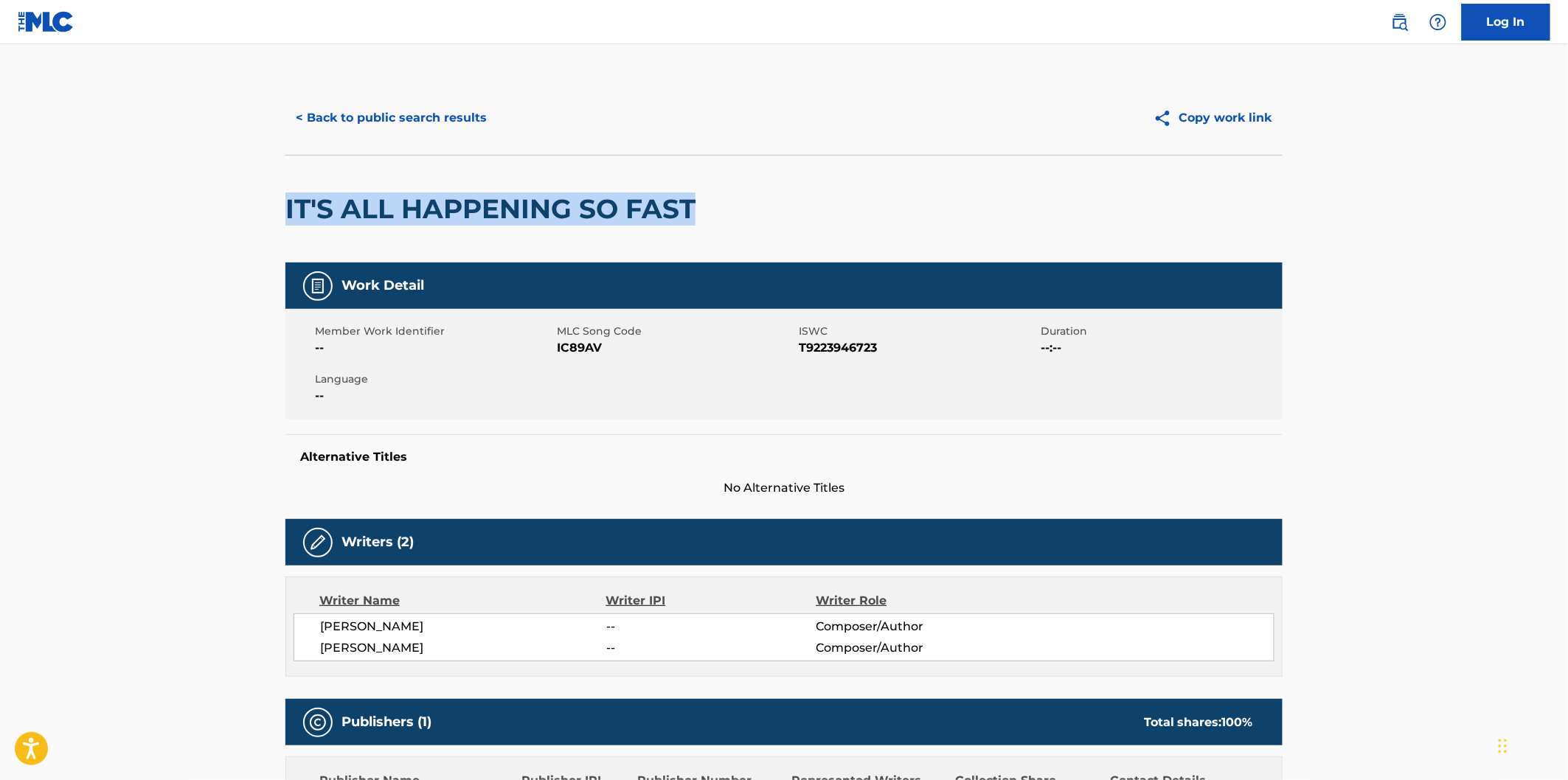
drag, startPoint x: 624, startPoint y: 209, endPoint x: 633, endPoint y: 210, distance: 9.1
click at [631, 209] on h2 "IT'S ALL HAPPENING SO FAST" at bounding box center [494, 210] width 417 height 33
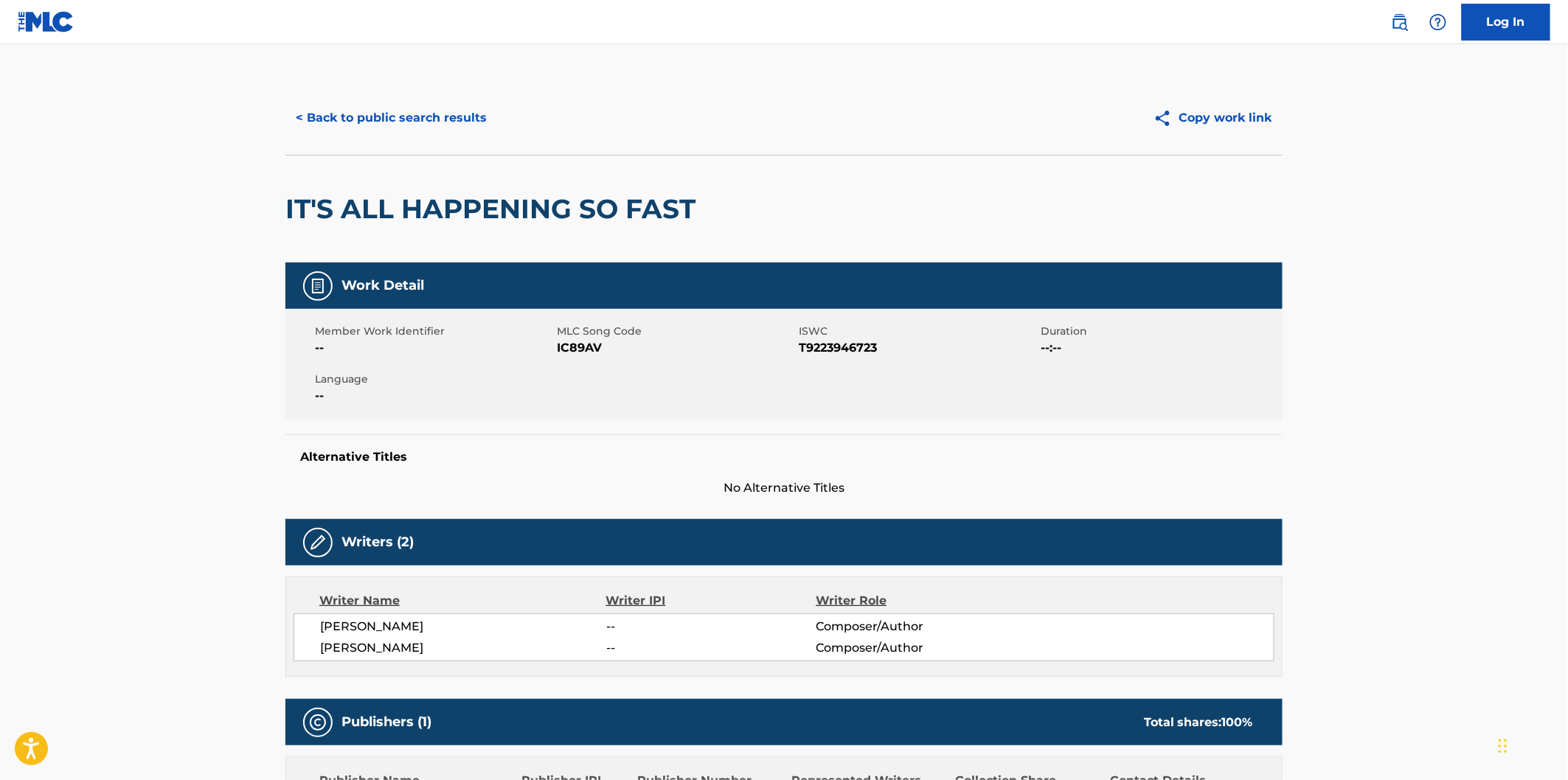
click at [419, 646] on span "[PERSON_NAME]" at bounding box center [462, 648] width 286 height 18
click at [483, 122] on button "< Back to public search results" at bounding box center [391, 117] width 211 height 36
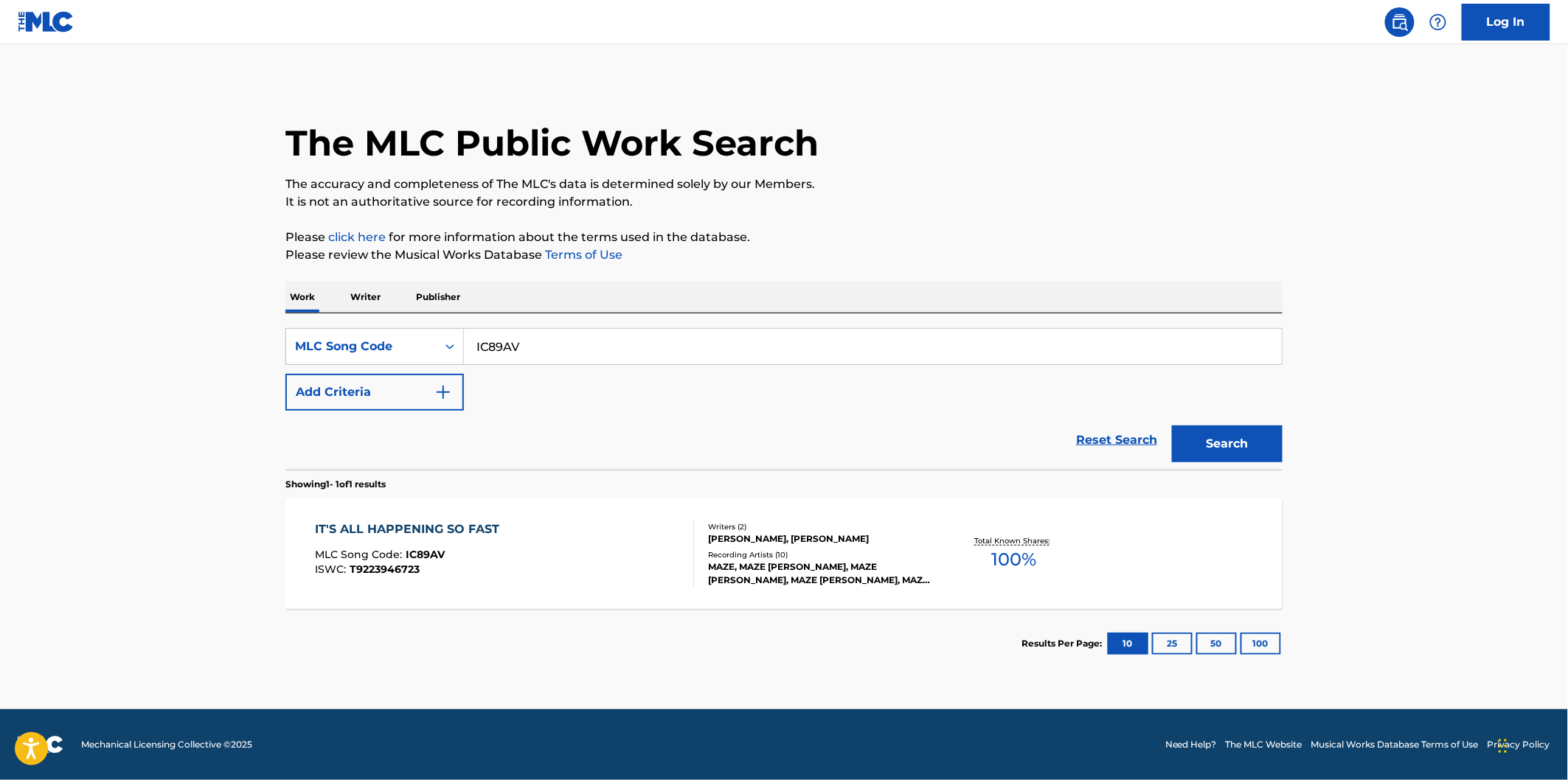
click at [564, 352] on input "IC89AV" at bounding box center [873, 346] width 817 height 35
paste input "RB0YIE"
type input "RB0YIE"
click at [1172, 426] on button "Search" at bounding box center [1227, 444] width 110 height 36
click at [573, 492] on section "REWIND MLC Song Code : RB0YIE ISWC : T9235449204 Writers ( 2 ) [PERSON_NAME], […" at bounding box center [784, 550] width 997 height 118
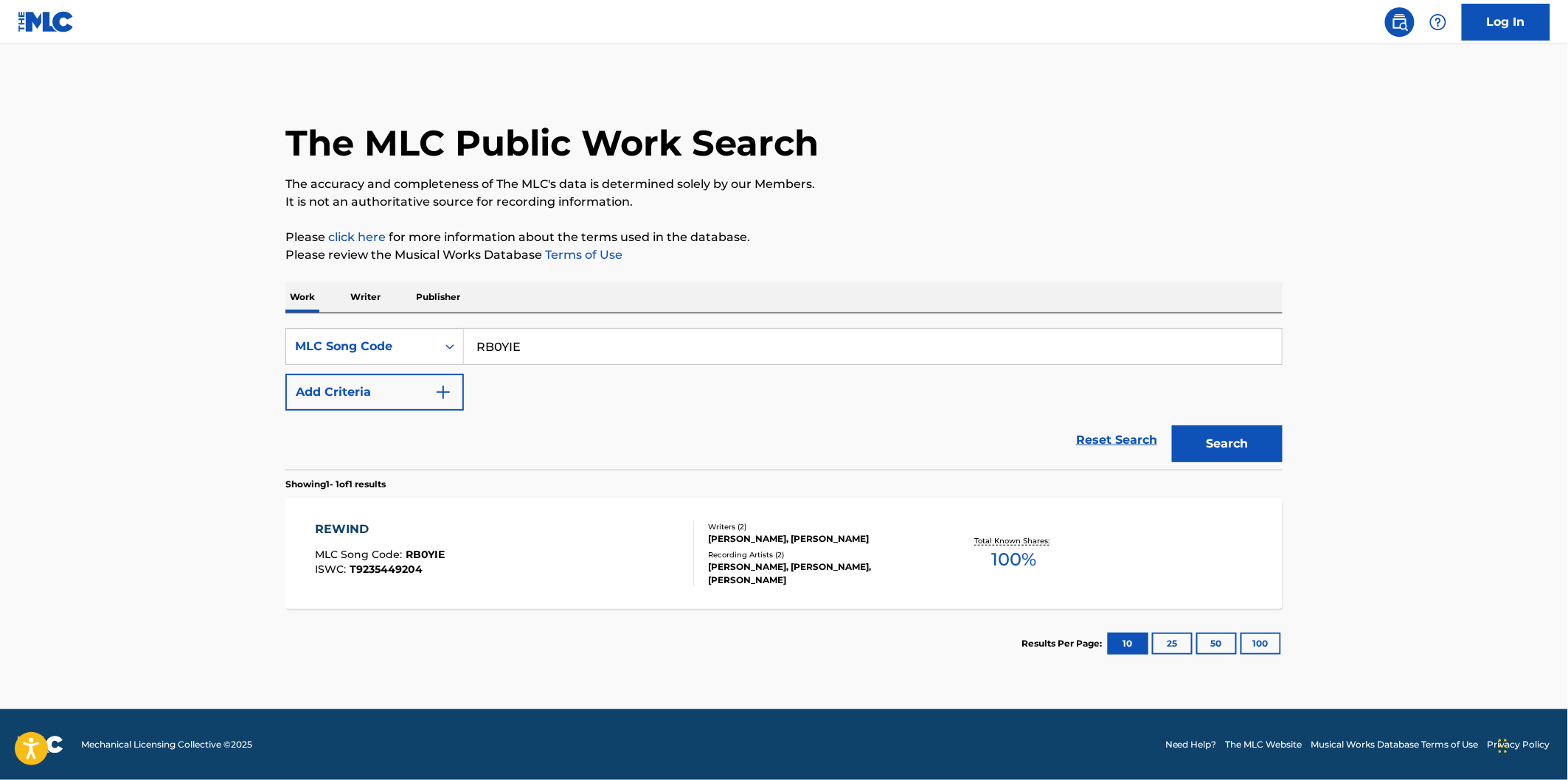
click at [597, 516] on div "REWIND MLC Song Code : RB0YIE ISWC : T9235449204 Writers ( 2 ) [PERSON_NAME], […" at bounding box center [784, 554] width 997 height 110
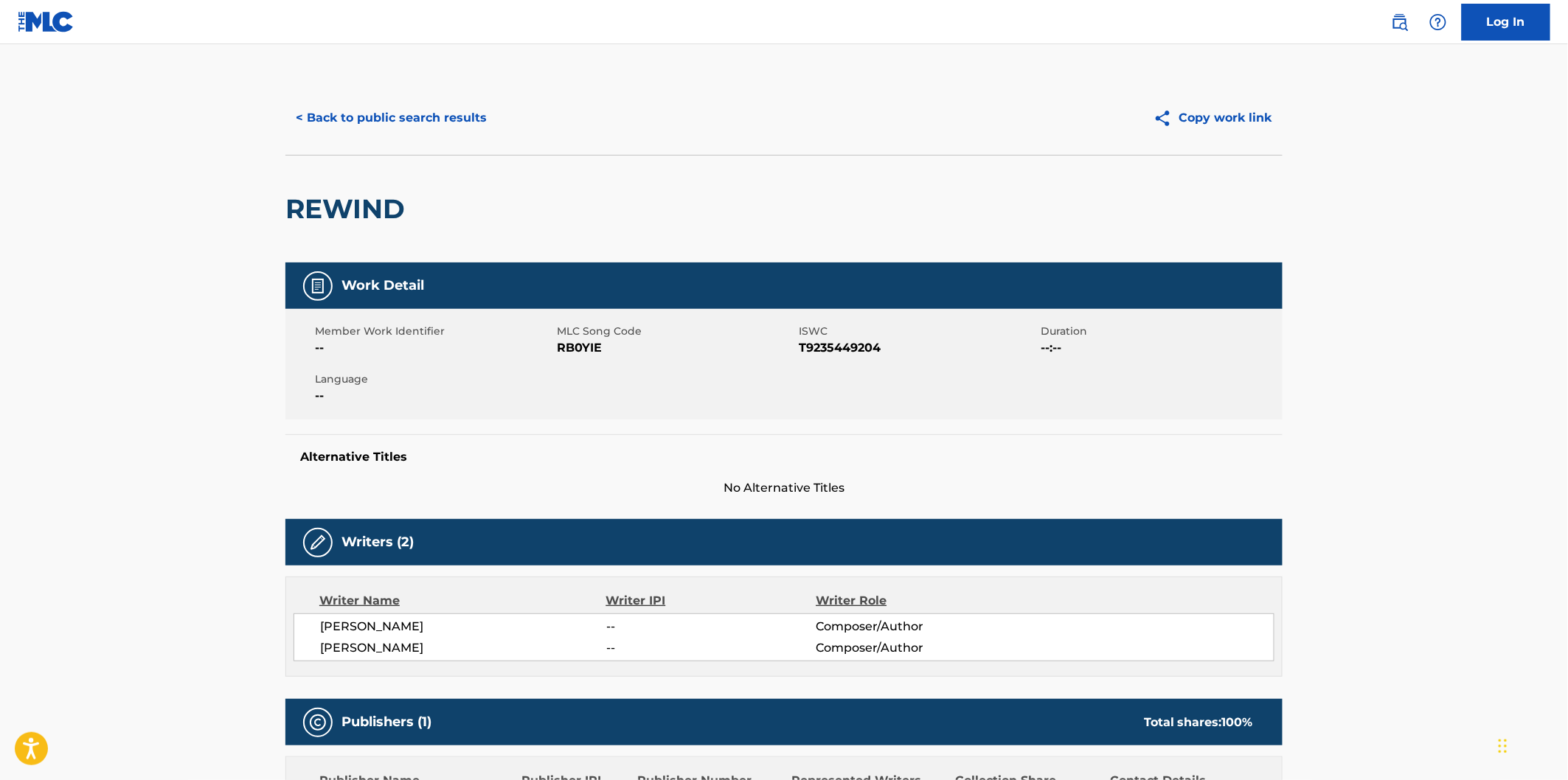
click at [370, 193] on h2 "REWIND" at bounding box center [348, 210] width 127 height 33
click at [415, 91] on div "< Back to public search results Copy work link" at bounding box center [784, 117] width 997 height 74
click at [415, 118] on button "< Back to public search results" at bounding box center [391, 117] width 211 height 36
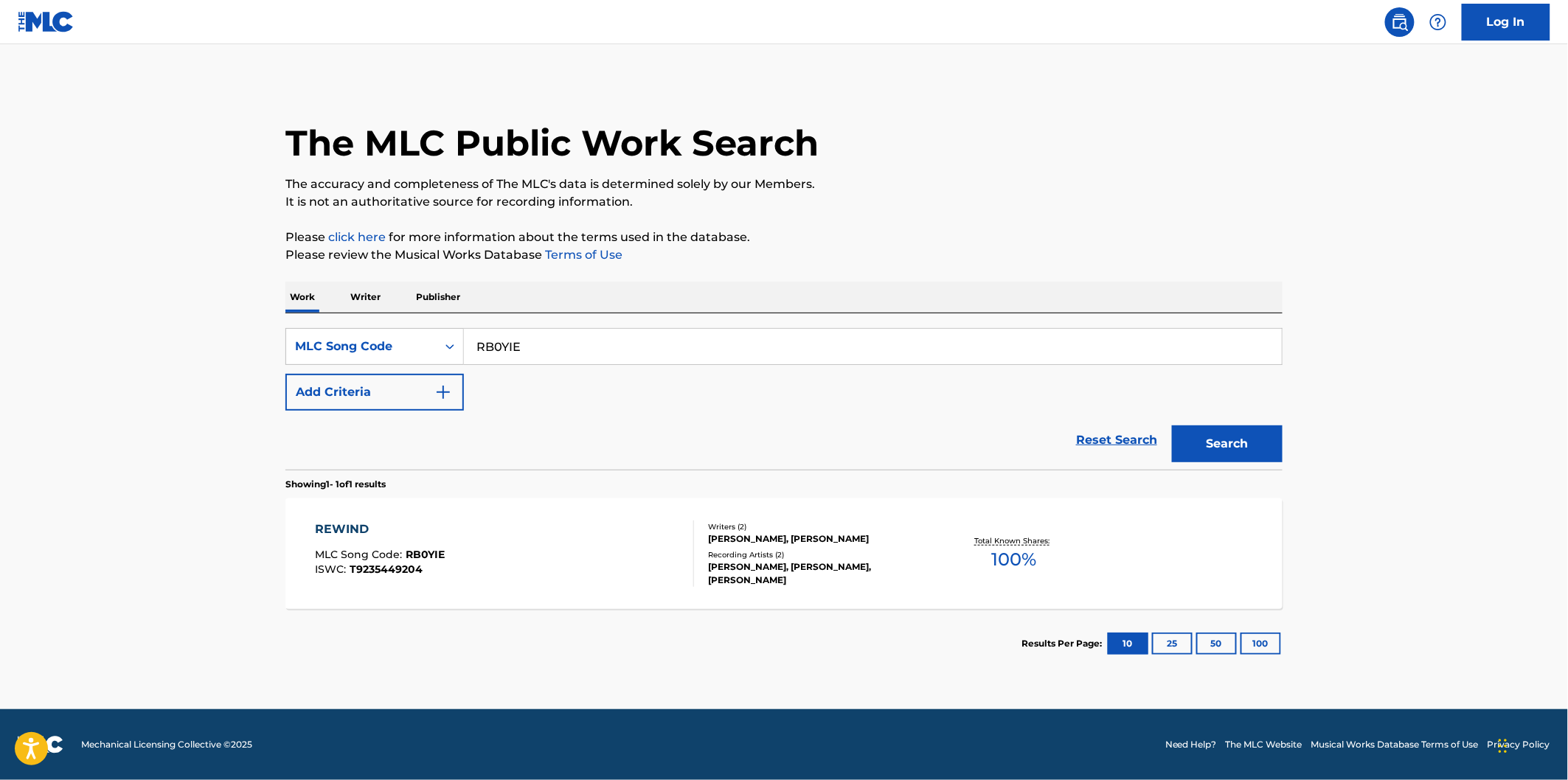
click at [557, 330] on input "RB0YIE" at bounding box center [873, 346] width 817 height 35
paste input "AA2V9F"
type input "AA2V9F"
click at [1172, 426] on button "Search" at bounding box center [1227, 444] width 110 height 36
click at [479, 577] on div "ALL IN (INTERLUDE) MLC Song Code : AA2V9F ISWC : T9282072893" at bounding box center [505, 553] width 379 height 66
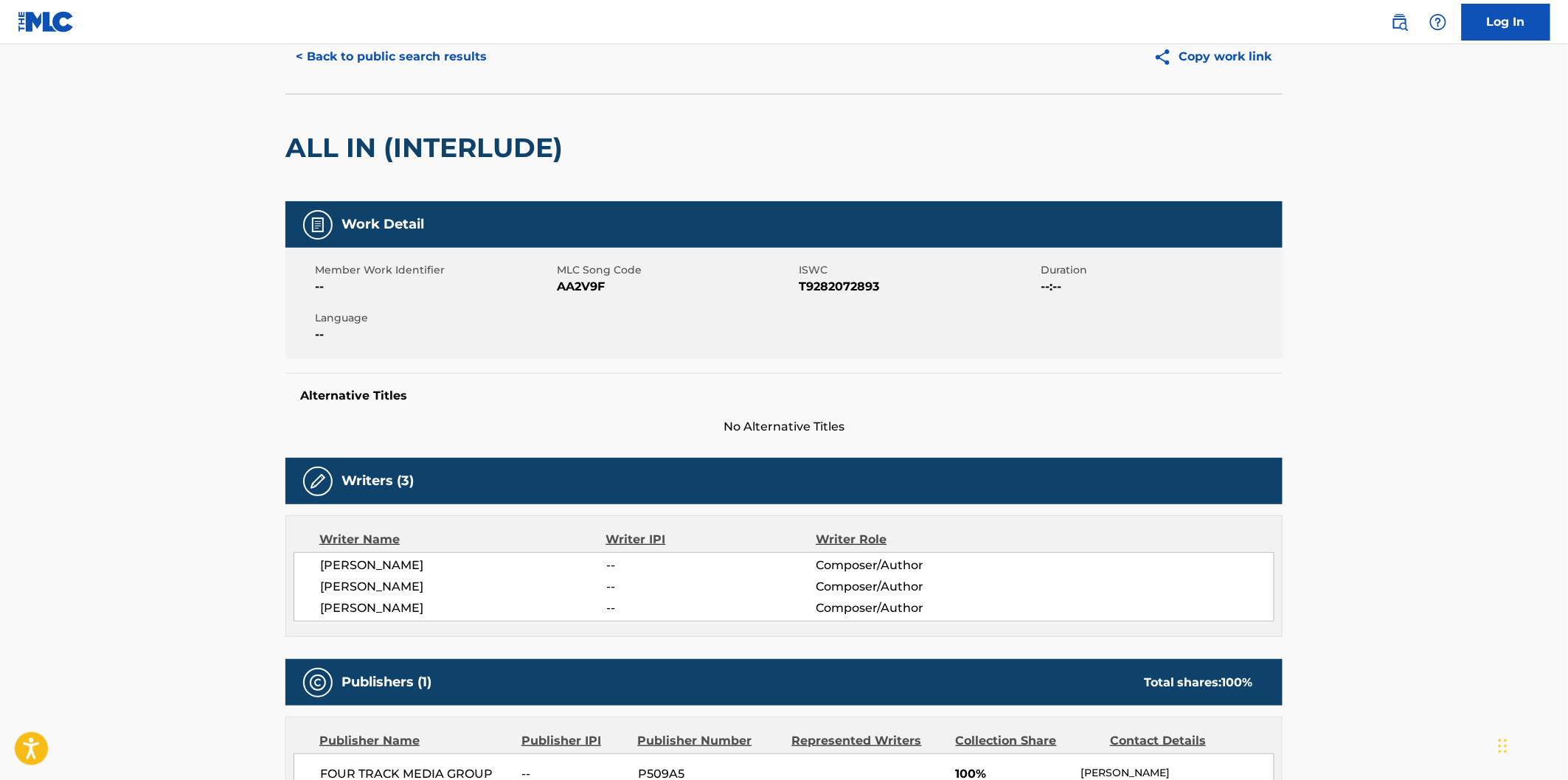
scroll to position [163, 0]
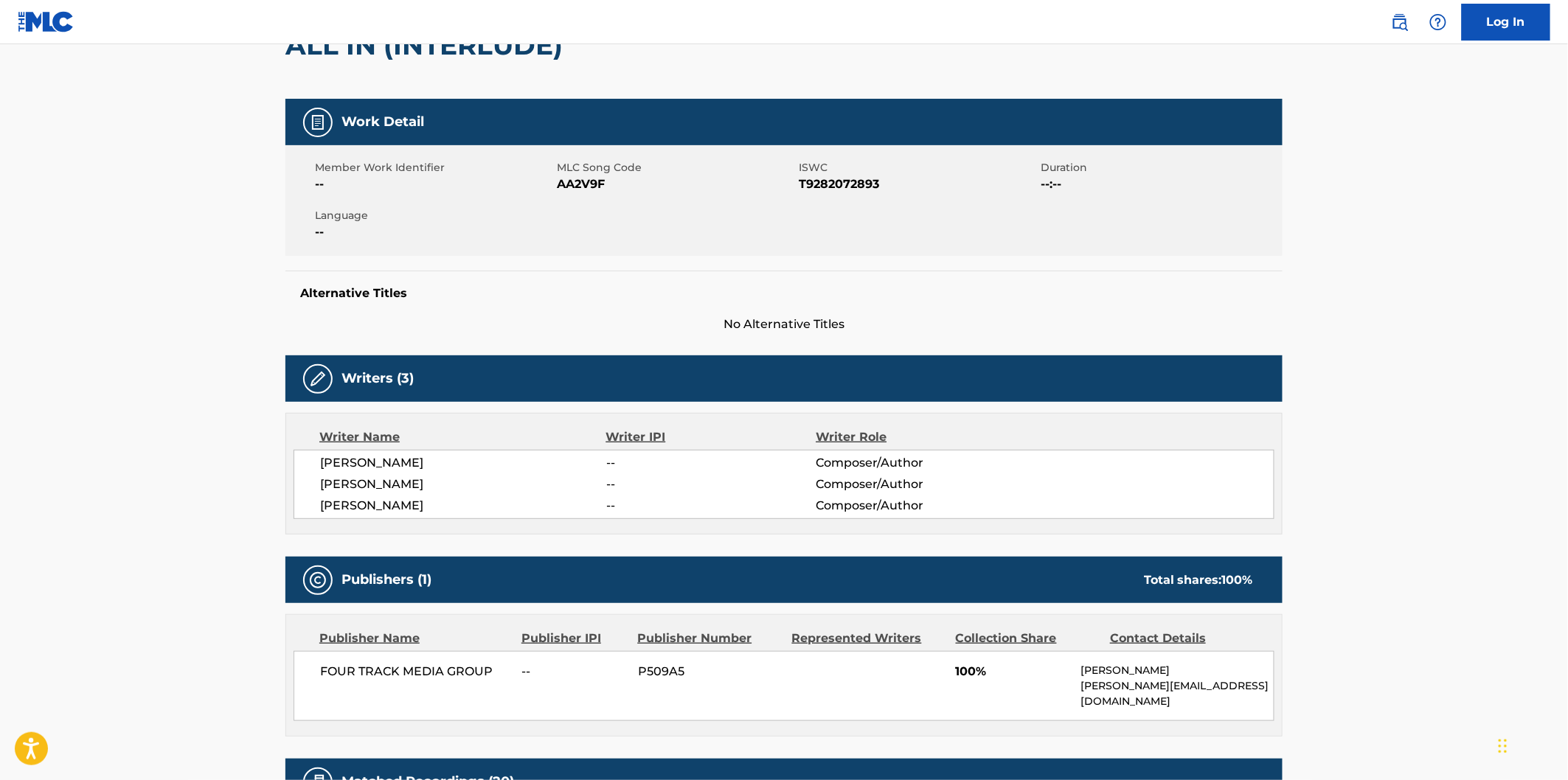
click at [406, 503] on span "[PERSON_NAME]" at bounding box center [462, 506] width 286 height 18
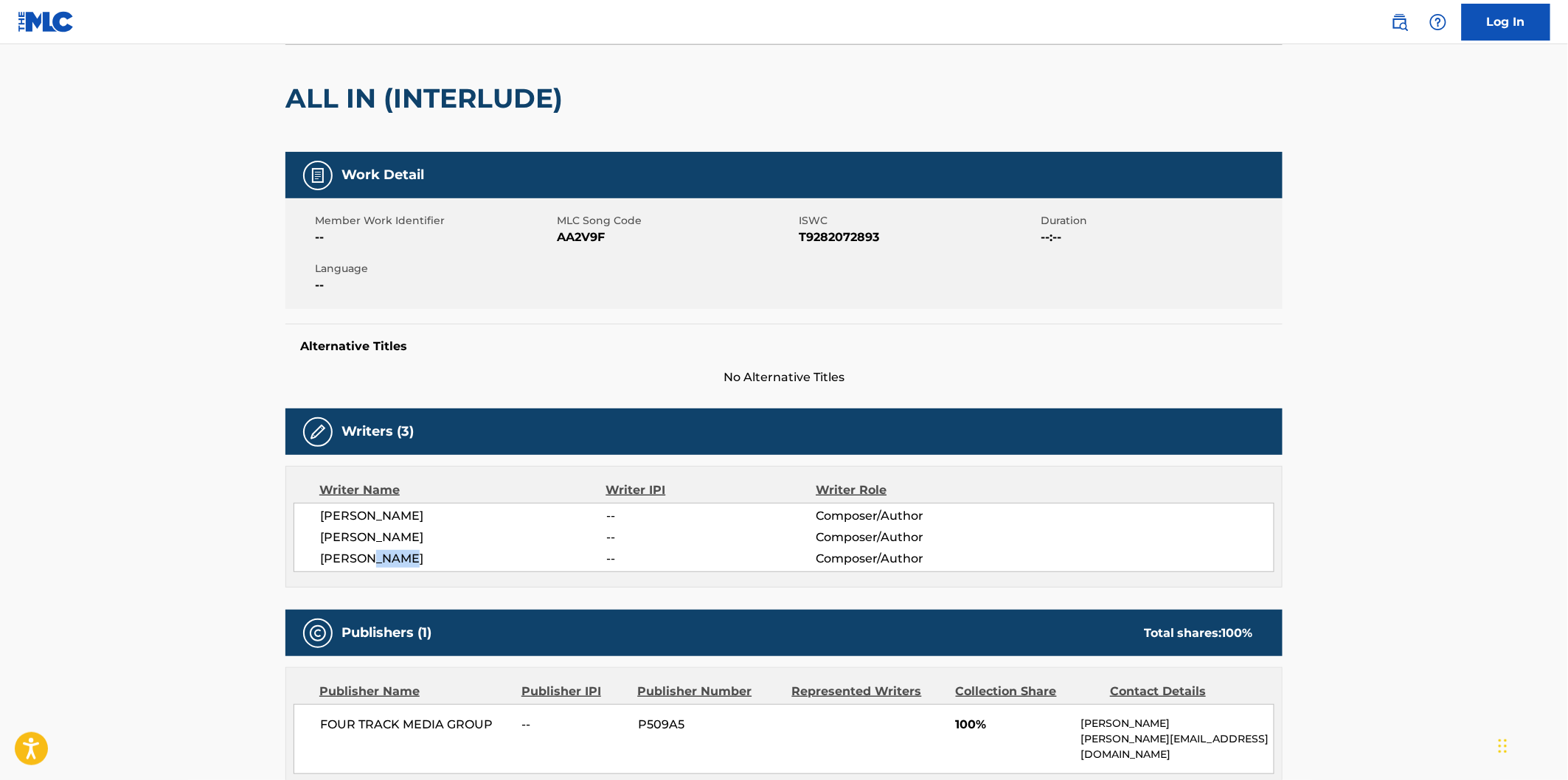
scroll to position [0, 0]
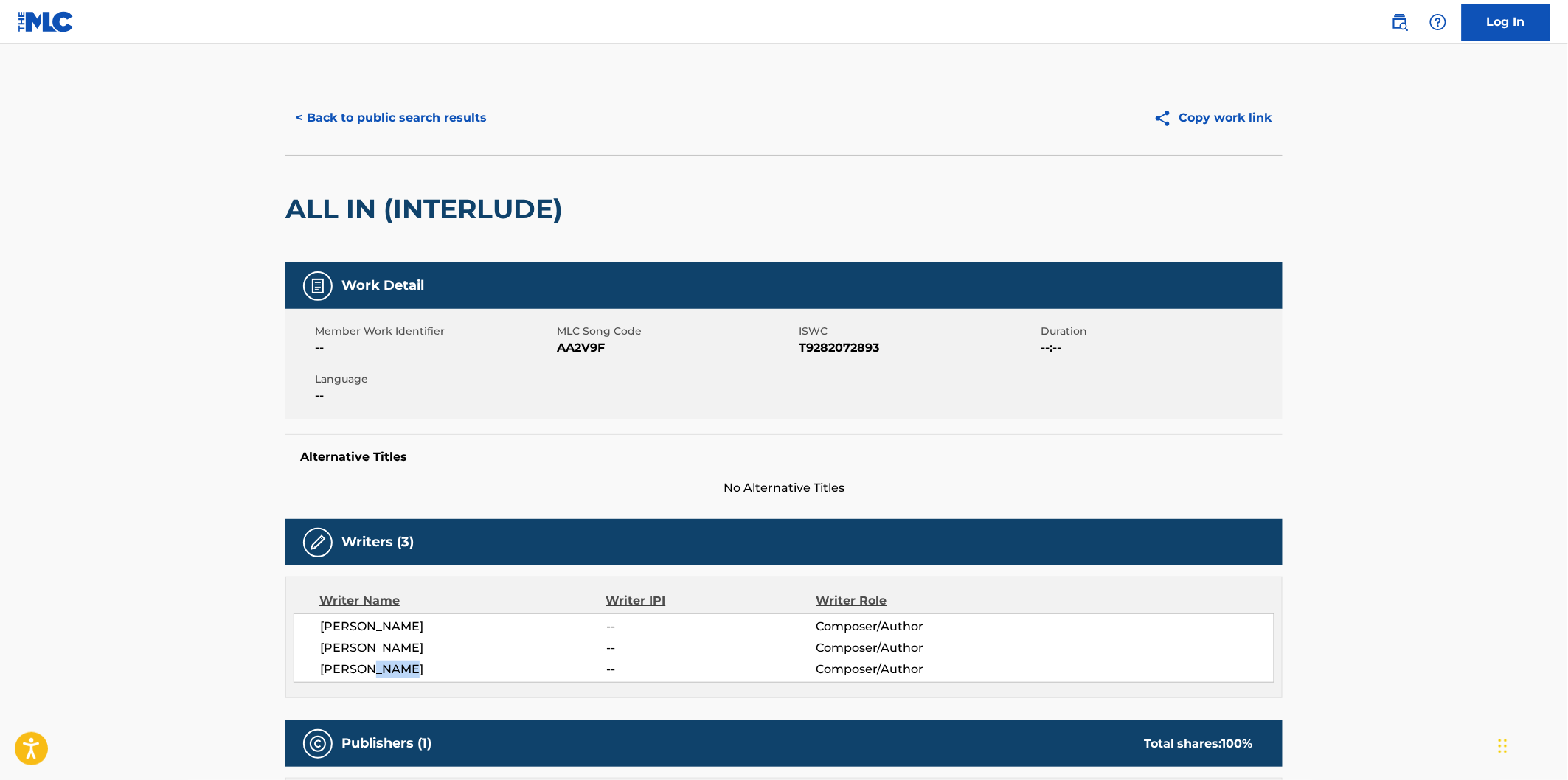
click at [466, 133] on button "< Back to public search results" at bounding box center [391, 117] width 211 height 36
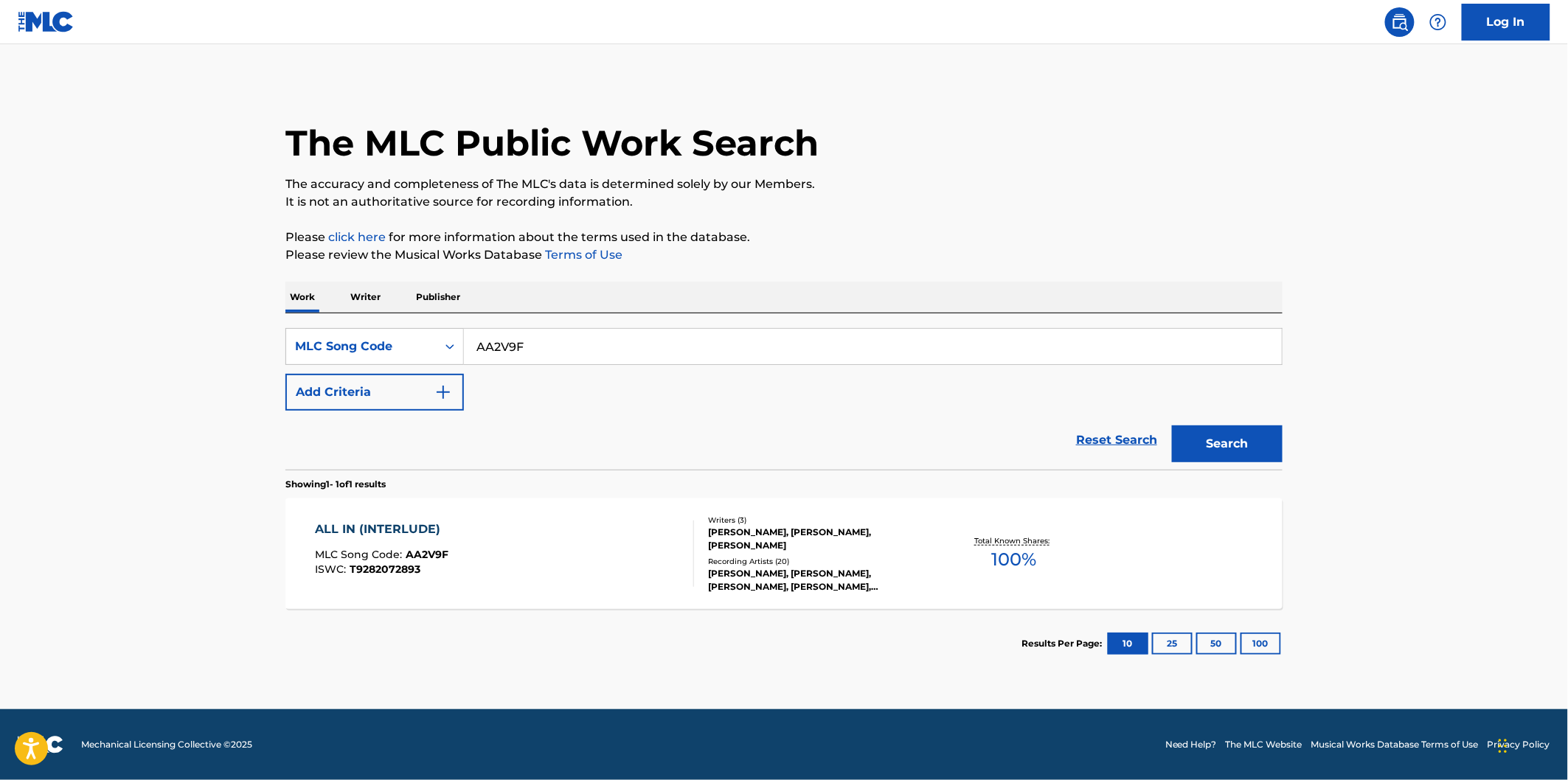
click at [553, 333] on input "AA2V9F" at bounding box center [873, 346] width 817 height 35
paste input "OD2QW6"
type input "OD2QW6"
click at [1172, 426] on button "Search" at bounding box center [1227, 444] width 110 height 36
click at [556, 536] on div "OOFDA MLC Song Code : OD2QW6 ISWC : T9235029579" at bounding box center [505, 553] width 379 height 66
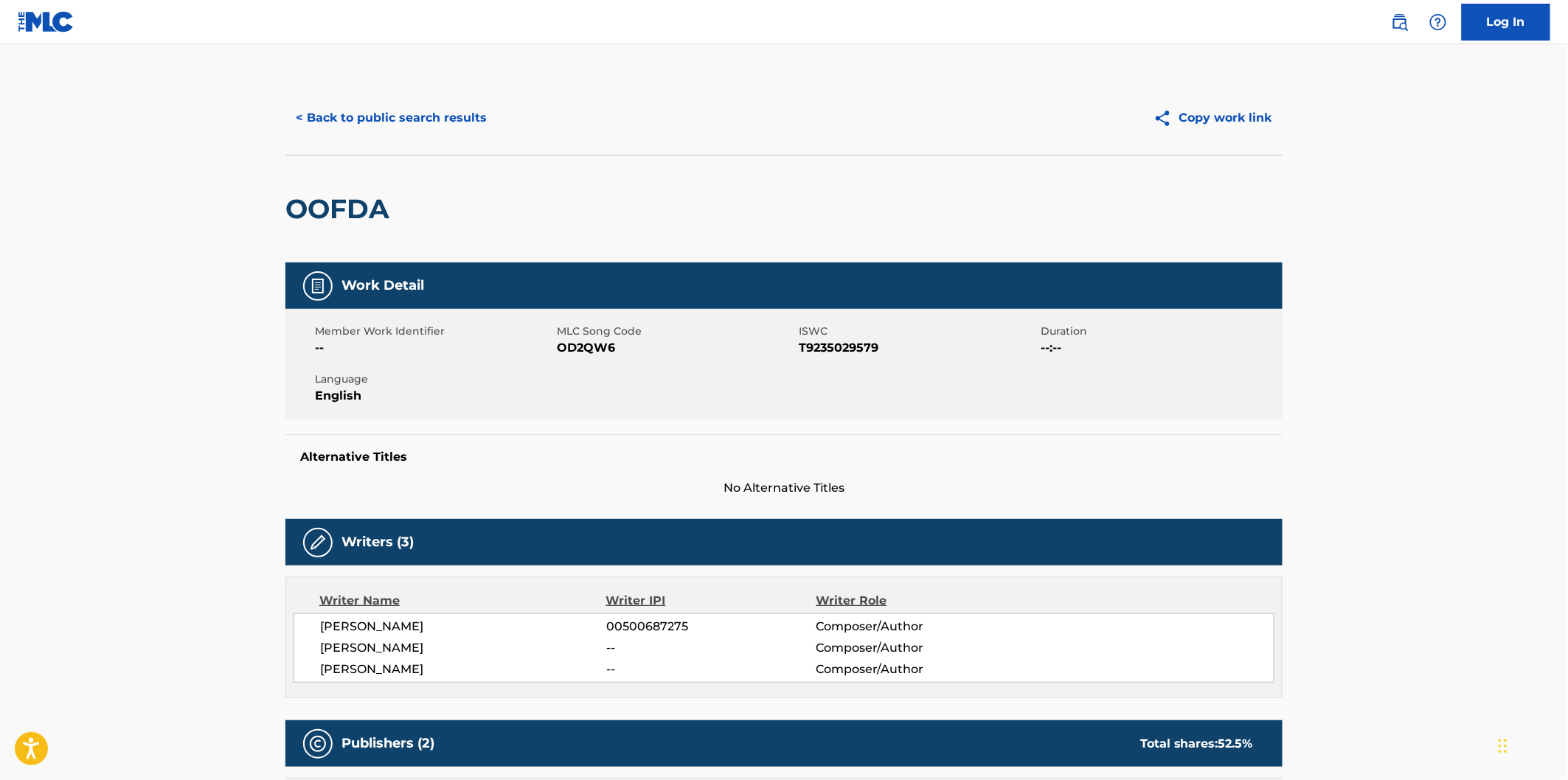
click at [371, 211] on h2 "OOFDA" at bounding box center [340, 210] width 111 height 33
click at [399, 627] on span "[PERSON_NAME]" at bounding box center [462, 627] width 286 height 18
click at [459, 120] on button "< Back to public search results" at bounding box center [391, 117] width 211 height 36
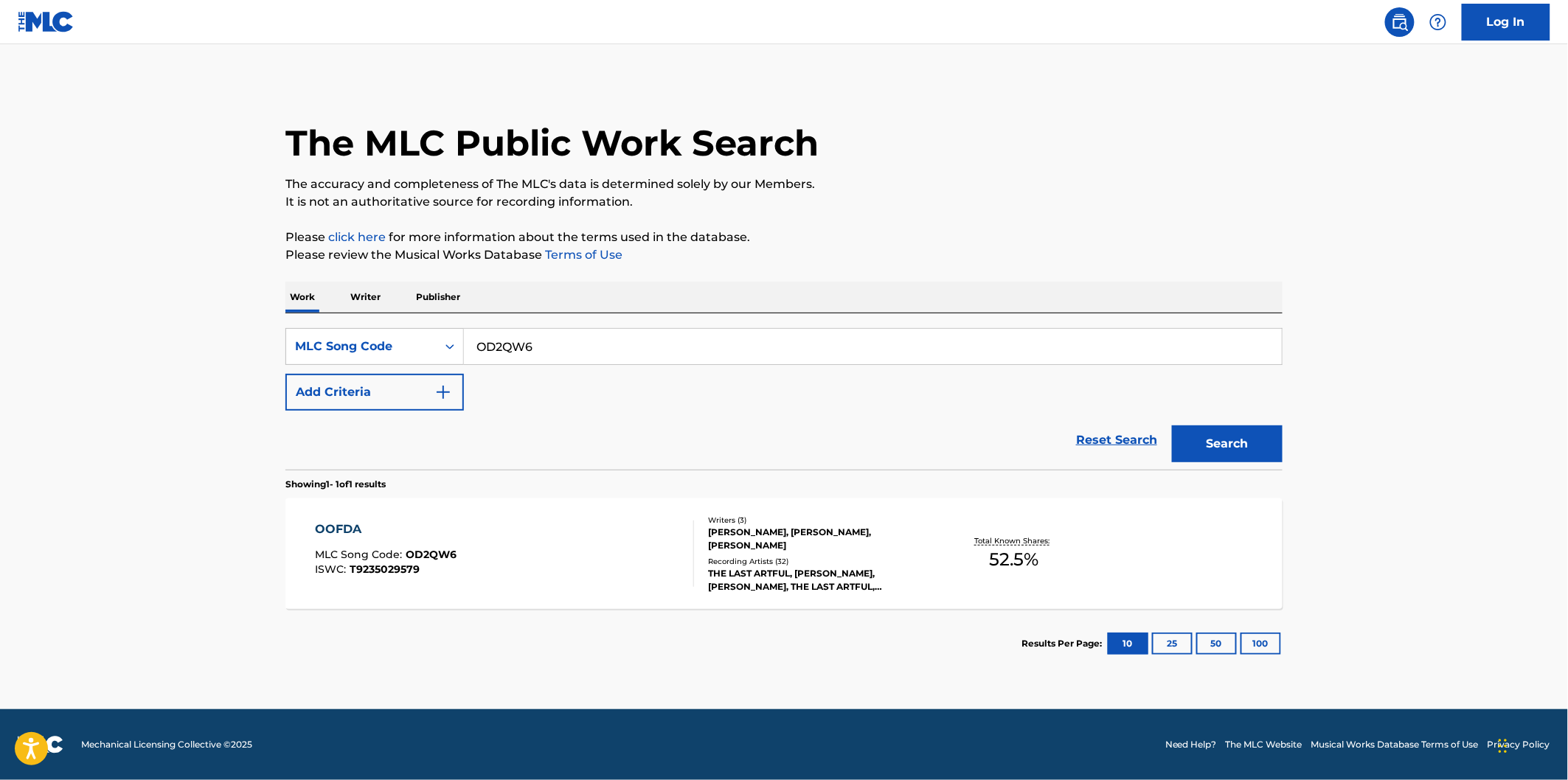
click at [563, 334] on input "OD2QW6" at bounding box center [873, 346] width 817 height 35
paste input "WB5HUZ"
type input "WB5HUZ"
click at [1245, 455] on button "Search" at bounding box center [1227, 444] width 110 height 36
click at [512, 517] on div "WINDING ROADS MLC Song Code : WB5HUZ ISWC : T9235037362 Writers ( 2 ) [PERSON_N…" at bounding box center [784, 554] width 997 height 110
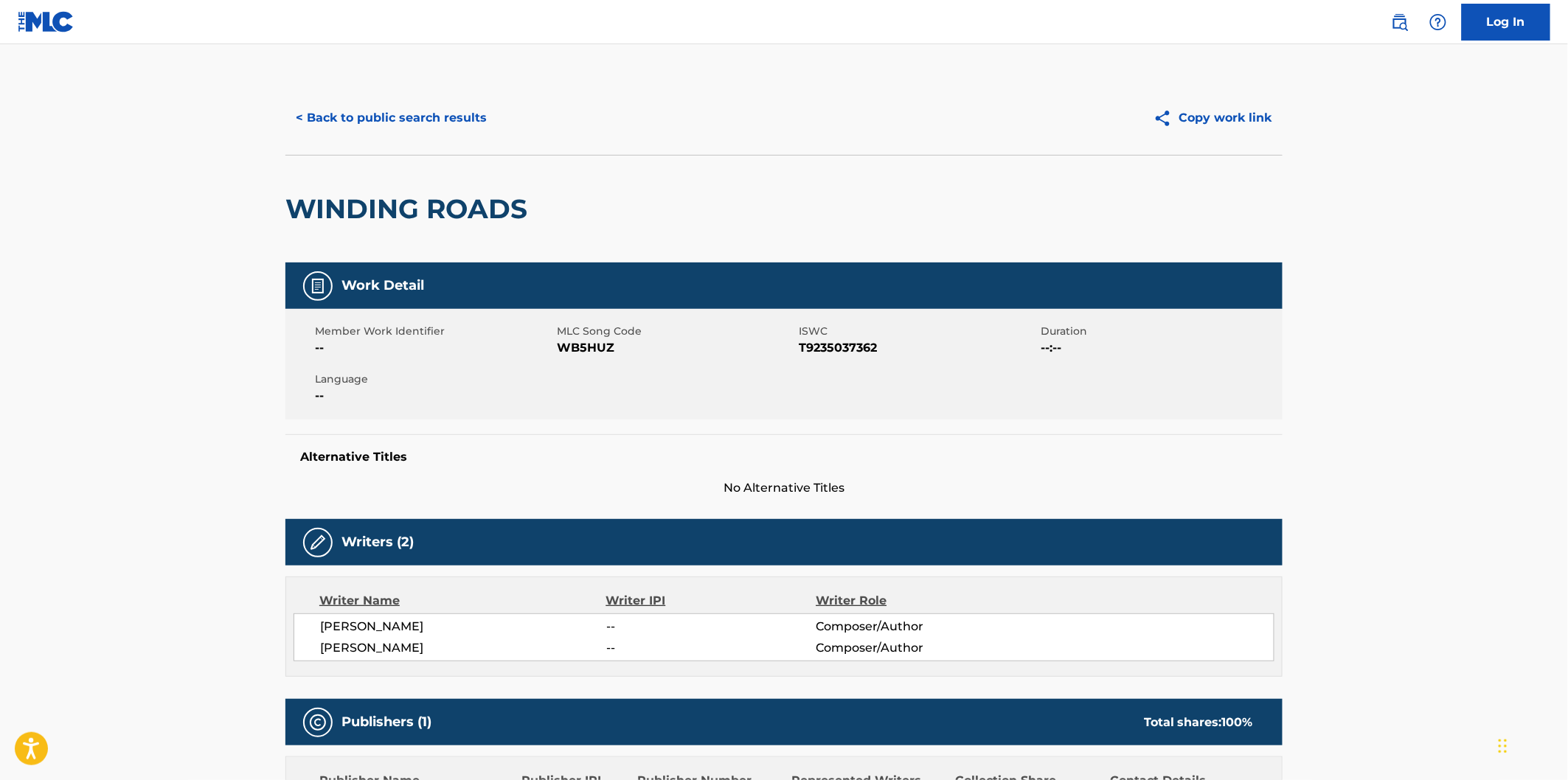
click at [380, 219] on h2 "WINDING ROADS" at bounding box center [409, 210] width 249 height 33
click at [460, 203] on h2 "WINDING ROADS" at bounding box center [409, 210] width 249 height 33
click at [396, 646] on span "[PERSON_NAME]" at bounding box center [462, 648] width 286 height 18
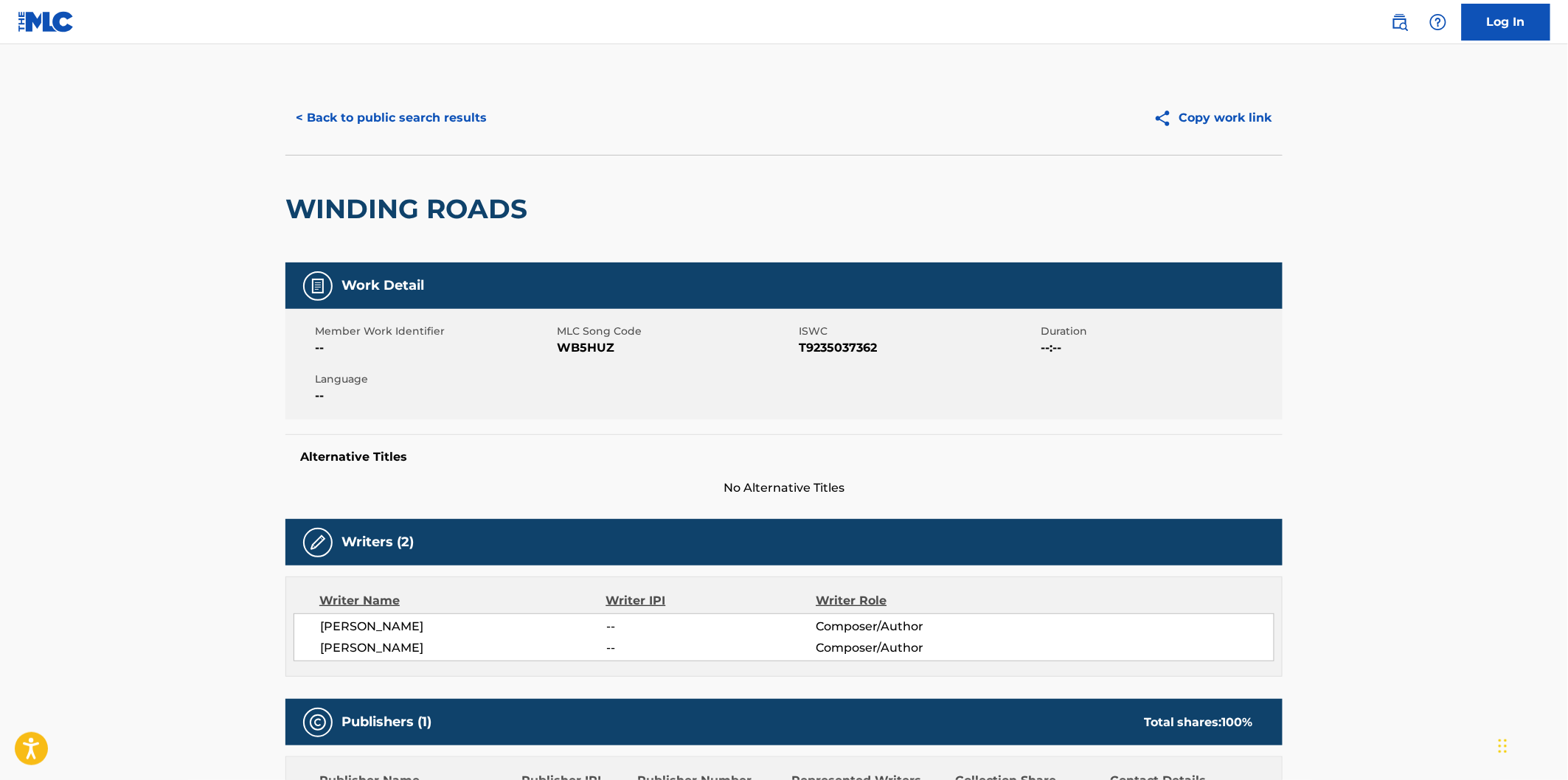
click at [454, 92] on div "< Back to public search results Copy work link" at bounding box center [784, 117] width 997 height 74
click at [454, 131] on button "< Back to public search results" at bounding box center [391, 117] width 211 height 36
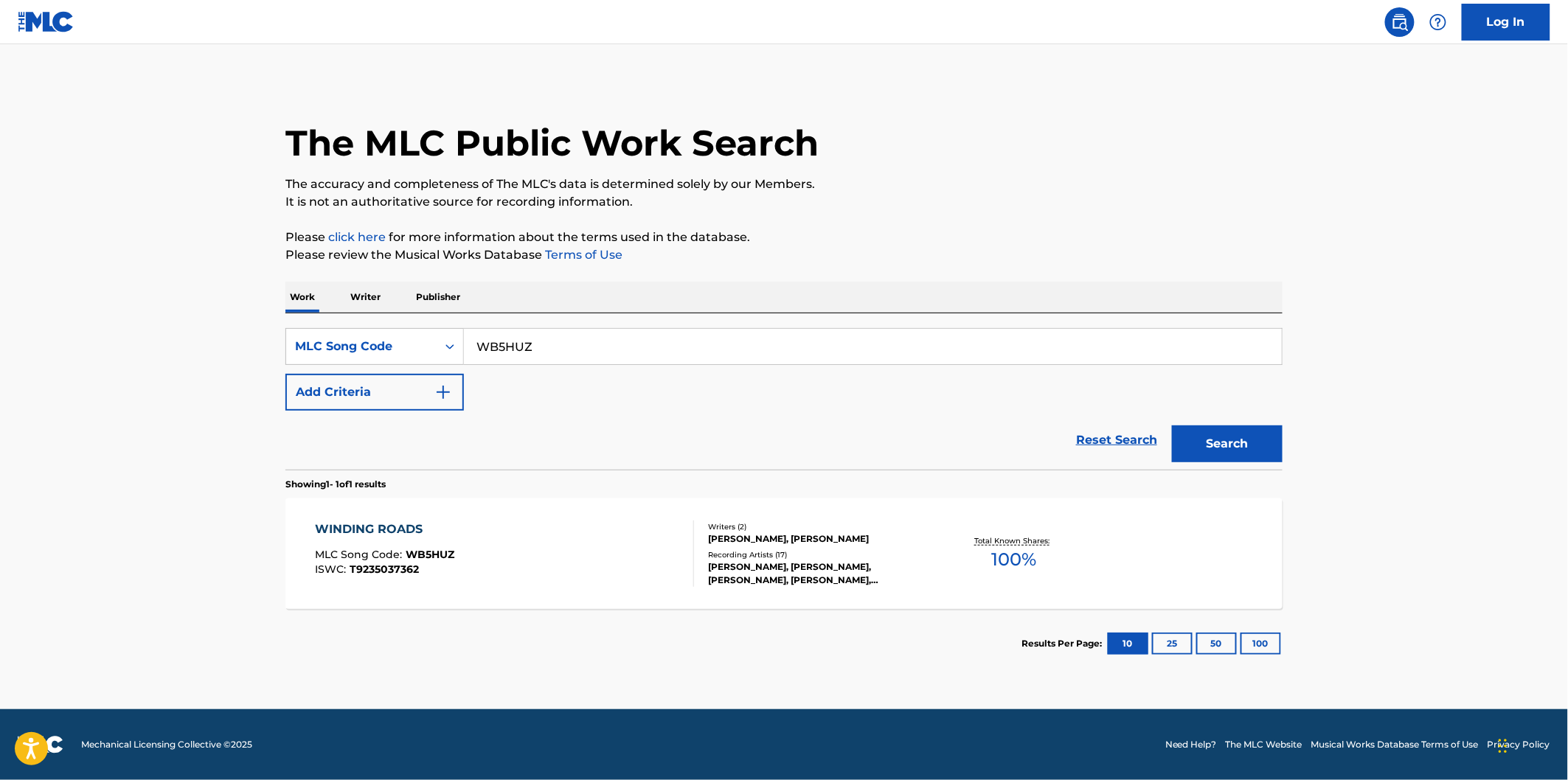
click at [605, 316] on div "SearchWithCriteria530502a3-fff9-4bbd-a89e-26e0169fb67f MLC Song Code WB5HUZ Add…" at bounding box center [784, 391] width 997 height 156
click at [605, 337] on input "WB5HUZ" at bounding box center [873, 346] width 817 height 35
paste input "CA5OGX"
type input "CA5OGX"
click at [1172, 426] on button "Search" at bounding box center [1227, 444] width 110 height 36
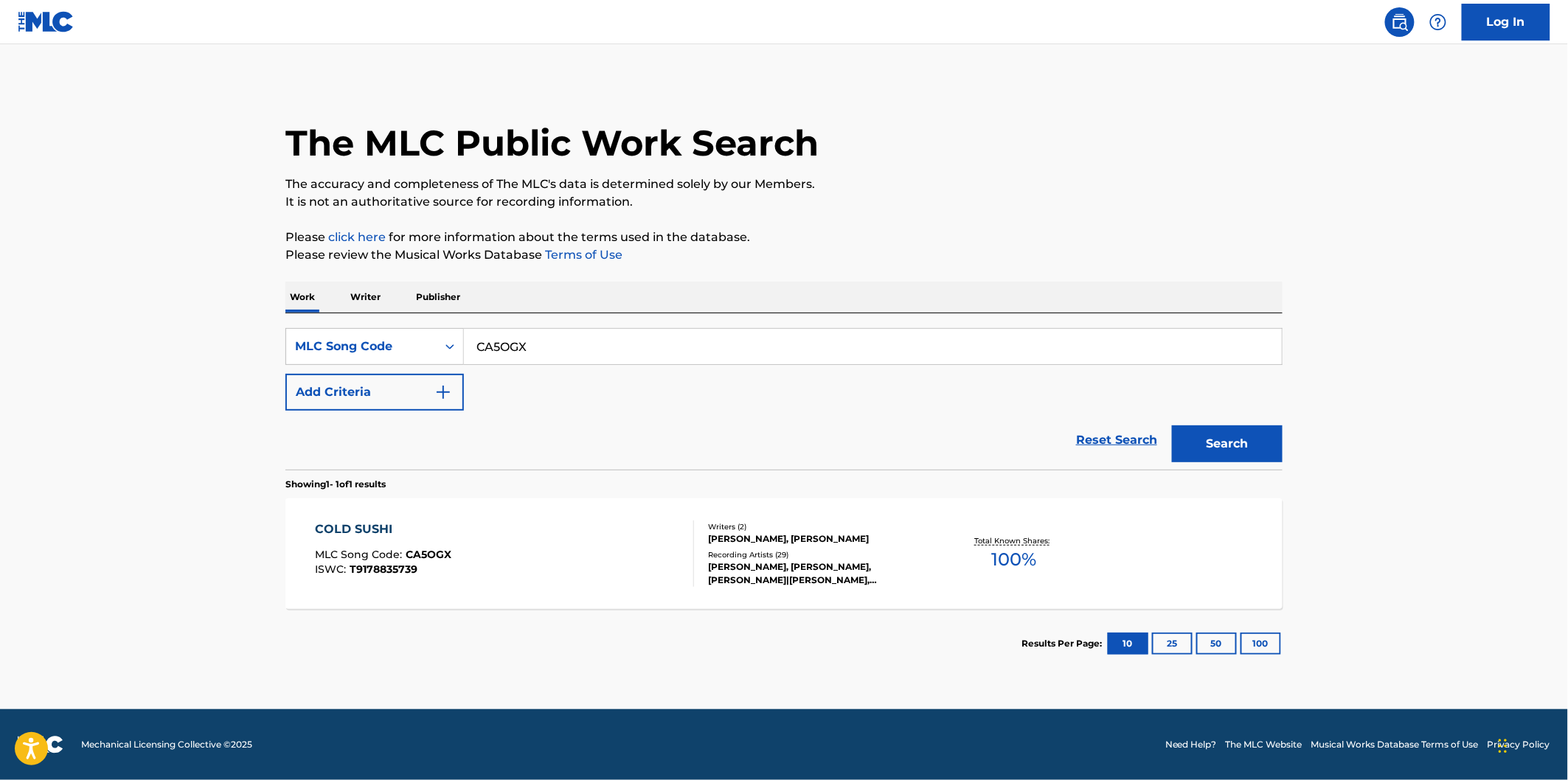
click at [499, 534] on div "COLD SUSHI MLC Song Code : CA5OGX ISWC : T9178835739" at bounding box center [505, 553] width 379 height 66
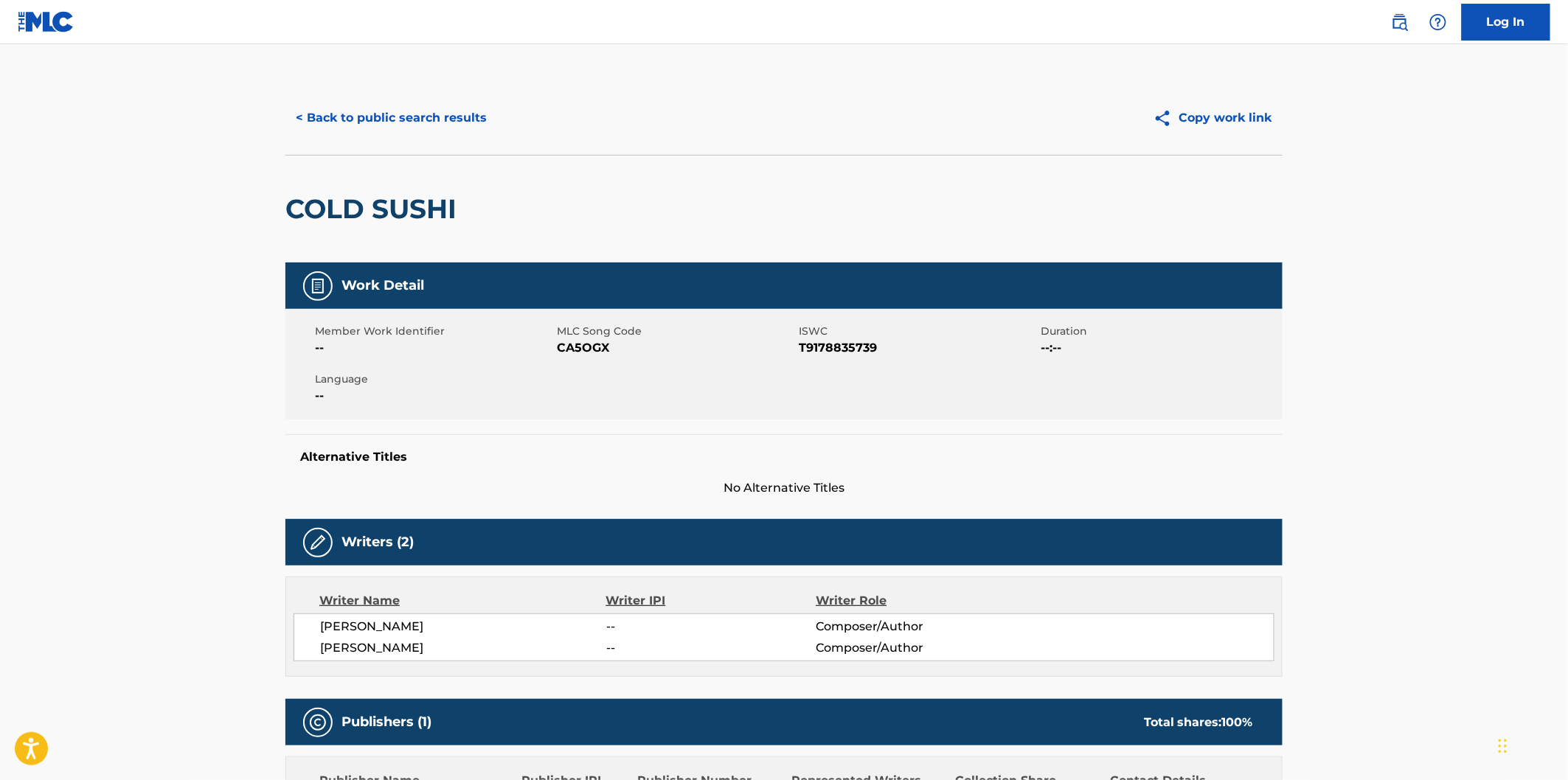
click at [340, 198] on h2 "COLD SUSHI" at bounding box center [374, 210] width 178 height 33
click at [393, 198] on h2 "COLD SUSHI" at bounding box center [374, 210] width 178 height 33
click at [410, 645] on span "[PERSON_NAME]" at bounding box center [462, 648] width 286 height 18
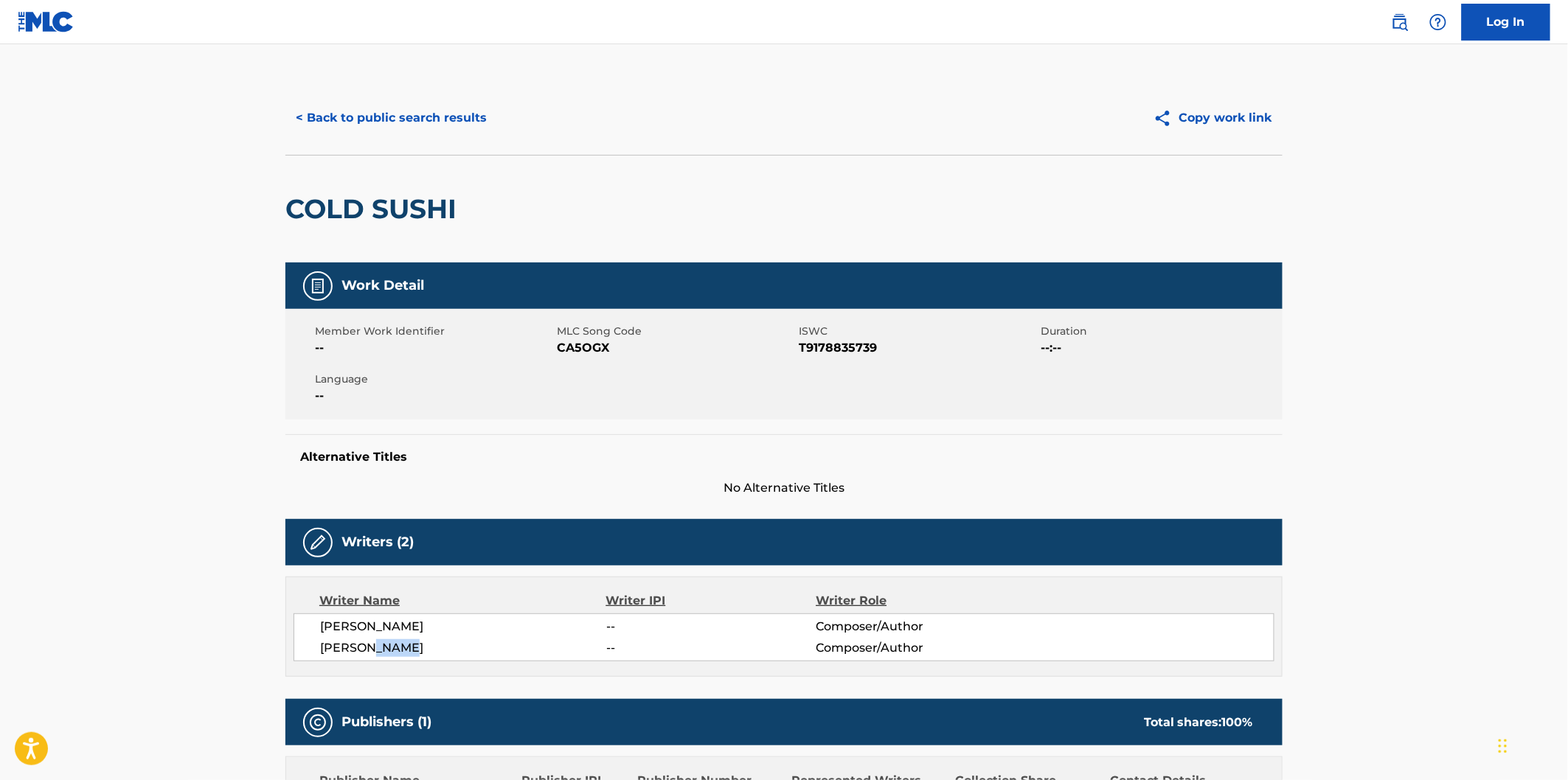
click at [441, 119] on button "< Back to public search results" at bounding box center [391, 117] width 211 height 36
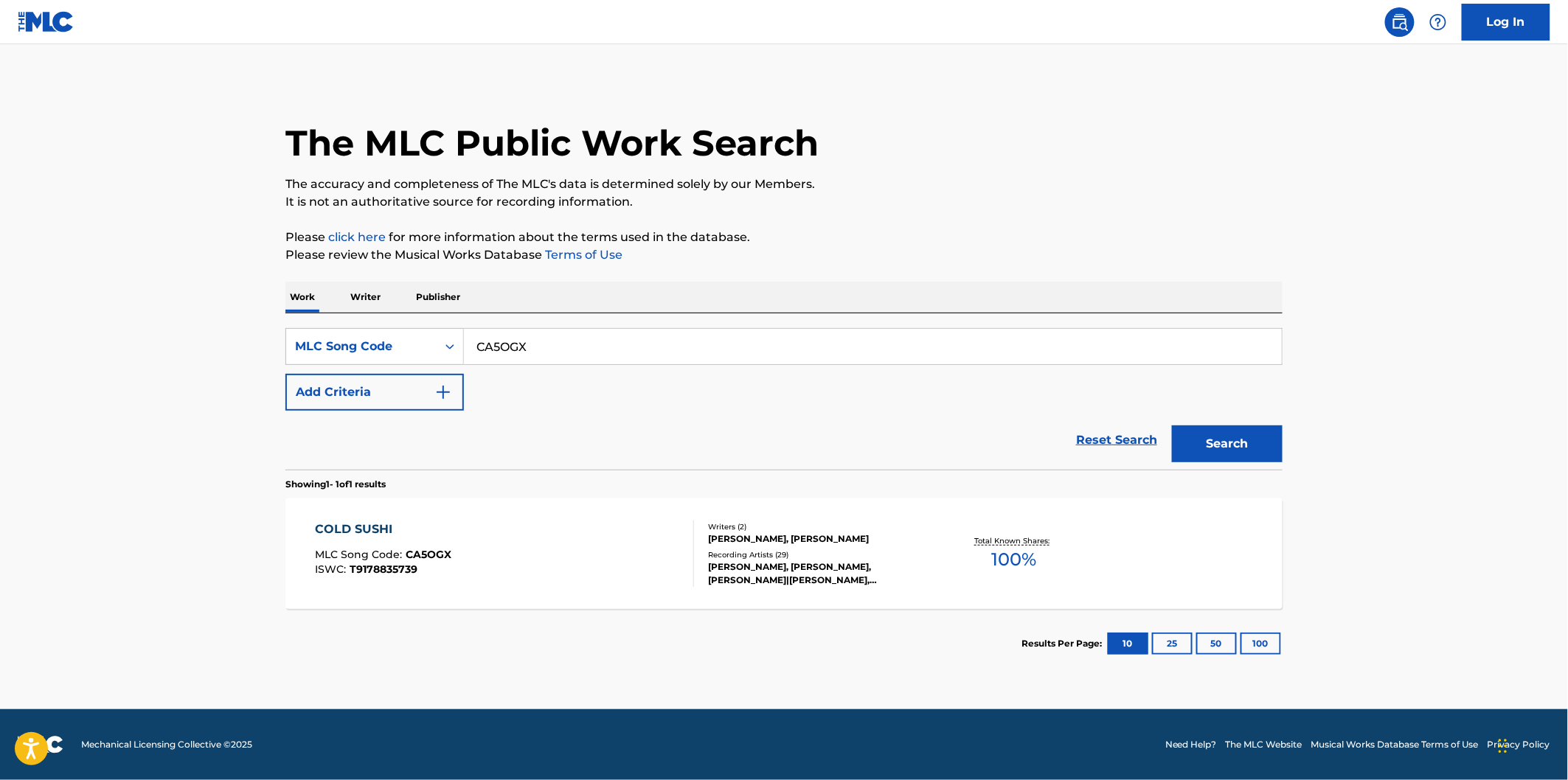
click at [535, 336] on input "CA5OGX" at bounding box center [873, 346] width 817 height 35
paste input "NC9SEN"
type input "NC9SEN"
click at [1172, 426] on button "Search" at bounding box center [1227, 444] width 110 height 36
click at [490, 532] on div "NOT THE MLC Song Code : NC9SEN ISWC : T9223944421" at bounding box center [505, 553] width 379 height 66
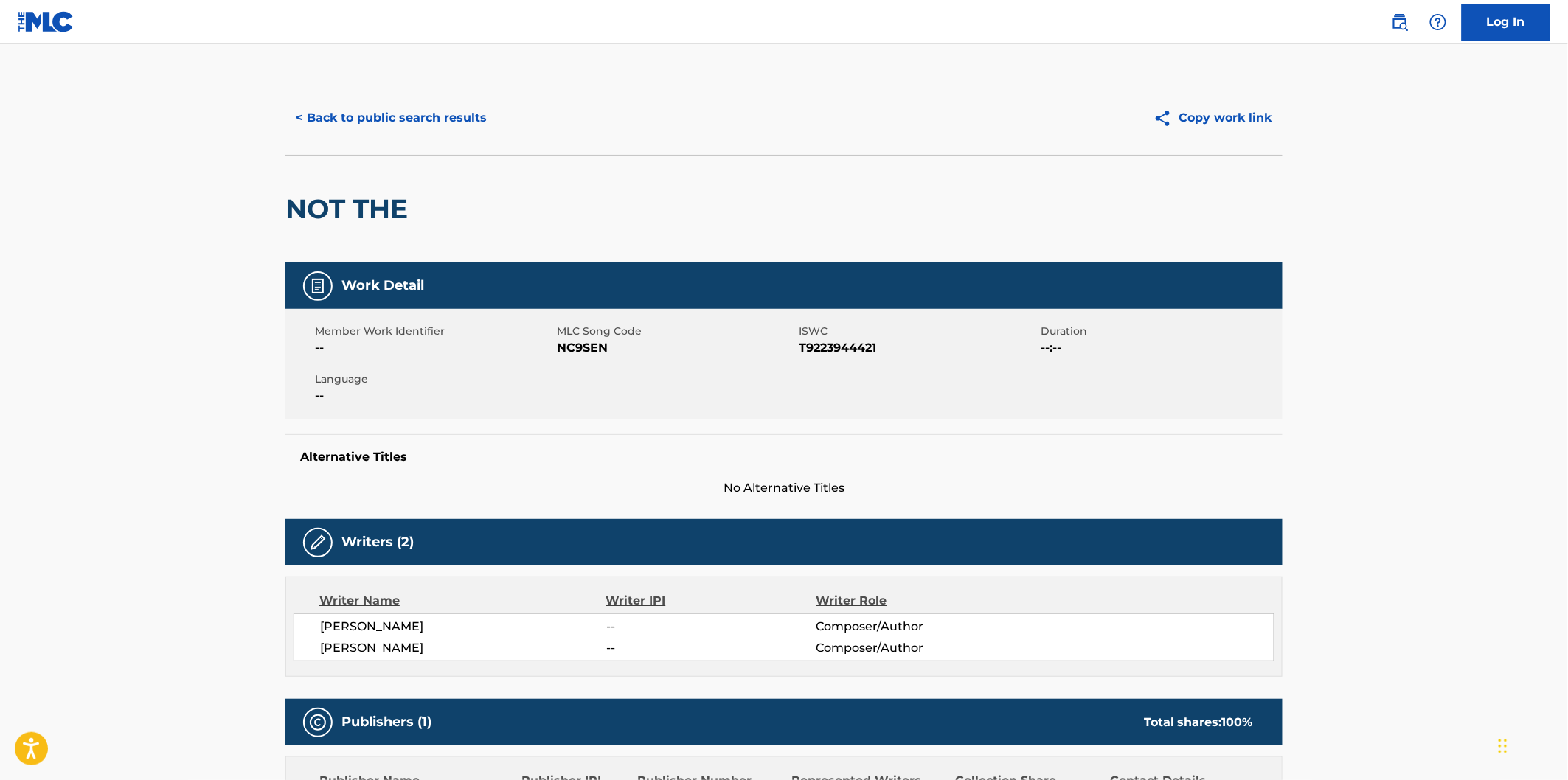
click at [319, 213] on h2 "NOT THE" at bounding box center [350, 210] width 130 height 33
click at [373, 210] on h2 "NOT THE" at bounding box center [350, 210] width 130 height 33
click at [432, 104] on button "< Back to public search results" at bounding box center [391, 117] width 211 height 36
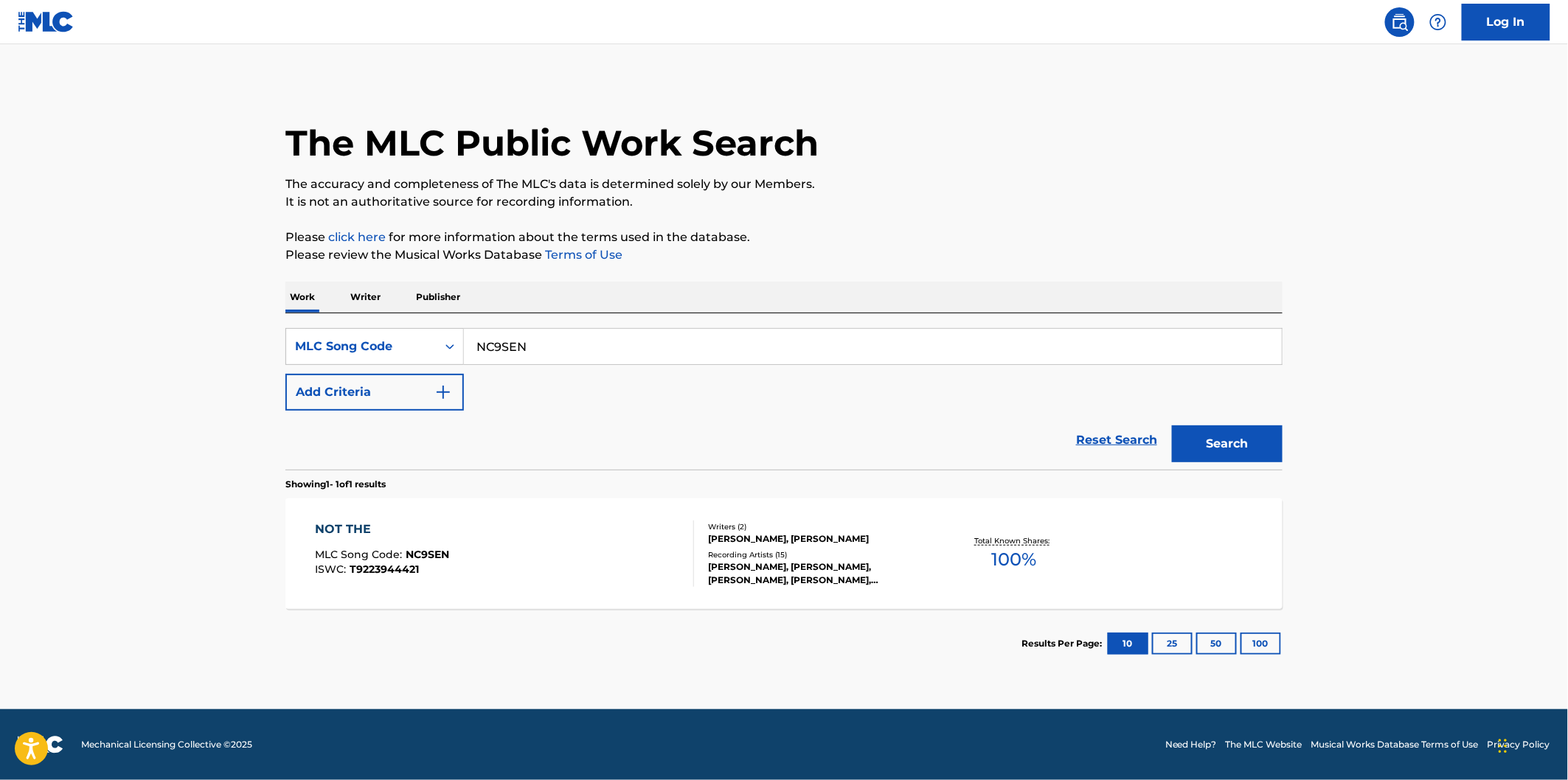
click at [536, 319] on div "SearchWithCriteria530502a3-fff9-4bbd-a89e-26e0169fb67f MLC Song Code NC9SEN Add…" at bounding box center [784, 391] width 997 height 156
click at [544, 337] on input "NC9SEN" at bounding box center [873, 346] width 817 height 35
paste input "LA4B5V"
type input "LA4B5V"
click at [1172, 426] on button "Search" at bounding box center [1227, 444] width 110 height 36
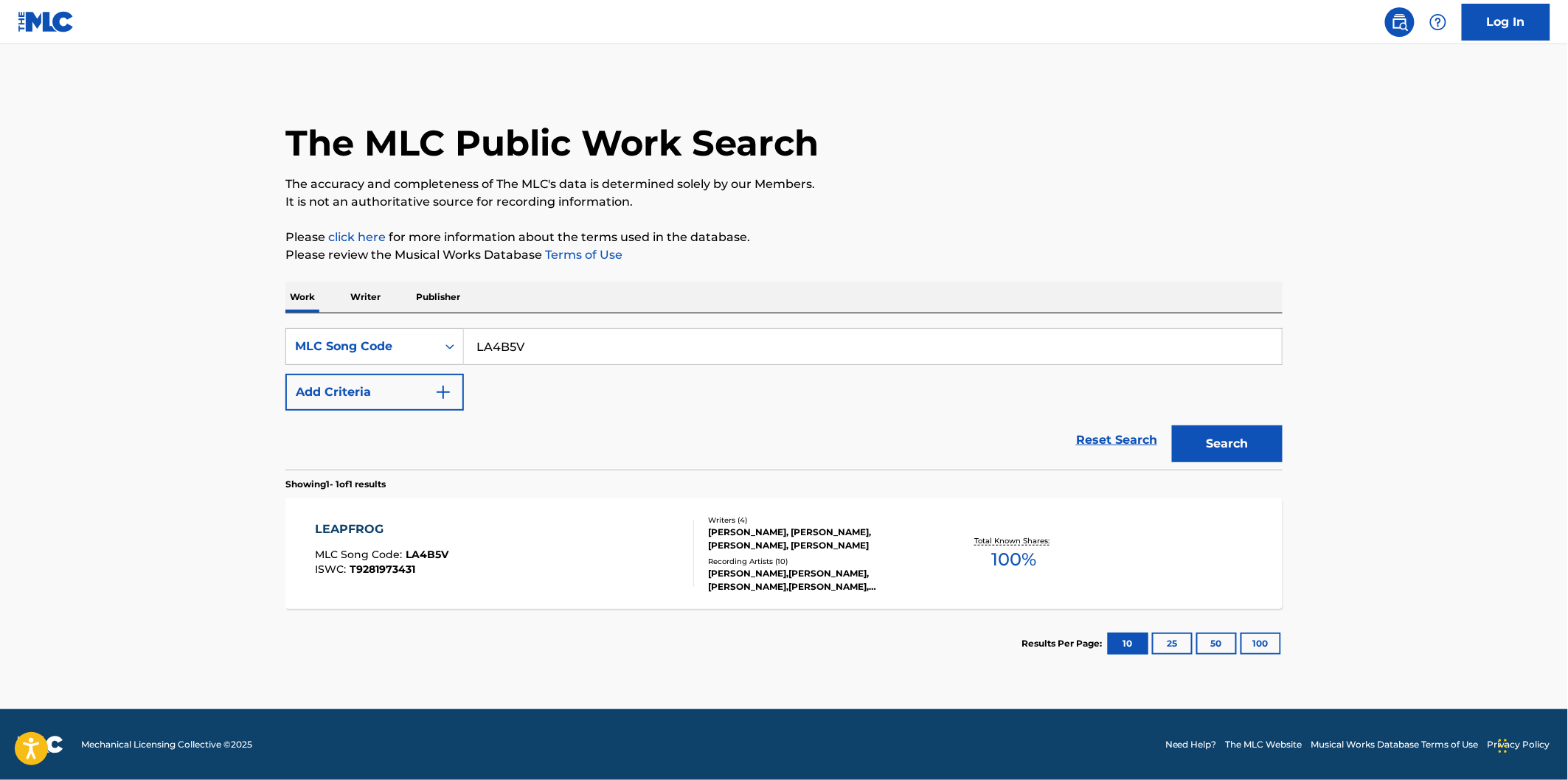
click at [547, 552] on div "LEAPFROG MLC Song Code : LA4B5V ISWC : T9281973431" at bounding box center [505, 553] width 379 height 66
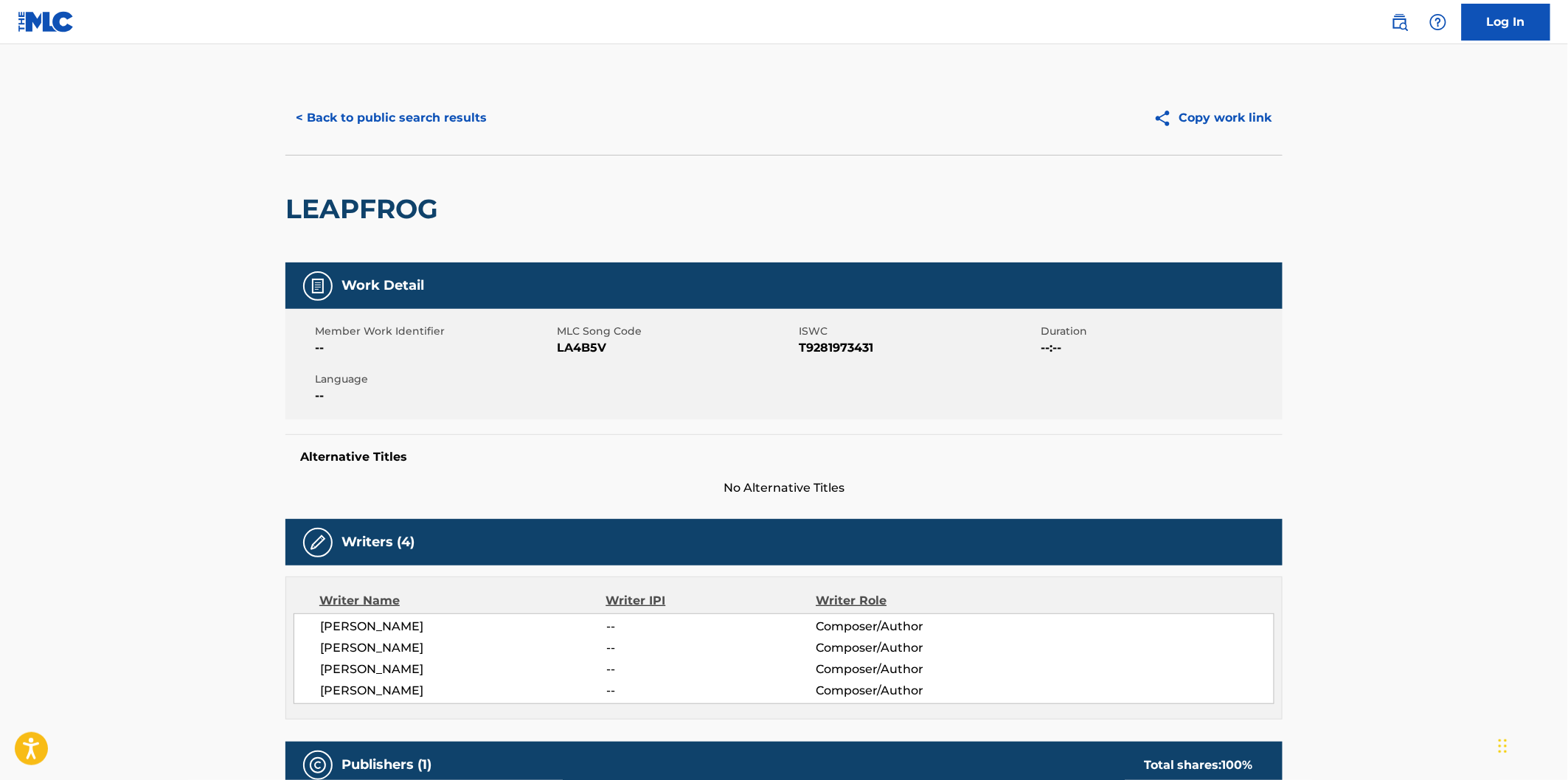
click at [314, 210] on h2 "LEAPFROG" at bounding box center [365, 210] width 160 height 33
click at [403, 690] on span "[PERSON_NAME]" at bounding box center [462, 691] width 286 height 18
click at [466, 115] on button "< Back to public search results" at bounding box center [391, 117] width 211 height 36
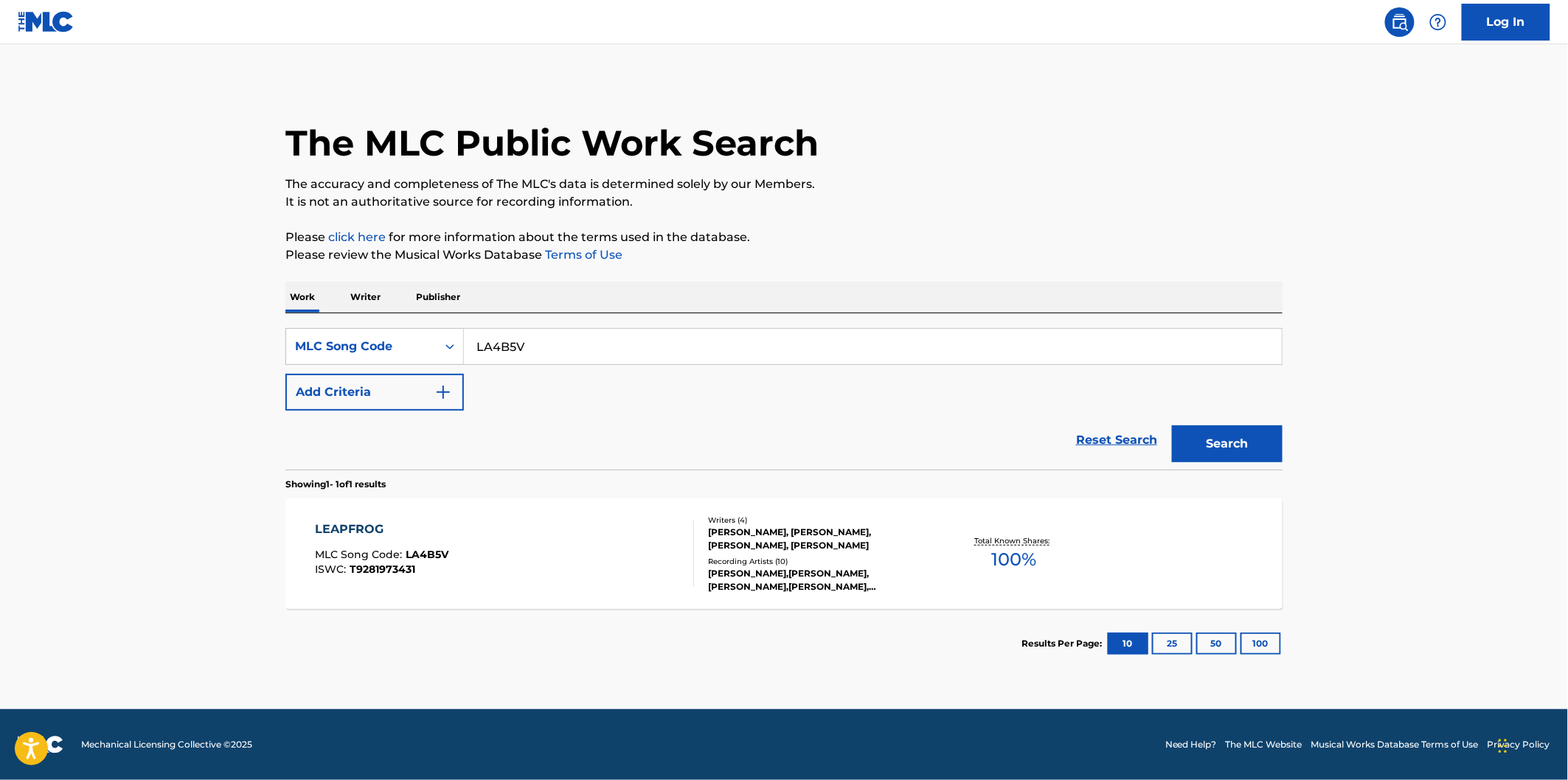
click at [533, 361] on input "LA4B5V" at bounding box center [873, 346] width 817 height 35
paste input "GA6JID"
type input "GA6JID"
click at [1172, 426] on button "Search" at bounding box center [1227, 444] width 110 height 36
click at [512, 541] on div "GOOD / GRAVY MLC Song Code : GA6JID ISWC : T9235037975" at bounding box center [505, 553] width 379 height 66
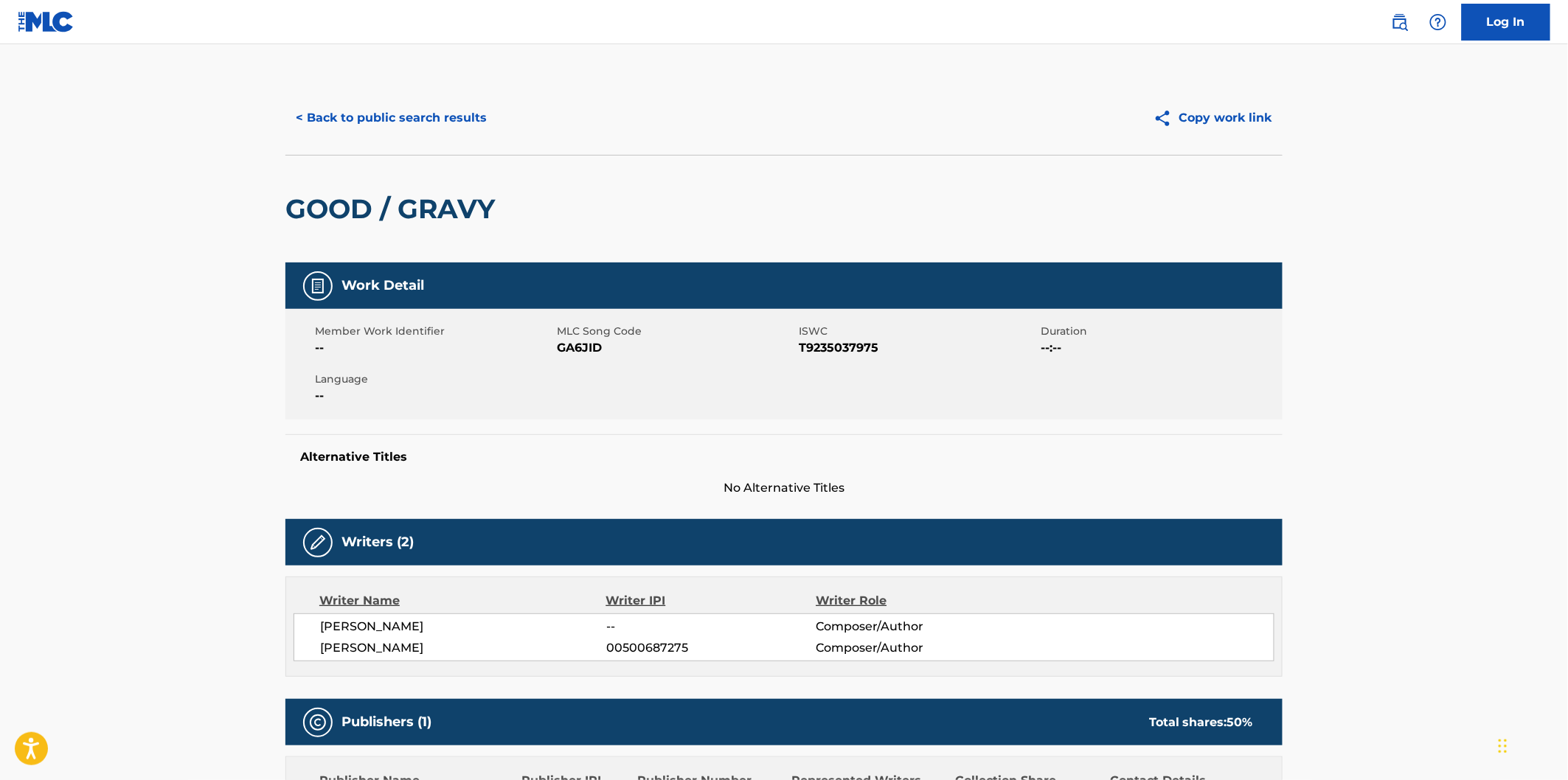
click at [349, 219] on h2 "GOOD / GRAVY" at bounding box center [393, 210] width 216 height 33
click at [462, 202] on h2 "GOOD / GRAVY" at bounding box center [393, 210] width 216 height 33
click at [423, 650] on span "[PERSON_NAME]" at bounding box center [462, 648] width 286 height 18
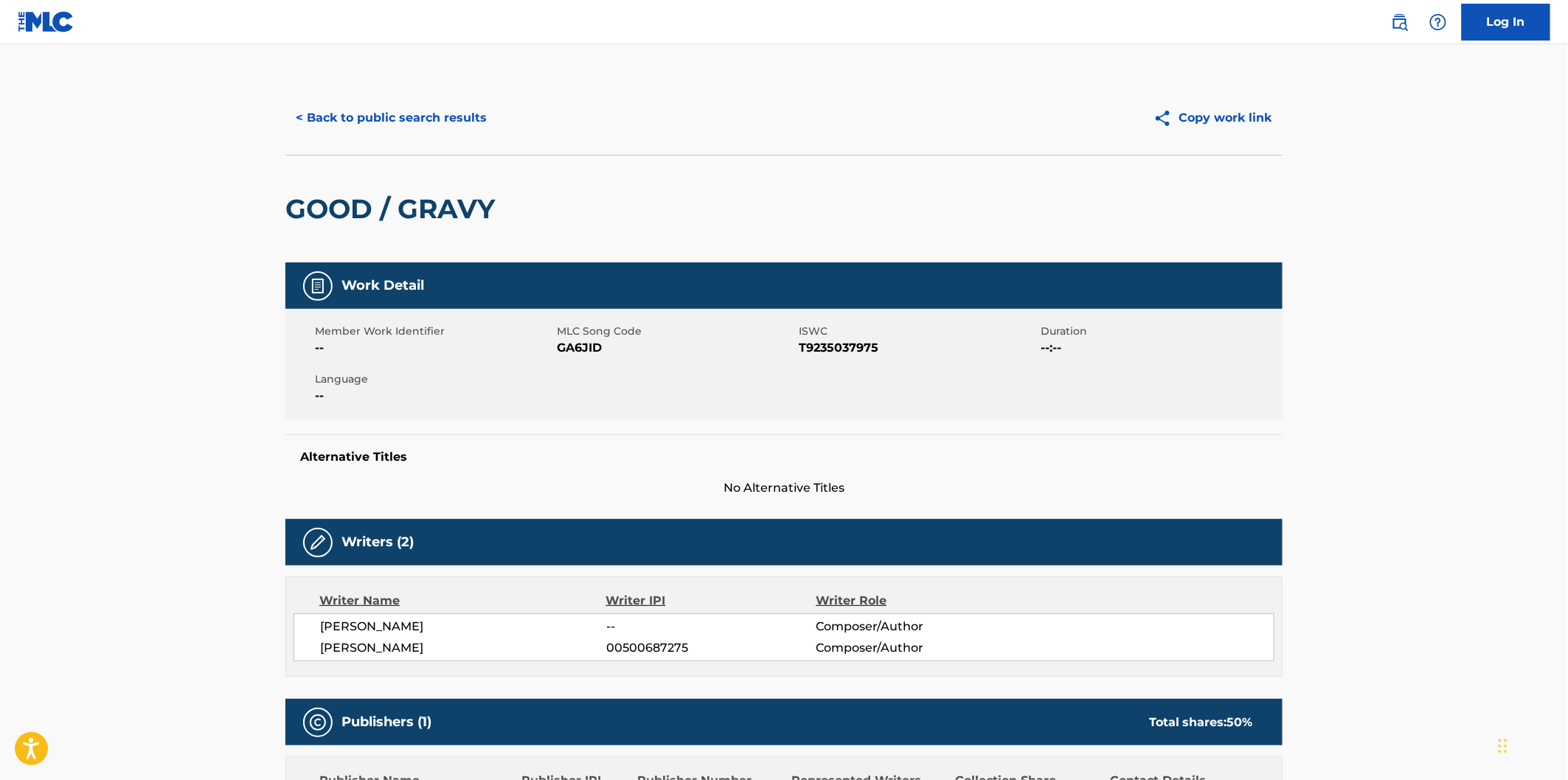
click at [475, 116] on button "< Back to public search results" at bounding box center [391, 117] width 211 height 36
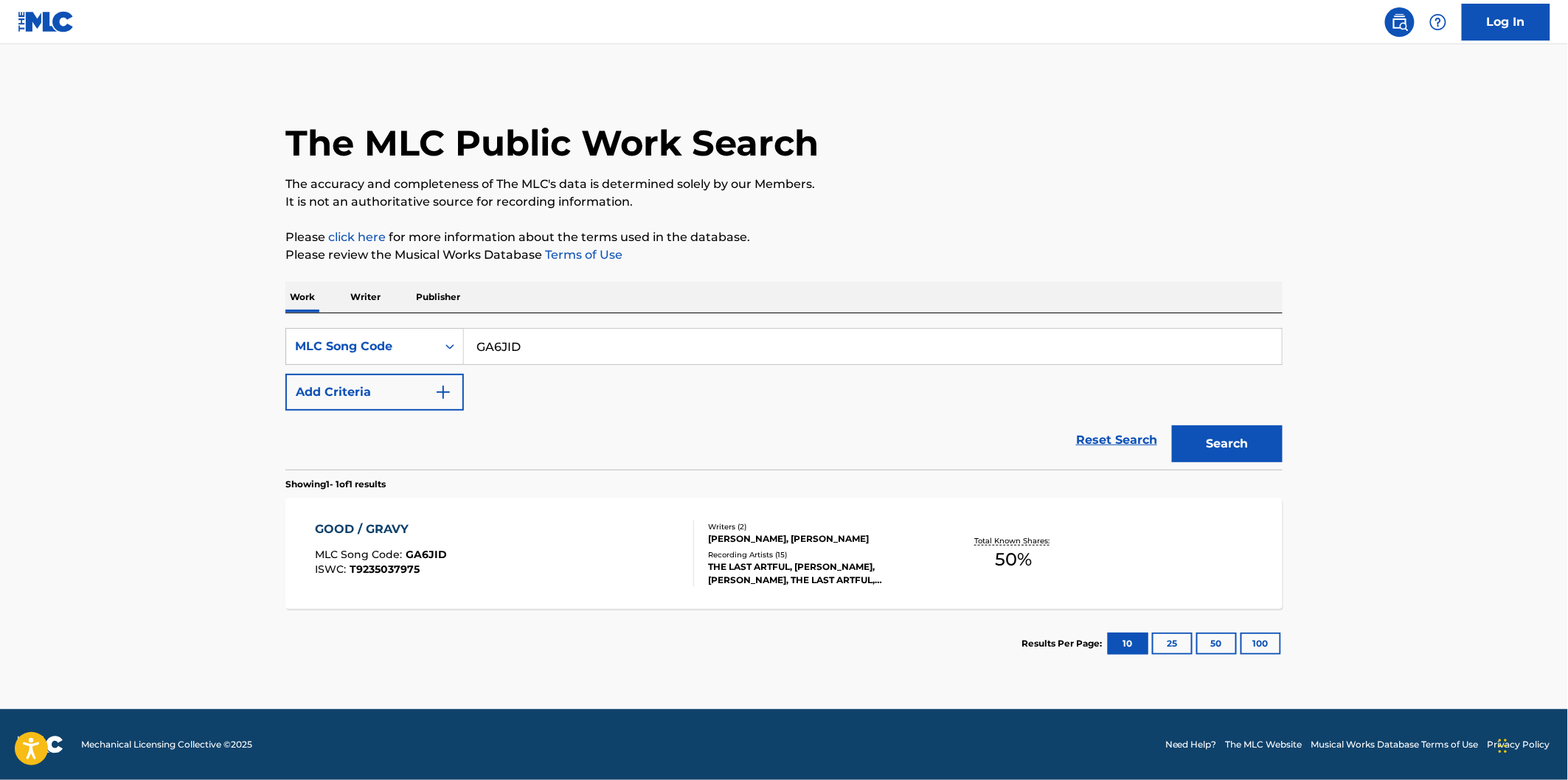
click at [621, 331] on input "GA6JID" at bounding box center [873, 346] width 817 height 35
paste input "MA5869"
type input "MA5869"
click at [1172, 426] on button "Search" at bounding box center [1227, 444] width 110 height 36
click at [556, 562] on div "MDA MLC Song Code : MA5869 ISWC : T9284561542" at bounding box center [505, 553] width 379 height 66
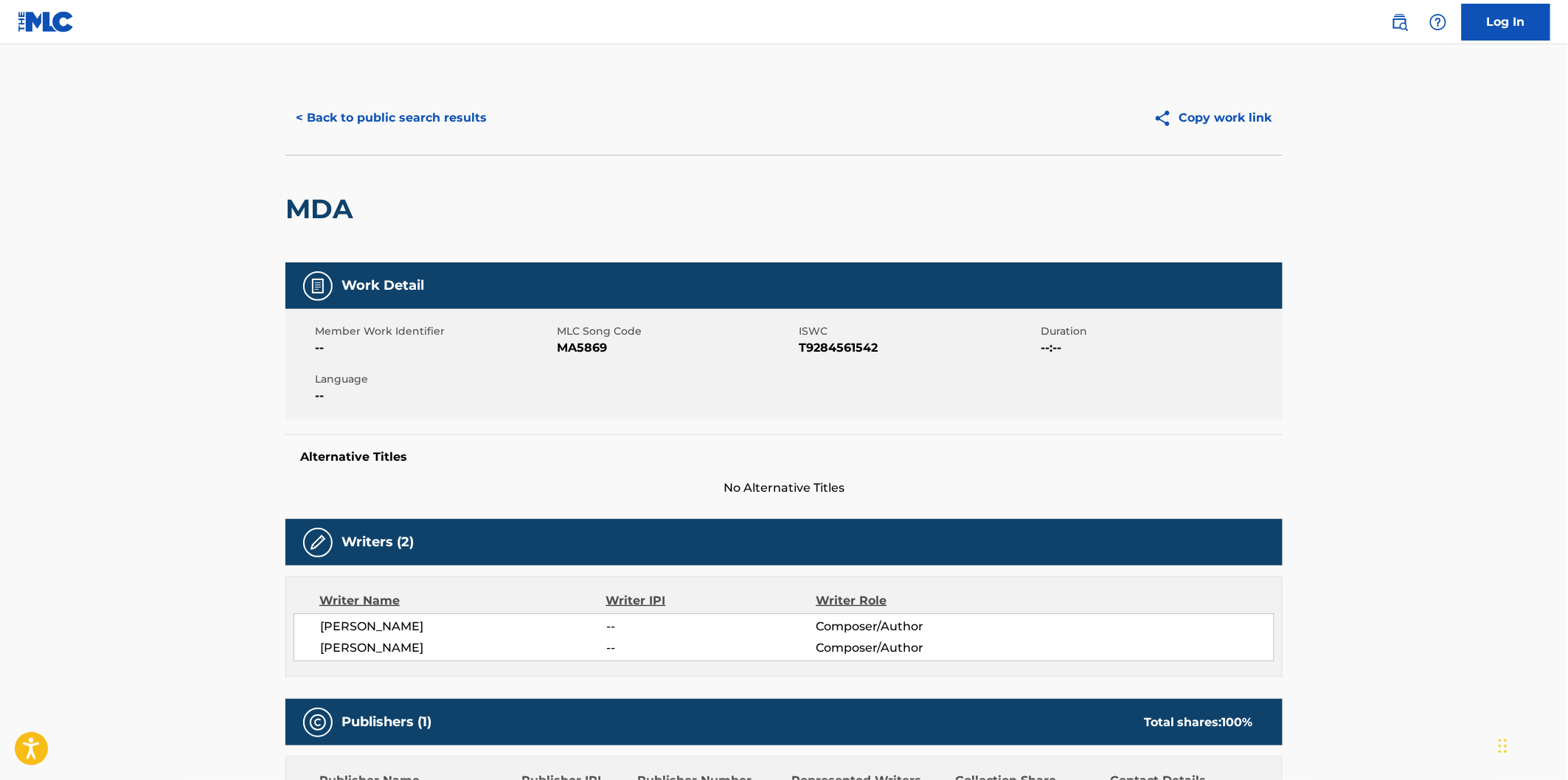
click at [332, 211] on h2 "MDA" at bounding box center [323, 210] width 75 height 33
click at [414, 645] on span "[PERSON_NAME]" at bounding box center [462, 648] width 286 height 18
click at [485, 128] on button "< Back to public search results" at bounding box center [391, 117] width 211 height 36
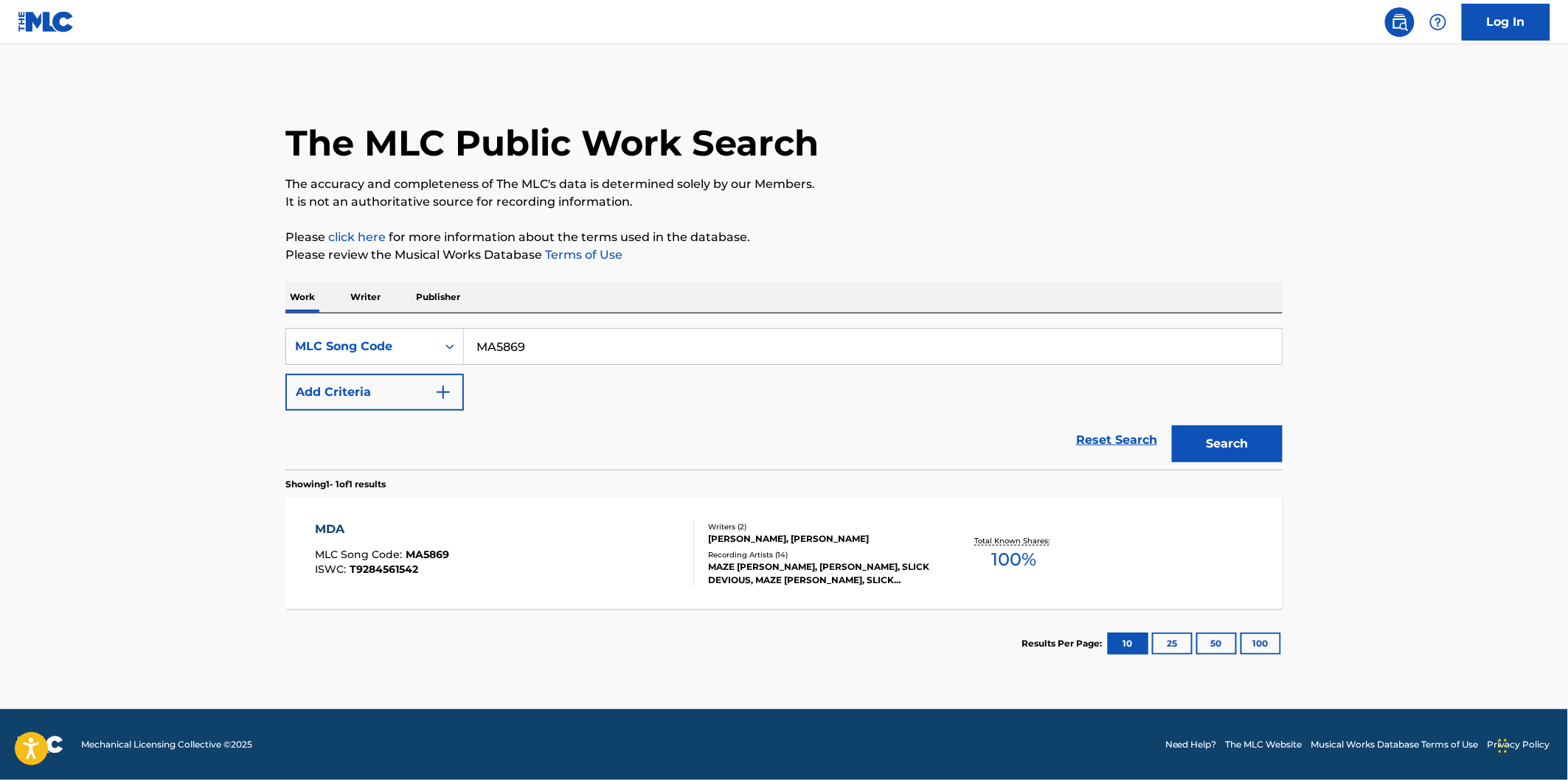
click at [600, 330] on input "MA5869" at bounding box center [873, 346] width 817 height 35
paste input "SD27QA"
type input "SD27QA"
click at [1172, 426] on button "Search" at bounding box center [1227, 444] width 110 height 36
click at [524, 565] on div "[PERSON_NAME] MLC Song Code : SD27QA ISWC : T9229758150" at bounding box center [505, 553] width 379 height 66
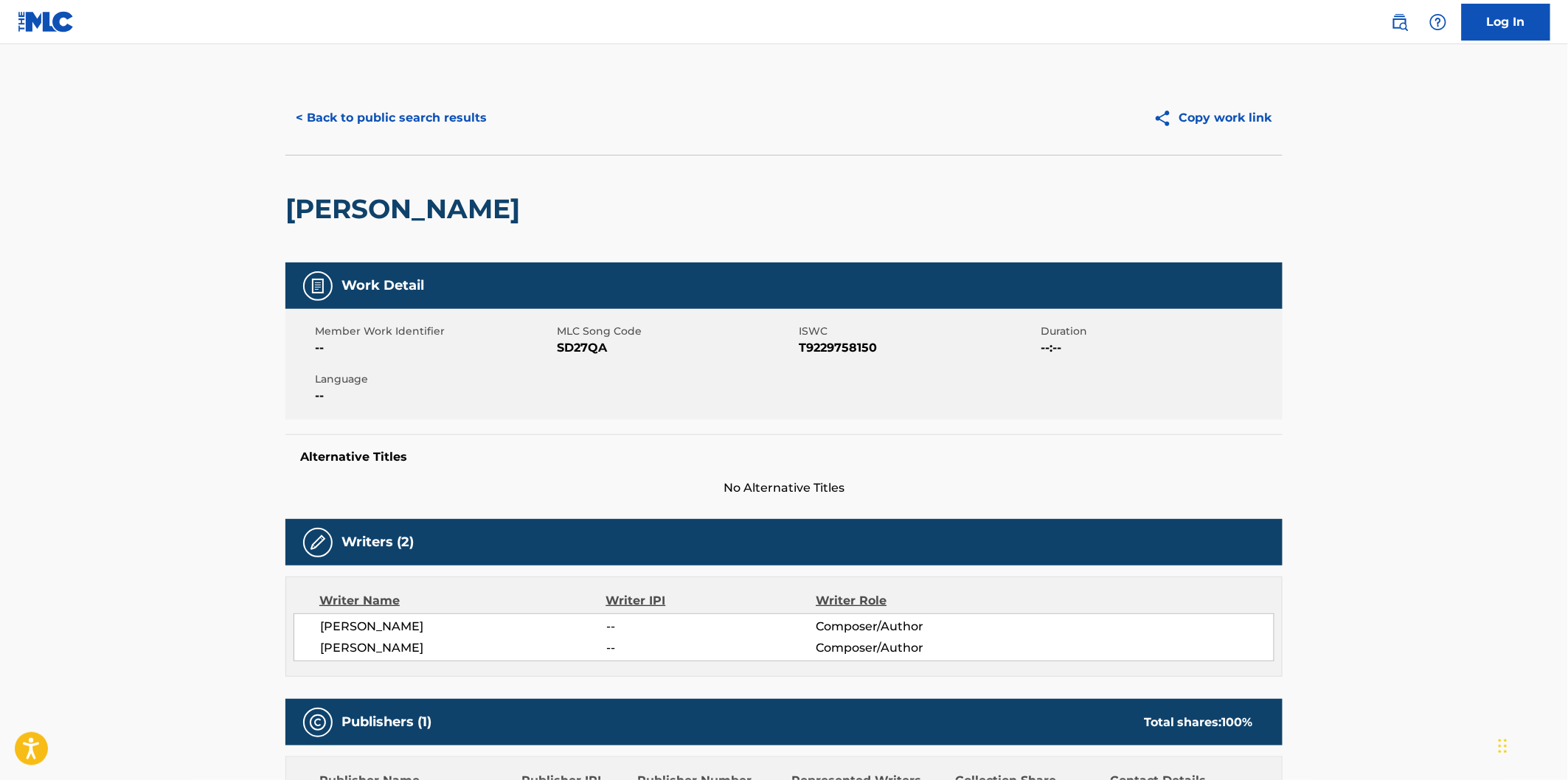
click at [354, 210] on h2 "[PERSON_NAME]" at bounding box center [406, 210] width 242 height 33
click at [533, 196] on div "[PERSON_NAME]" at bounding box center [784, 208] width 997 height 107
click at [402, 621] on span "[PERSON_NAME]" at bounding box center [462, 627] width 286 height 18
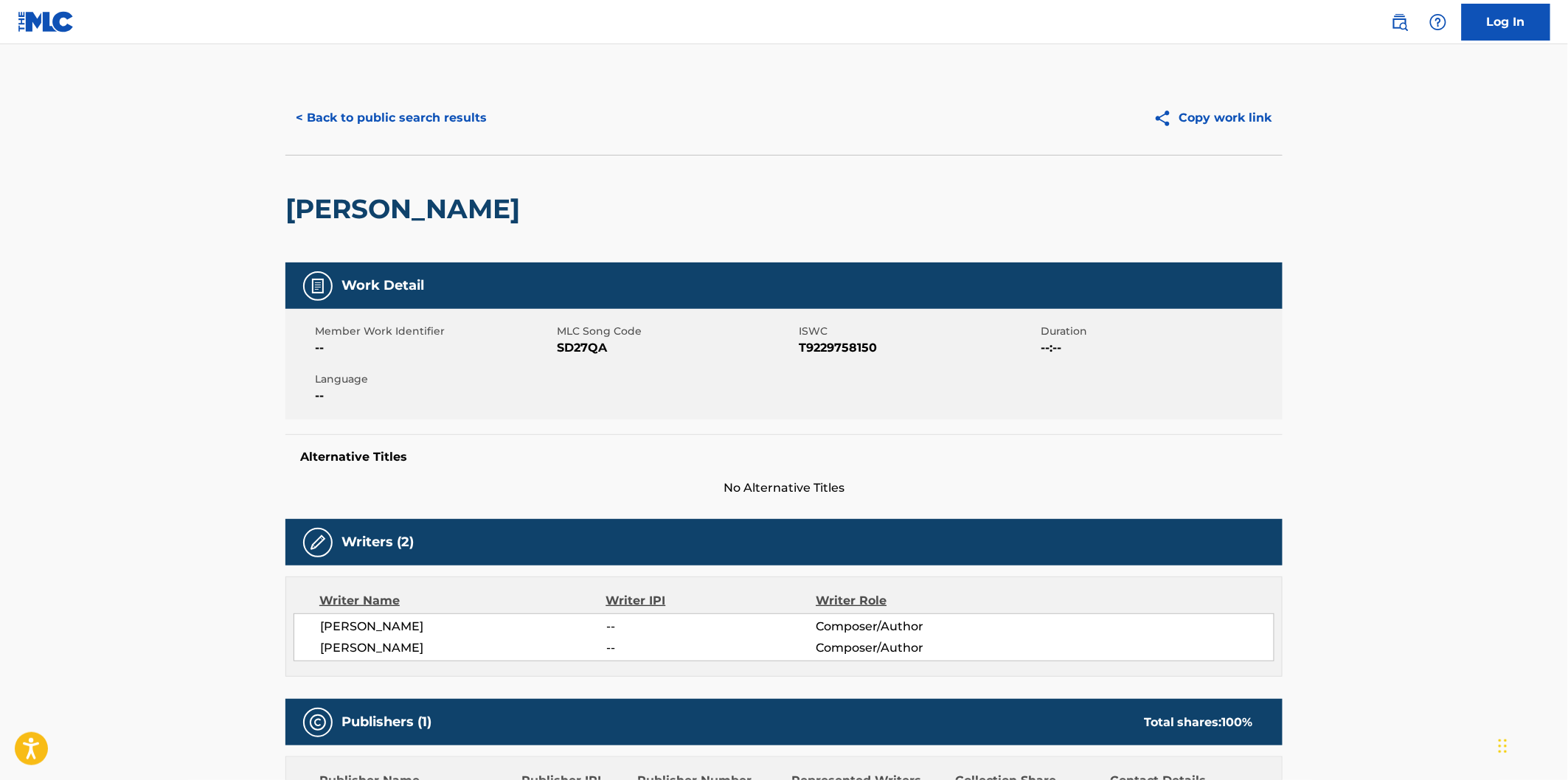
click at [417, 116] on button "< Back to public search results" at bounding box center [391, 117] width 211 height 36
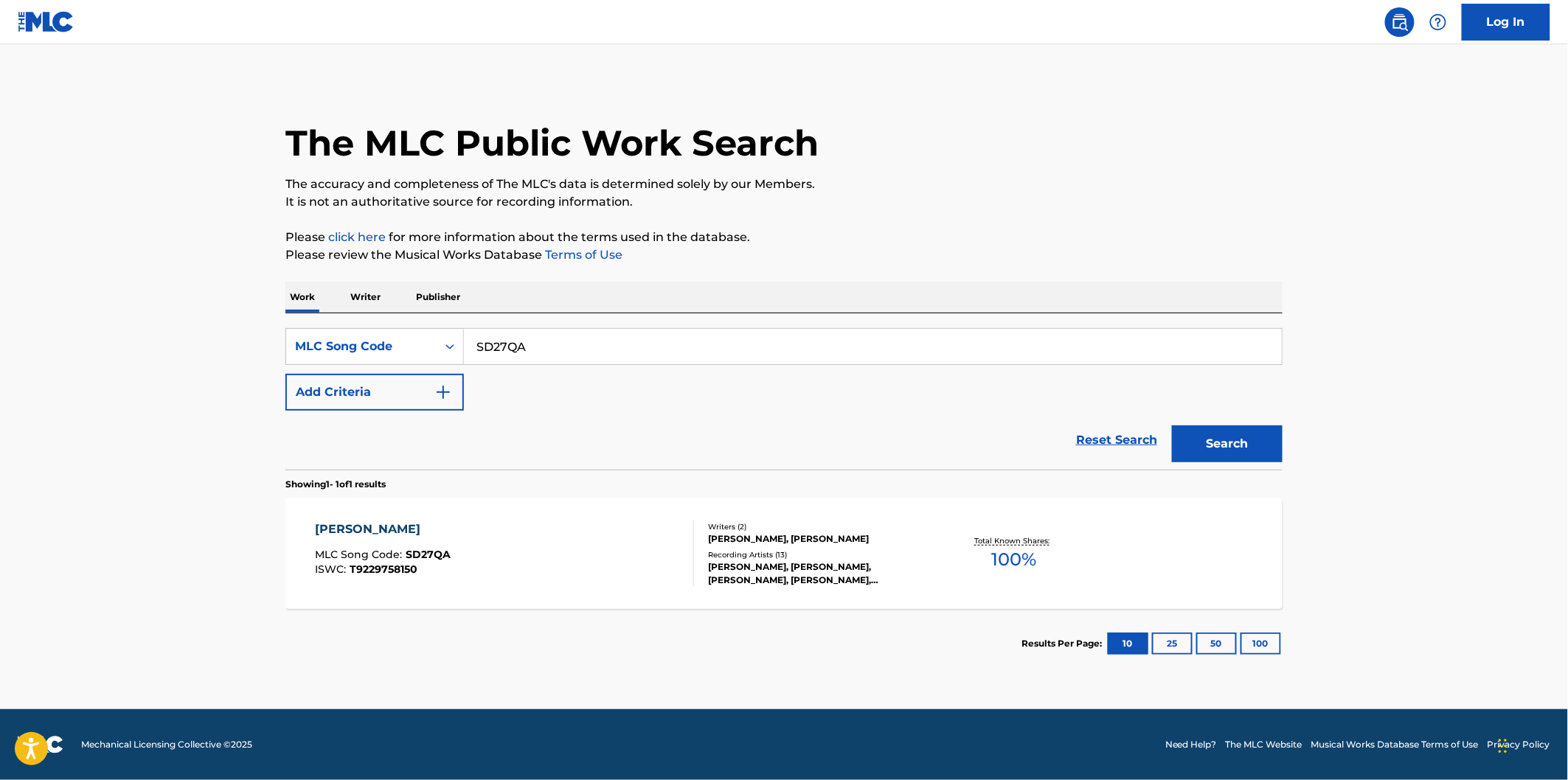
click at [527, 314] on div "SearchWithCriteria530502a3-fff9-4bbd-a89e-26e0169fb67f MLC Song Code SD27QA Add…" at bounding box center [784, 391] width 997 height 156
click at [553, 361] on input "SD27QA" at bounding box center [873, 346] width 817 height 35
paste input "GA6JII"
type input "GA6JII"
click at [1198, 431] on button "Search" at bounding box center [1227, 444] width 110 height 36
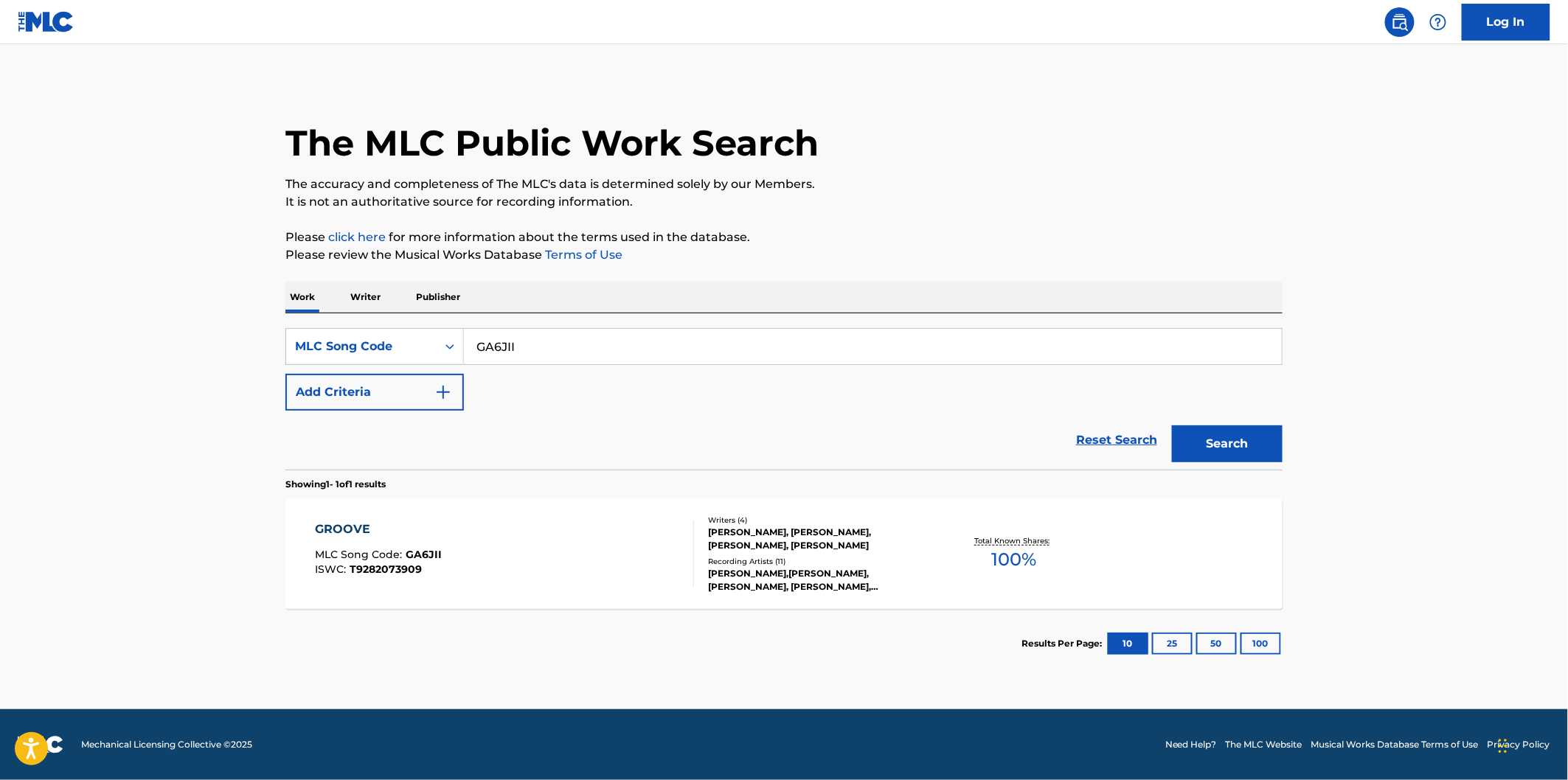
click at [508, 555] on div "GROOVE MLC Song Code : GA6JII ISWC : T9282073909" at bounding box center [505, 553] width 379 height 66
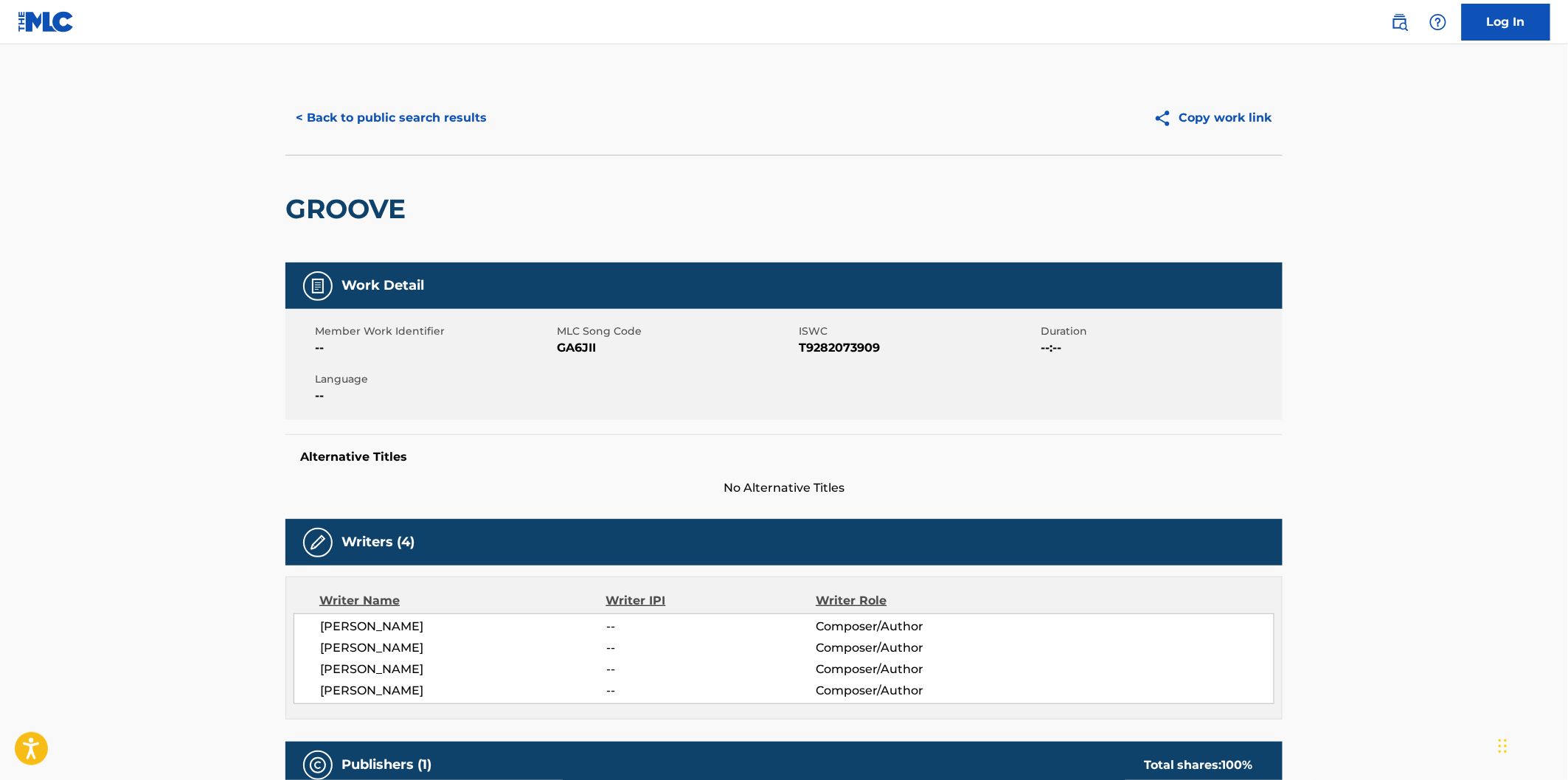
click at [347, 215] on h2 "GROOVE" at bounding box center [349, 210] width 128 height 33
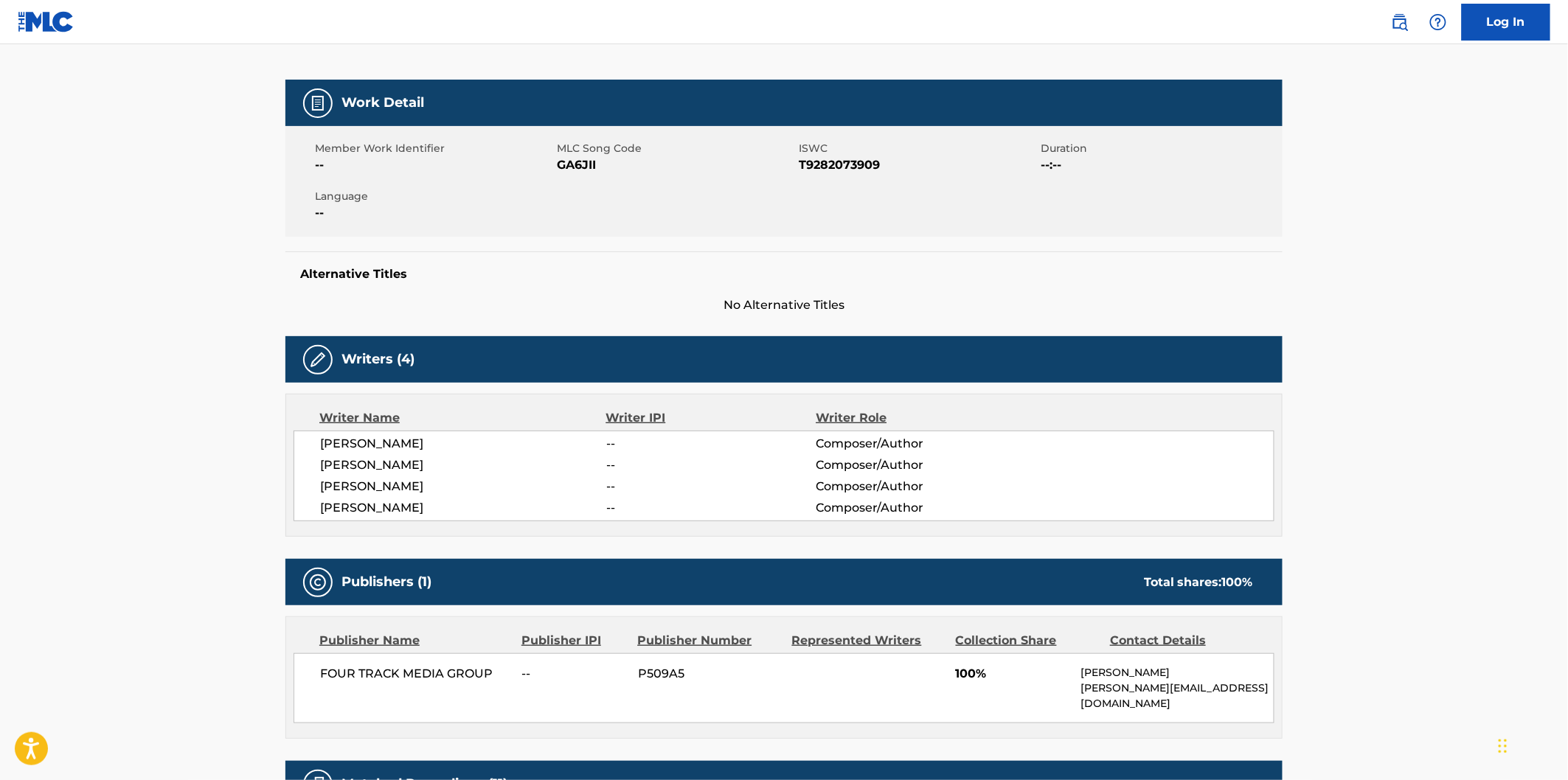
scroll to position [82, 0]
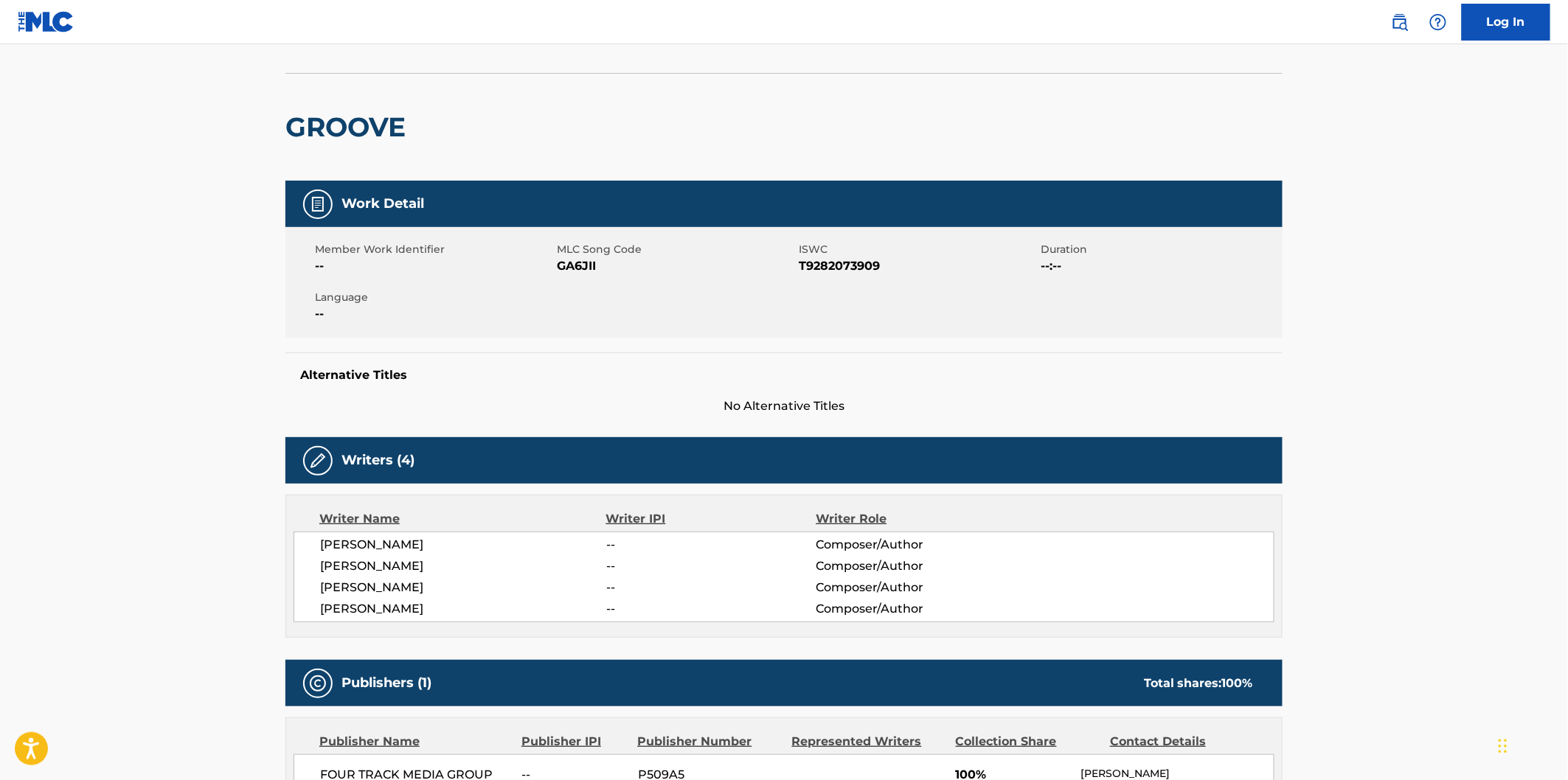
click at [398, 600] on span "[PERSON_NAME]" at bounding box center [462, 609] width 286 height 18
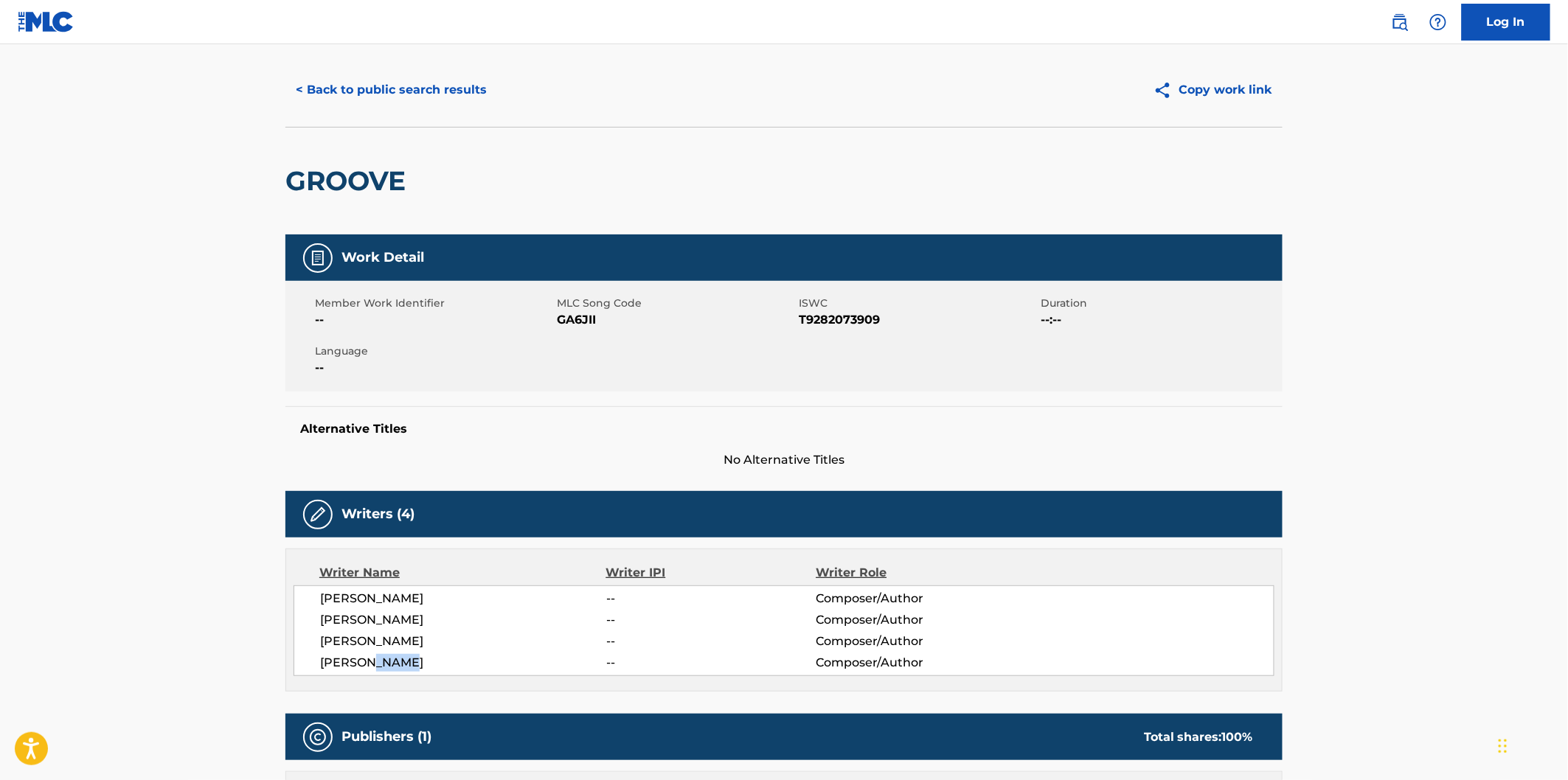
scroll to position [0, 0]
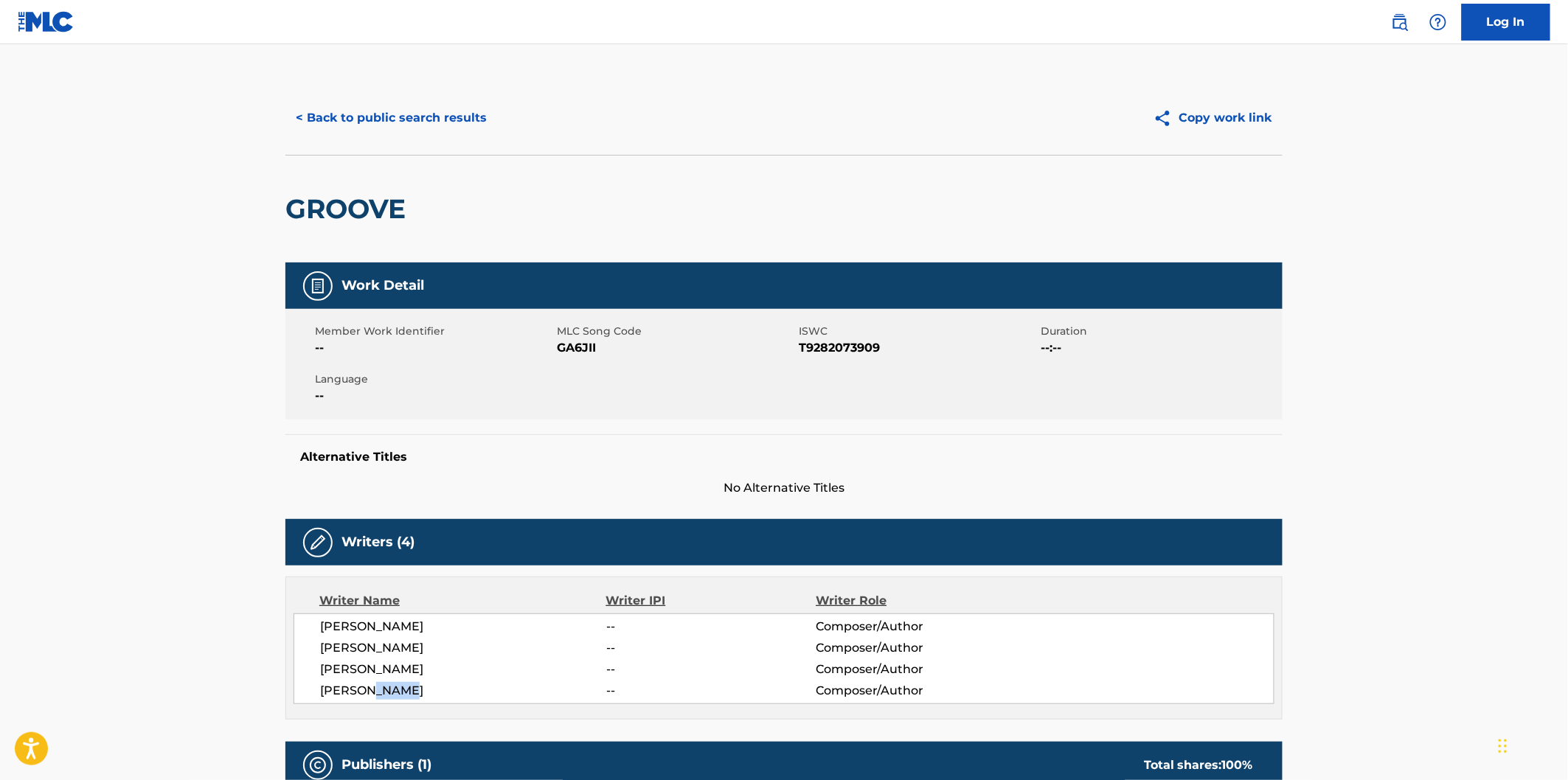
click at [459, 128] on button "< Back to public search results" at bounding box center [391, 117] width 211 height 36
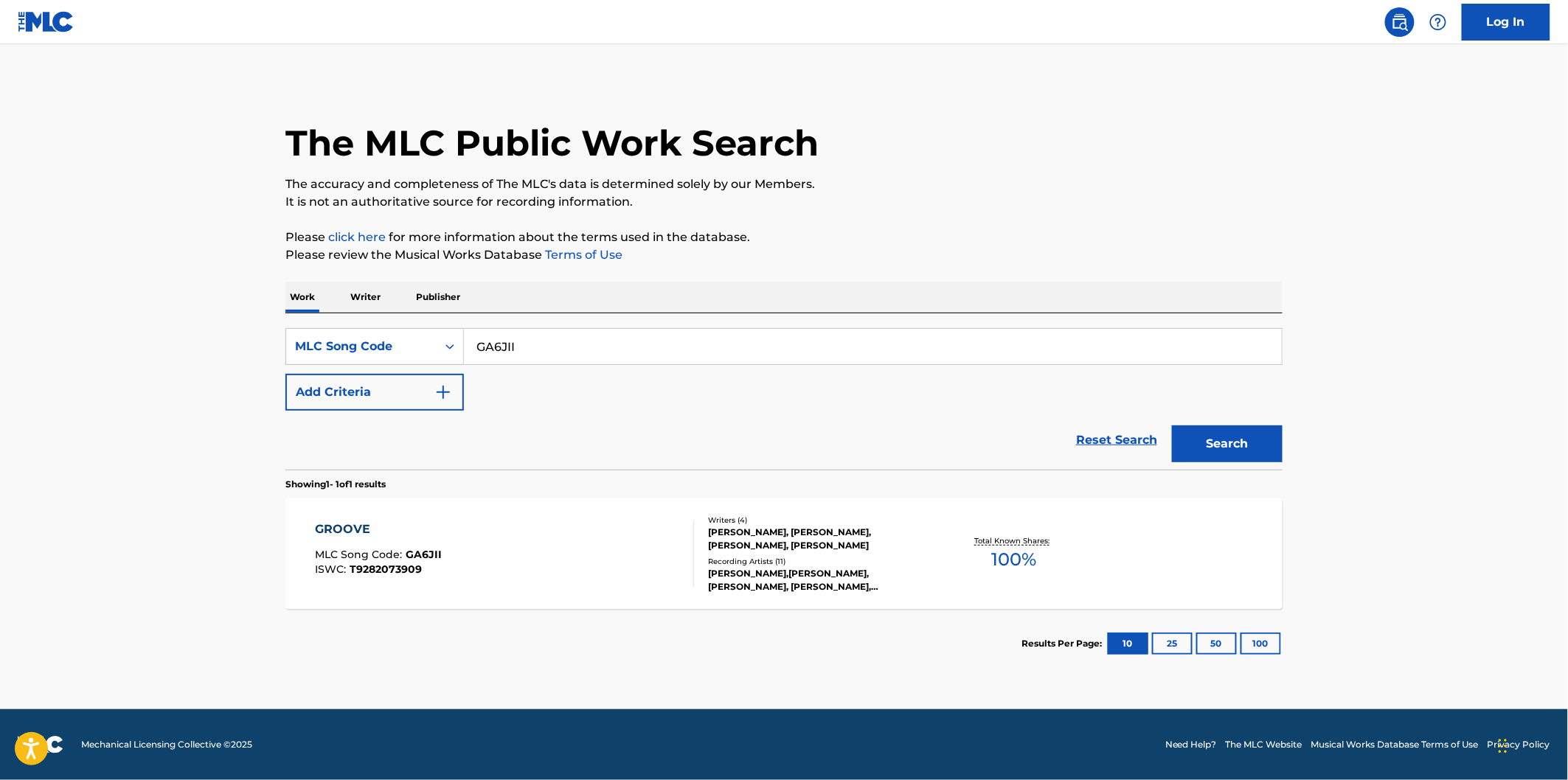
click at [565, 357] on input "GA6JII" at bounding box center [873, 346] width 817 height 35
paste input "FE4QA9"
type input "FE4QA9"
click at [1218, 446] on button "Search" at bounding box center [1227, 444] width 110 height 36
click at [464, 544] on div "FORECLOSURE MLC Song Code : FE4QA9 ISWC : T9288101360" at bounding box center [505, 553] width 379 height 66
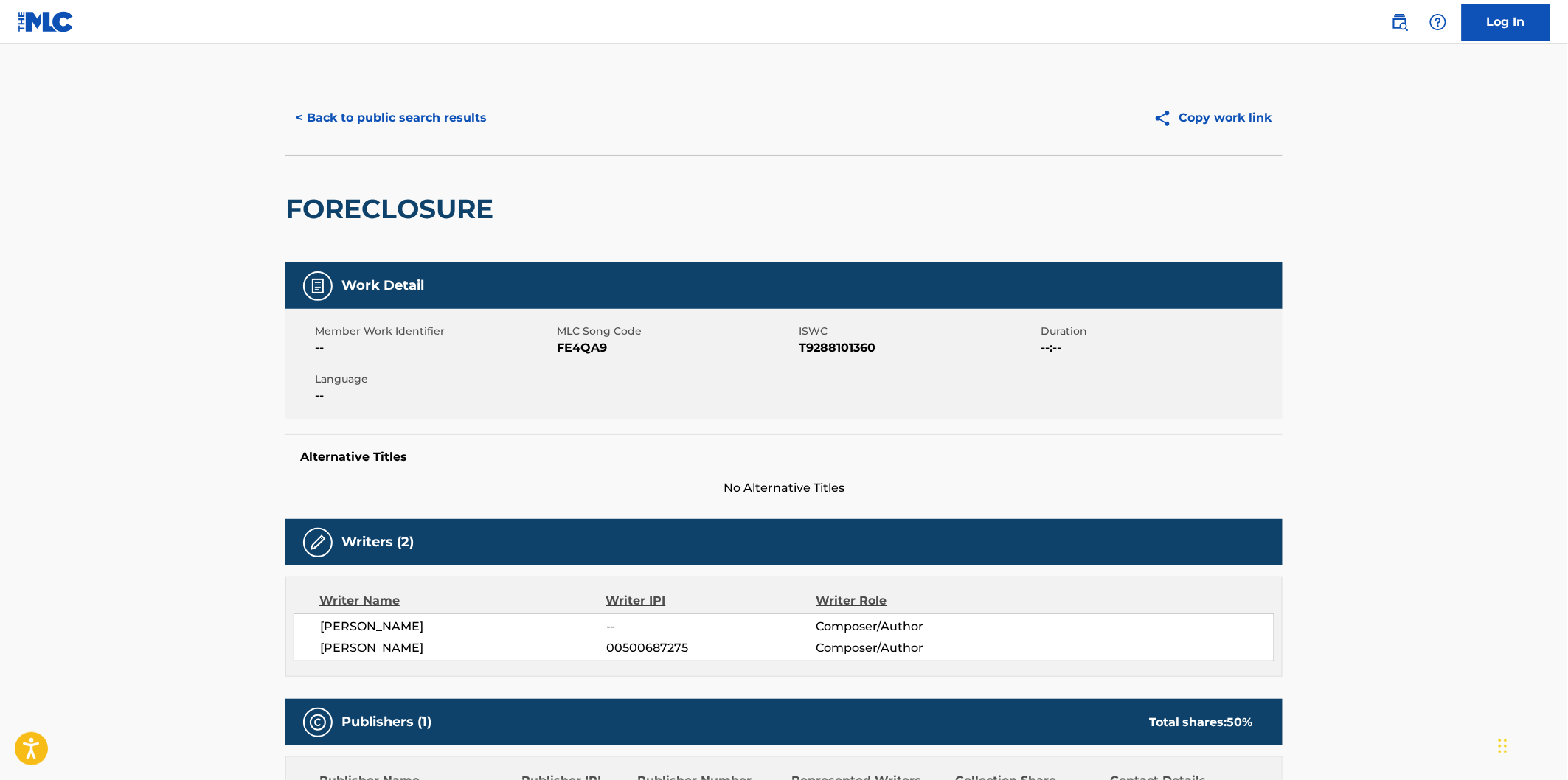
click at [392, 201] on h2 "FORECLOSURE" at bounding box center [392, 210] width 215 height 33
click at [393, 647] on span "[PERSON_NAME]" at bounding box center [462, 648] width 286 height 18
click at [437, 131] on button "< Back to public search results" at bounding box center [391, 117] width 211 height 36
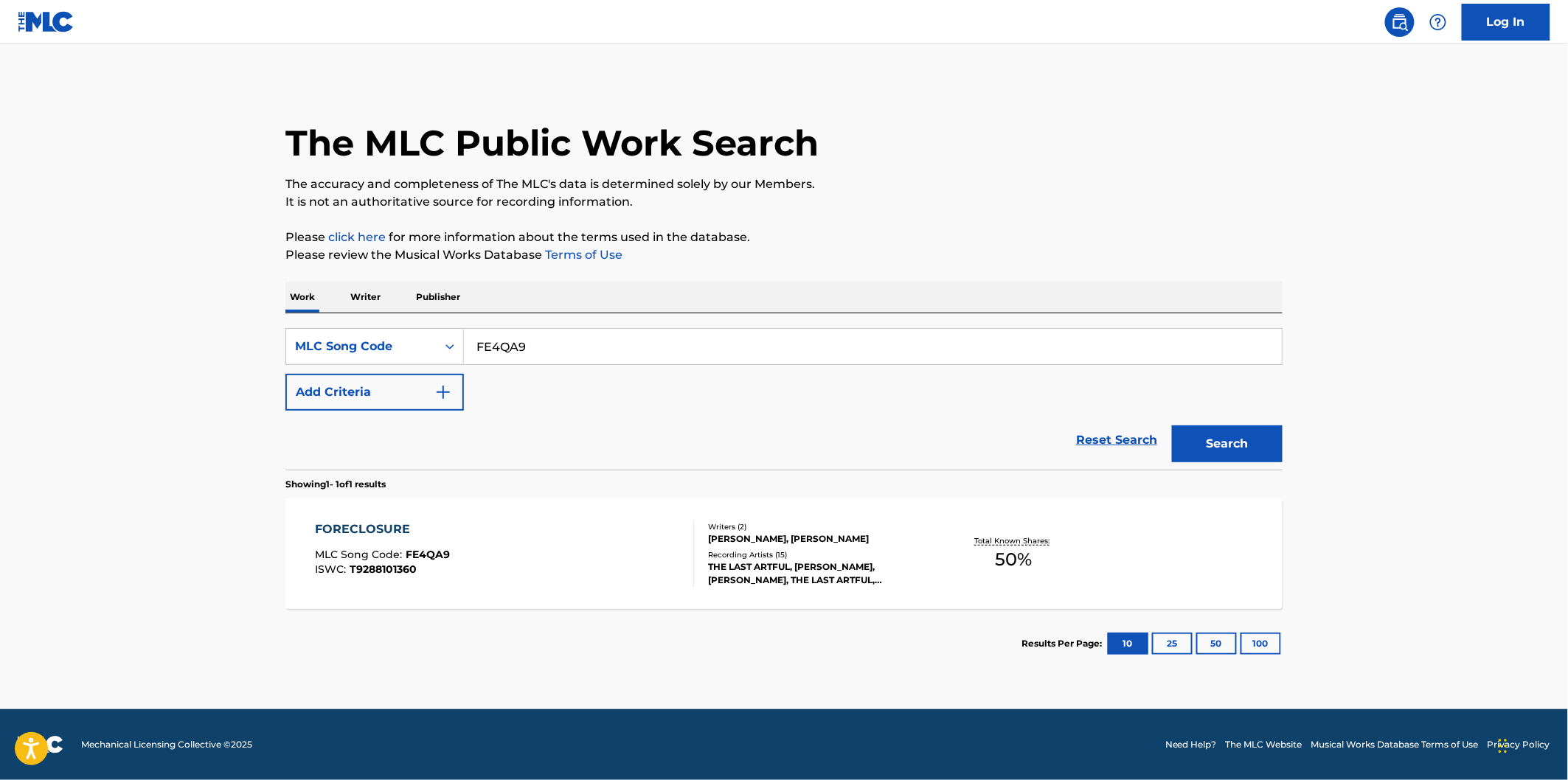
click at [542, 349] on input "FE4QA9" at bounding box center [873, 346] width 817 height 35
paste input "MA587L"
type input "MA587L"
click at [1172, 426] on button "Search" at bounding box center [1227, 444] width 110 height 36
click at [529, 522] on div "MORNIN DEW MLC Song Code : MA587L ISWC : T9285672608" at bounding box center [505, 553] width 379 height 66
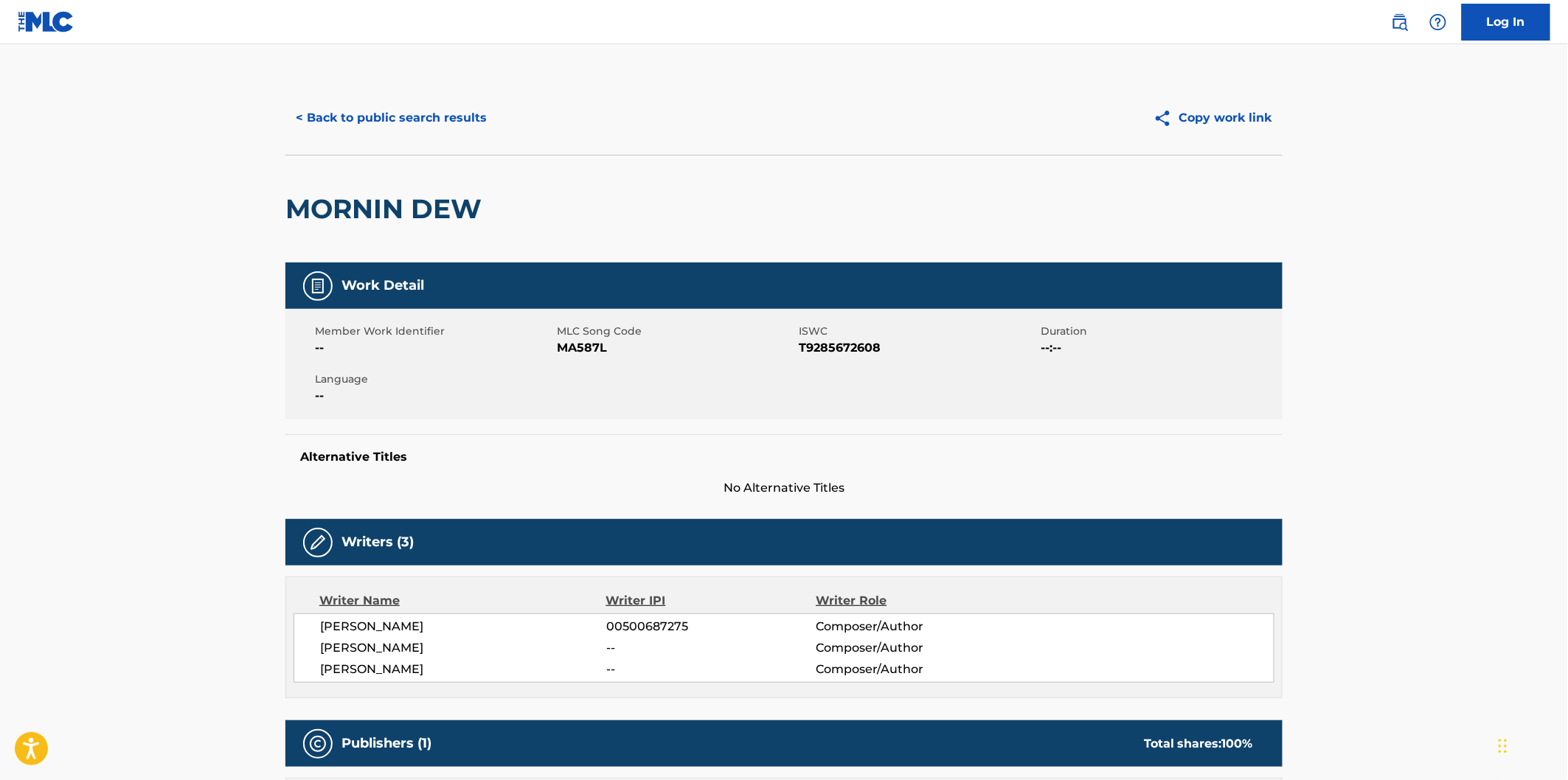
click at [333, 203] on h2 "MORNIN DEW" at bounding box center [387, 210] width 204 height 33
click at [422, 203] on h2 "MORNIN DEW" at bounding box center [387, 210] width 204 height 33
